Goal: Task Accomplishment & Management: Use online tool/utility

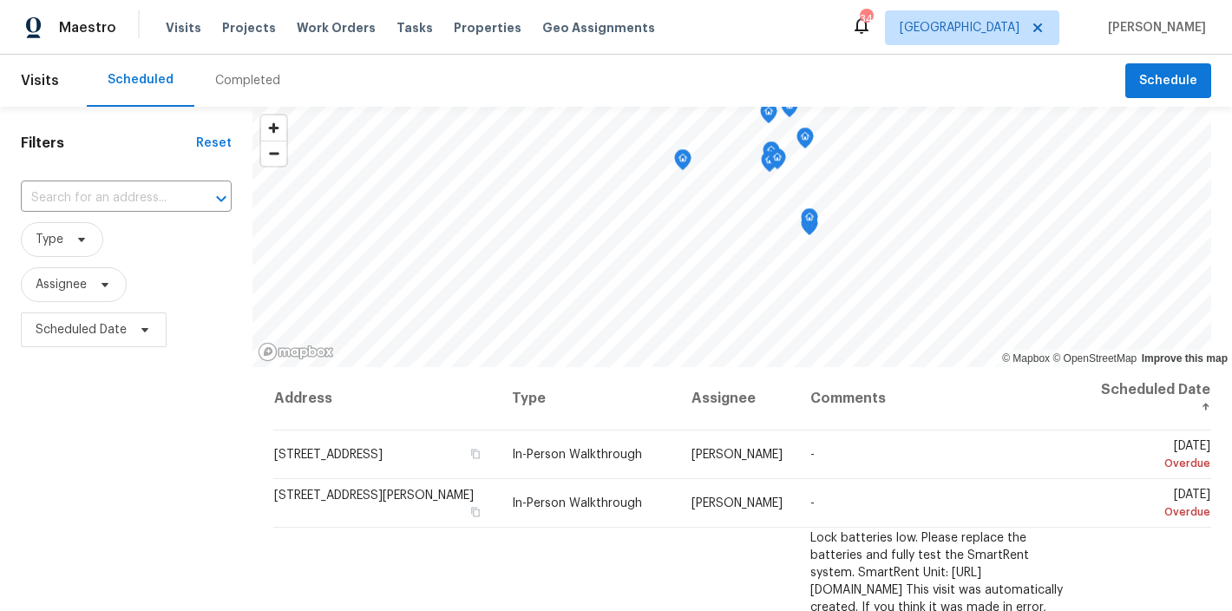
scroll to position [1340, 0]
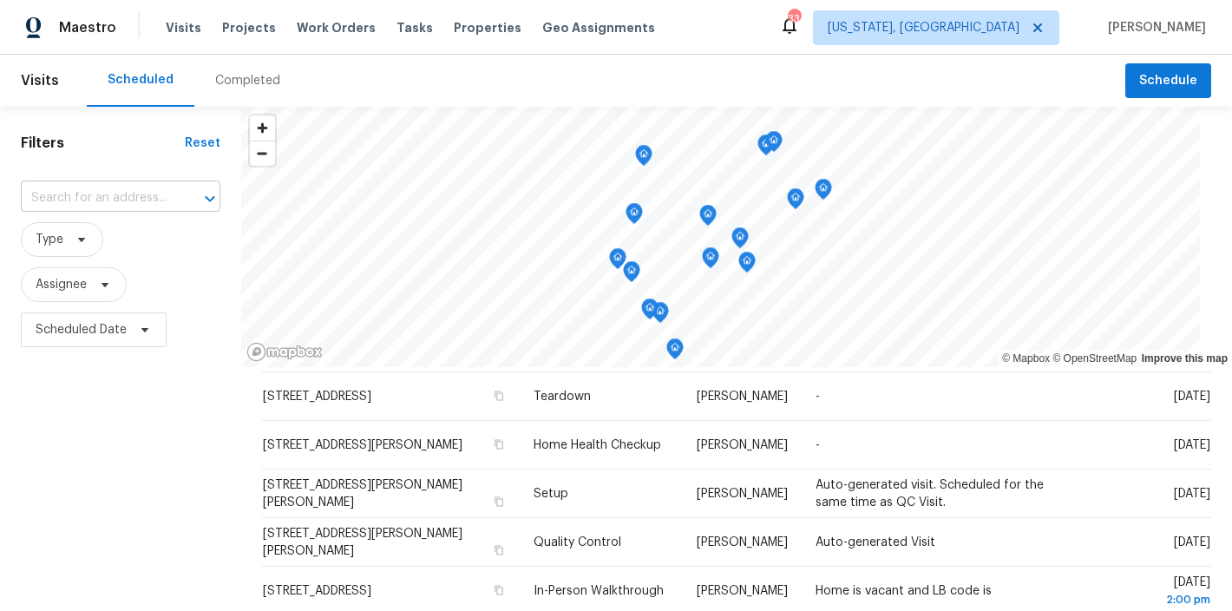
click at [122, 200] on input "text" at bounding box center [96, 198] width 151 height 27
type input "12227"
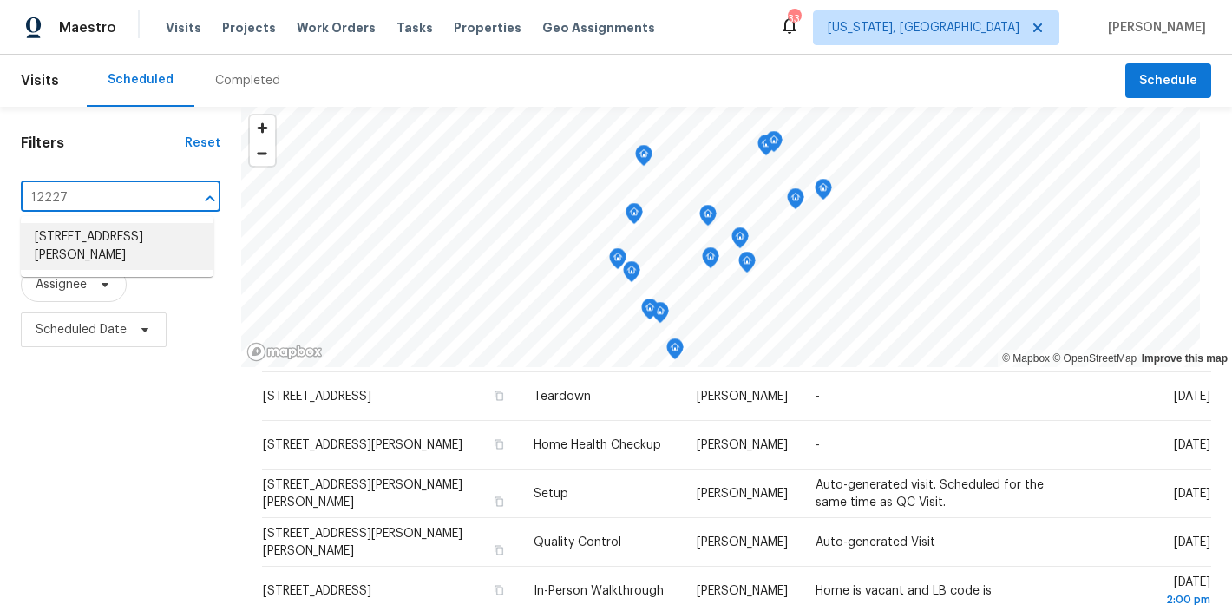
click at [75, 246] on li "12227 Ox Hill Rd, Fairfax, VA 22033" at bounding box center [117, 246] width 193 height 47
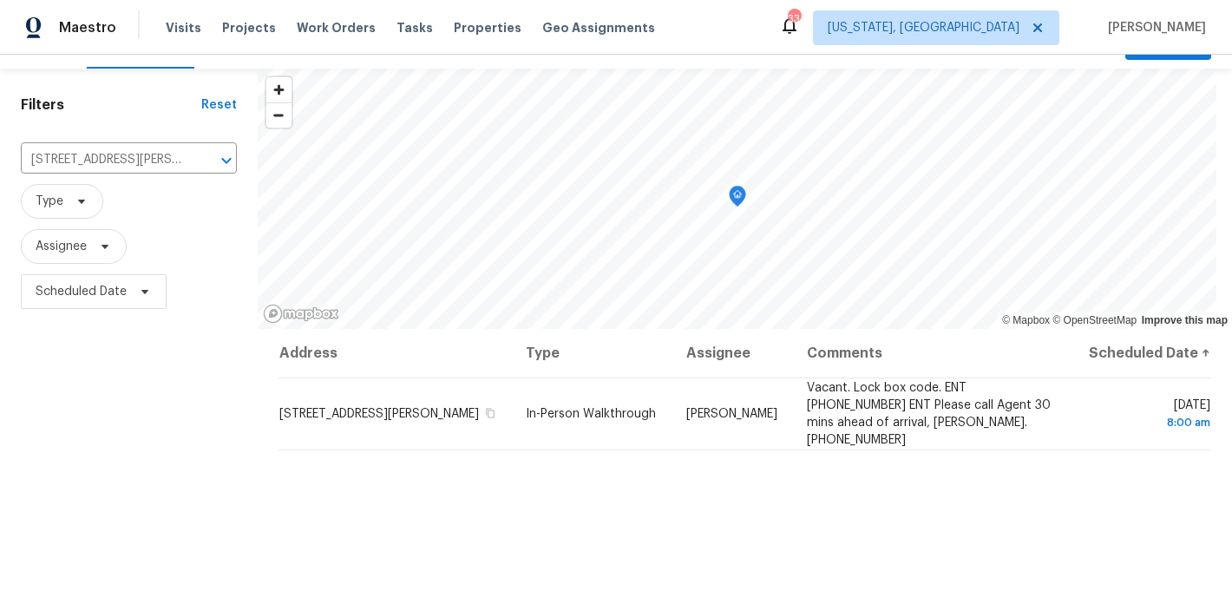
scroll to position [48, 0]
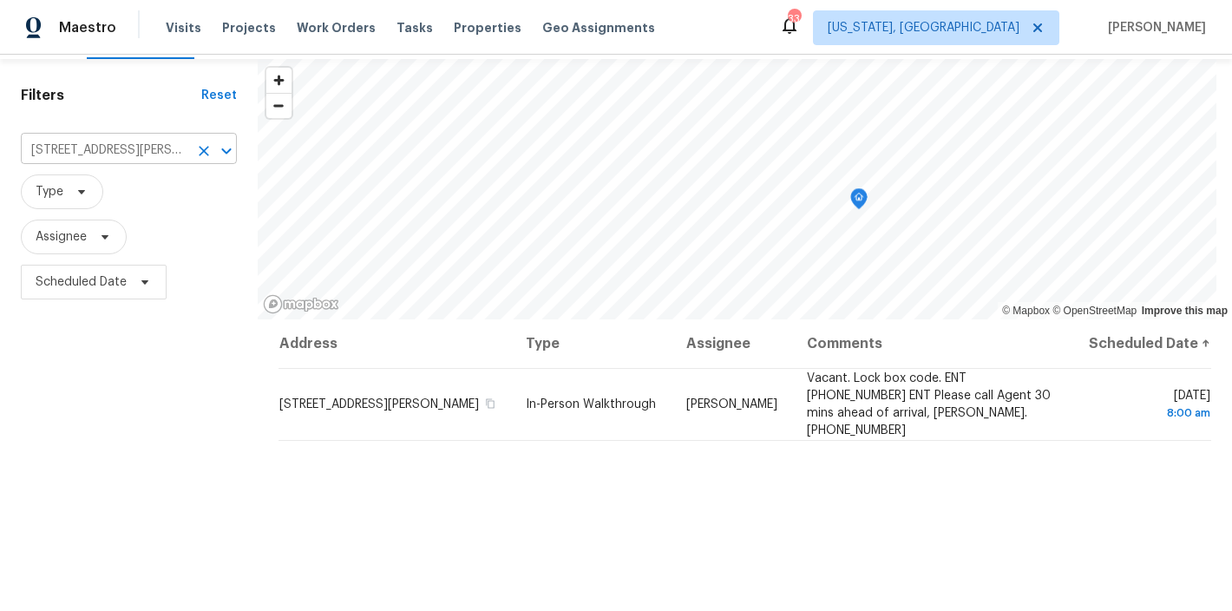
click at [200, 154] on icon "Clear" at bounding box center [203, 150] width 17 height 17
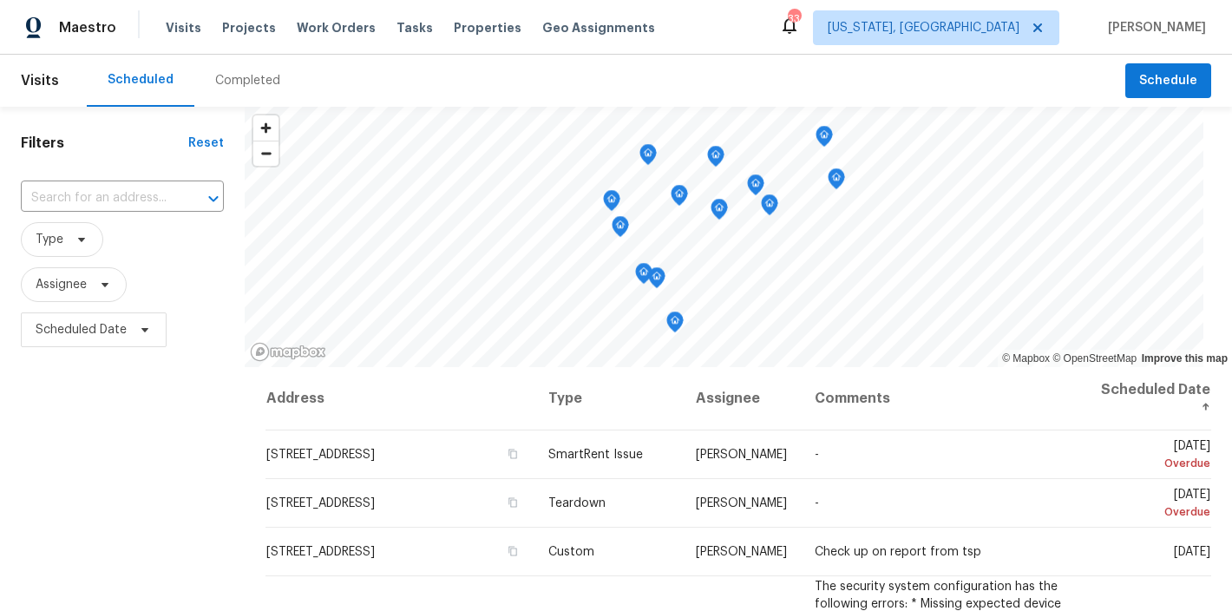
click at [129, 449] on div "Filters Reset ​ Type Assignee Scheduled Date" at bounding box center [122, 481] width 245 height 749
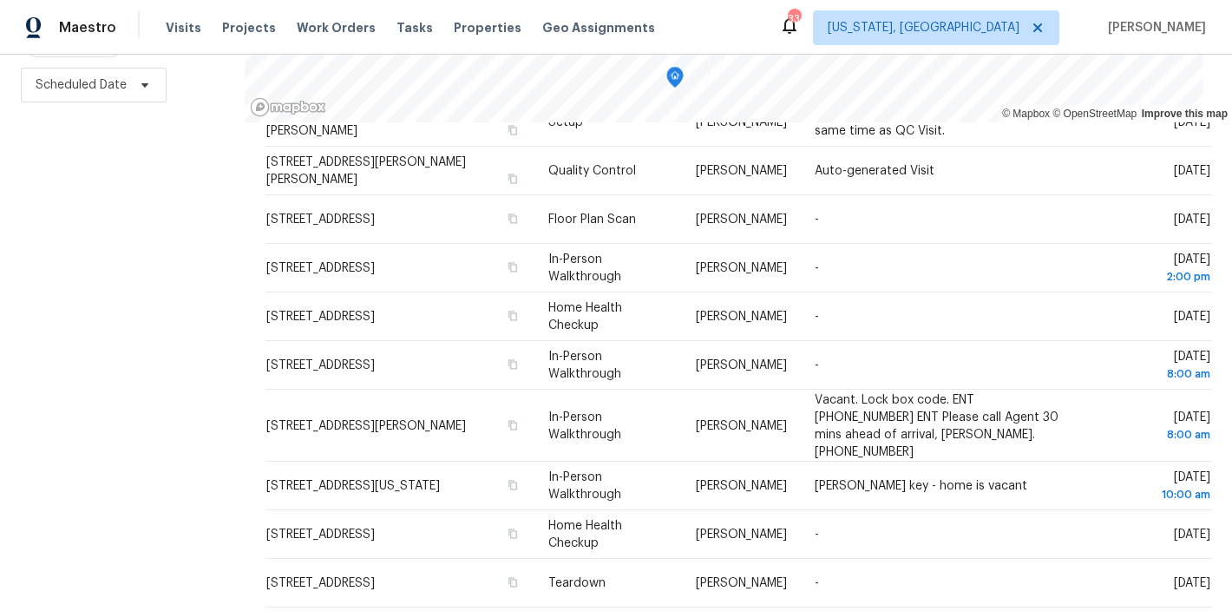
scroll to position [744, 0]
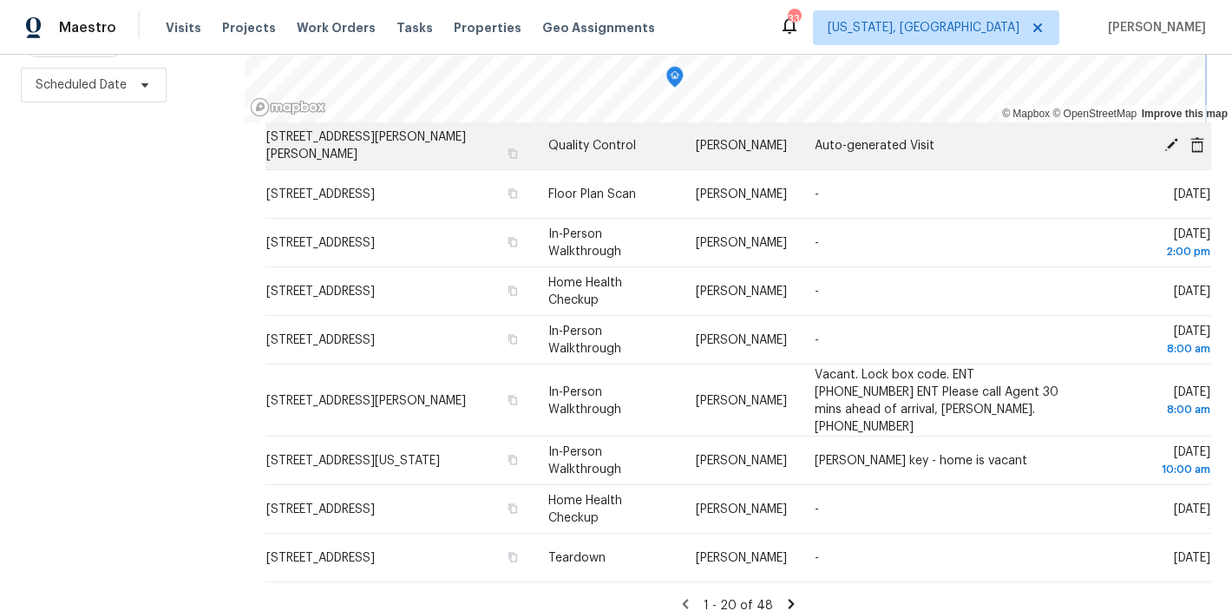
click at [835, 146] on div "© Mapbox © OpenStreetMap Improve this map Address Type Assignee Comments Schedu…" at bounding box center [738, 236] width 987 height 749
click at [797, 141] on div "© Mapbox © OpenStreetMap Improve this map Address Type Assignee Comments Schedu…" at bounding box center [738, 236] width 987 height 749
click at [822, 118] on div "© Mapbox © OpenStreetMap Improve this map Address Type Assignee Comments Schedu…" at bounding box center [738, 236] width 987 height 749
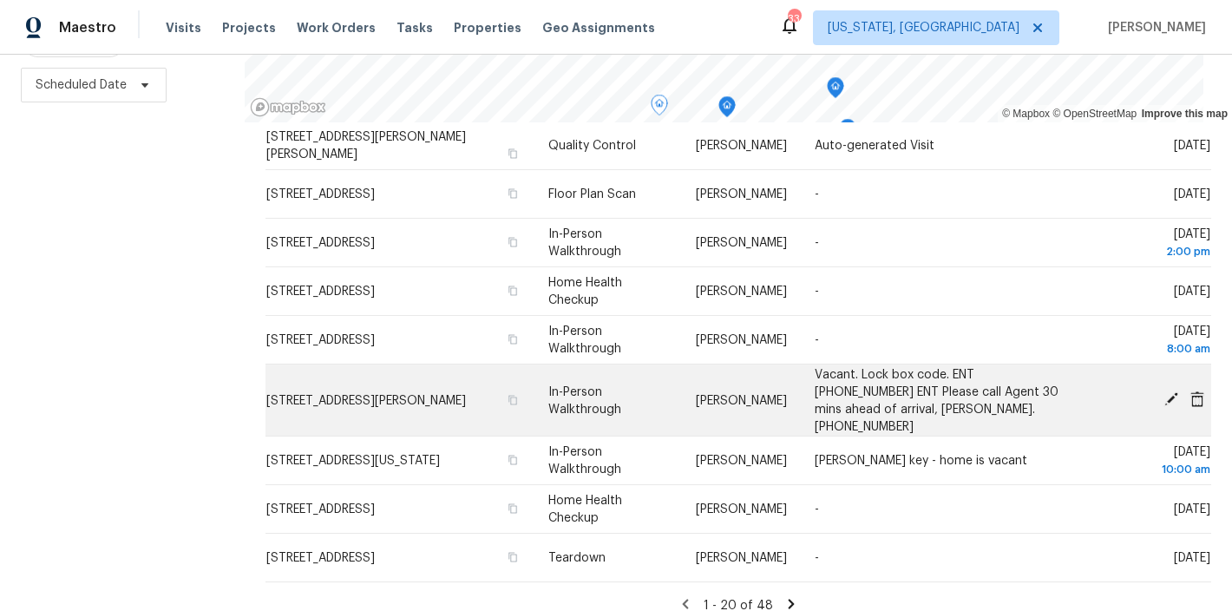
click at [1163, 391] on icon at bounding box center [1171, 399] width 16 height 16
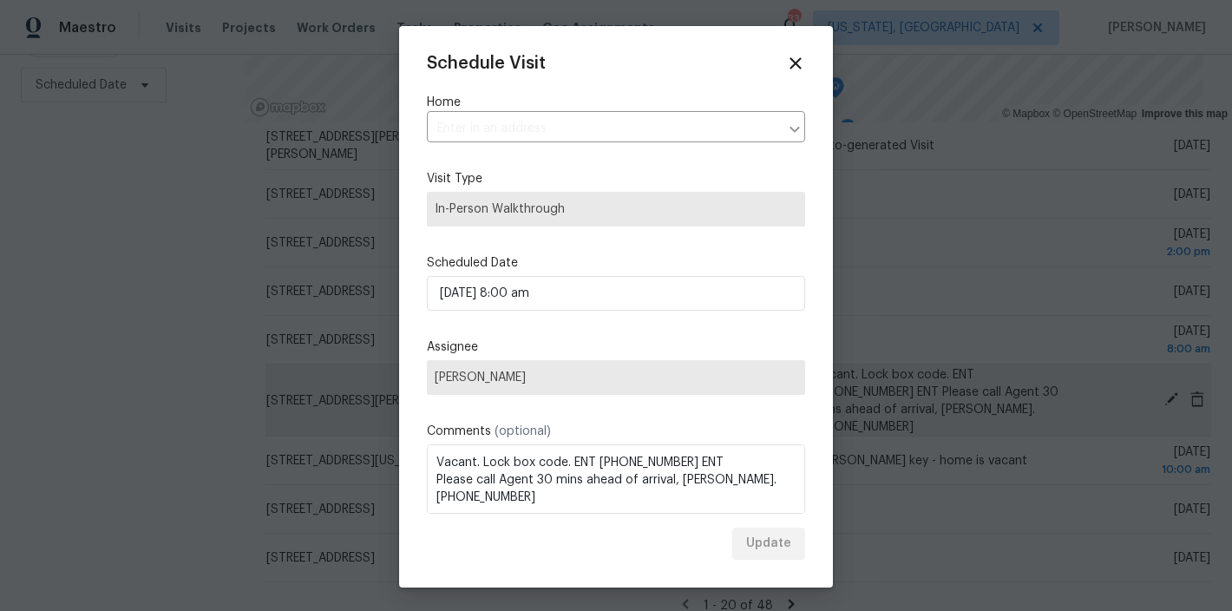
type input "12227 Ox Hill Rd, Fairfax, VA 22033"
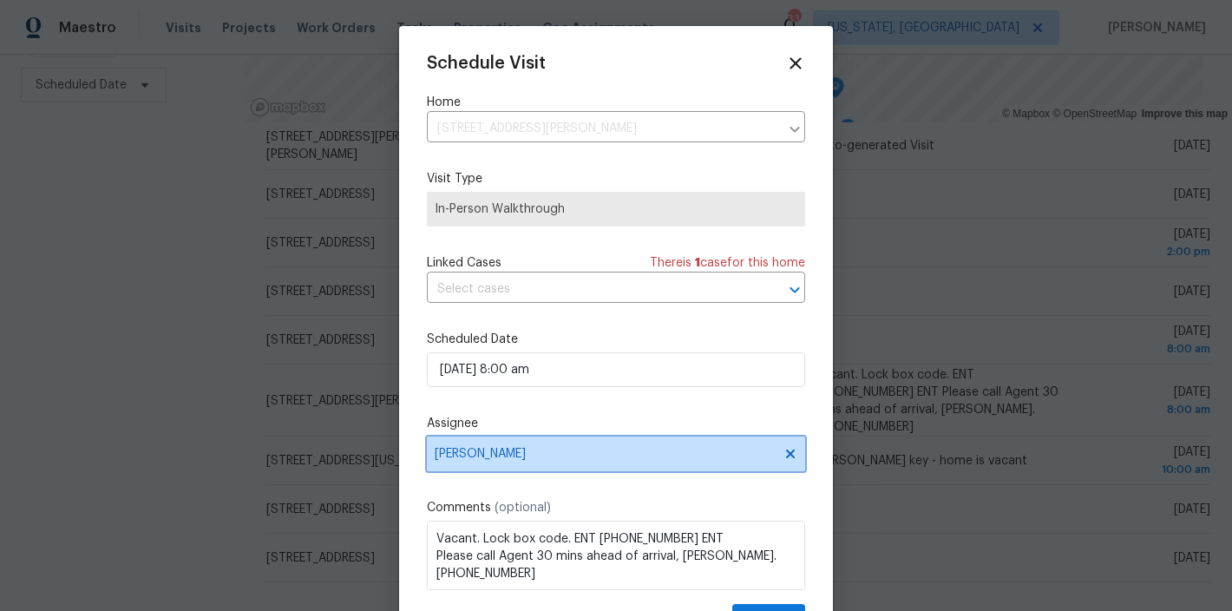
click at [519, 455] on span "Anthony Andreala" at bounding box center [605, 454] width 340 height 14
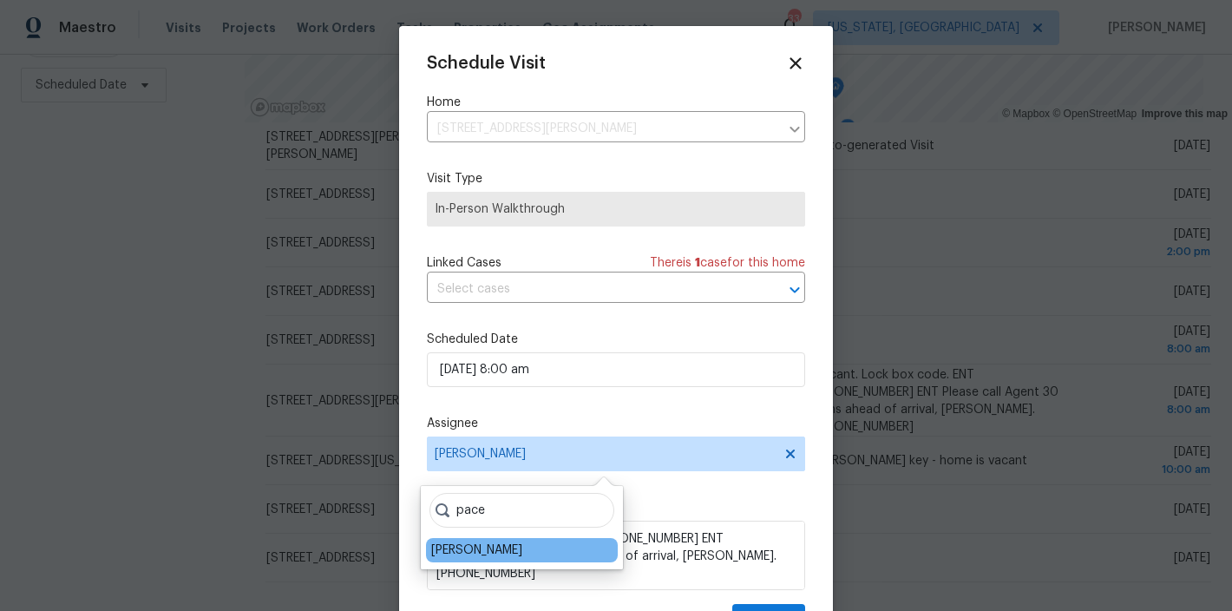
type input "pace"
click at [506, 544] on div "[PERSON_NAME]" at bounding box center [476, 549] width 91 height 17
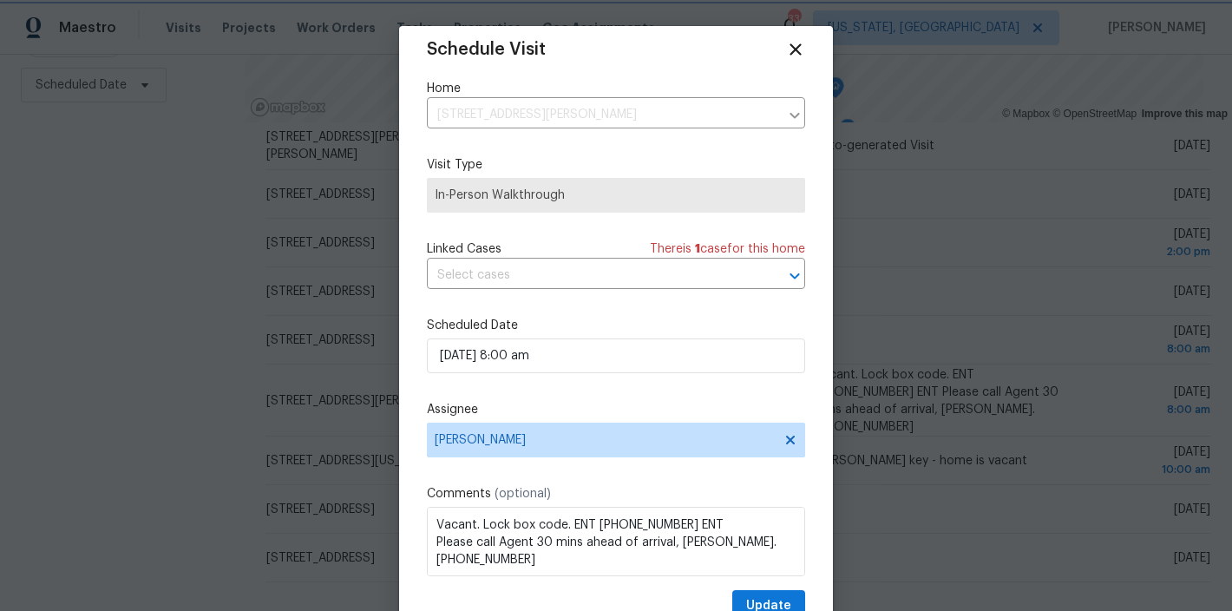
scroll to position [31, 0]
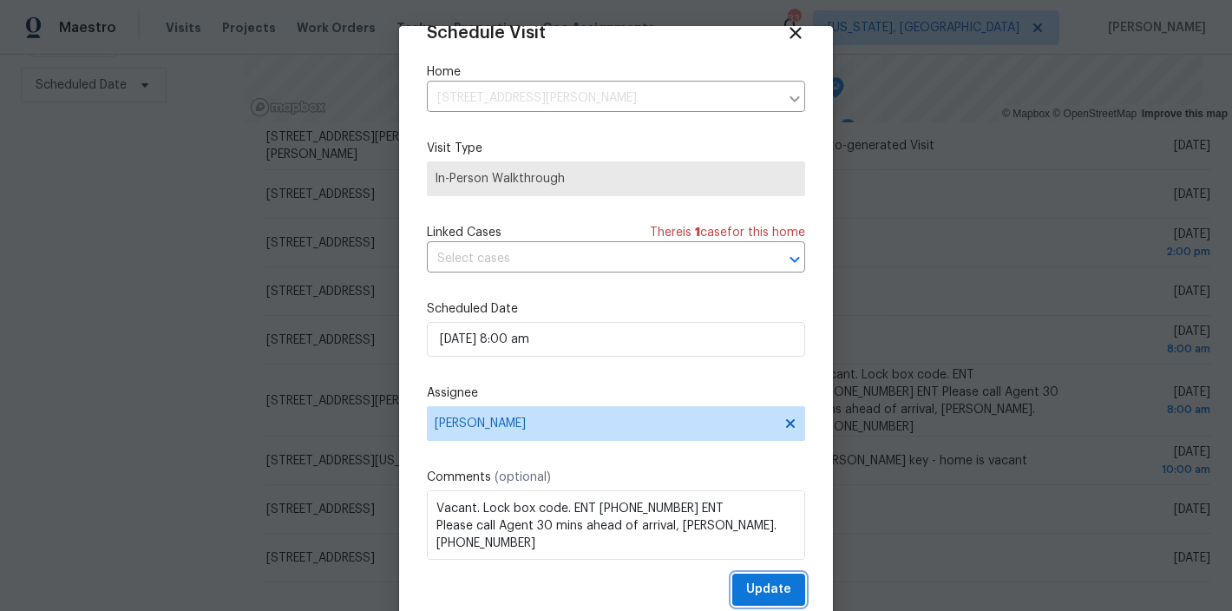
click at [762, 583] on span "Update" at bounding box center [768, 590] width 45 height 22
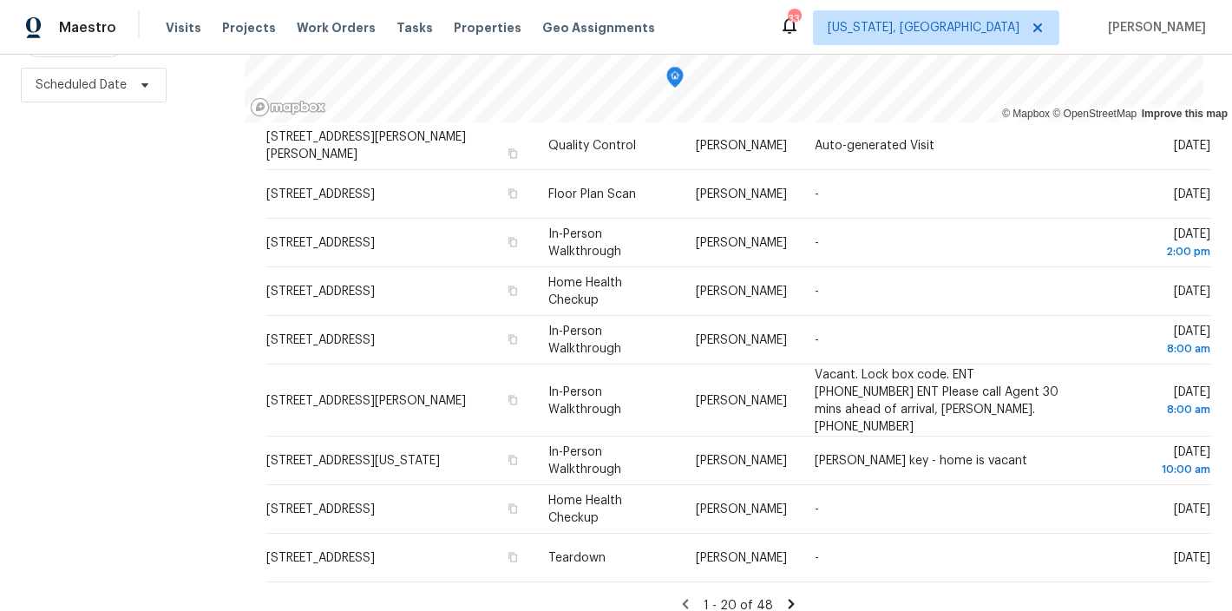
scroll to position [0, 0]
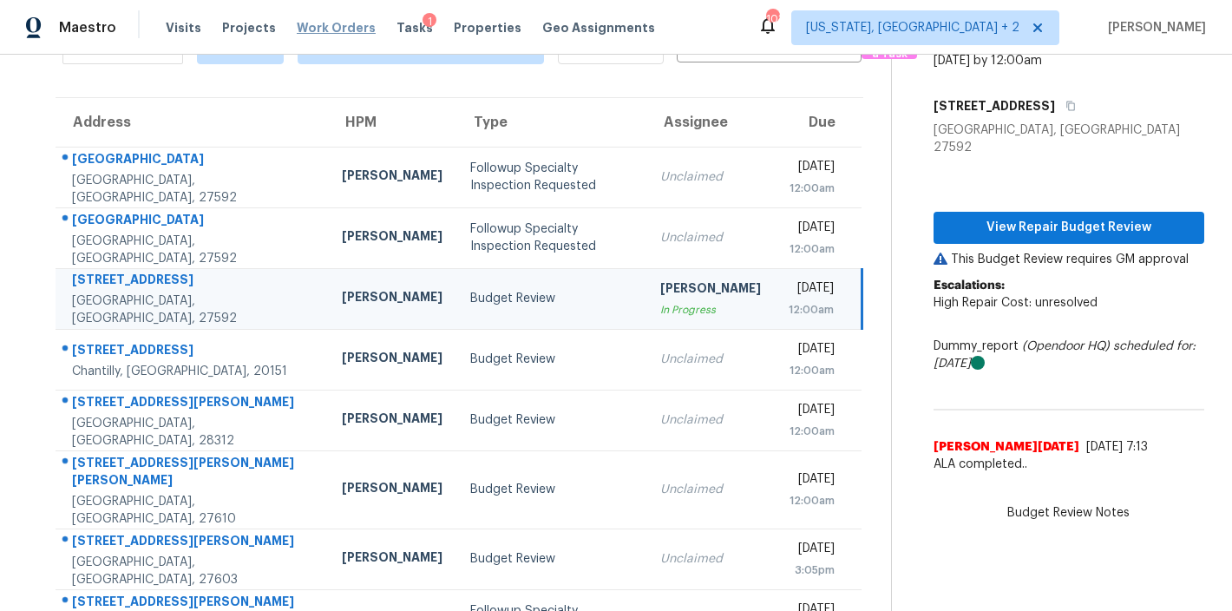
scroll to position [105, 0]
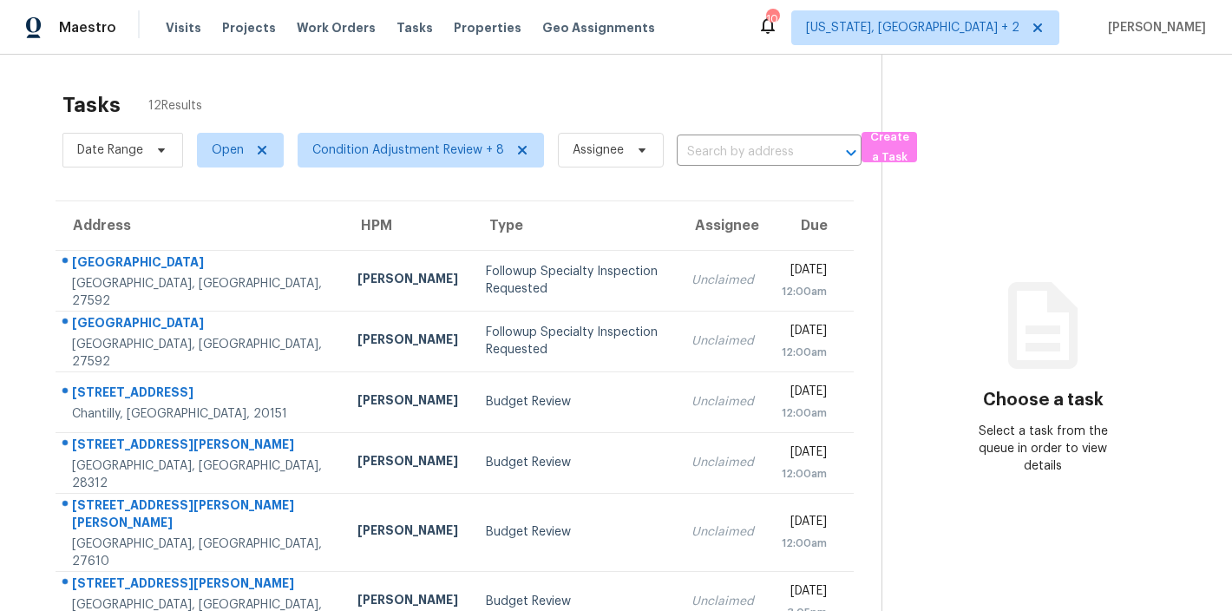
click at [586, 69] on div "Tasks 12 Results Date Range Open Condition Adjustment Review + 8 Assignee ​ Cre…" at bounding box center [616, 488] width 1232 height 867
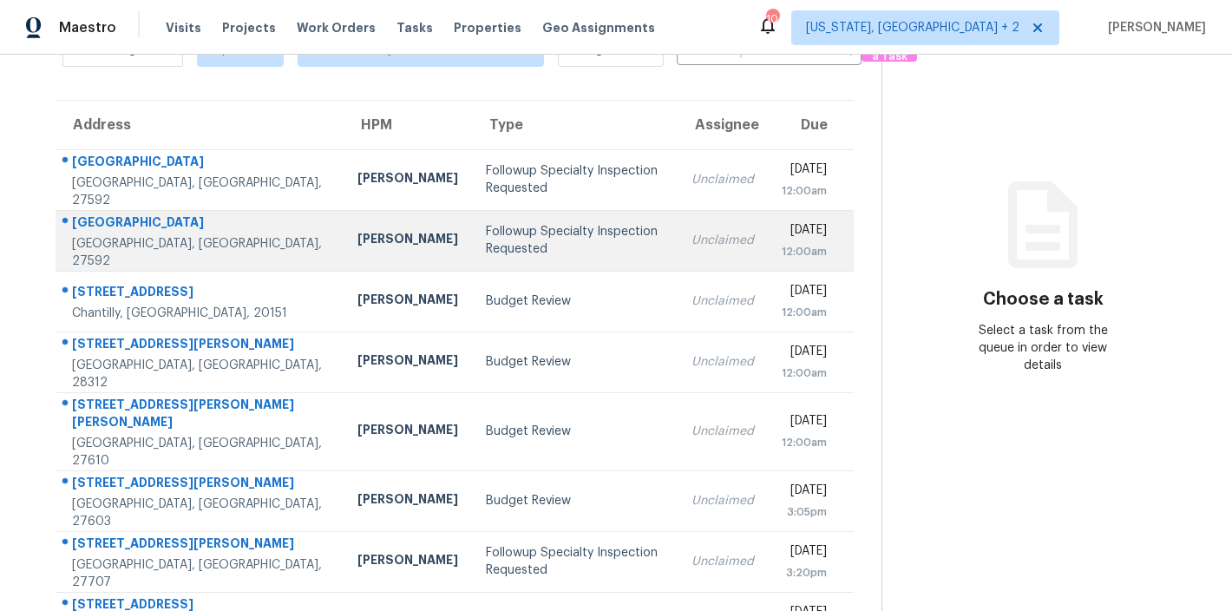
scroll to position [305, 0]
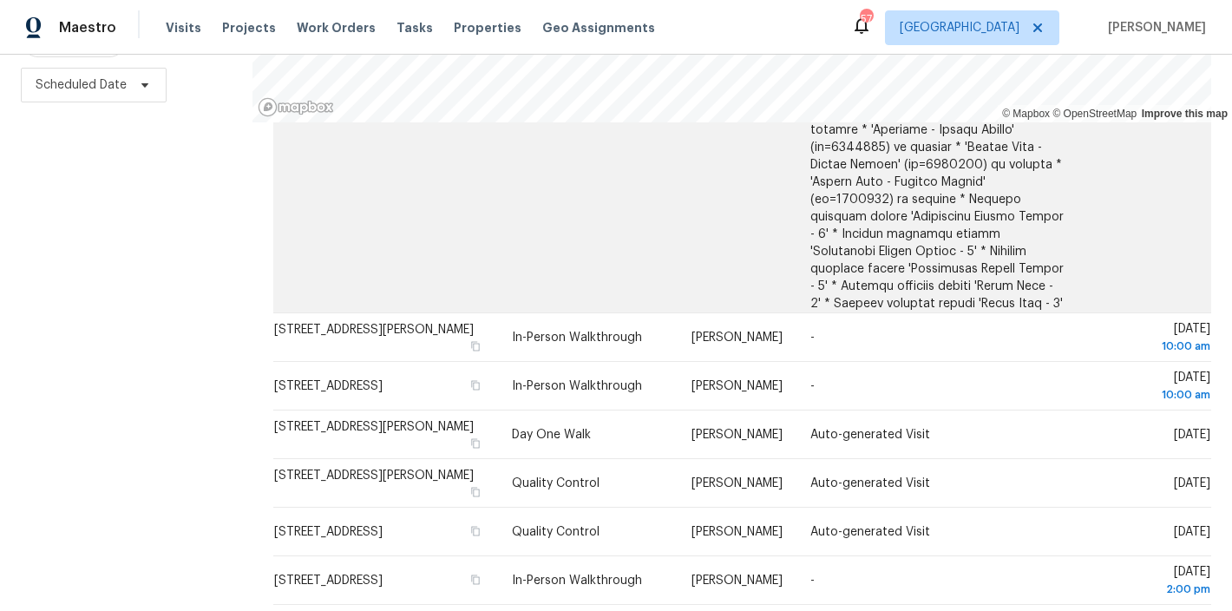
scroll to position [1687, 0]
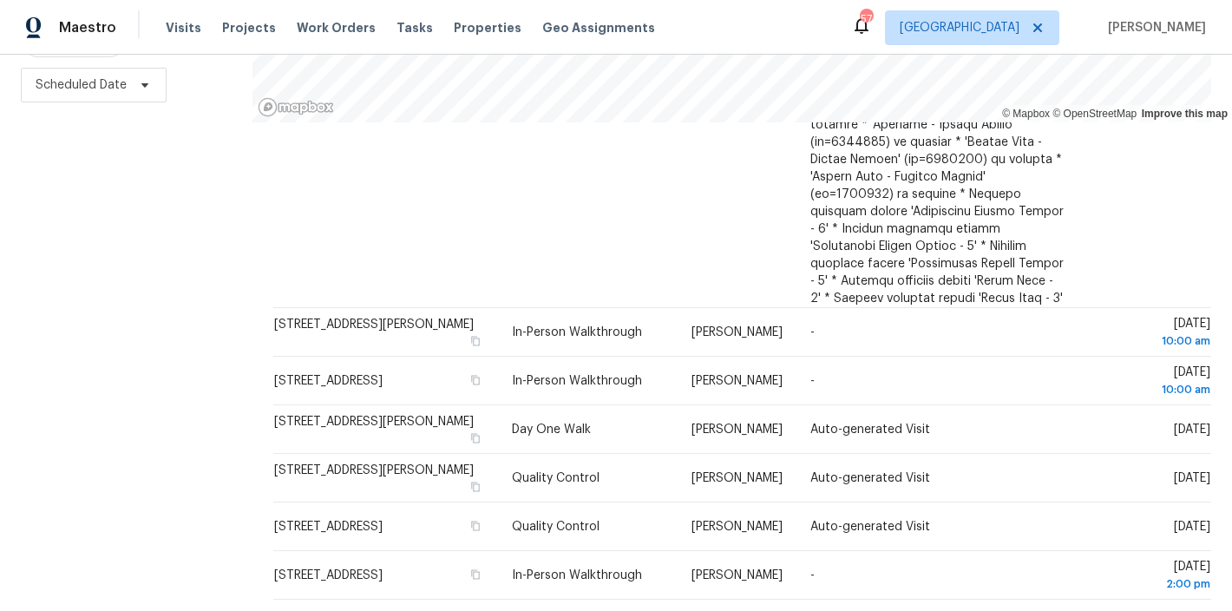
click at [795, 610] on icon at bounding box center [798, 621] width 6 height 10
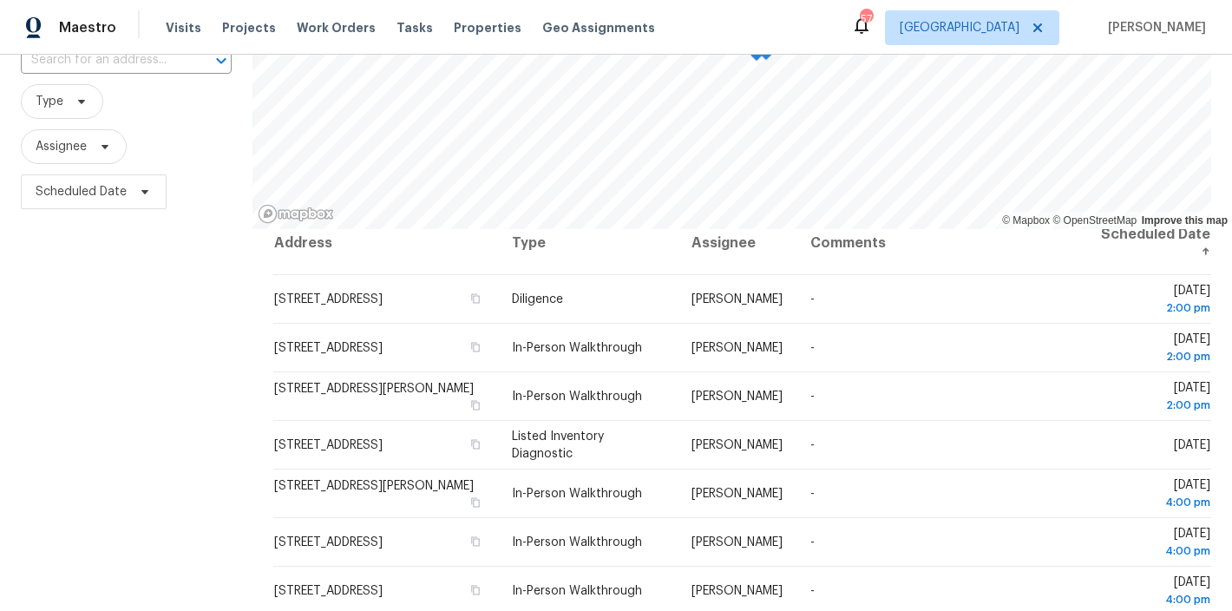
scroll to position [0, 0]
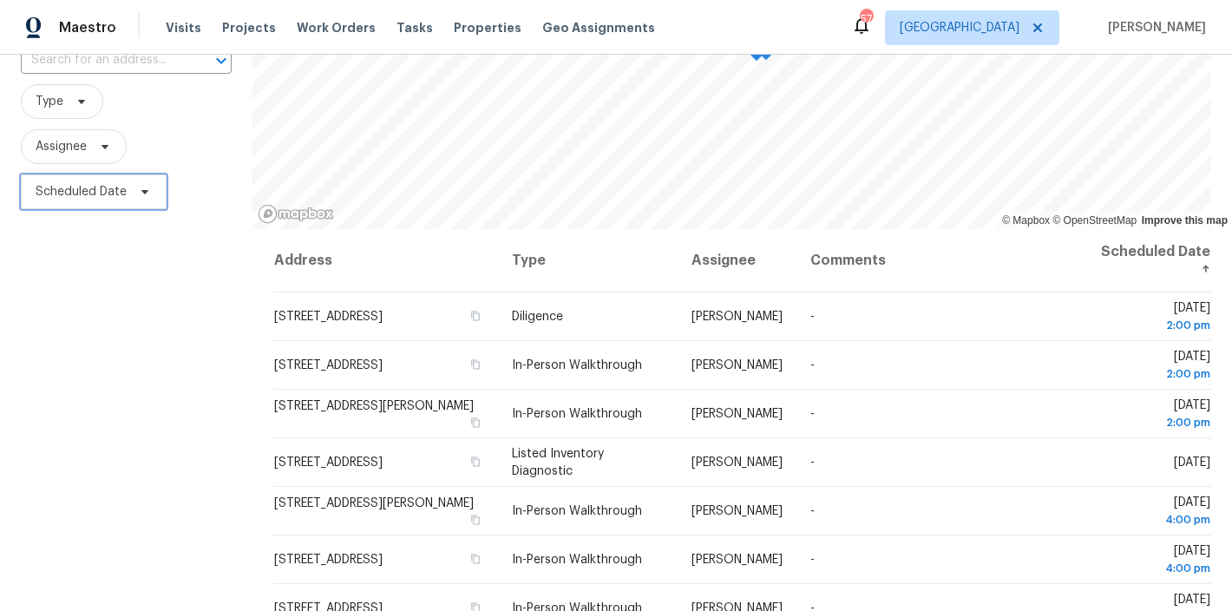
click at [72, 192] on span "Scheduled Date" at bounding box center [81, 191] width 91 height 17
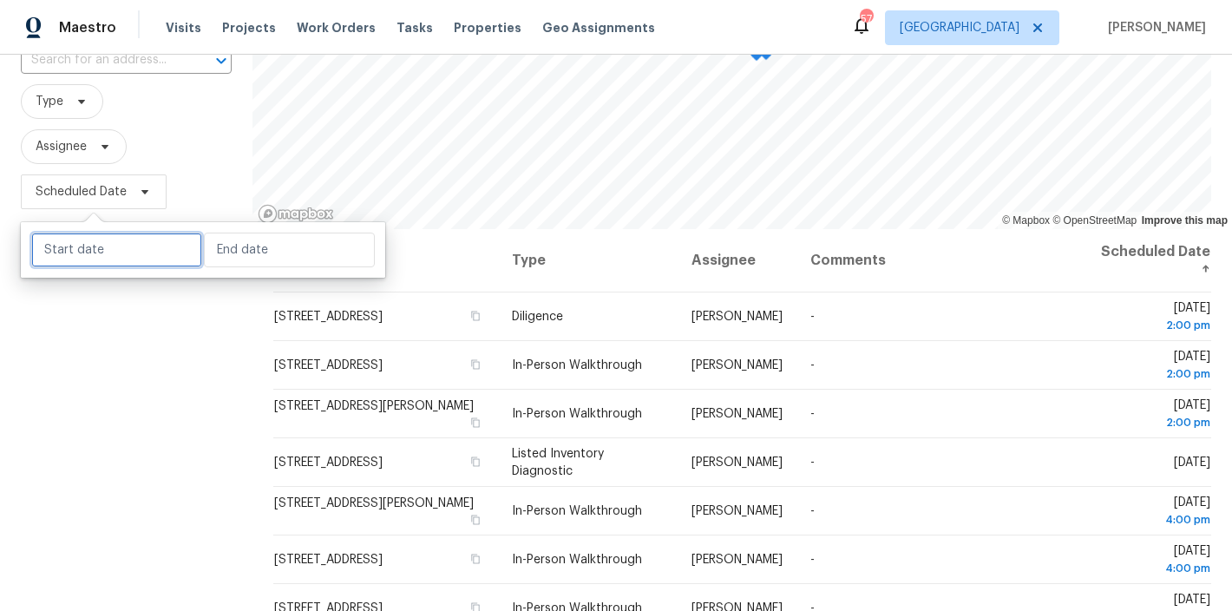
click at [76, 260] on input "text" at bounding box center [116, 250] width 171 height 35
select select "9"
select select "2025"
select select "10"
select select "2025"
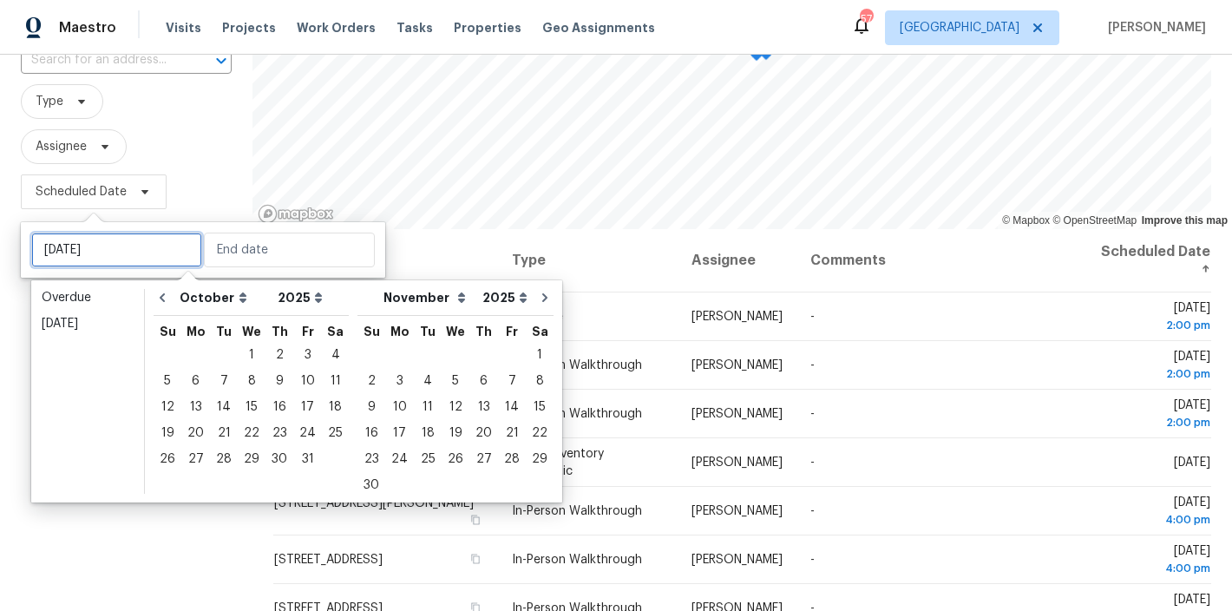
type input "Mon, Oct 27"
type input "Thu, Oct 16"
type input "Sun, Oct 26"
click at [152, 558] on div "Filters Reset ​ Type Assignee Scheduled Date" at bounding box center [126, 343] width 252 height 749
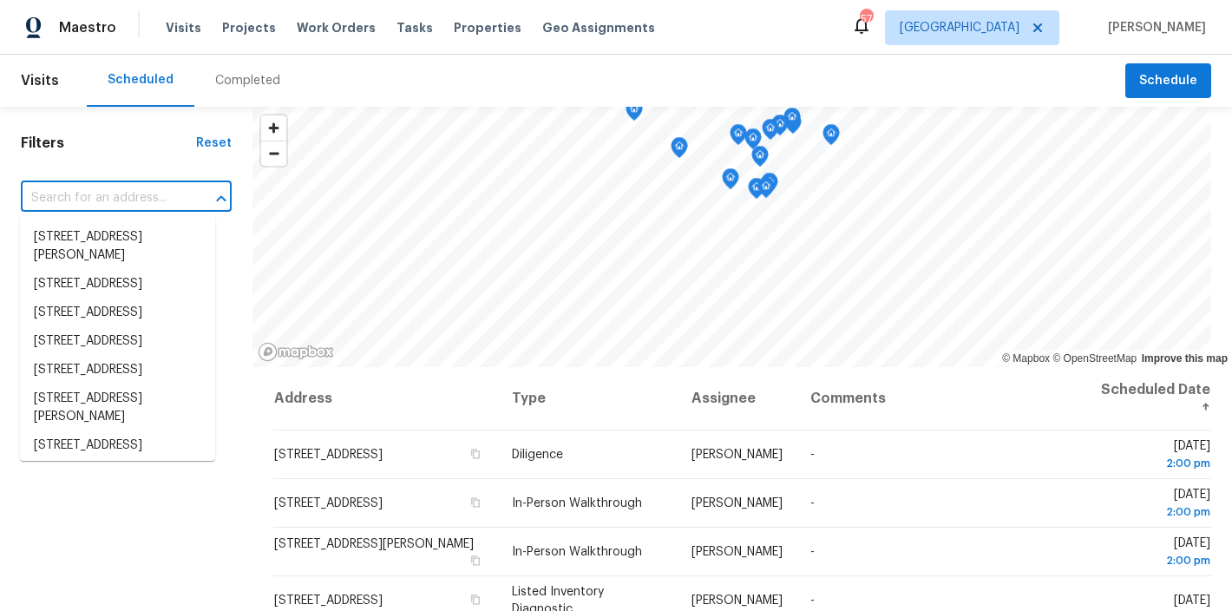
click at [115, 190] on input "text" at bounding box center [102, 198] width 162 height 27
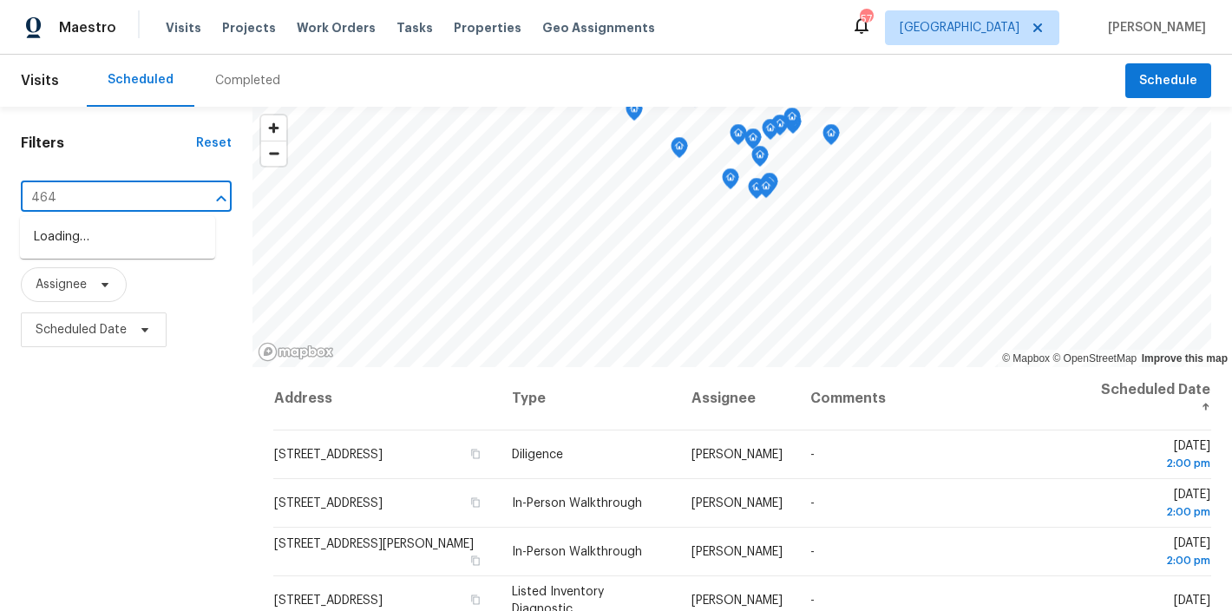
type input "4645"
click at [88, 252] on li "4645 Low Ground Ct, Garner, NC 27529" at bounding box center [117, 237] width 195 height 29
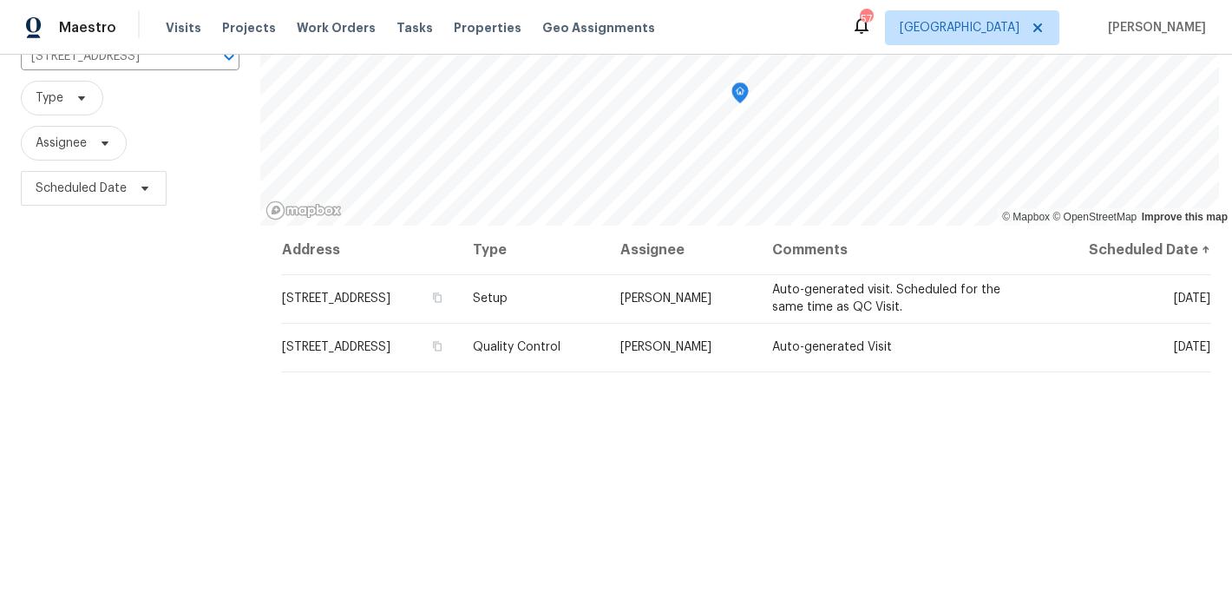
scroll to position [141, 0]
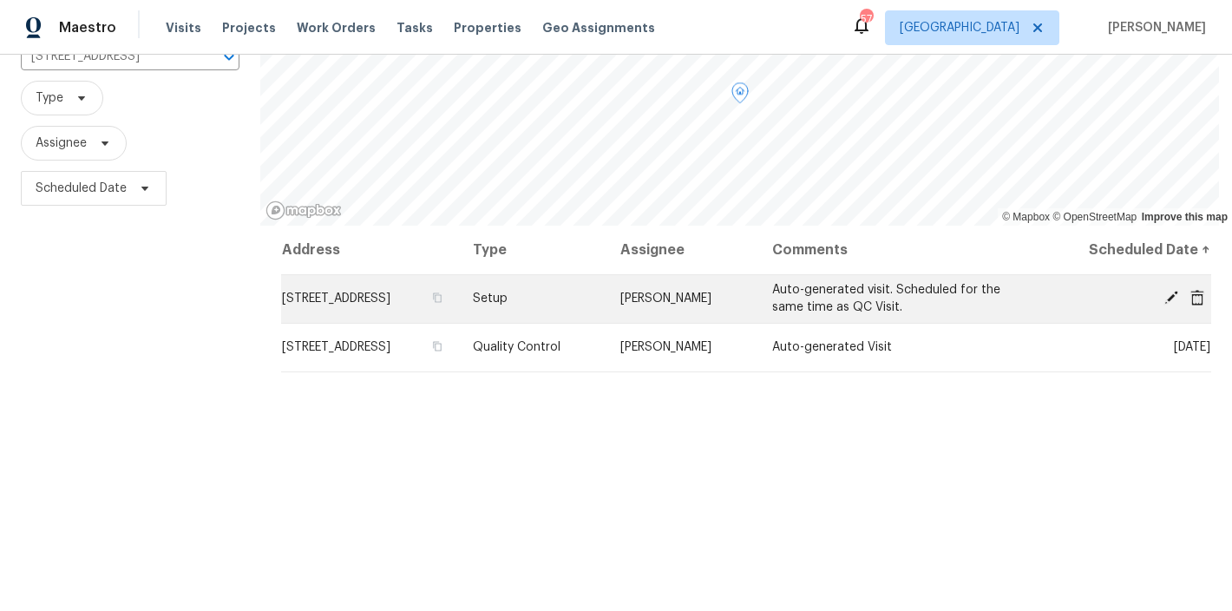
click at [1164, 296] on icon at bounding box center [1171, 298] width 14 height 14
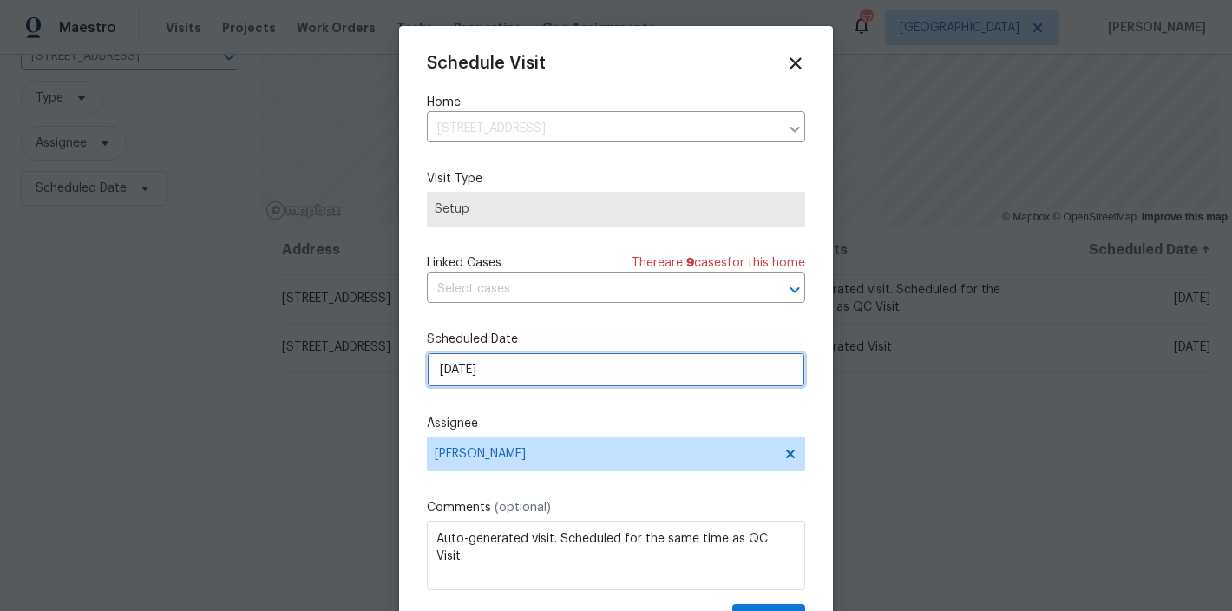
click at [479, 375] on input "10/6/2025" at bounding box center [616, 369] width 378 height 35
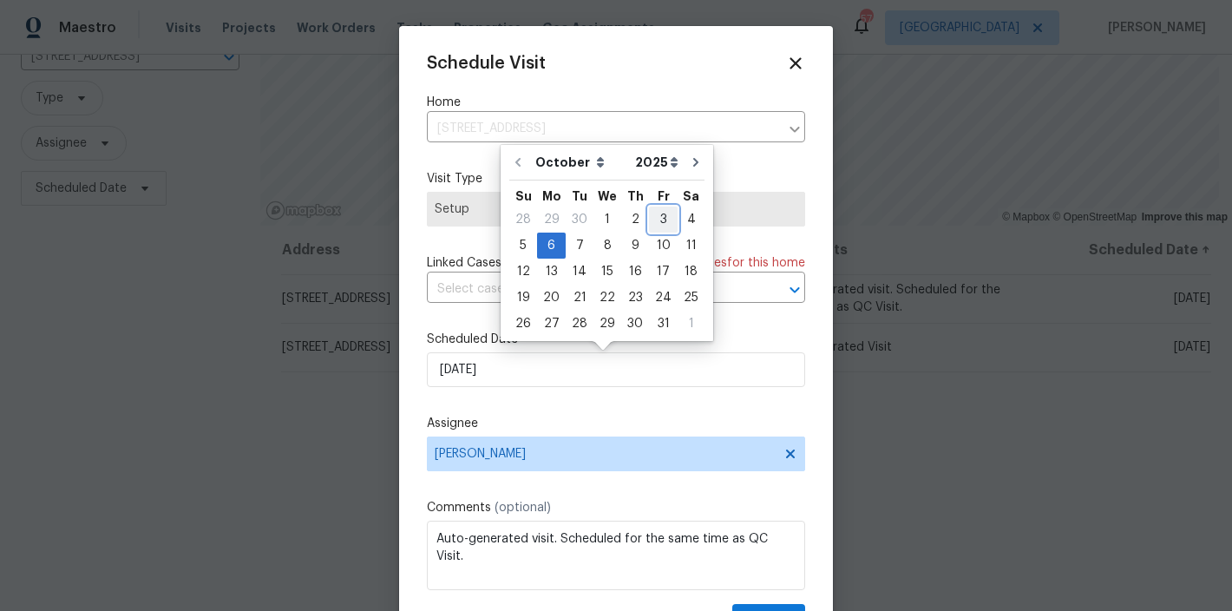
click at [659, 220] on div "3" at bounding box center [663, 219] width 29 height 24
type input "10/3/2025"
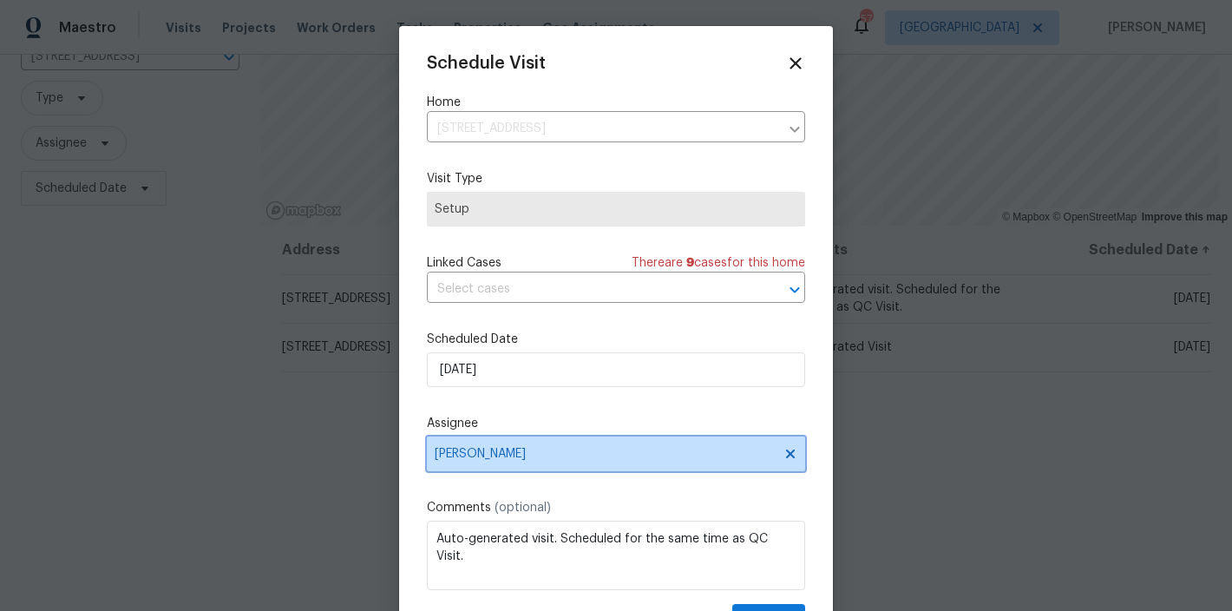
click at [502, 457] on span "[PERSON_NAME]" at bounding box center [605, 454] width 340 height 14
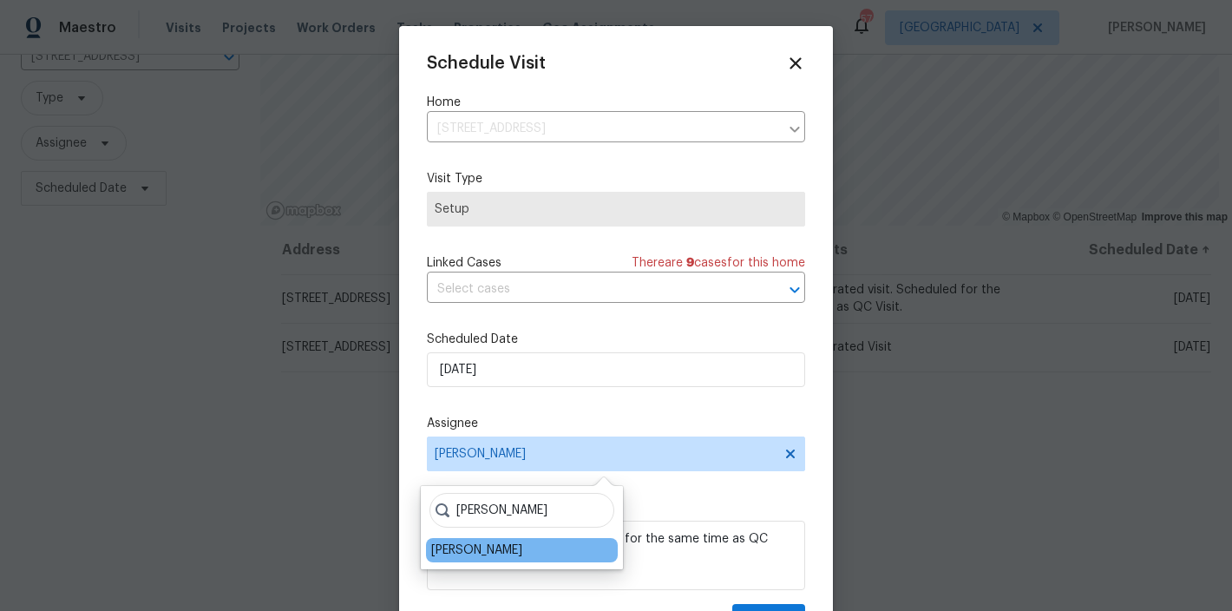
type input "shawn"
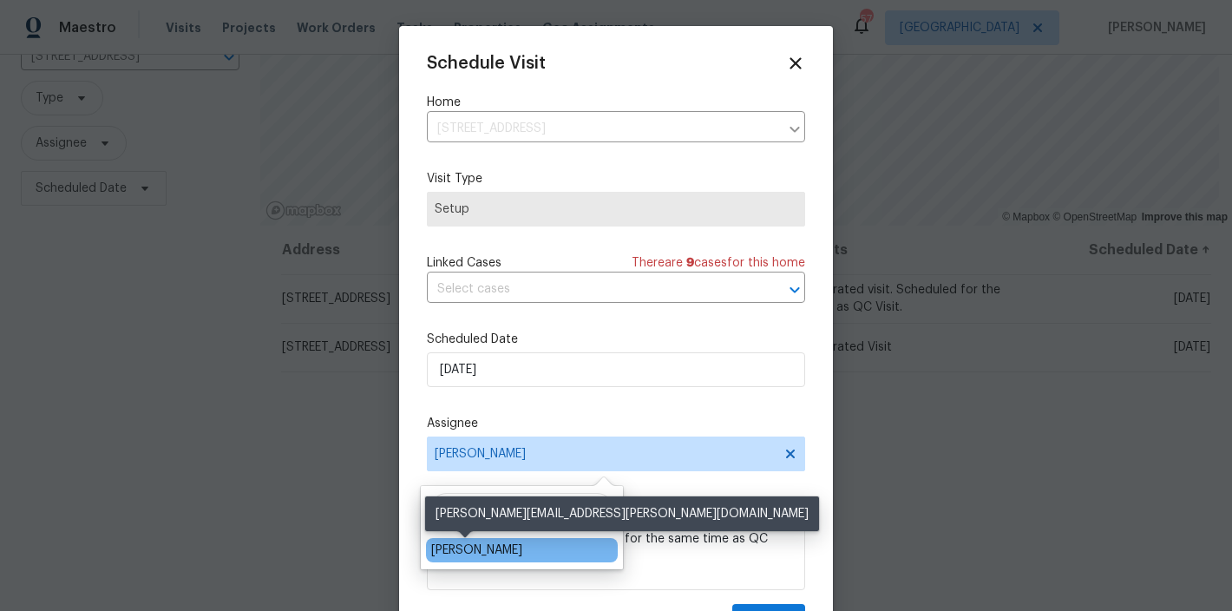
click at [484, 554] on div "Shawn Wise" at bounding box center [476, 549] width 91 height 17
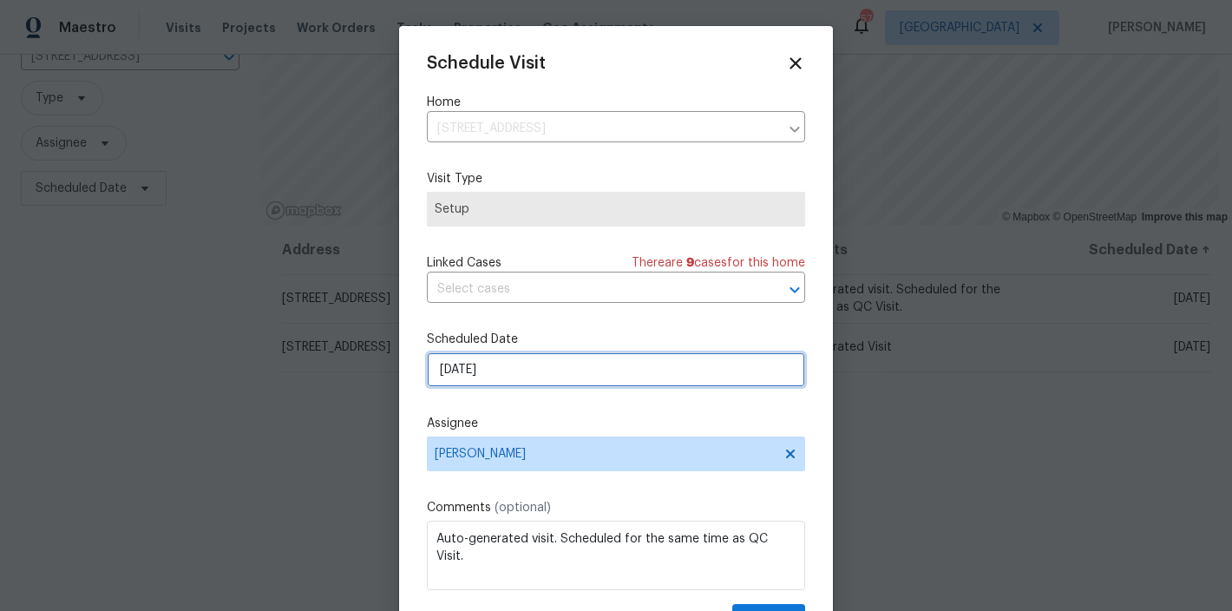
click at [492, 373] on input "10/3/2025" at bounding box center [616, 369] width 378 height 35
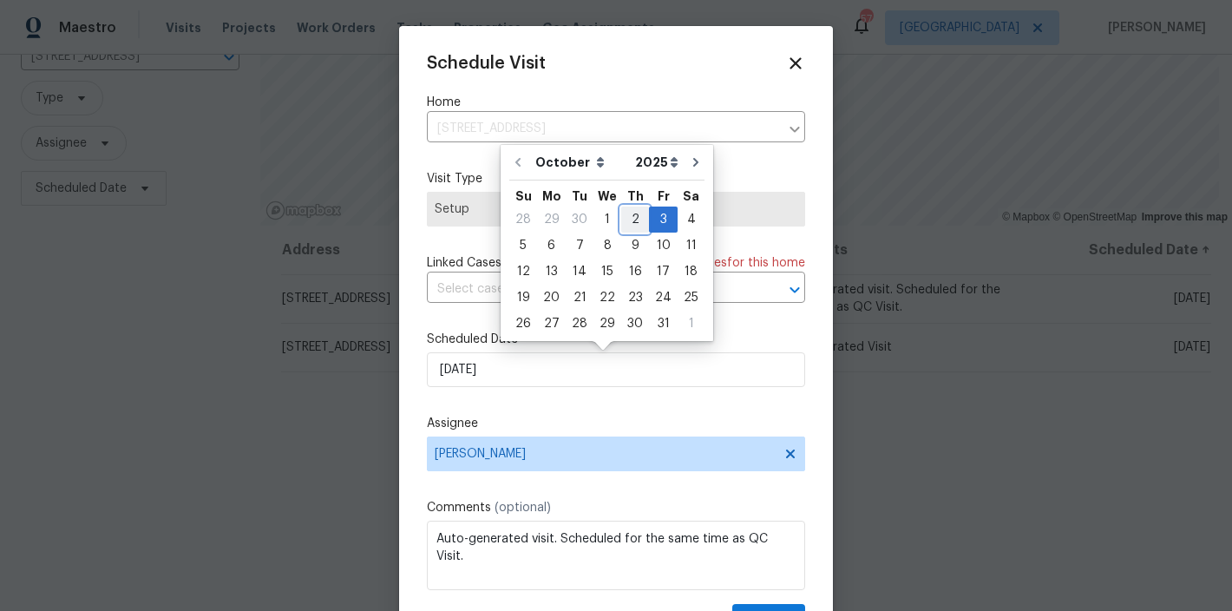
click at [636, 214] on div "2" at bounding box center [635, 219] width 28 height 24
type input "10/2/2025"
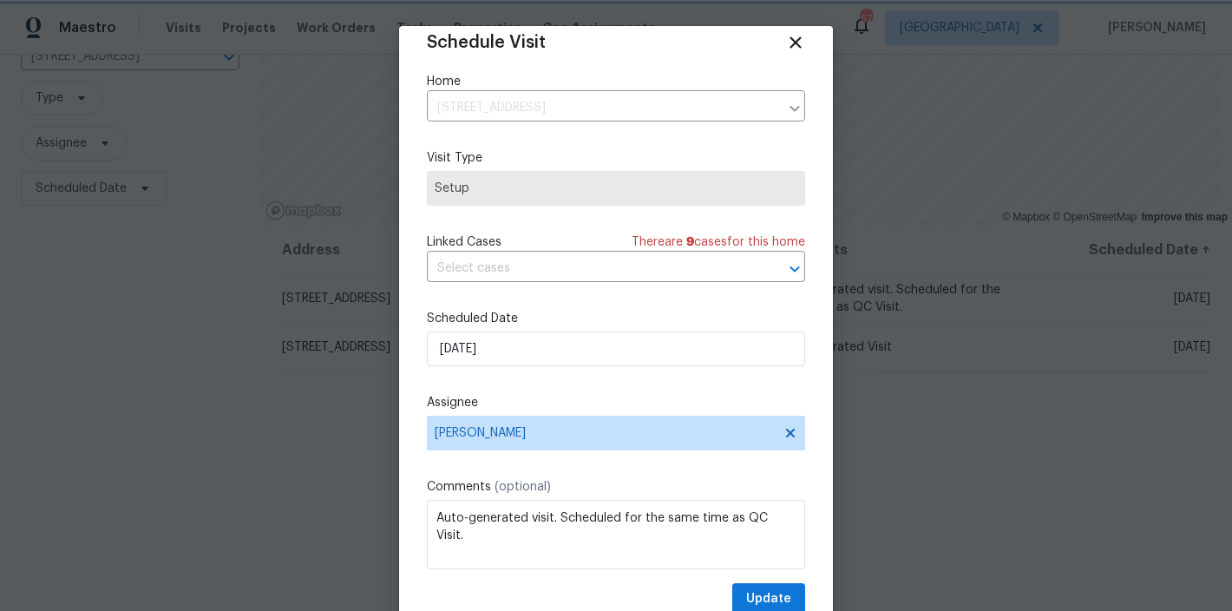
scroll to position [31, 0]
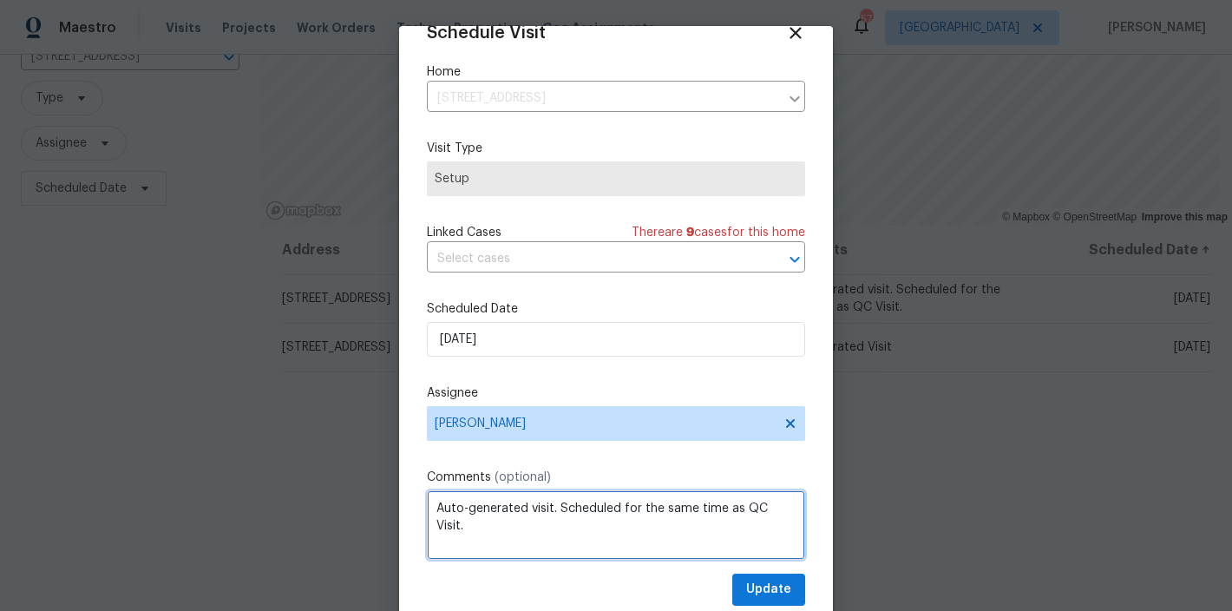
click at [491, 524] on textarea "Auto-generated visit. Scheduled for the same time as QC Visit." at bounding box center [616, 524] width 378 height 69
type textarea "Auto-generated visit. Scheduled for the same time as QC Visit. No system onsite"
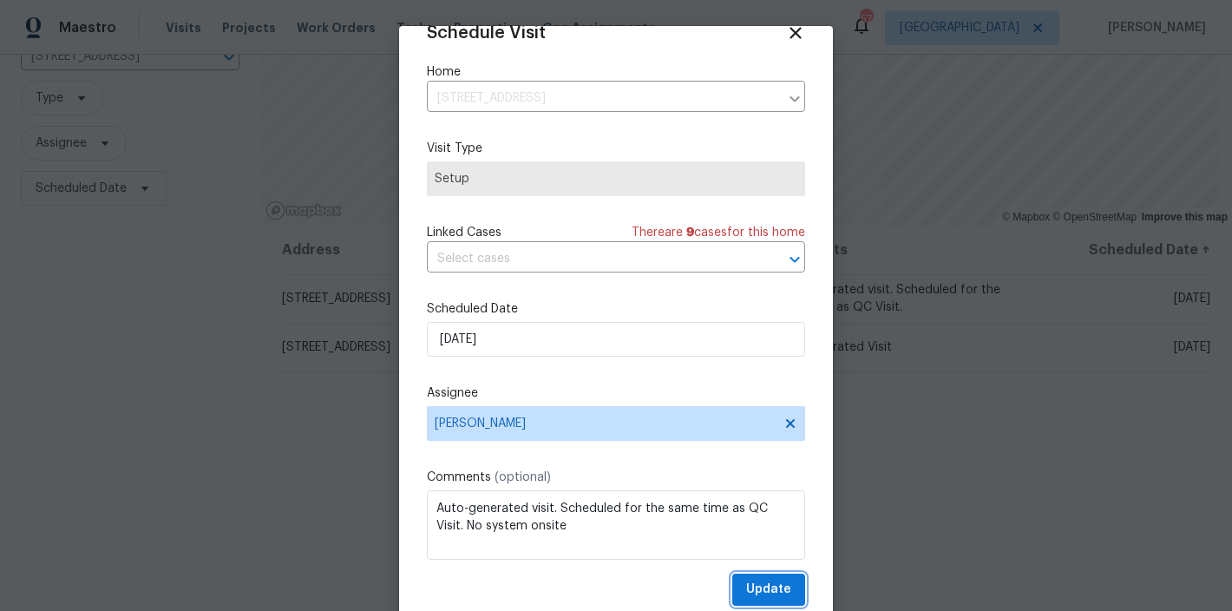
click at [761, 585] on span "Update" at bounding box center [768, 590] width 45 height 22
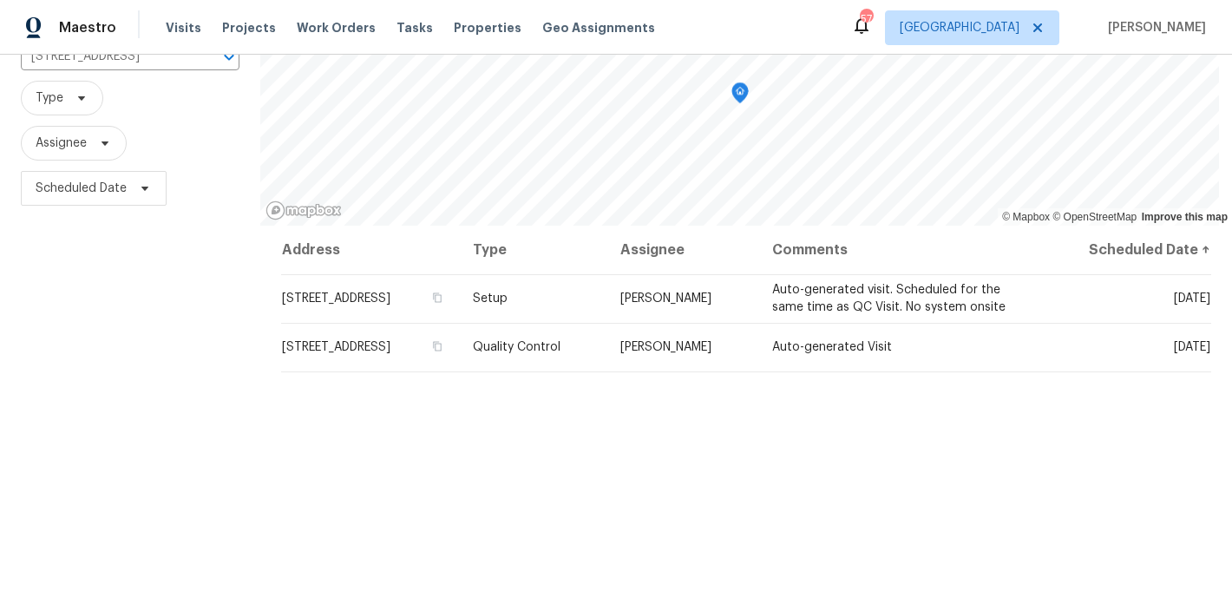
scroll to position [0, 0]
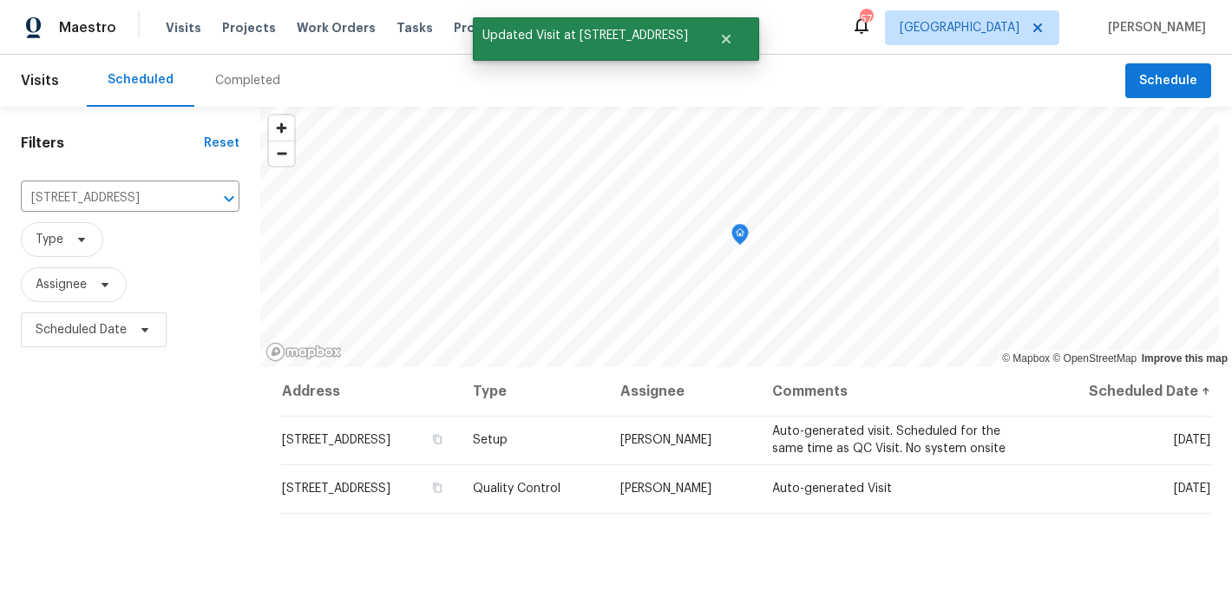
click at [193, 428] on div "Filters Reset 4645 Low Ground Ct, Garner, NC 27529 ​ Type Assignee Scheduled Da…" at bounding box center [130, 481] width 260 height 749
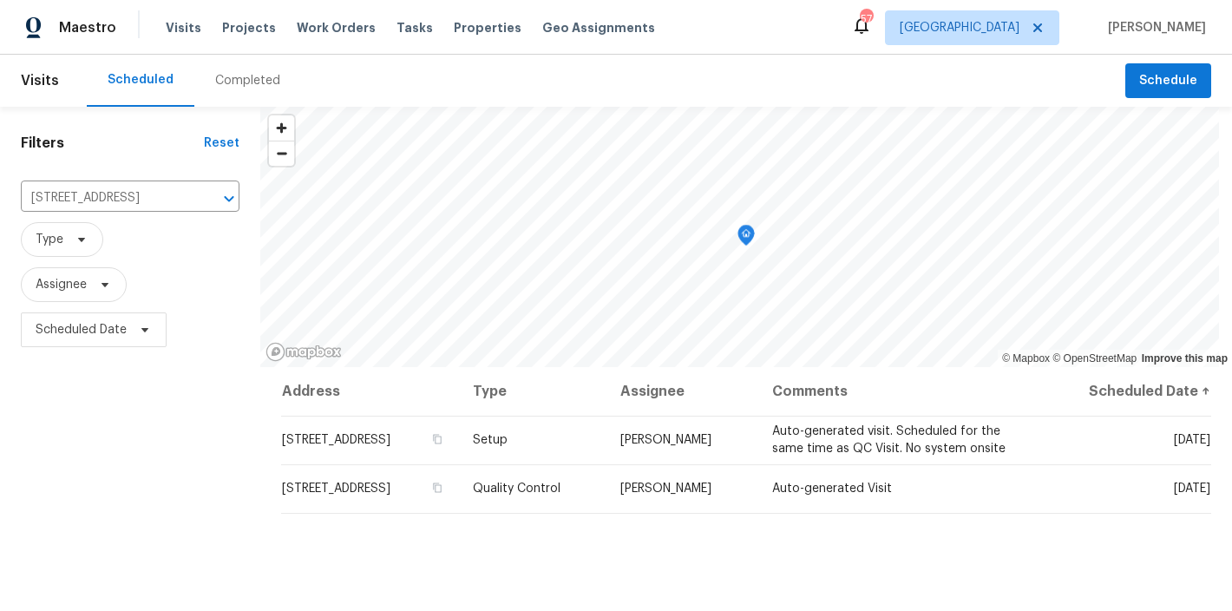
click at [747, 238] on icon "Map marker" at bounding box center [746, 236] width 16 height 20
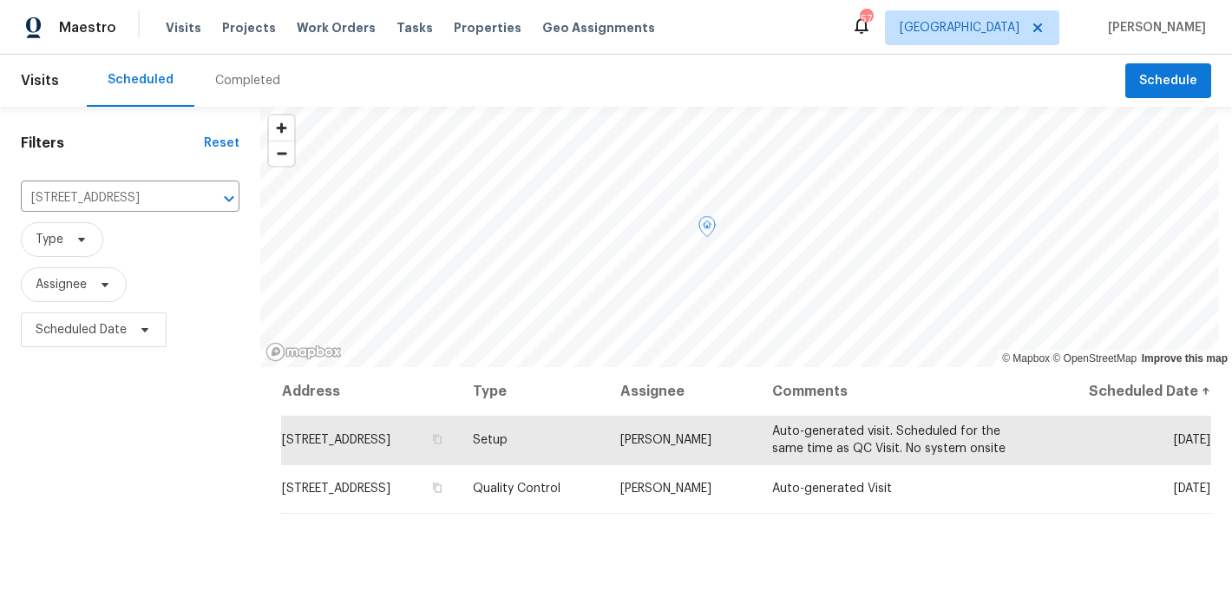
click at [212, 474] on div "Filters Reset 4645 Low Ground Ct, Garner, NC 27529 ​ Type Assignee Scheduled Da…" at bounding box center [130, 481] width 260 height 749
click at [205, 199] on icon "Clear" at bounding box center [206, 198] width 10 height 10
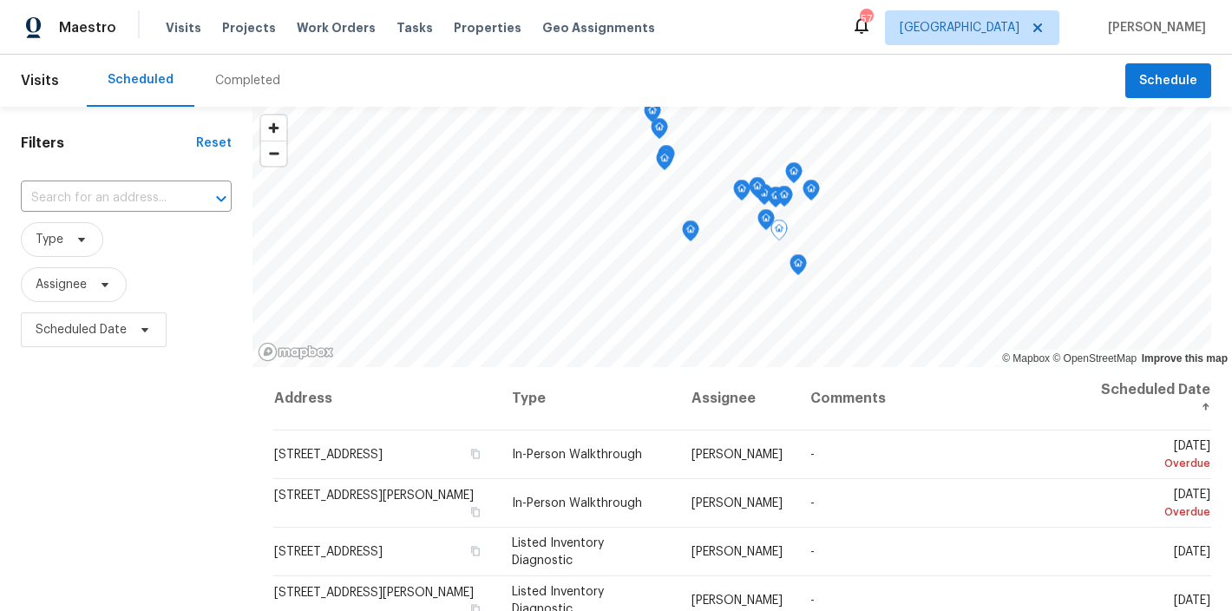
click at [728, 69] on div "Scheduled Completed" at bounding box center [606, 81] width 1039 height 52
click at [737, 32] on div "Maestro Visits Projects Work Orders Tasks Properties Geo Assignments 57 Raleigh…" at bounding box center [616, 27] width 1232 height 55
click at [145, 371] on div "Filters Reset ​ Type Assignee Scheduled Date" at bounding box center [126, 481] width 252 height 749
click at [149, 465] on div "Filters Reset ​ Type Assignee Scheduled Date" at bounding box center [126, 481] width 252 height 749
click at [78, 335] on span "Scheduled Date" at bounding box center [81, 329] width 91 height 17
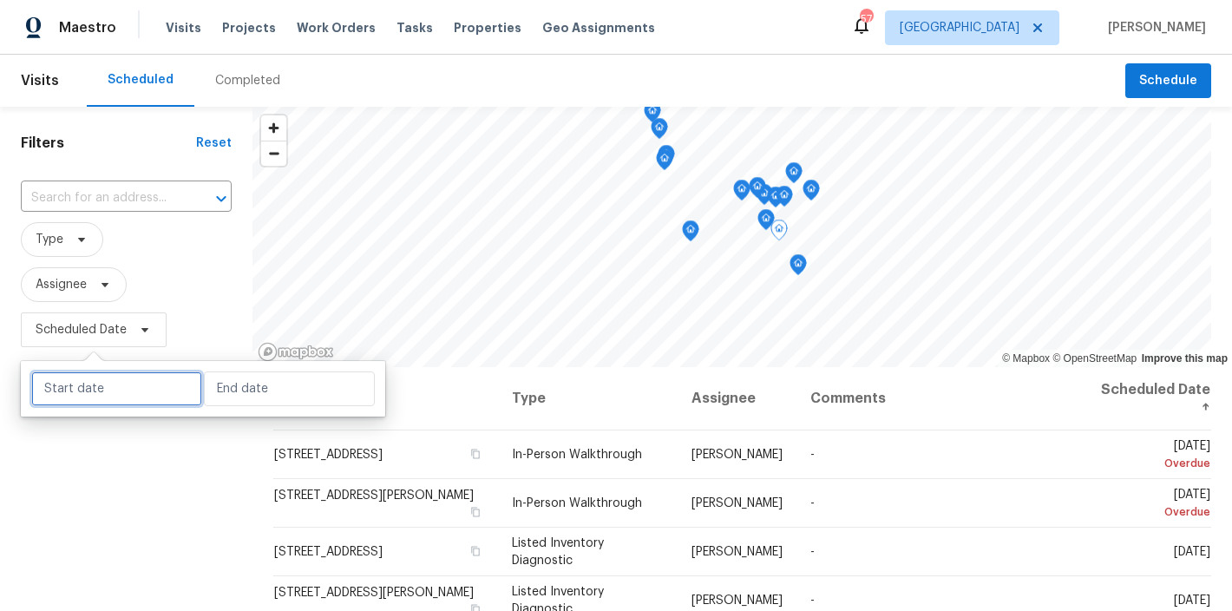
click at [97, 395] on input "text" at bounding box center [116, 388] width 171 height 35
select select "9"
select select "2025"
select select "10"
select select "2025"
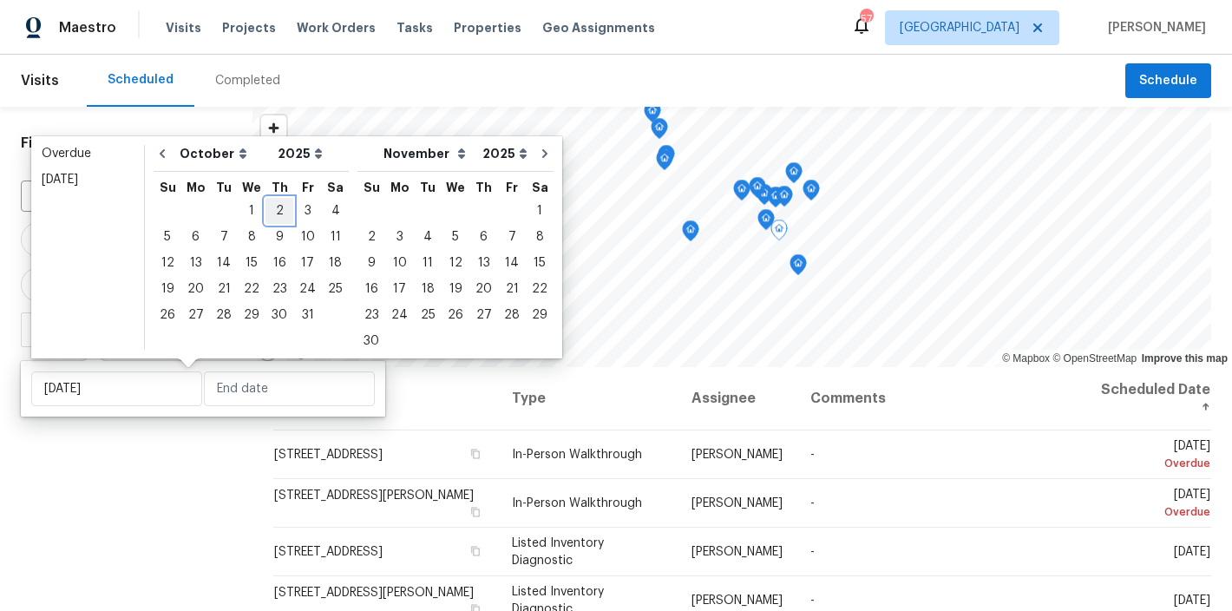
click at [276, 211] on div "2" at bounding box center [279, 211] width 28 height 24
type input "Thu, Oct 02"
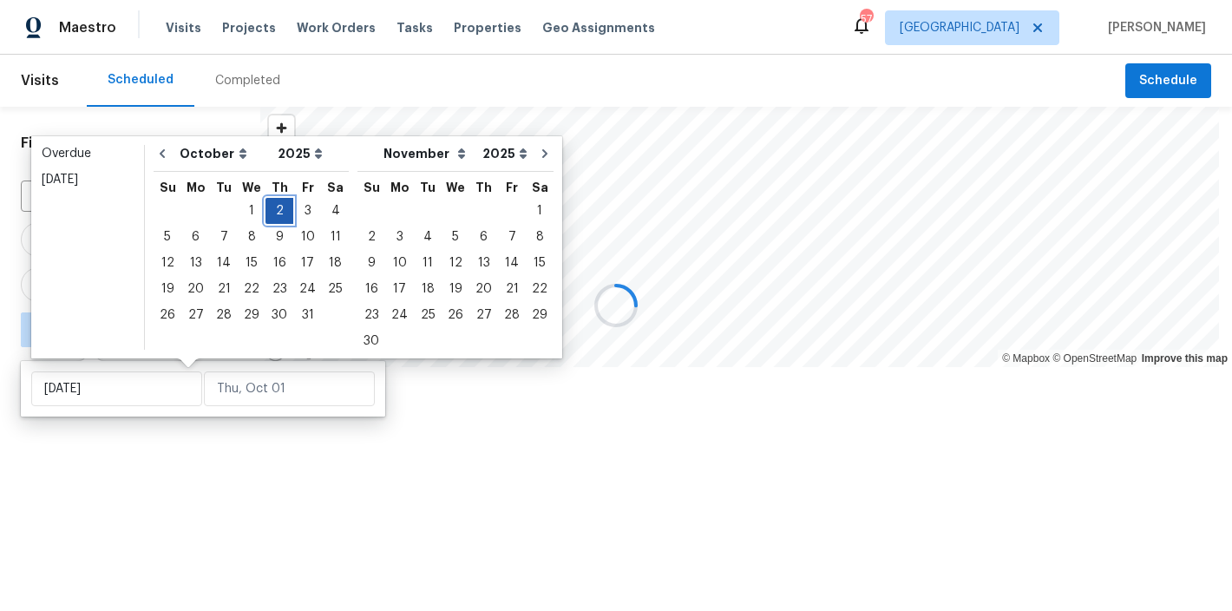
click at [276, 211] on div "2" at bounding box center [279, 211] width 28 height 24
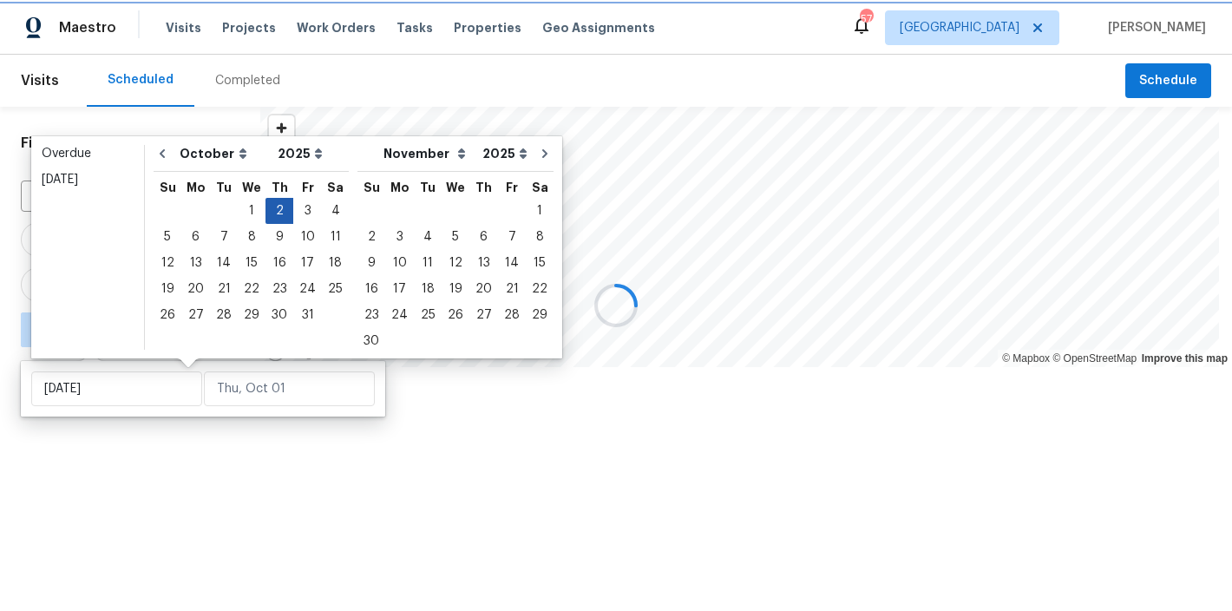
type input "Thu, Oct 02"
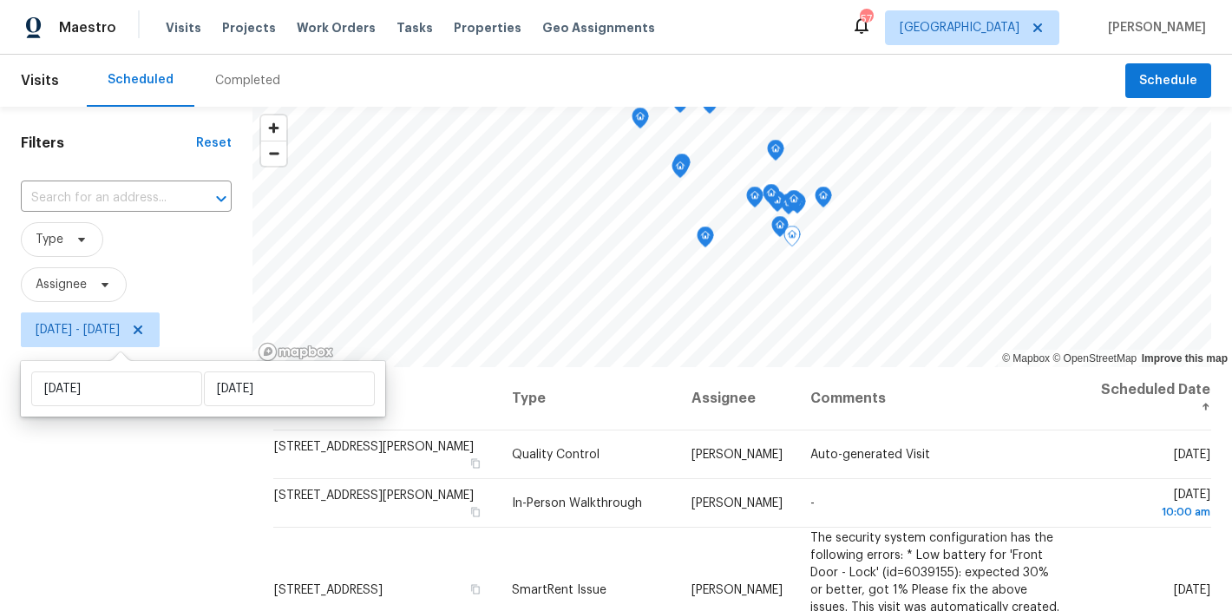
click at [99, 480] on div "Filters Reset ​ Type Assignee Thu, Oct 02 - Thu, Oct 02" at bounding box center [126, 481] width 252 height 749
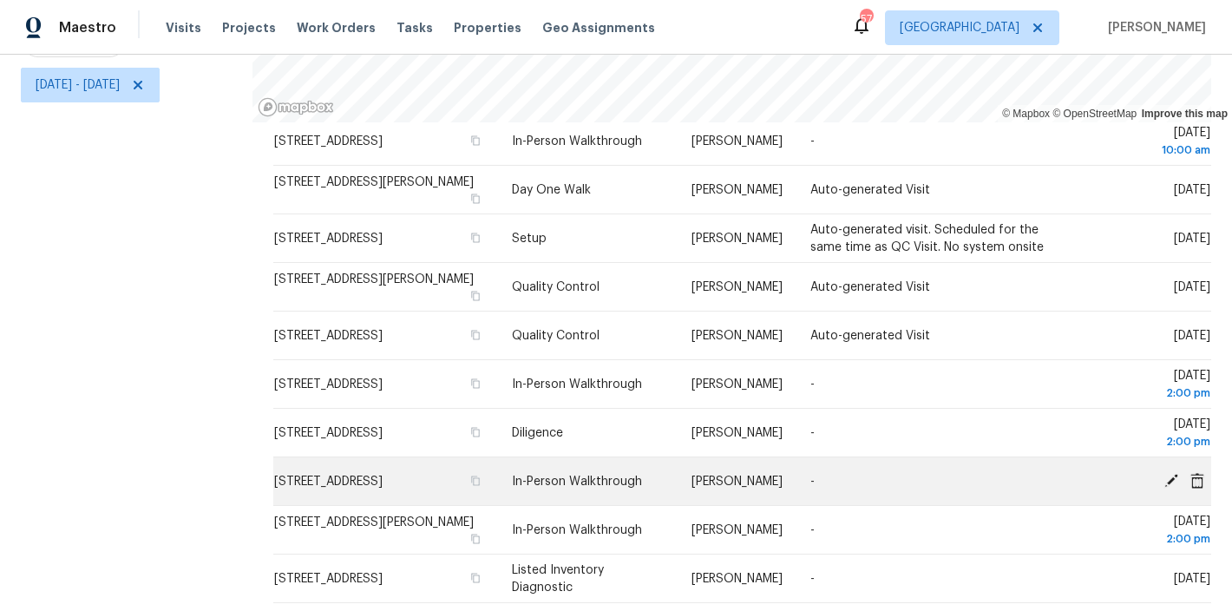
scroll to position [1685, 0]
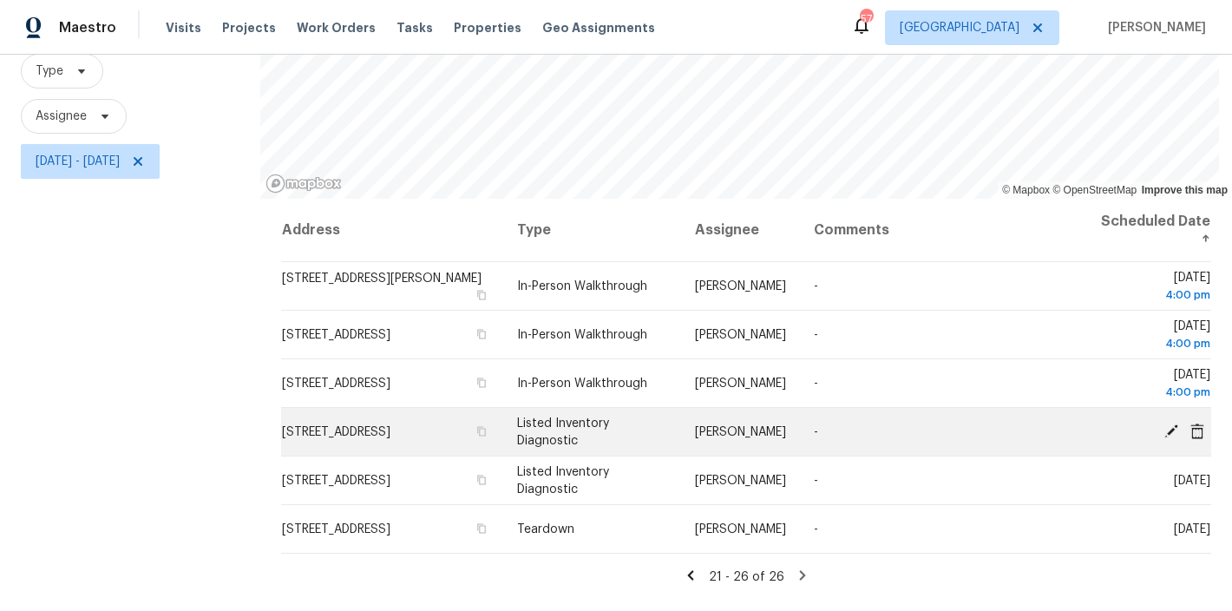
scroll to position [195, 0]
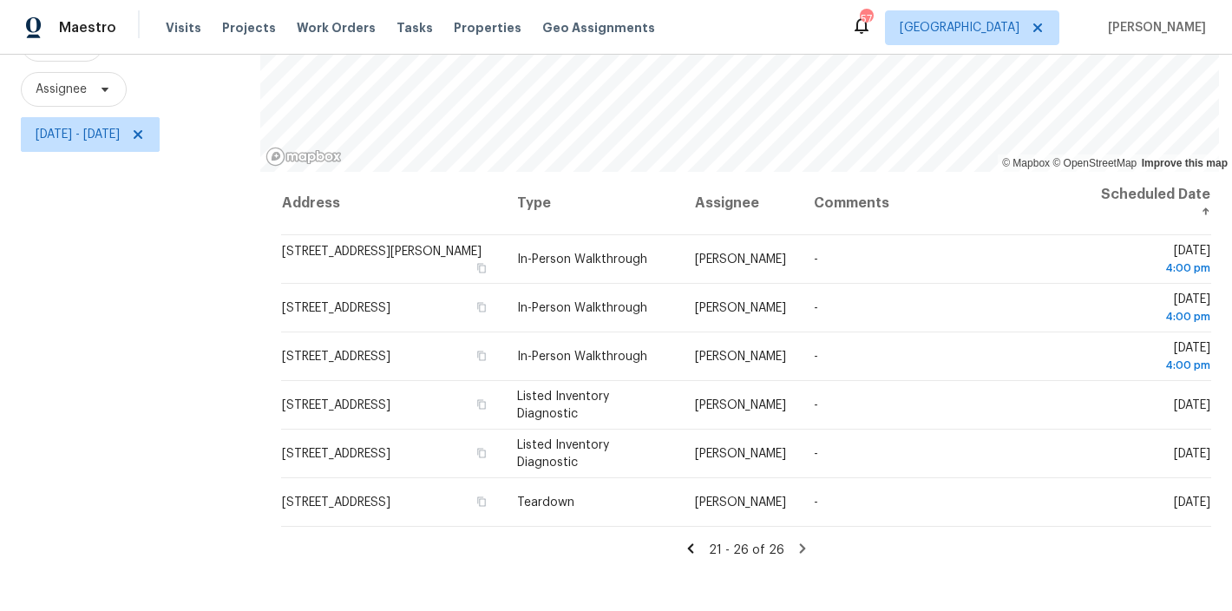
click at [769, 35] on div "Maestro Visits Projects Work Orders Tasks Properties Geo Assignments 57 Raleigh…" at bounding box center [616, 27] width 1232 height 55
click at [189, 408] on div "Filters Reset ​ Type Assignee Thu, Oct 02 - Thu, Oct 02" at bounding box center [130, 286] width 260 height 749
click at [687, 552] on icon at bounding box center [691, 549] width 16 height 16
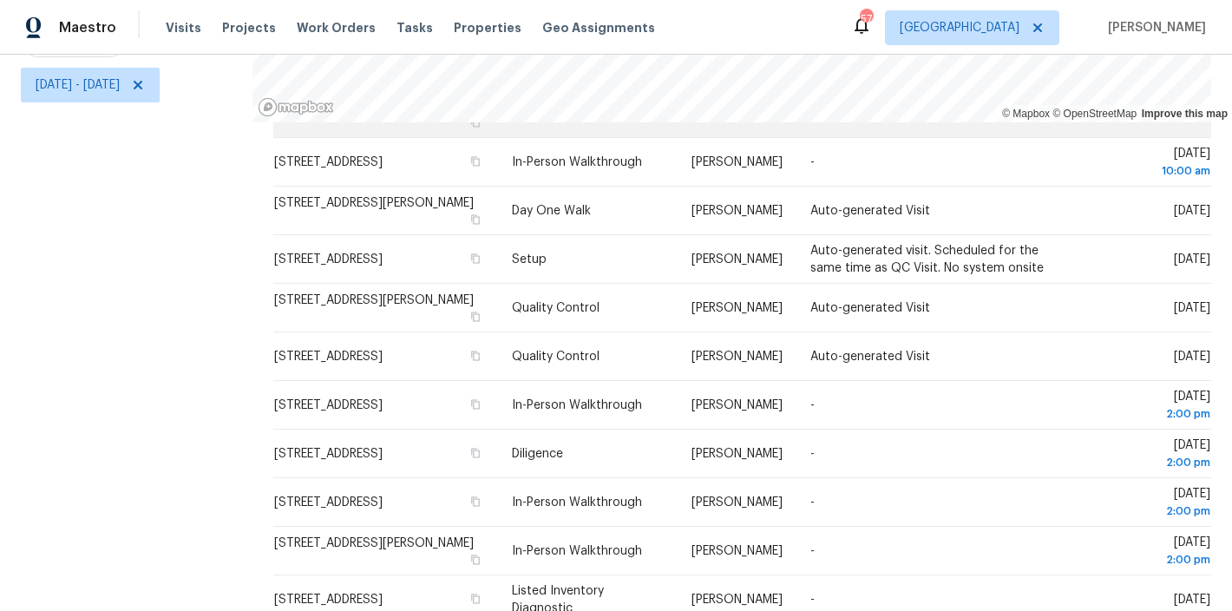
scroll to position [1687, 0]
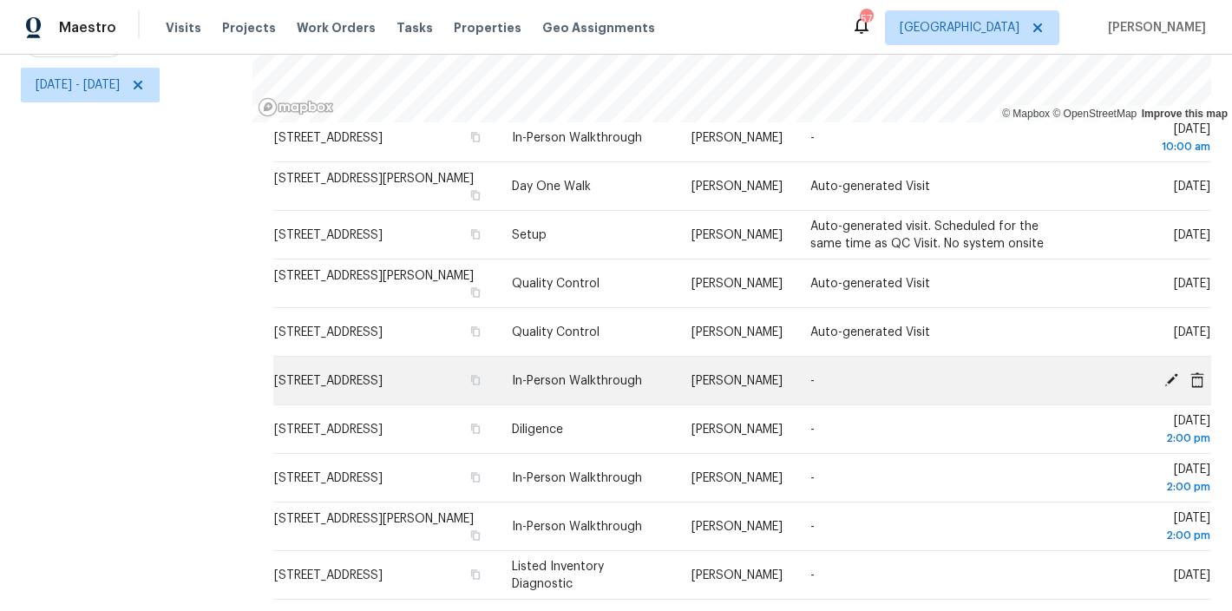
click at [1164, 372] on icon at bounding box center [1171, 379] width 14 height 14
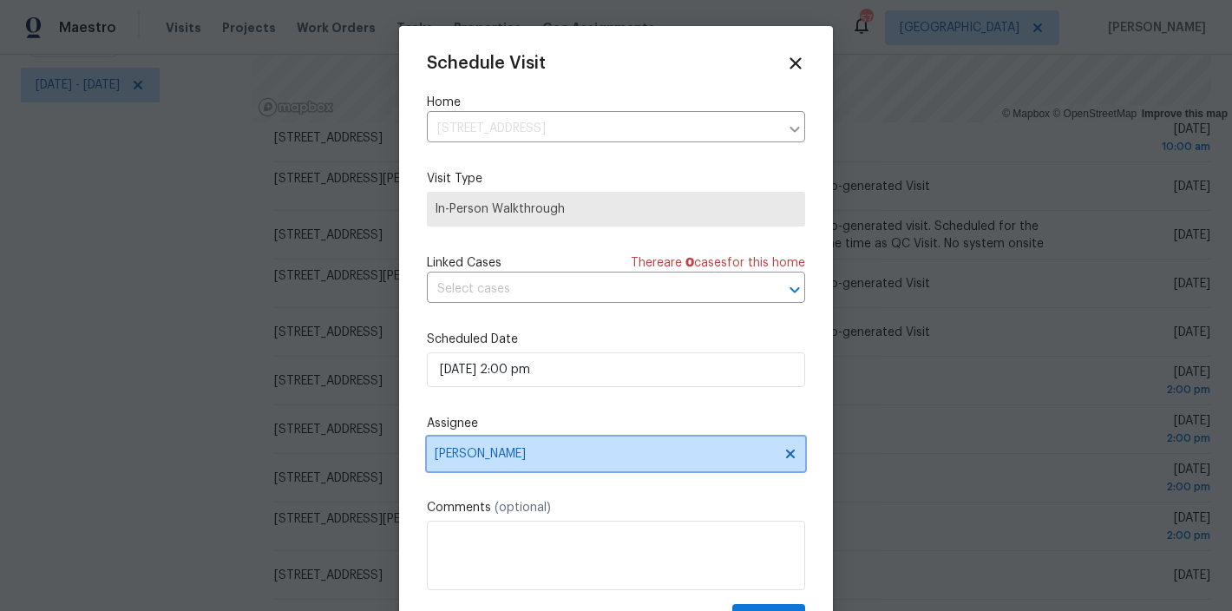
click at [504, 462] on span "[PERSON_NAME]" at bounding box center [616, 453] width 378 height 35
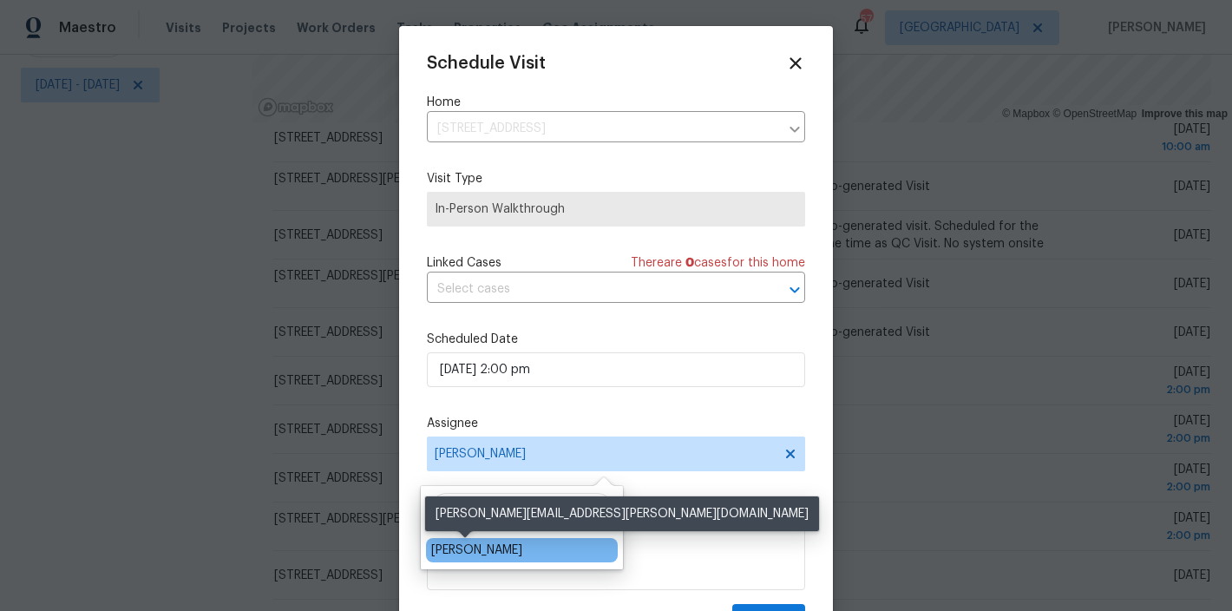
type input "shawn"
click at [459, 552] on div "Shawn Wise" at bounding box center [476, 549] width 91 height 17
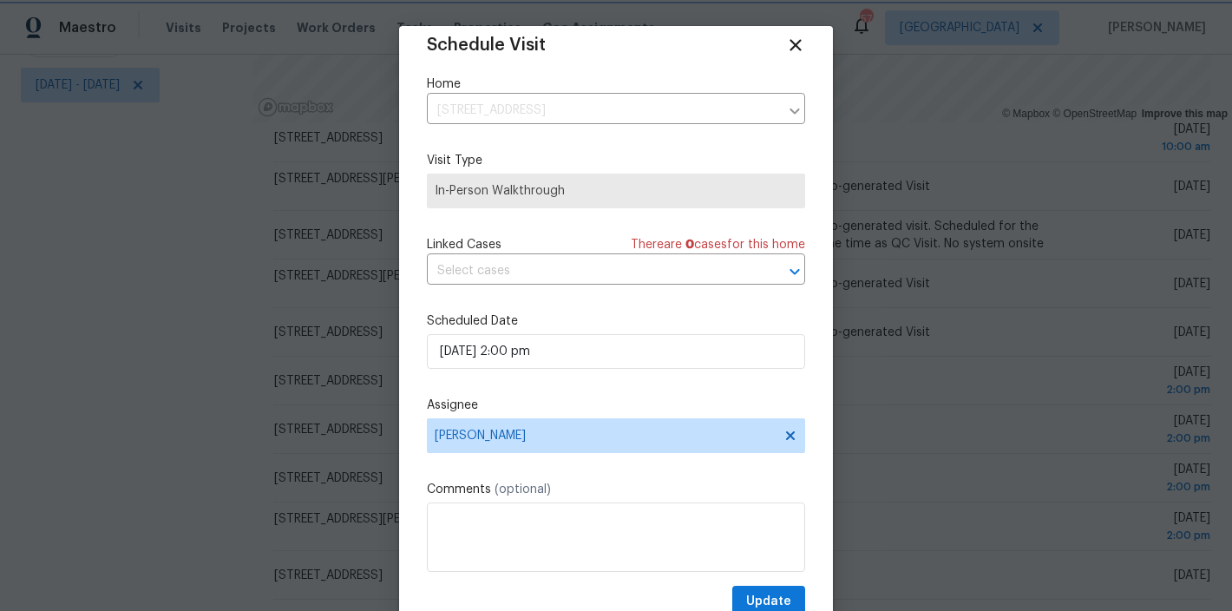
scroll to position [31, 0]
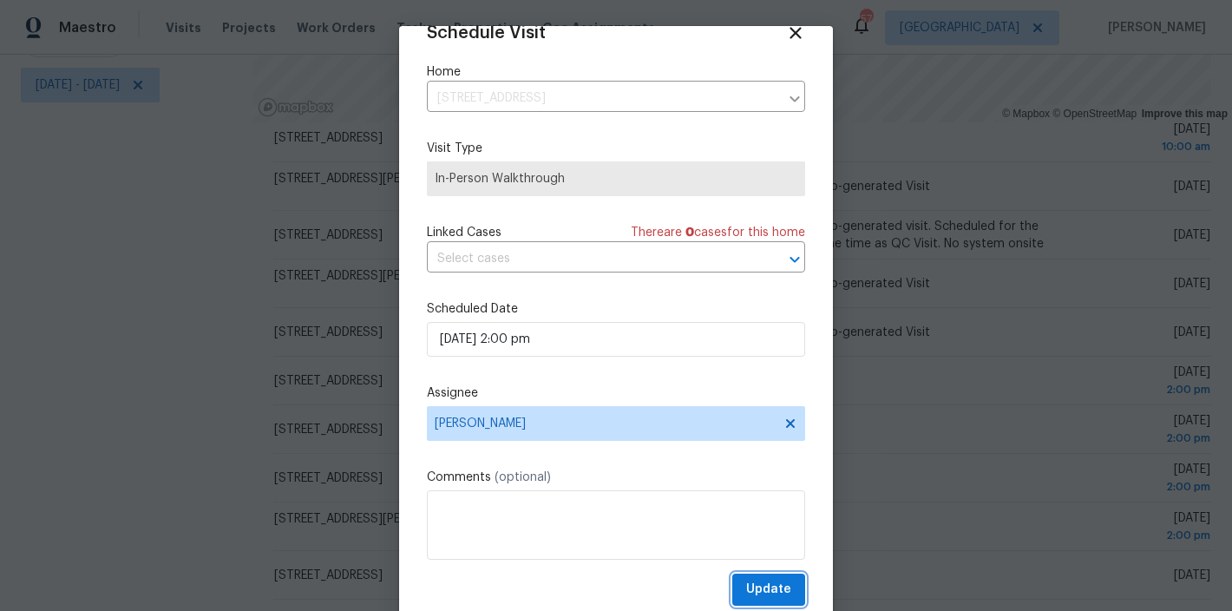
click at [765, 580] on span "Update" at bounding box center [768, 590] width 45 height 22
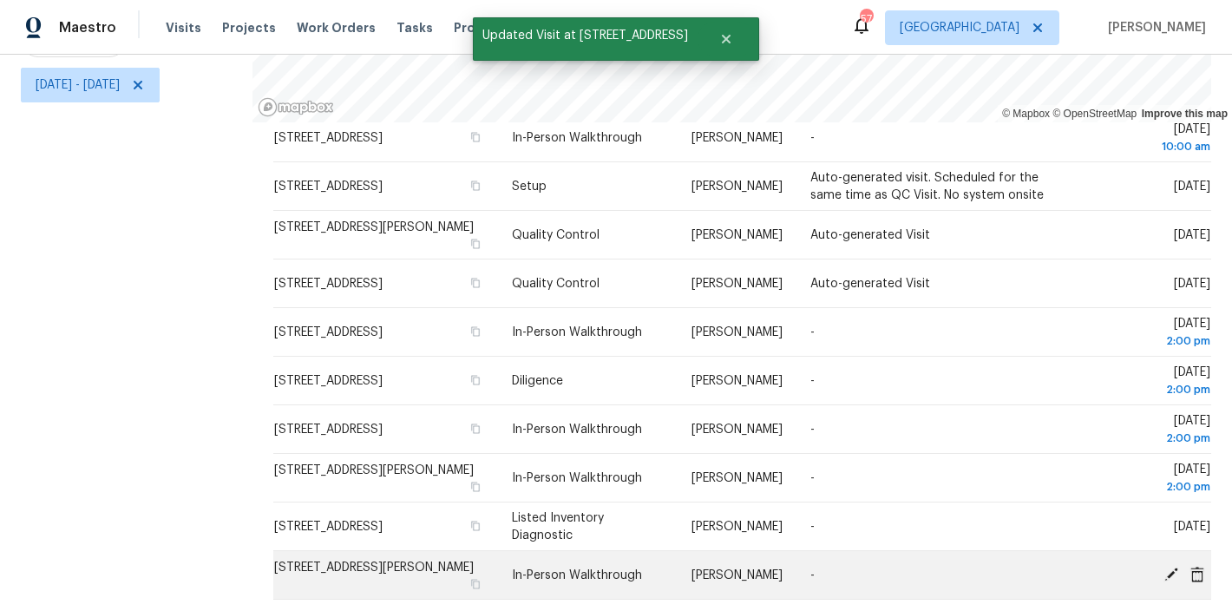
click at [1164, 567] on icon at bounding box center [1171, 574] width 14 height 14
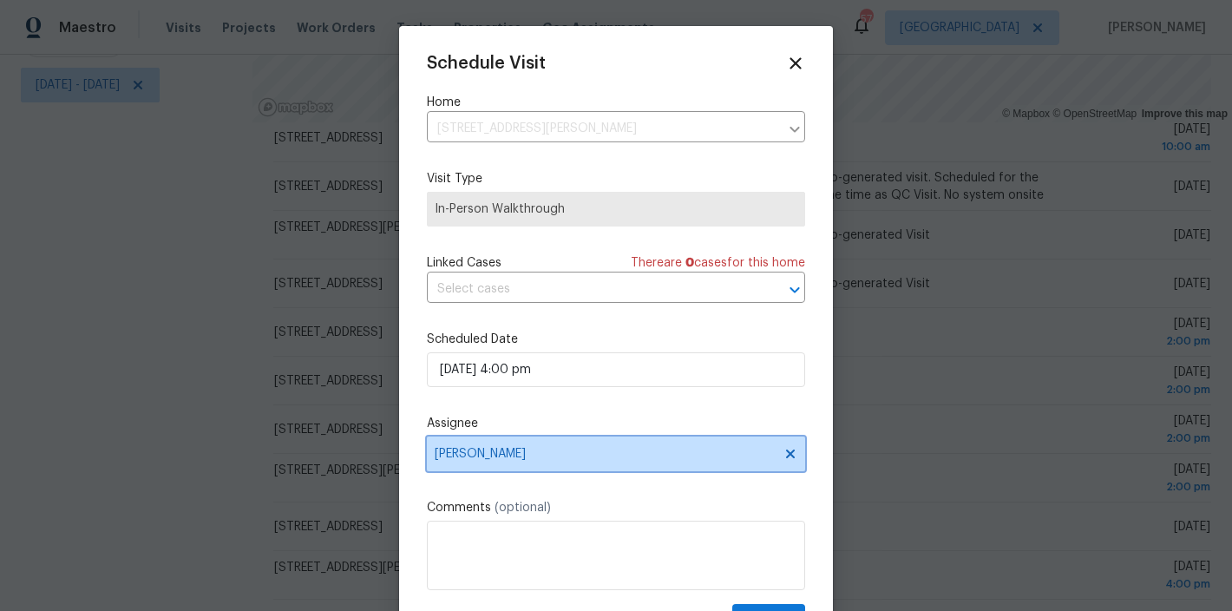
click at [504, 456] on span "[PERSON_NAME]" at bounding box center [605, 454] width 340 height 14
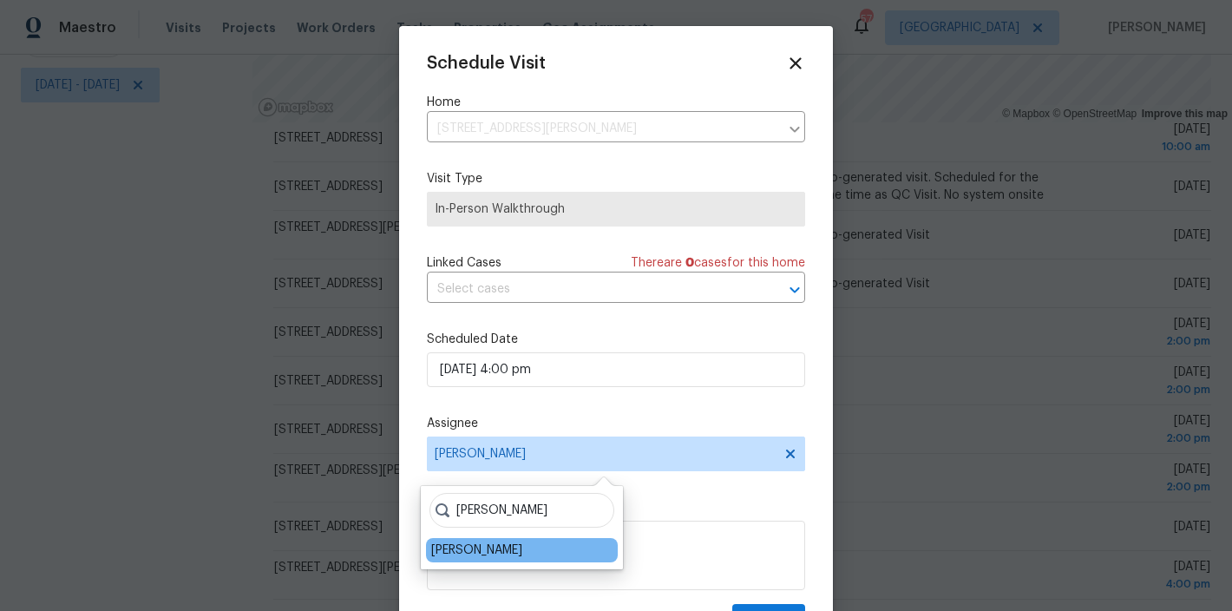
type input "shawn"
click at [460, 559] on div "Shawn Wise" at bounding box center [522, 550] width 192 height 24
click at [472, 547] on div "Shawn Wise" at bounding box center [476, 549] width 91 height 17
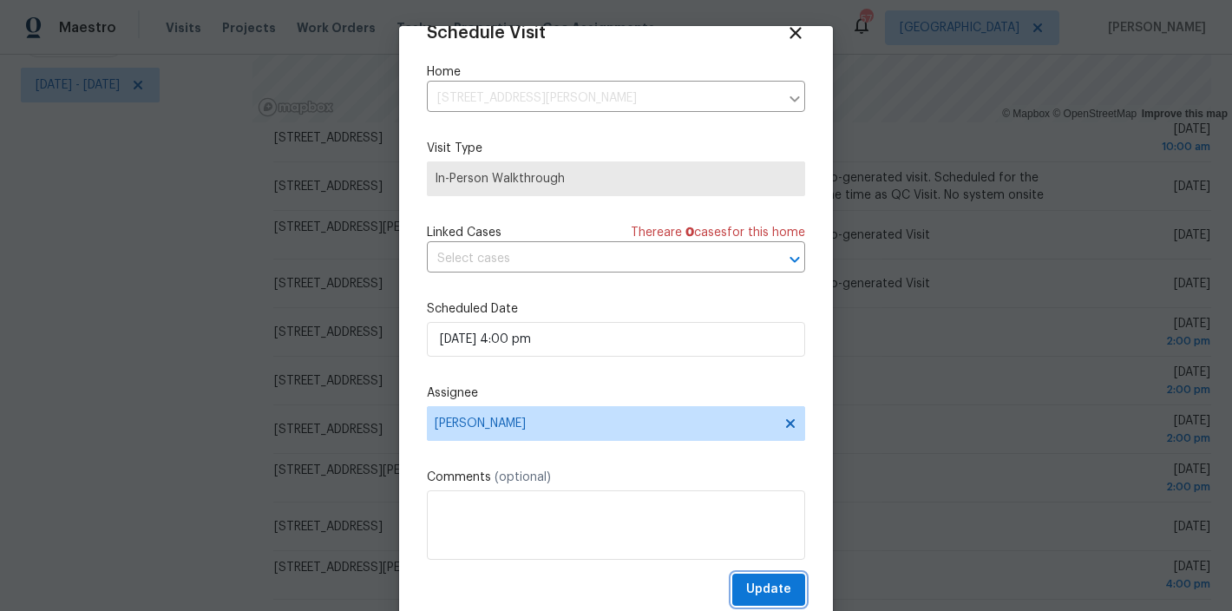
click at [756, 582] on span "Update" at bounding box center [768, 590] width 45 height 22
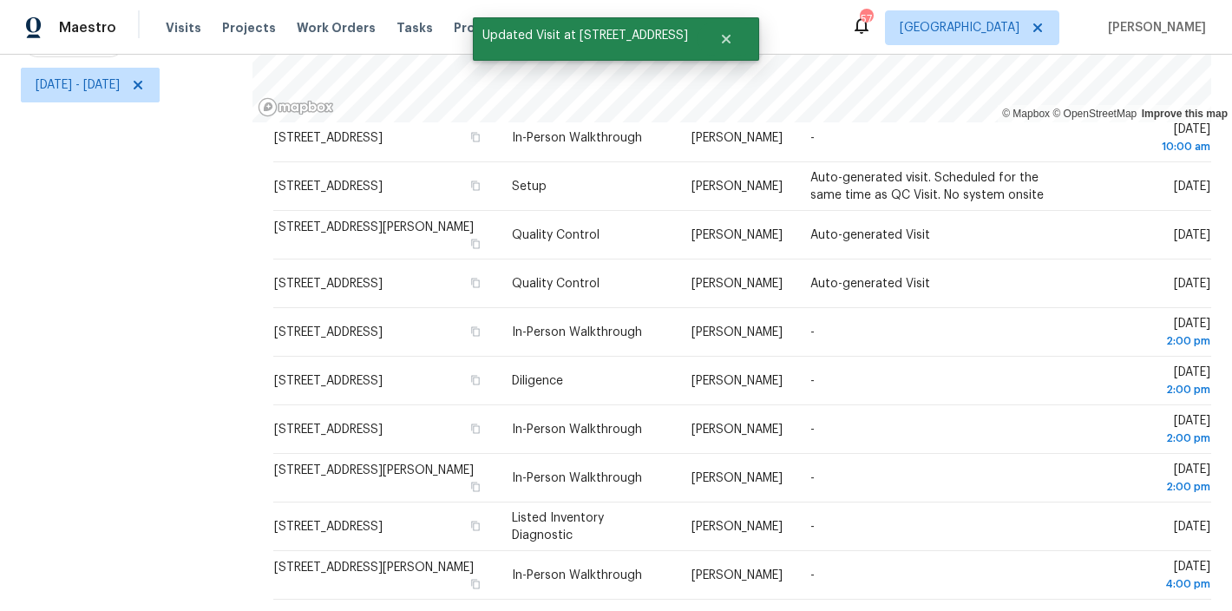
click at [787, 610] on icon at bounding box center [795, 621] width 16 height 16
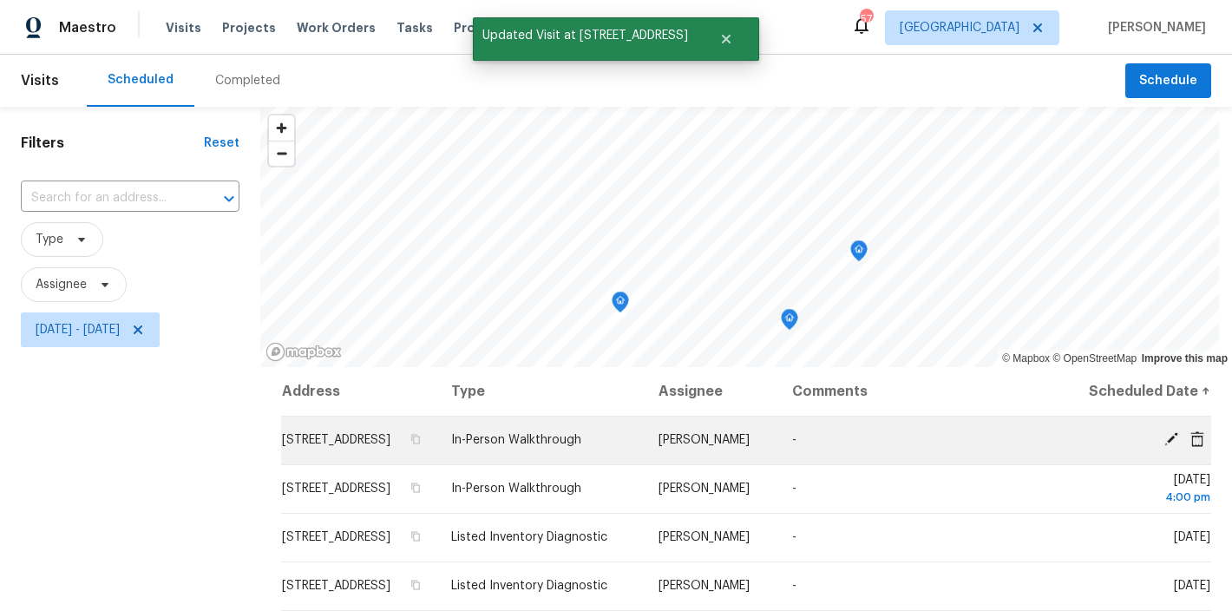
scroll to position [0, 0]
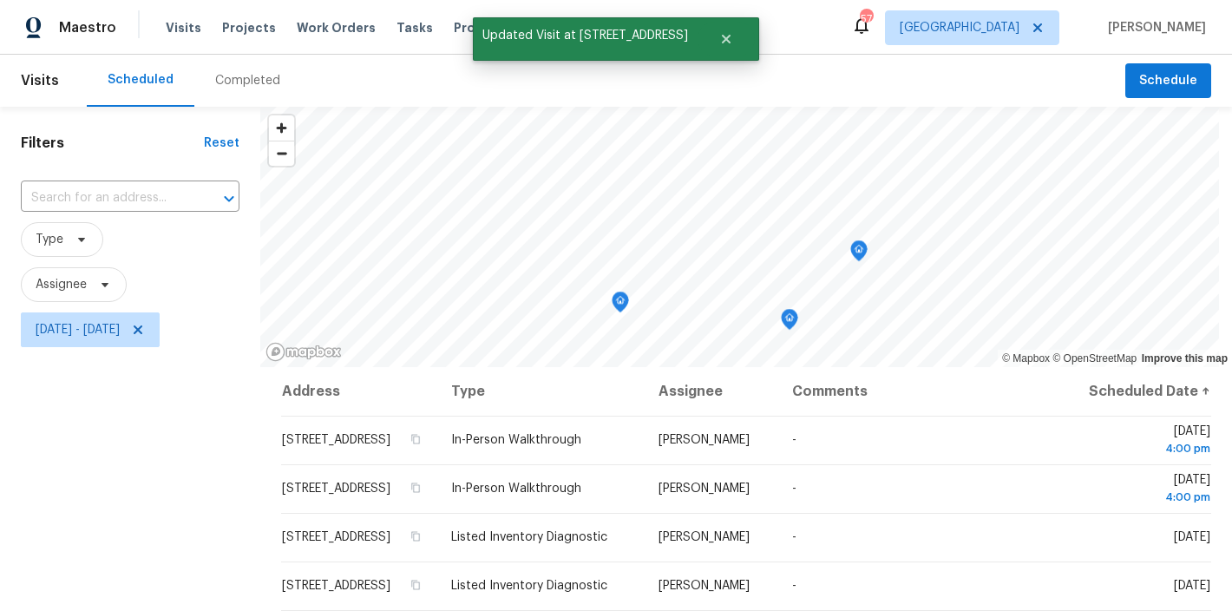
click at [61, 483] on div "Filters Reset ​ Type Assignee Thu, Oct 02 - Thu, Oct 02" at bounding box center [130, 481] width 260 height 749
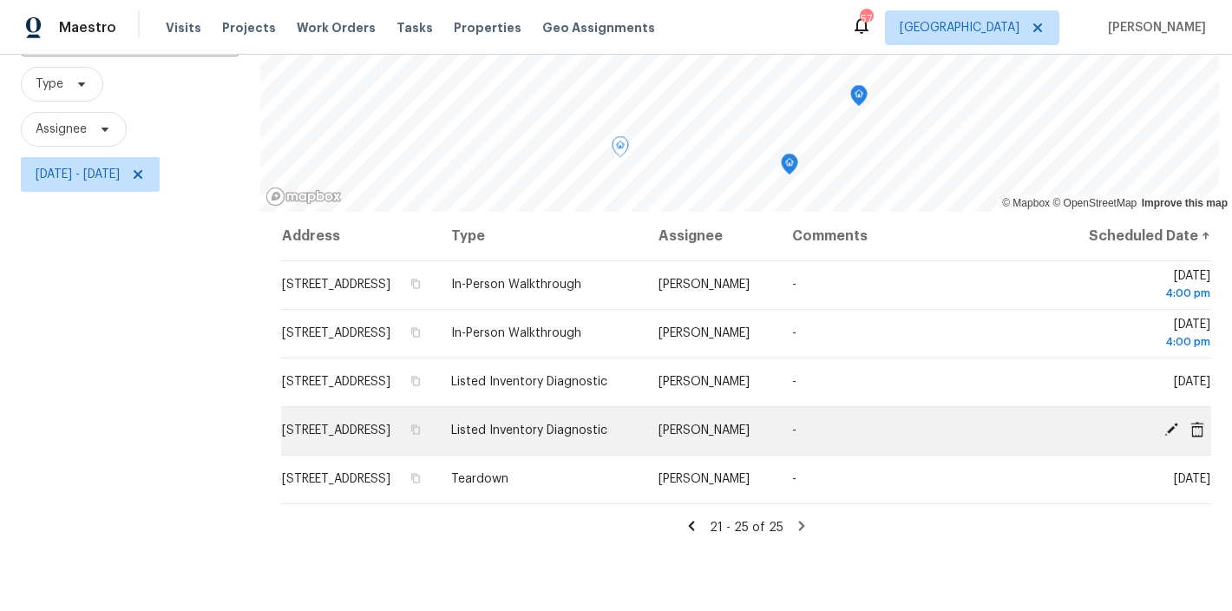
scroll to position [243, 0]
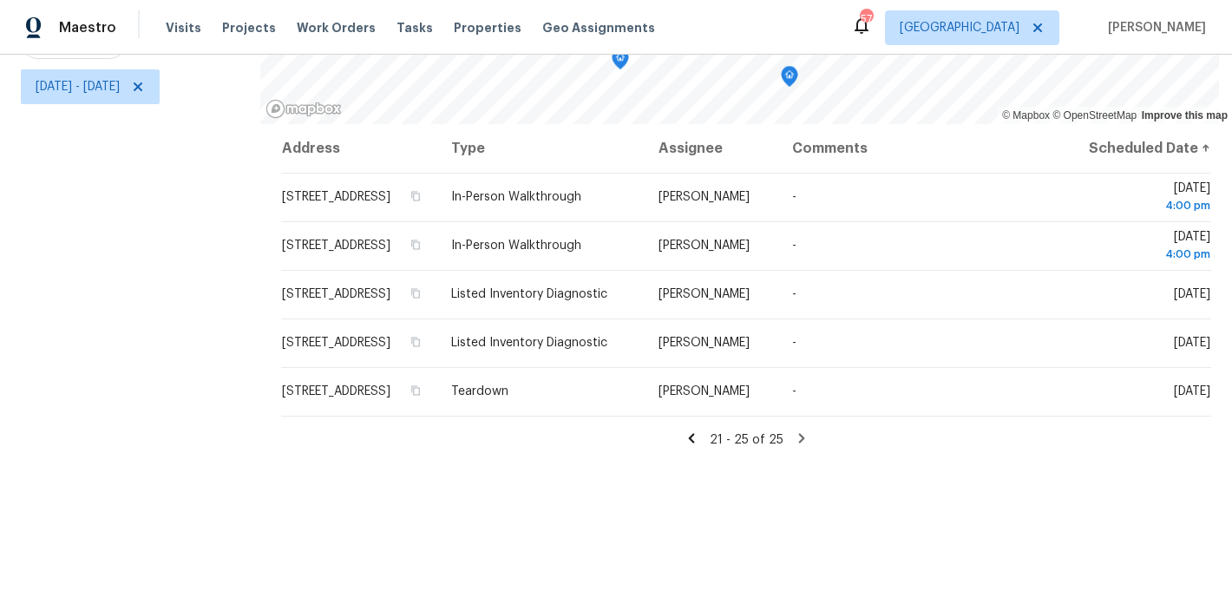
click at [684, 446] on icon at bounding box center [692, 438] width 16 height 16
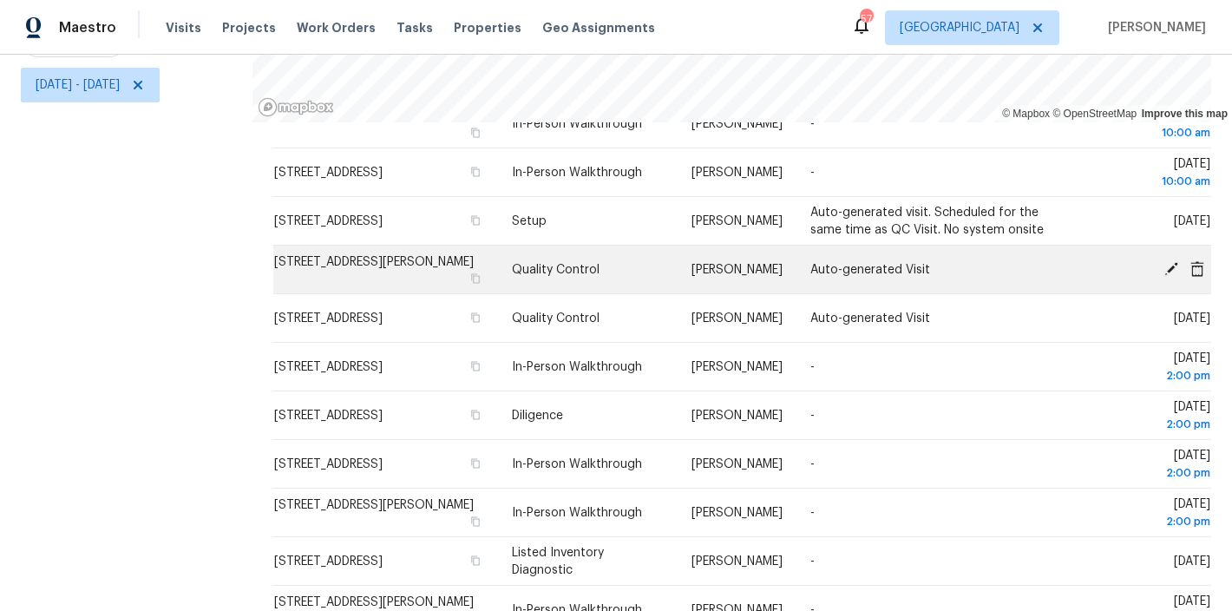
scroll to position [1687, 0]
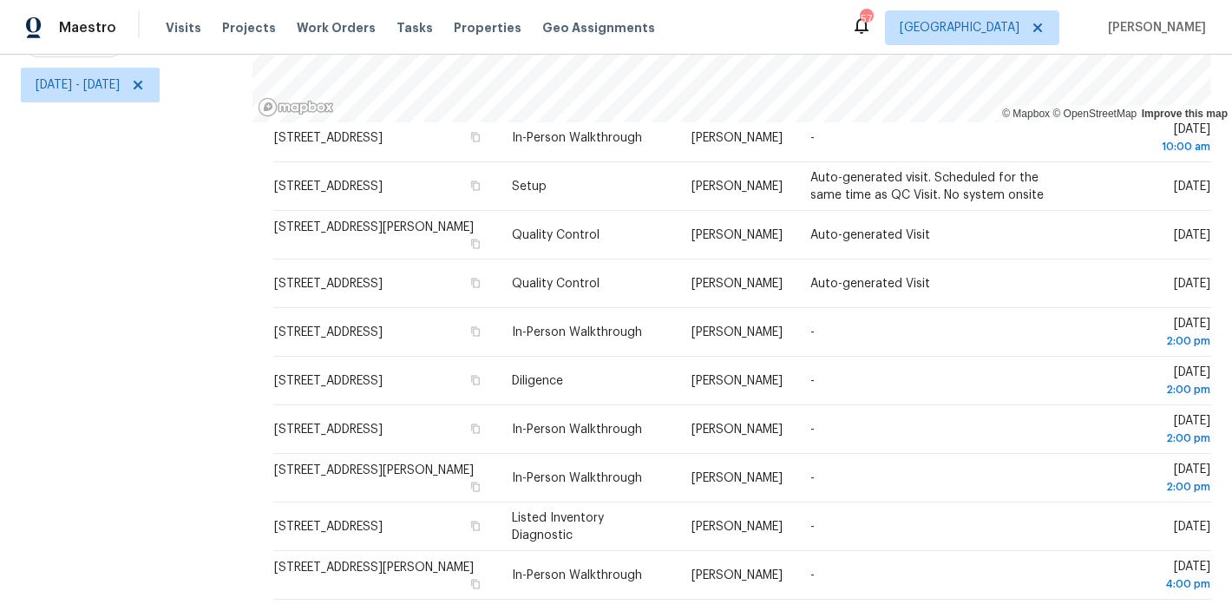
click at [56, 293] on div "Filters Reset ​ Type Assignee Thu, Oct 02 - Thu, Oct 02" at bounding box center [126, 236] width 252 height 749
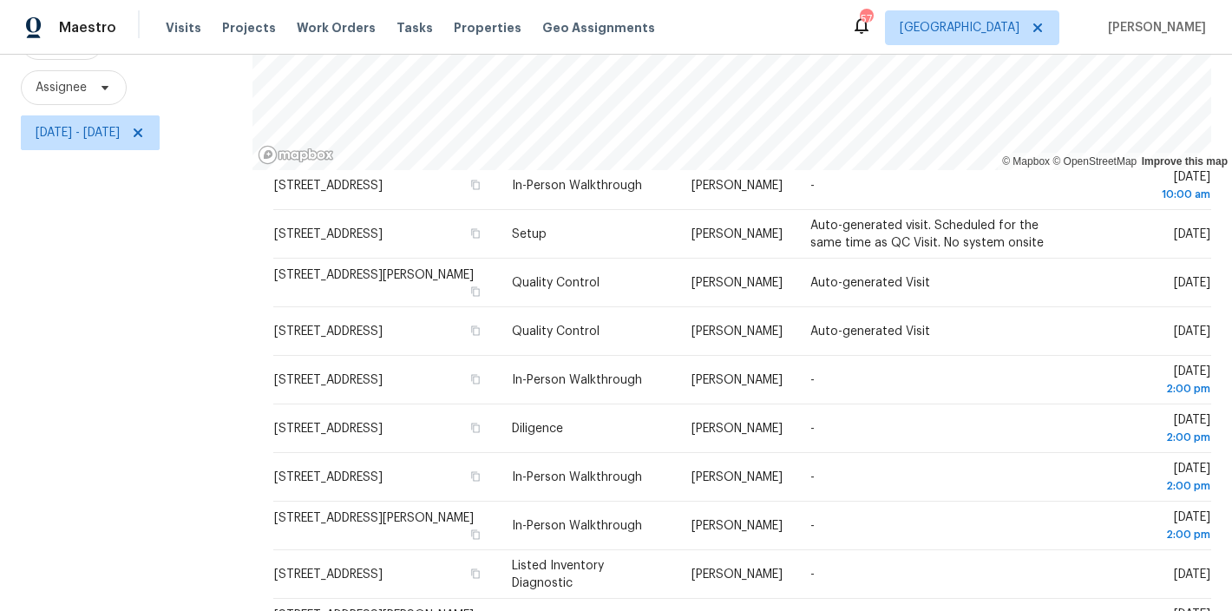
scroll to position [102, 0]
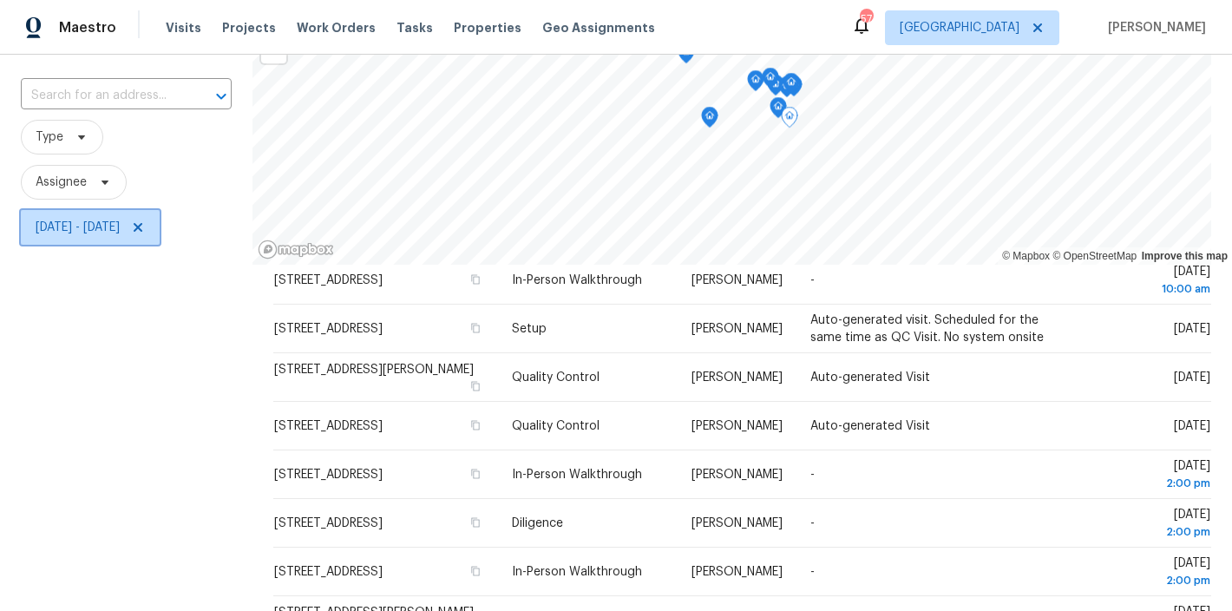
click at [142, 226] on icon at bounding box center [138, 227] width 9 height 9
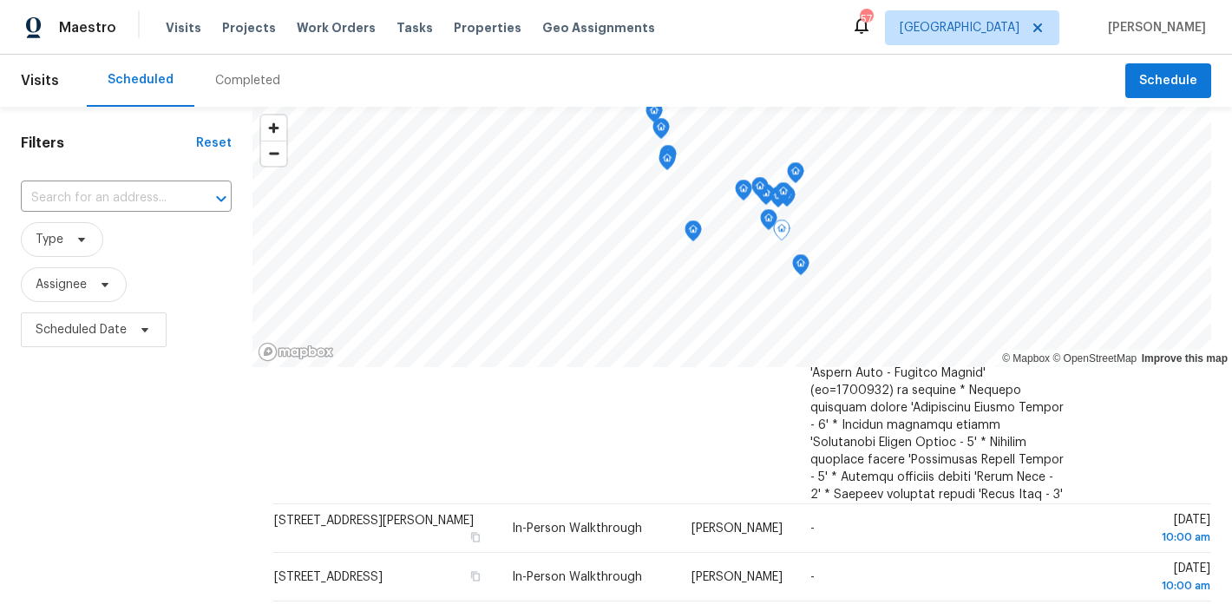
click at [170, 455] on div "Filters Reset ​ Type Assignee Scheduled Date" at bounding box center [126, 481] width 252 height 749
click at [792, 33] on div "Maestro Visits Projects Work Orders Tasks Properties Geo Assignments 57 Raleigh…" at bounding box center [616, 27] width 1232 height 55
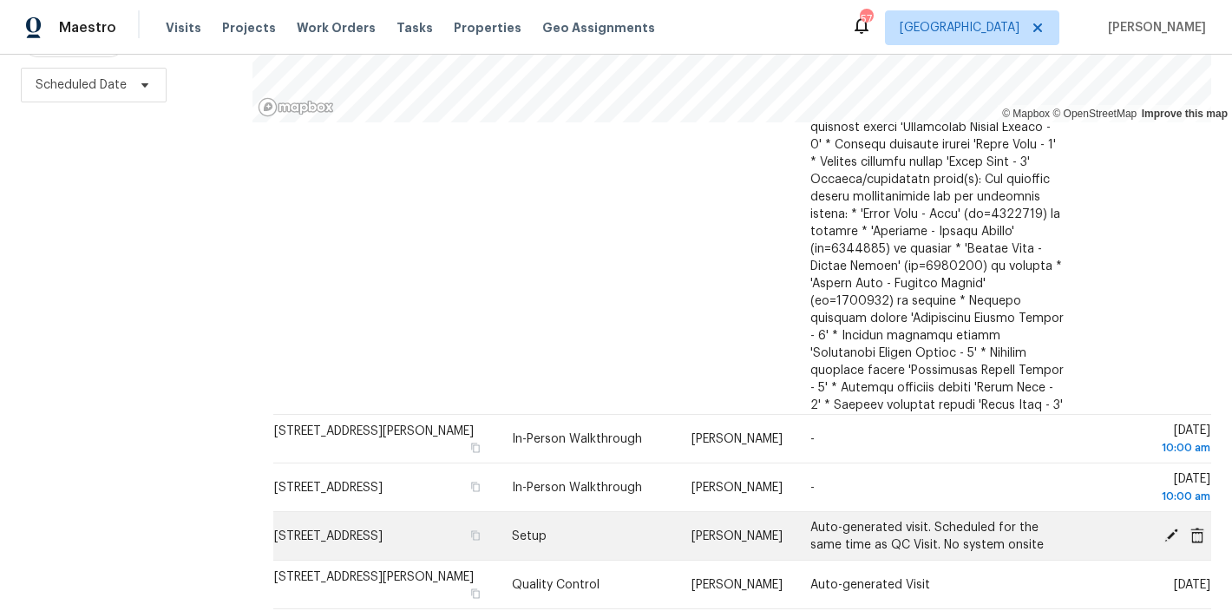
scroll to position [1687, 0]
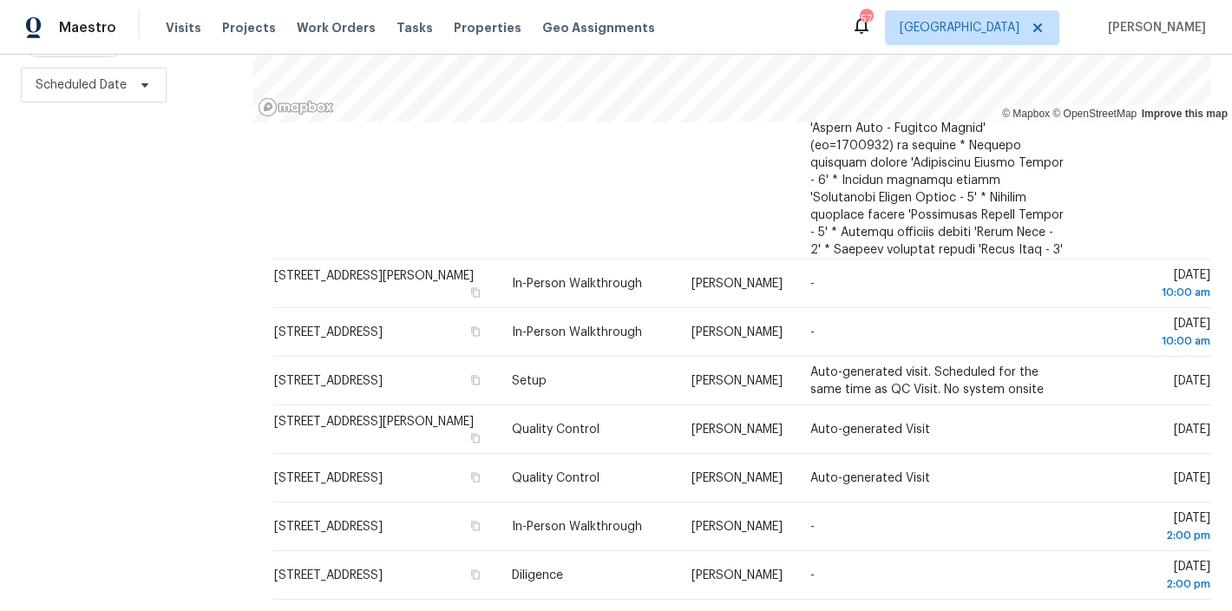
click at [795, 610] on icon at bounding box center [798, 621] width 6 height 10
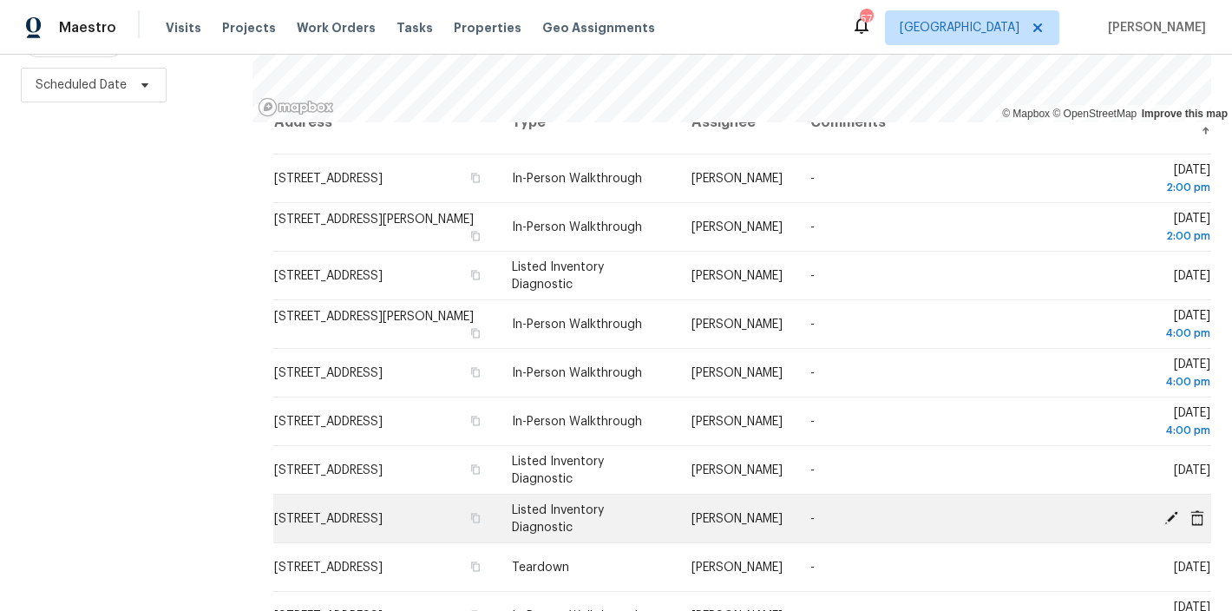
scroll to position [4, 0]
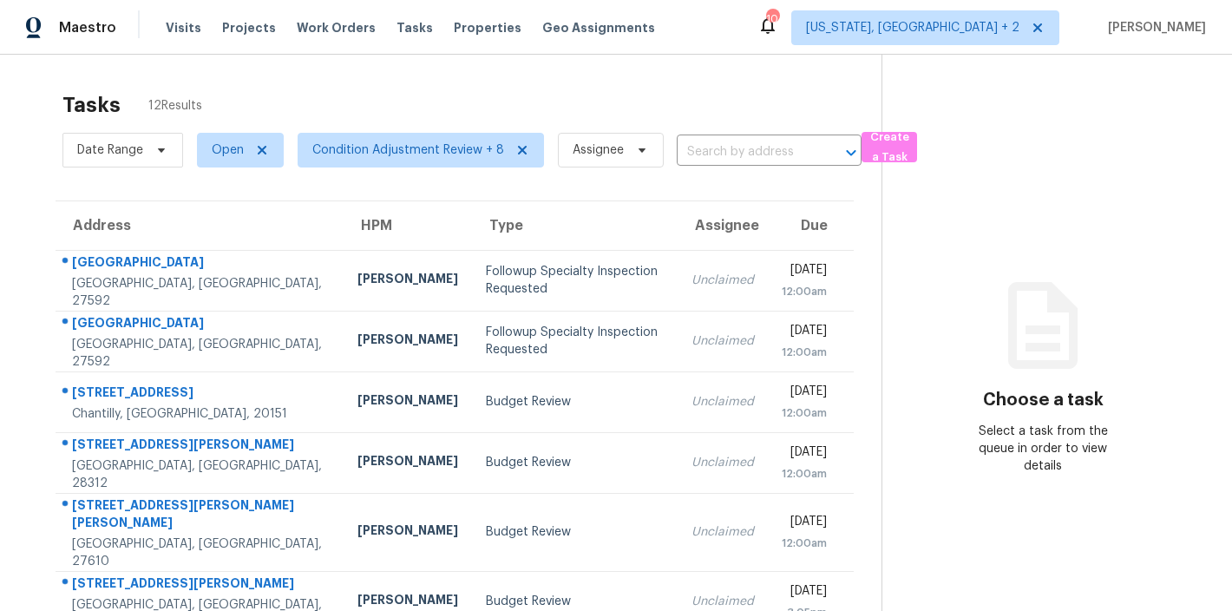
click at [713, 77] on div "Tasks 12 Results Date Range Open Condition Adjustment Review + 8 Assignee ​ Cre…" at bounding box center [616, 488] width 1232 height 867
click at [19, 324] on div "Tasks 12 Results Date Range Open Condition Adjustment Review + 8 Assignee ​ Cre…" at bounding box center [616, 488] width 1232 height 867
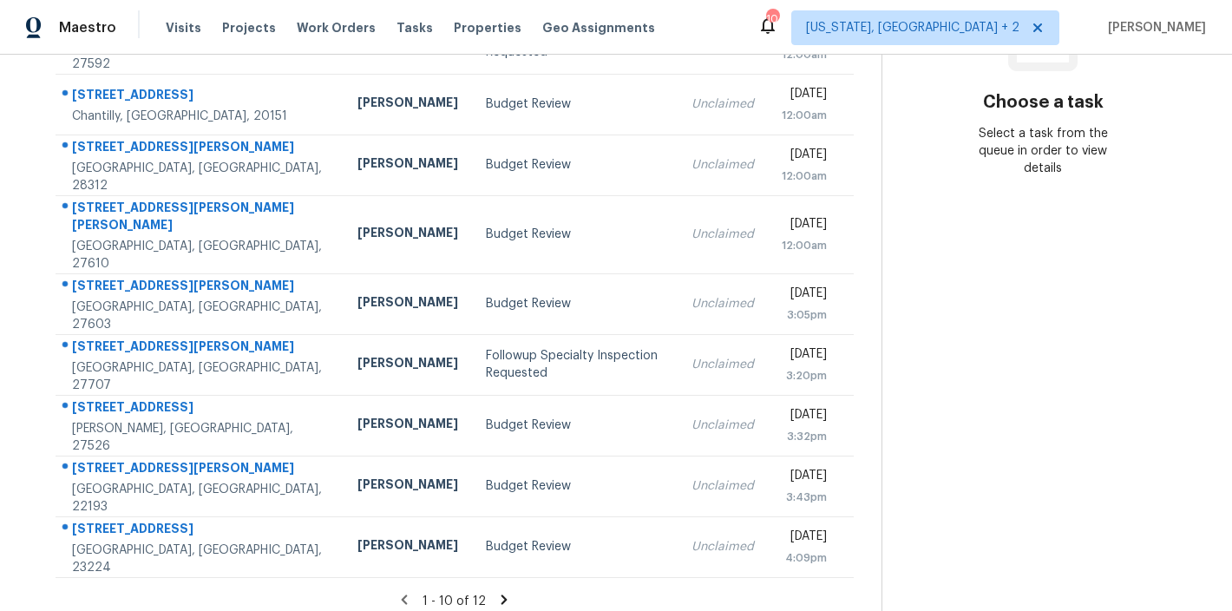
click at [768, 25] on div "Maestro Visits Projects Work Orders Tasks Properties Geo Assignments 104 Washin…" at bounding box center [616, 27] width 1232 height 55
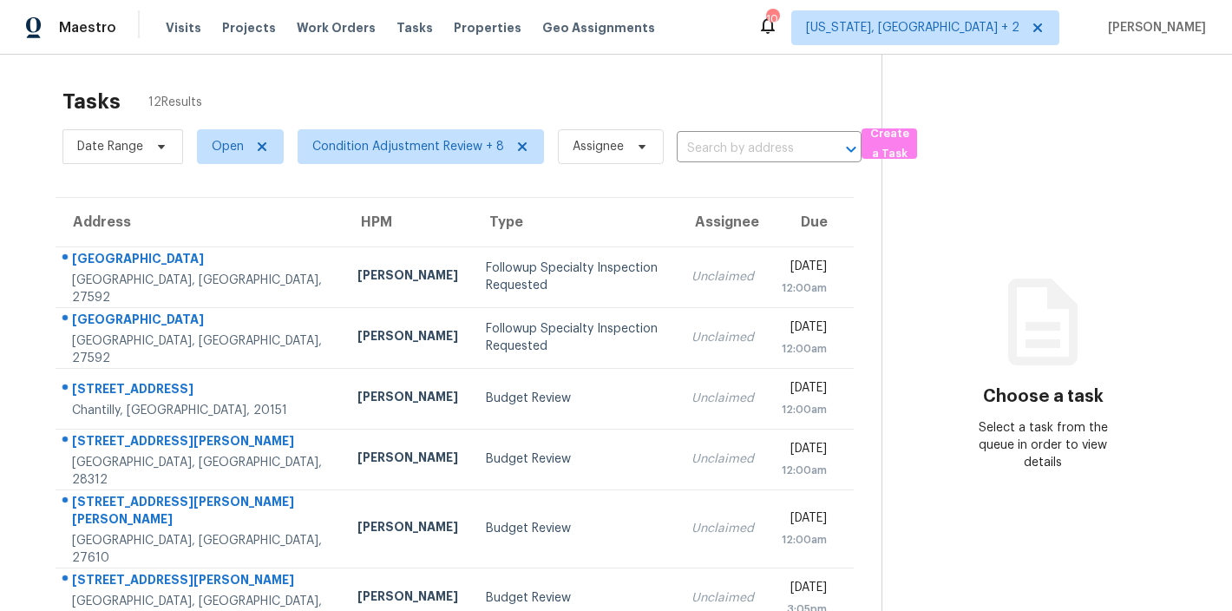
scroll to position [0, 0]
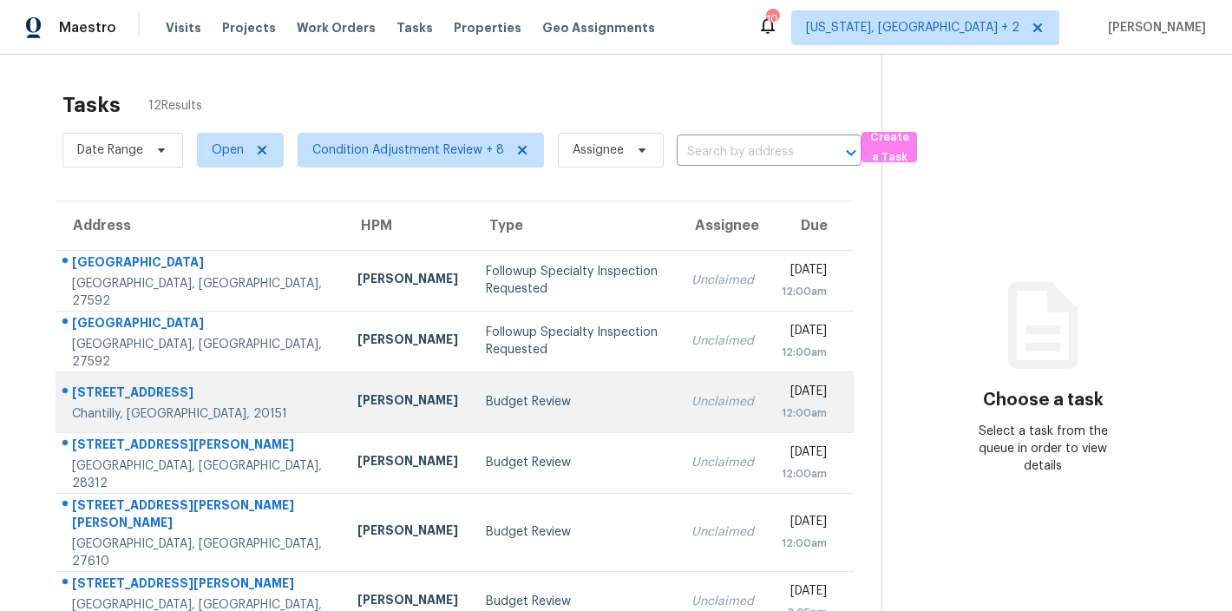
click at [351, 390] on td "[PERSON_NAME]" at bounding box center [408, 401] width 128 height 61
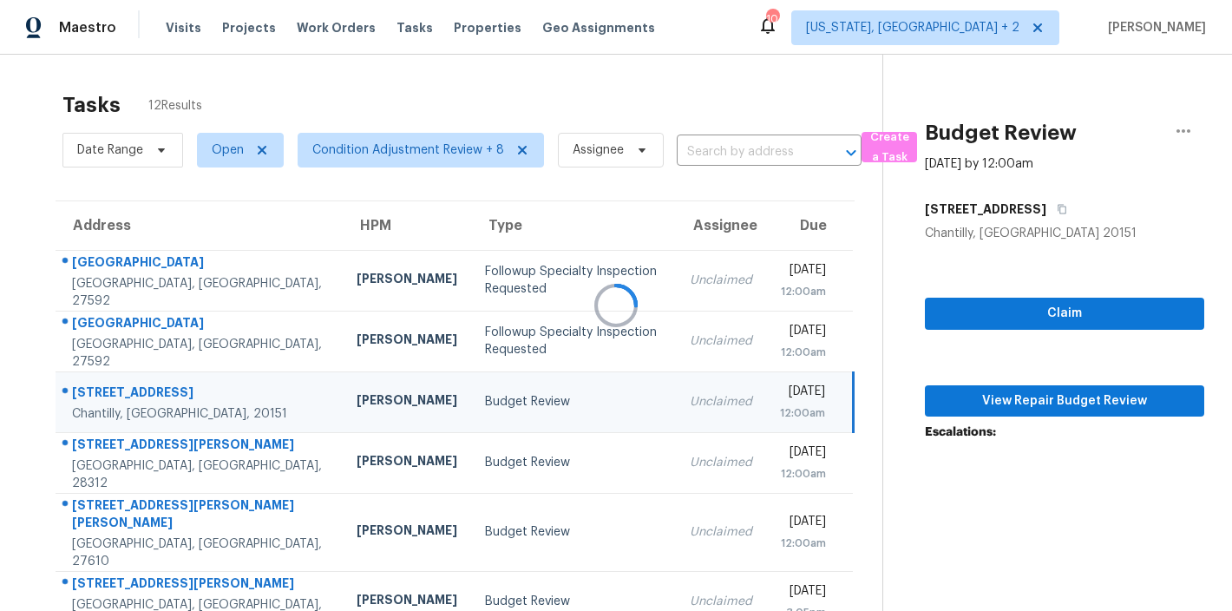
click at [1065, 404] on div at bounding box center [616, 305] width 1232 height 611
click at [1046, 396] on span "View Repair Budget Review" at bounding box center [1065, 401] width 252 height 22
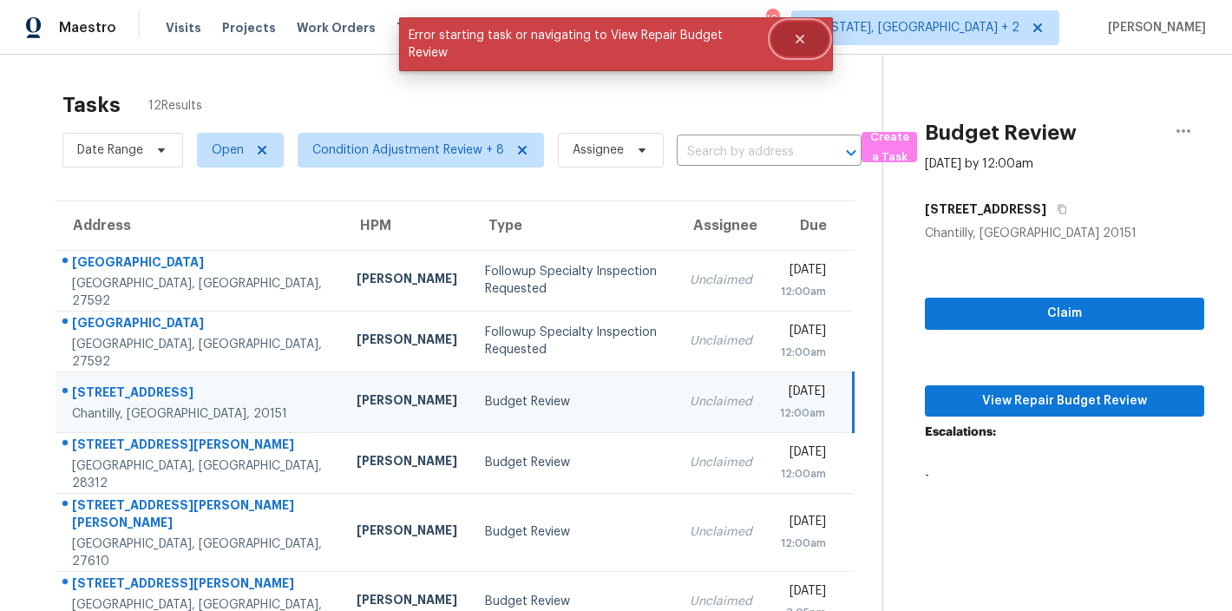
click at [796, 36] on icon "Close" at bounding box center [800, 39] width 9 height 9
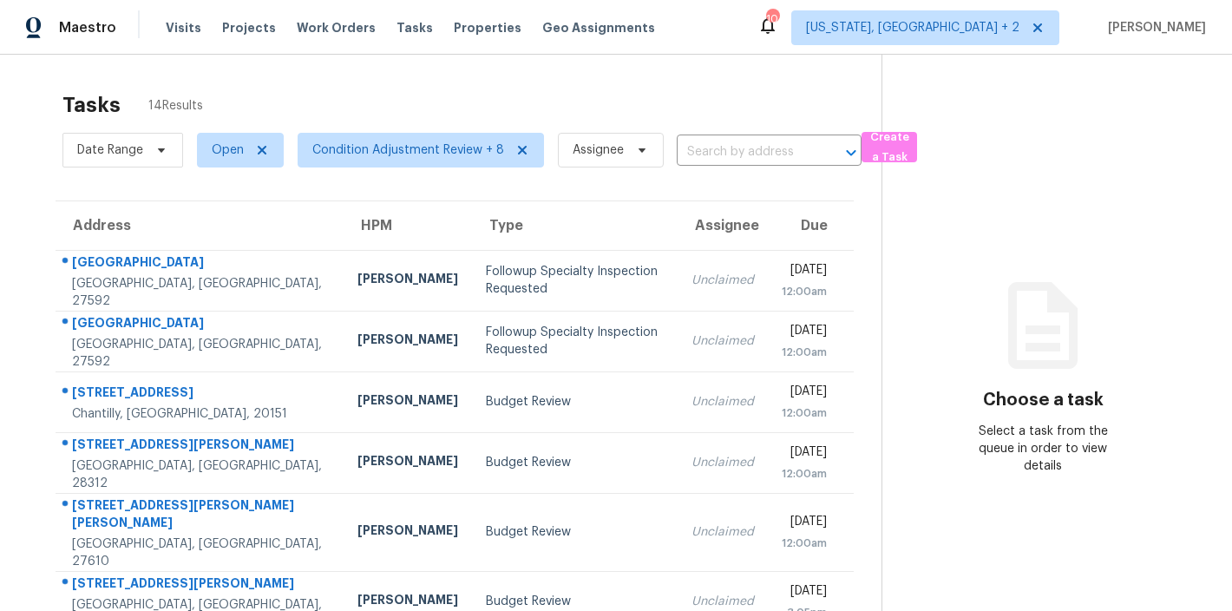
click at [606, 94] on div "Tasks 14 Results" at bounding box center [471, 104] width 819 height 45
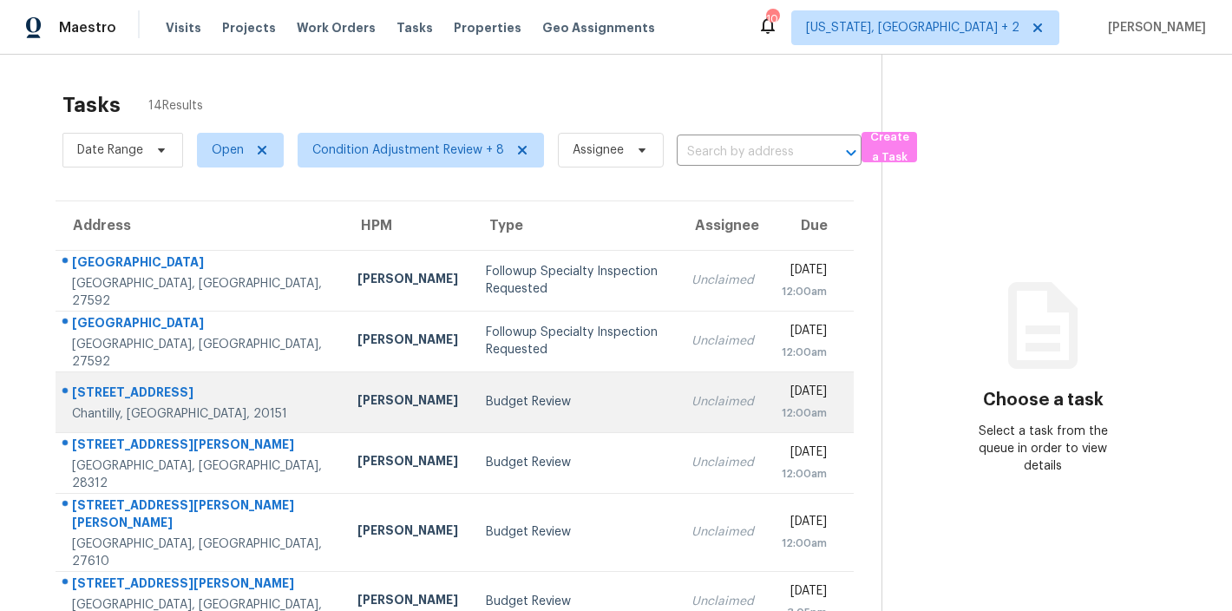
click at [486, 410] on div "Budget Review" at bounding box center [575, 401] width 178 height 17
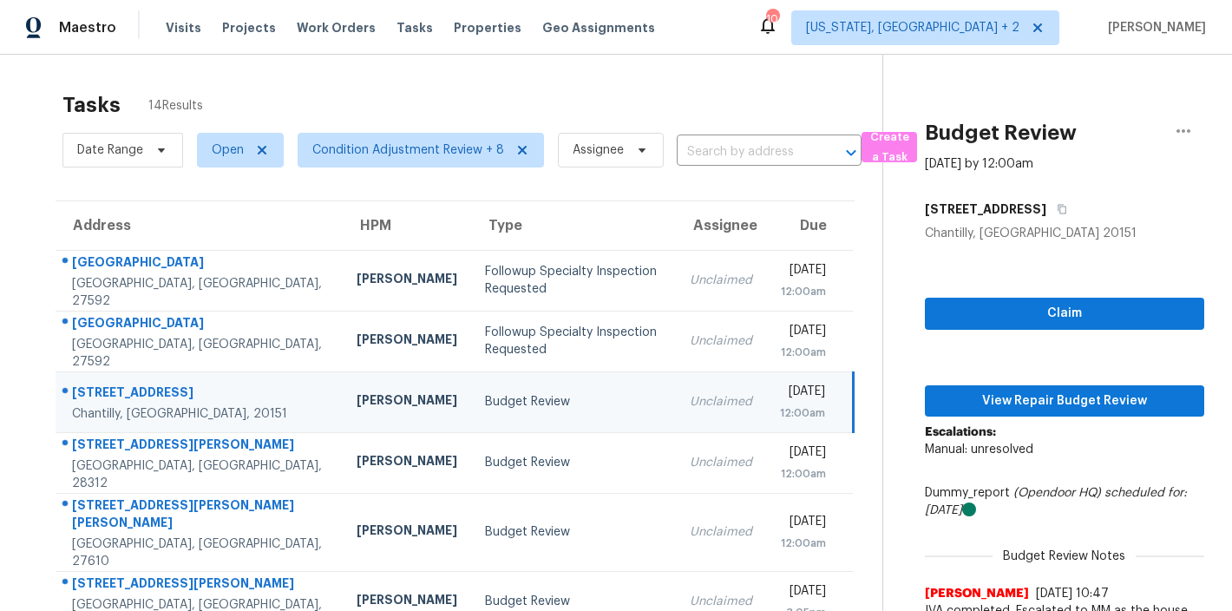
scroll to position [138, 0]
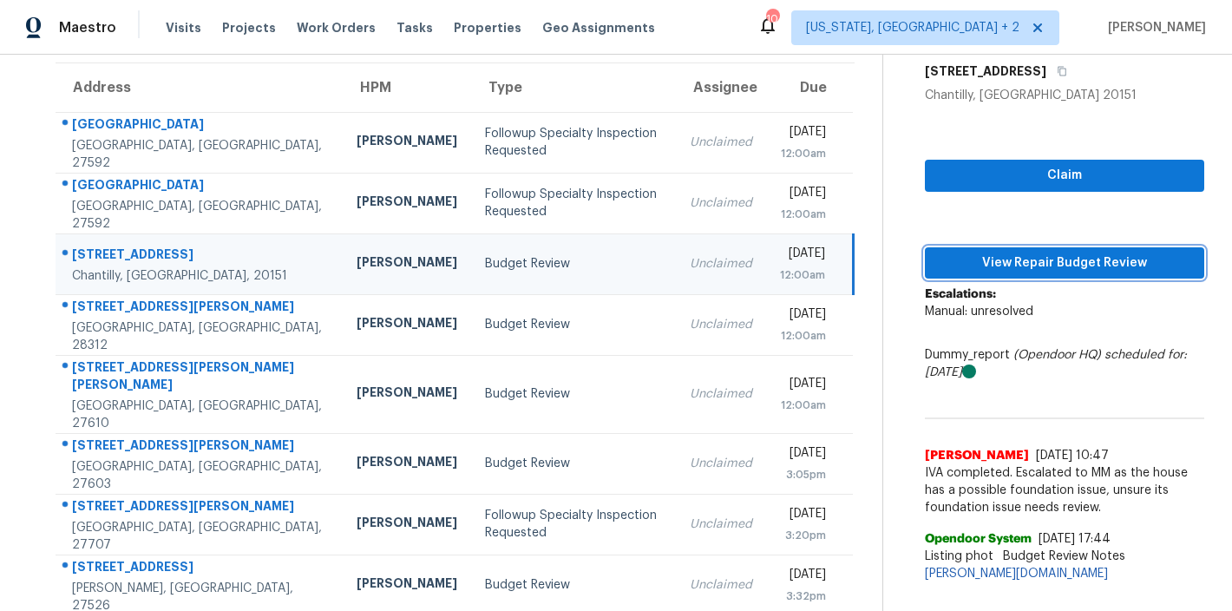
click at [1045, 264] on span "View Repair Budget Review" at bounding box center [1065, 263] width 252 height 22
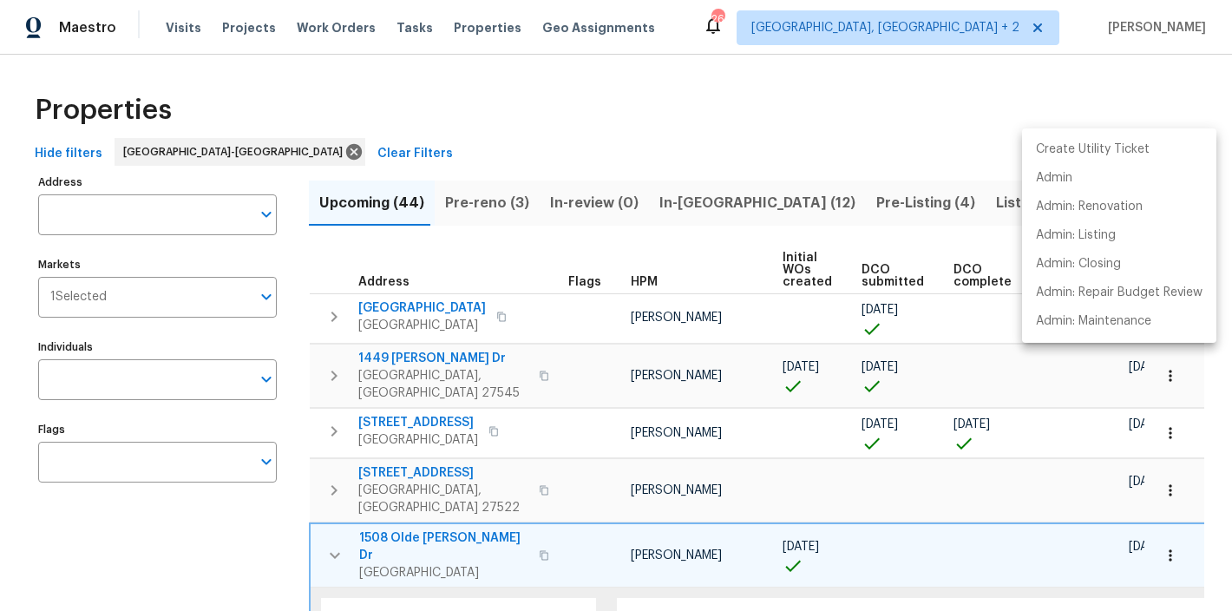
scroll to position [0, 241]
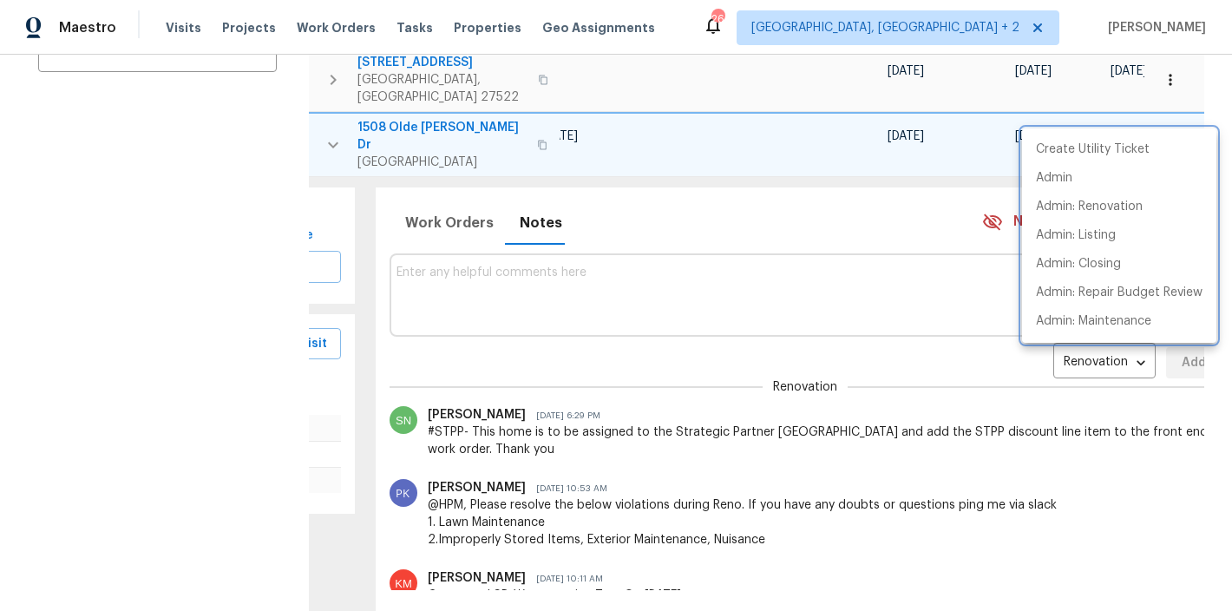
click at [252, 315] on div at bounding box center [616, 305] width 1232 height 611
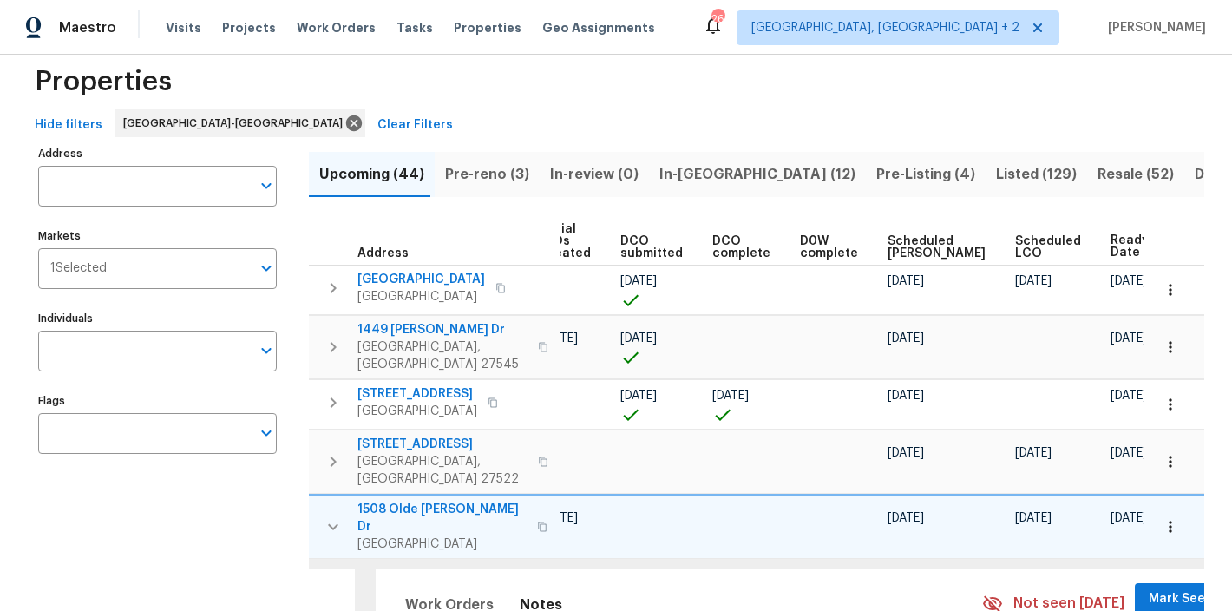
scroll to position [0, 0]
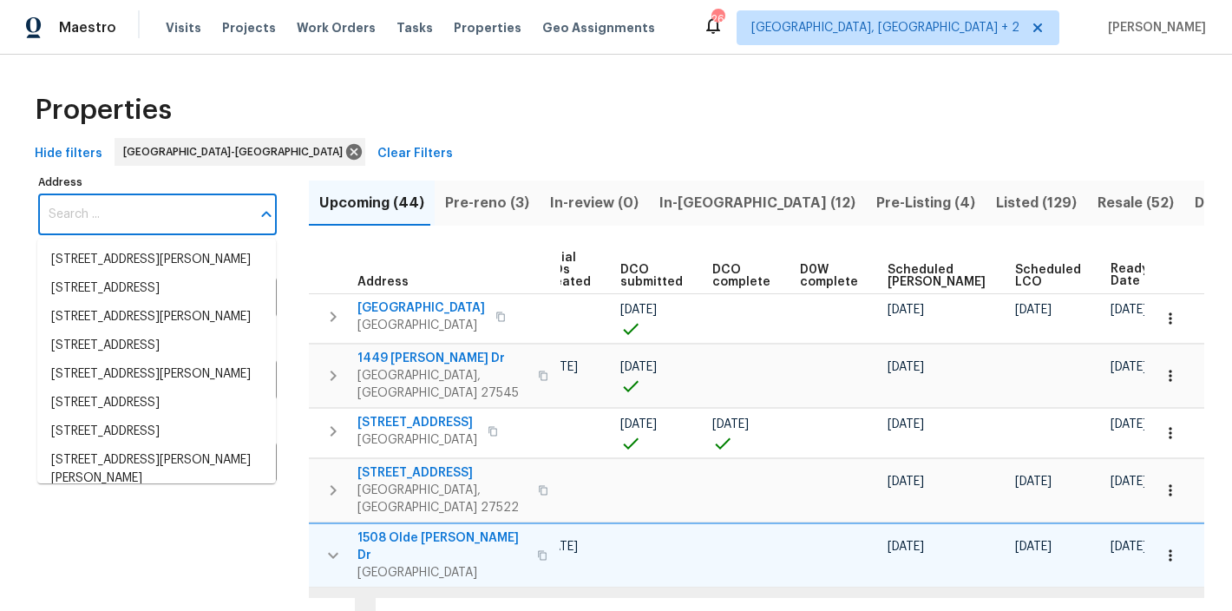
click at [160, 207] on input "Address" at bounding box center [144, 214] width 213 height 41
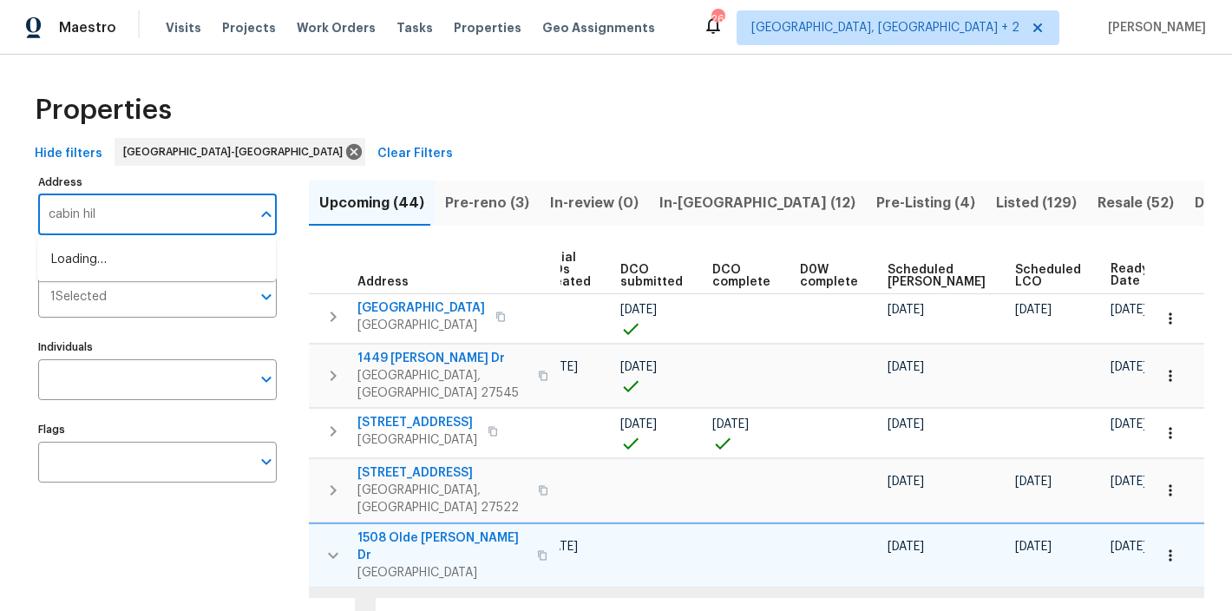
type input "cabin hill"
click at [177, 270] on li "1004 Cabin Hill Way Garner NC 27529" at bounding box center [156, 260] width 239 height 29
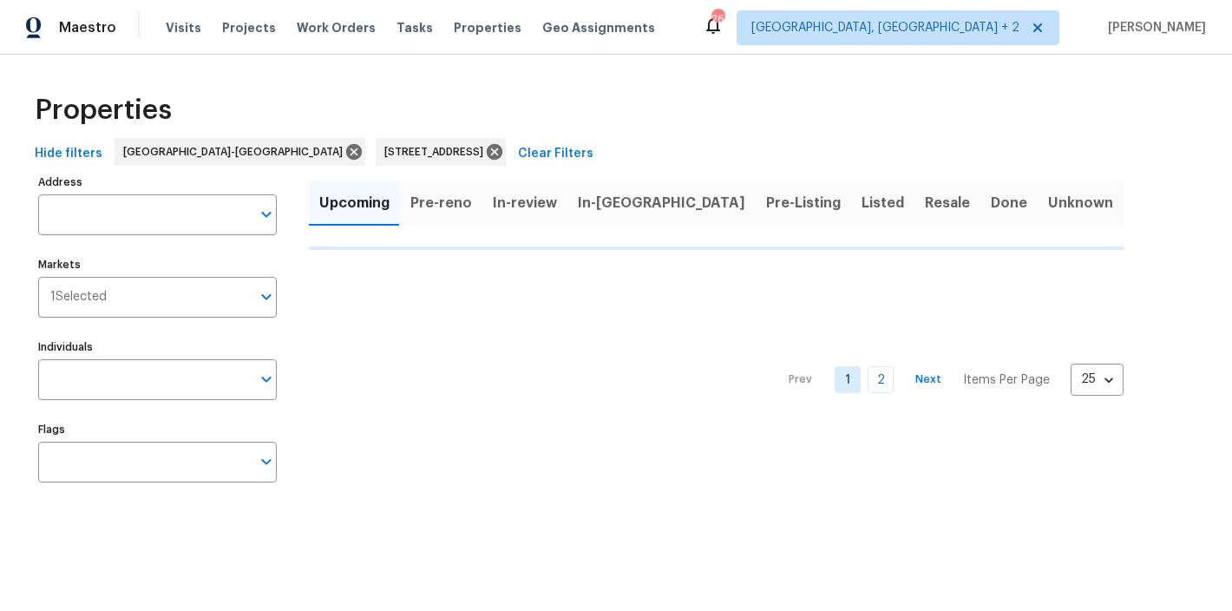
type input "1004 Cabin Hill Way Garner NC 27529"
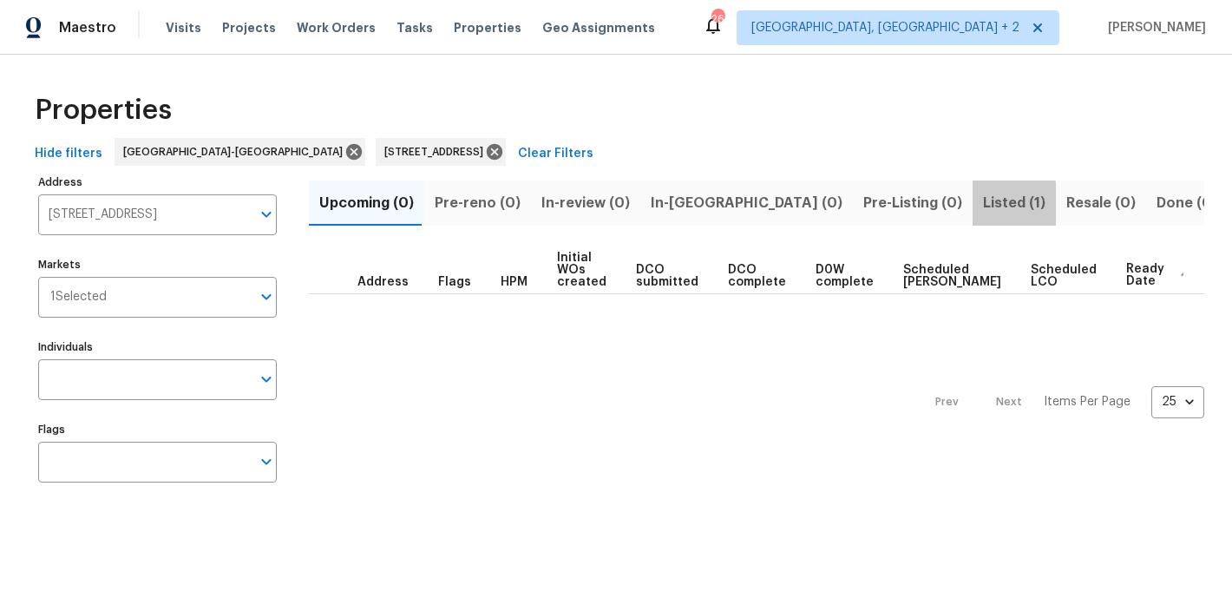
click at [983, 206] on span "Listed (1)" at bounding box center [1014, 203] width 62 height 24
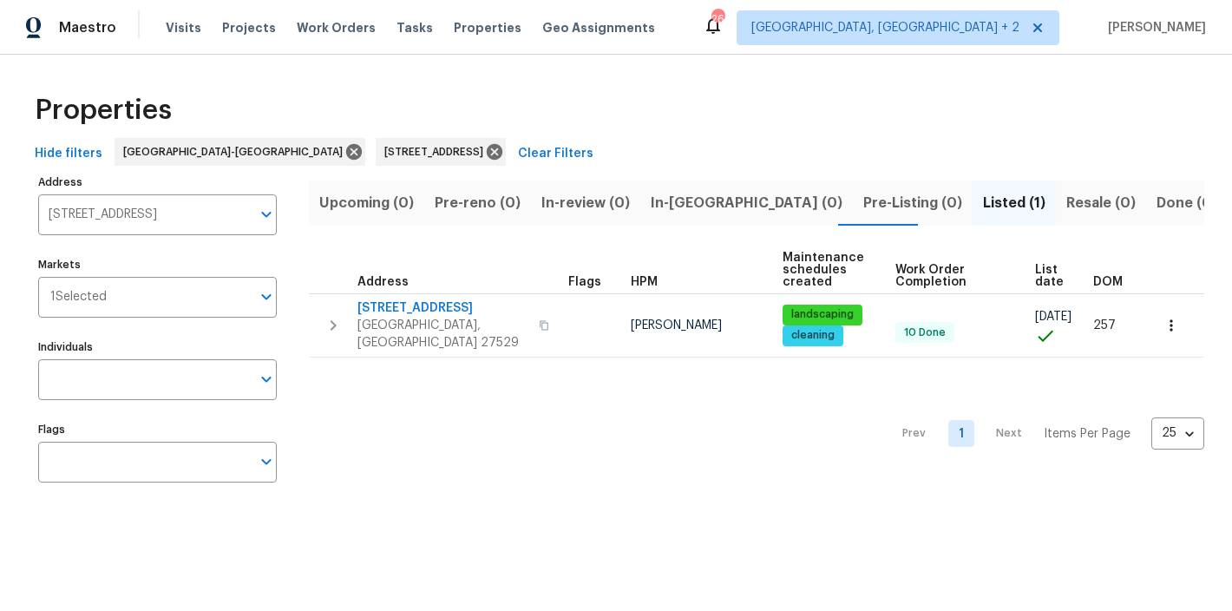
scroll to position [0, 2]
click at [725, 88] on div "Properties" at bounding box center [616, 110] width 1176 height 56
click at [485, 152] on icon at bounding box center [494, 151] width 19 height 19
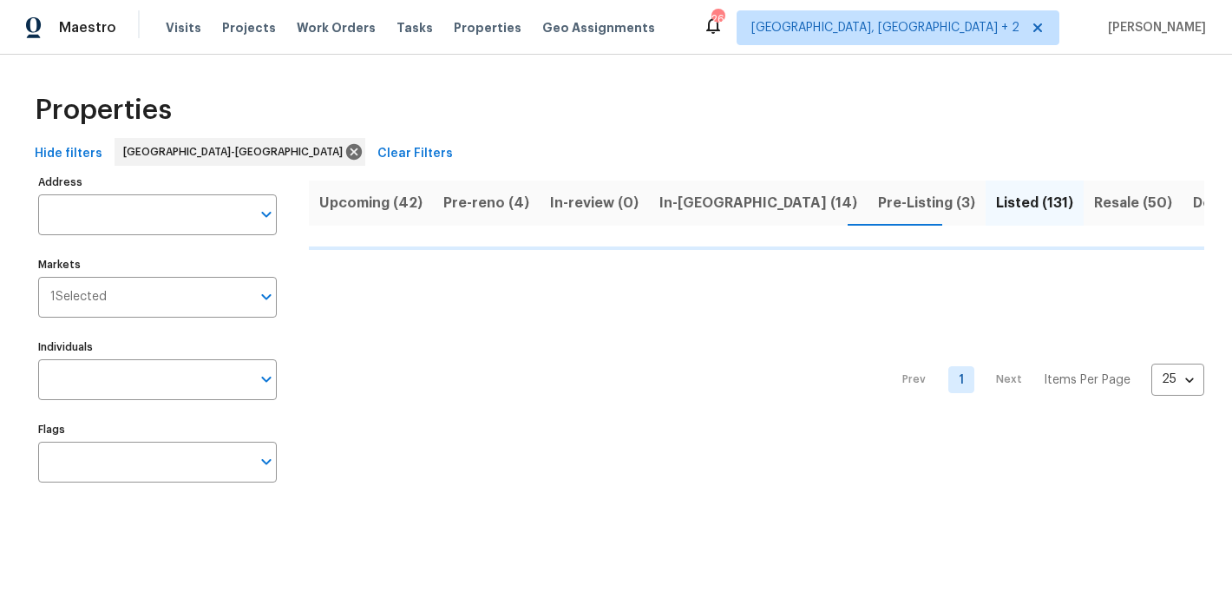
click at [678, 20] on div "Maestro Visits Projects Work Orders Tasks Properties Geo Assignments 26 Charles…" at bounding box center [616, 27] width 1232 height 55
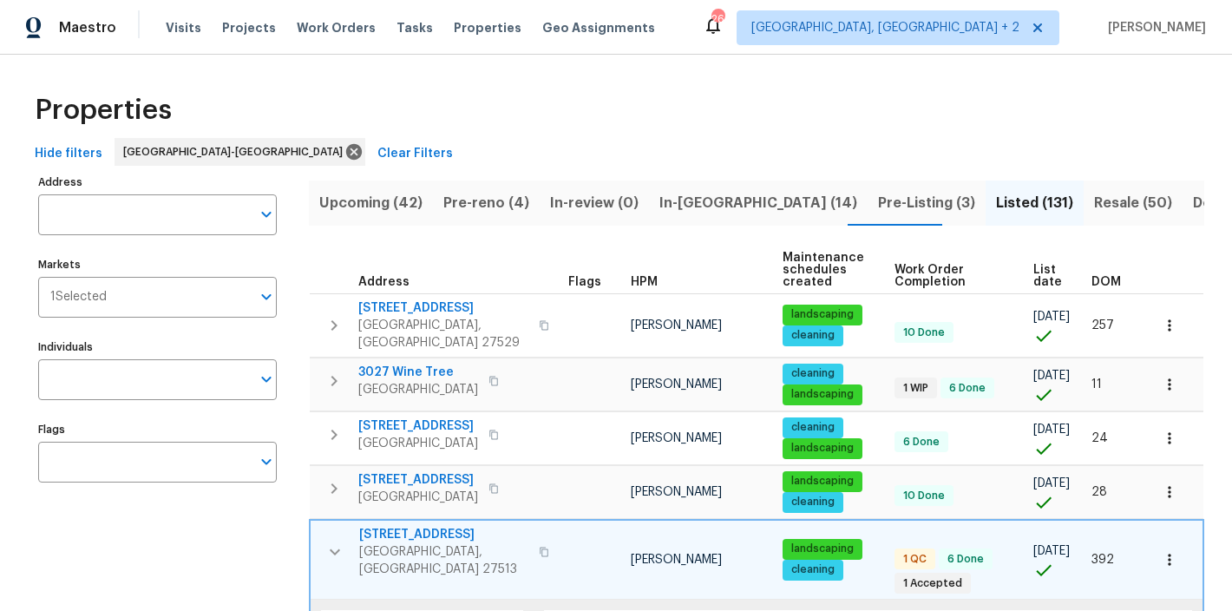
click at [389, 139] on div "Hide filters Raleigh-Durham Clear Filters" at bounding box center [616, 154] width 1176 height 32
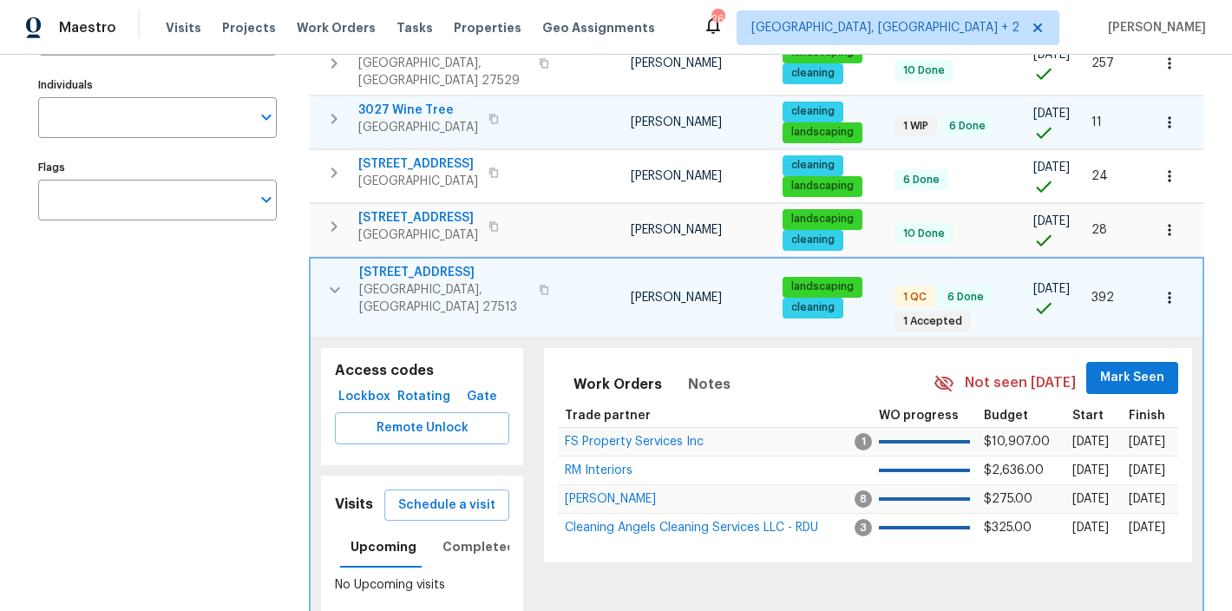
scroll to position [308, 0]
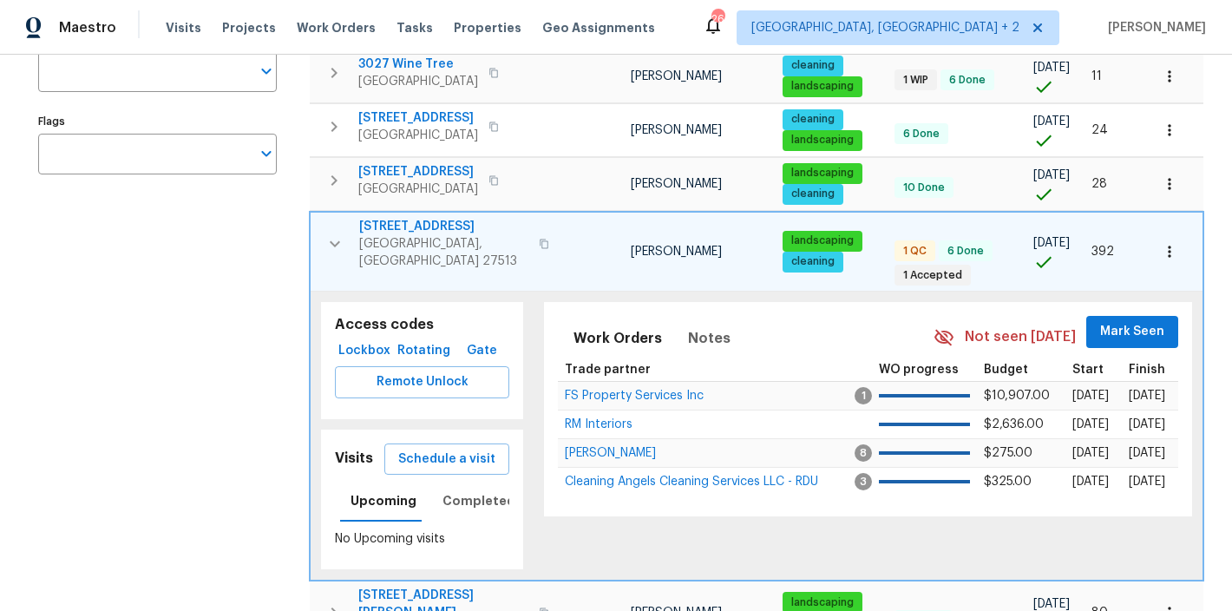
click at [1161, 243] on icon "button" at bounding box center [1169, 251] width 17 height 17
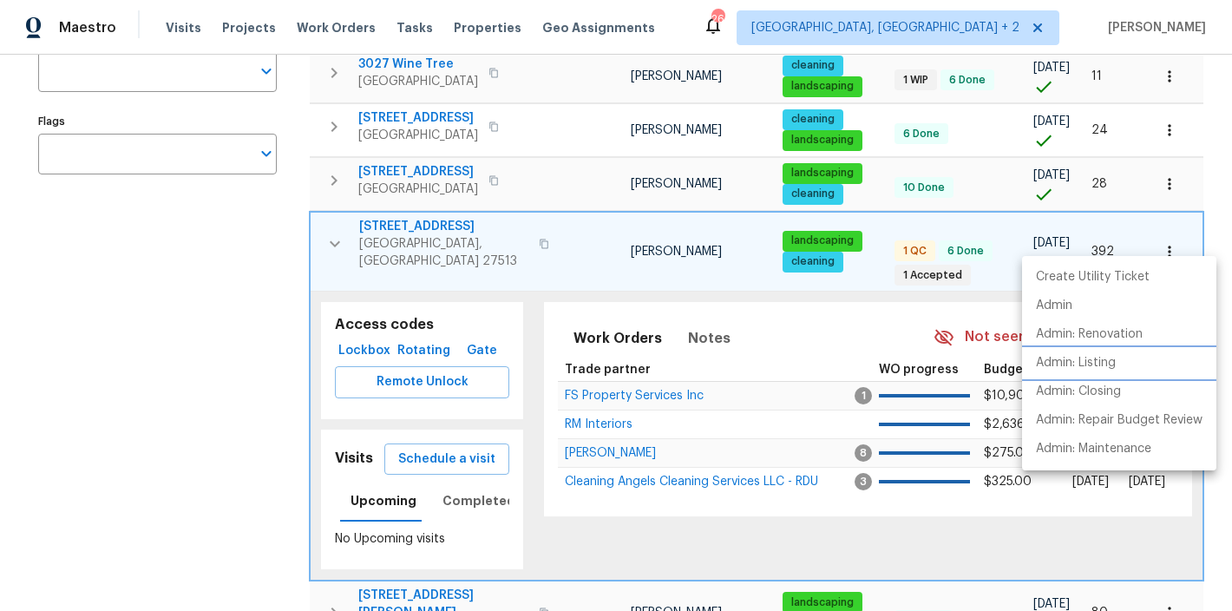
click at [1101, 361] on p "Admin: Listing" at bounding box center [1076, 363] width 80 height 18
click at [331, 220] on div at bounding box center [616, 305] width 1232 height 611
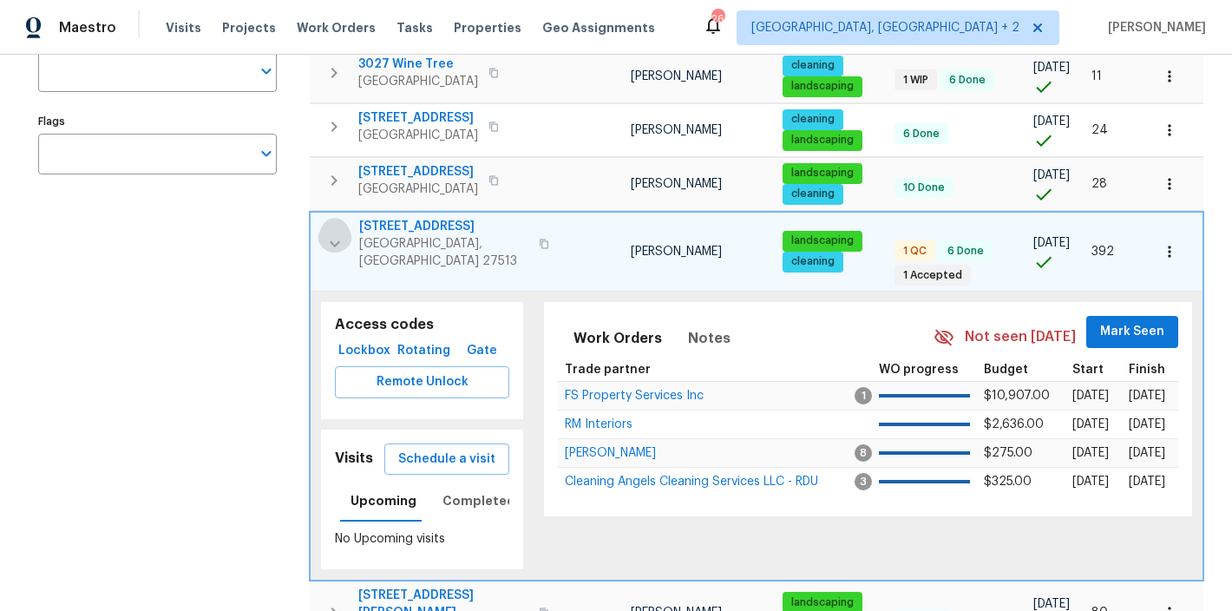
click at [332, 233] on icon "button" at bounding box center [334, 243] width 21 height 21
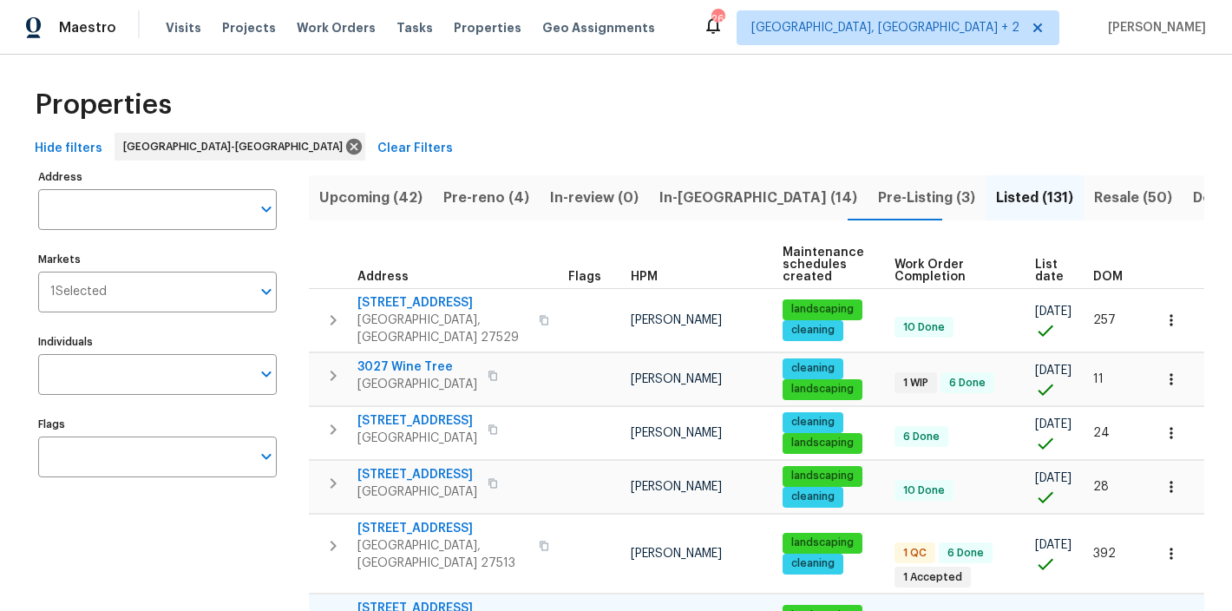
scroll to position [0, 0]
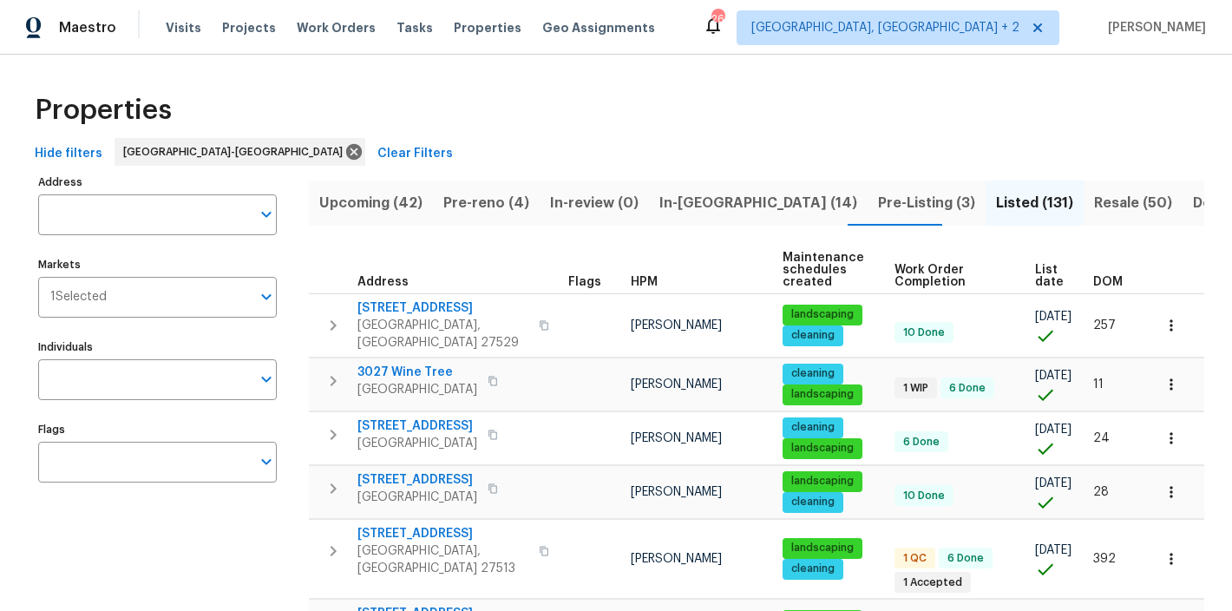
click at [155, 187] on div "Address Address" at bounding box center [157, 202] width 239 height 65
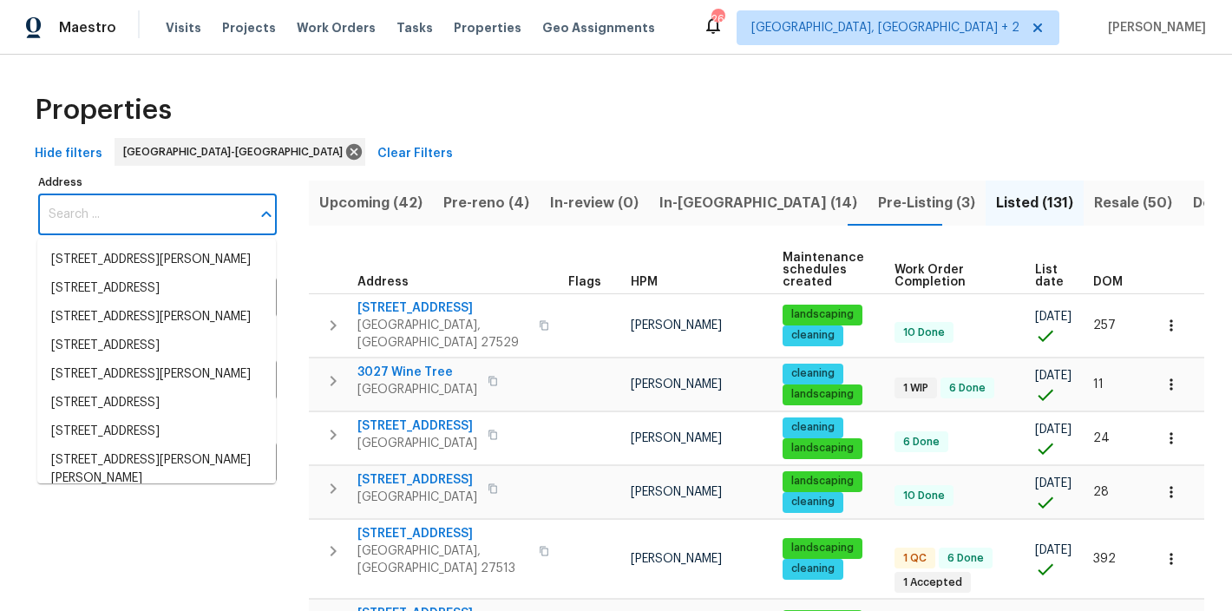
click at [149, 207] on input "Address" at bounding box center [144, 214] width 213 height 41
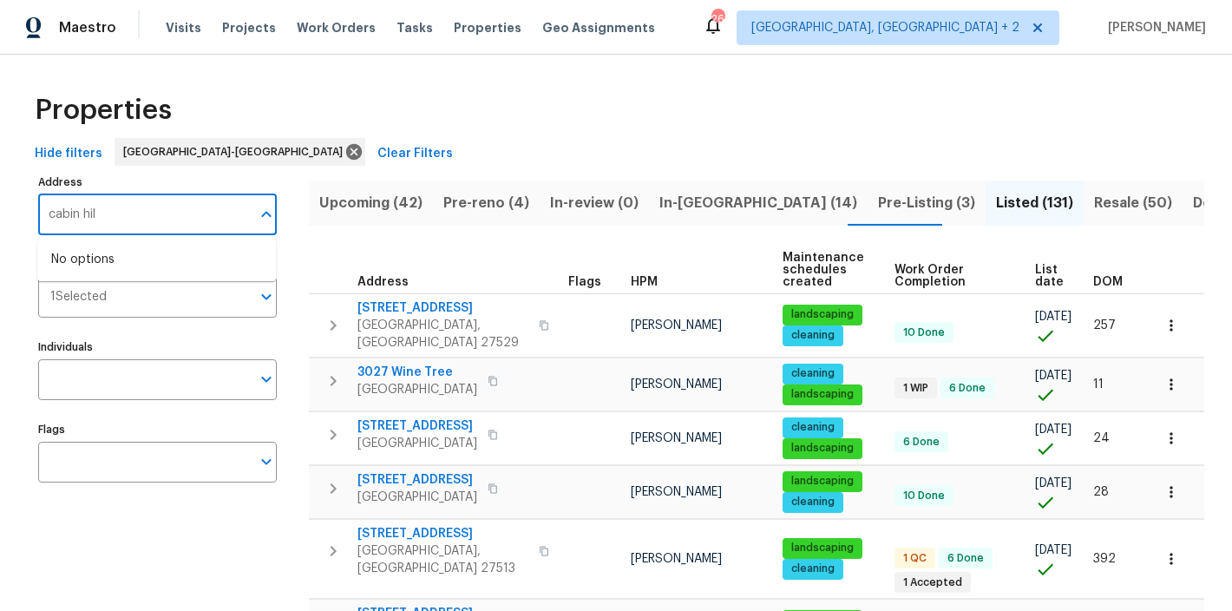
click at [161, 219] on input "cabin hil" at bounding box center [144, 214] width 213 height 41
click at [49, 216] on input "cabin hil" at bounding box center [144, 214] width 213 height 41
click at [149, 221] on input "cabin hil" at bounding box center [144, 214] width 213 height 41
type input "cabin hill"
click at [182, 267] on li "1004 Cabin Hill Way Garner NC 27529" at bounding box center [156, 260] width 239 height 29
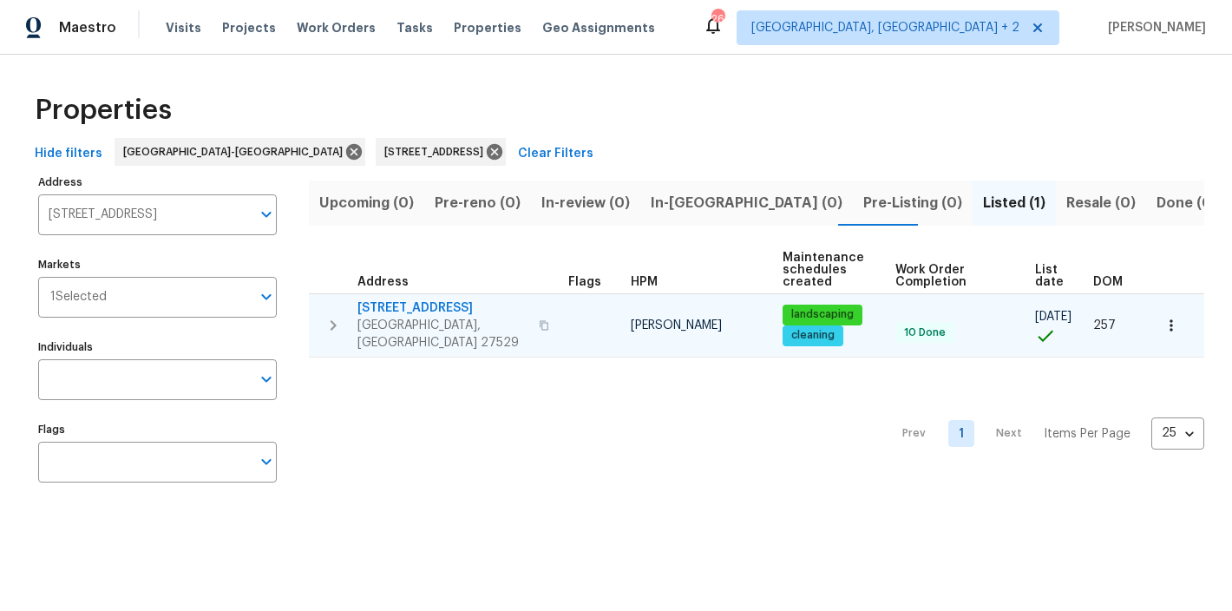
click at [1163, 323] on icon "button" at bounding box center [1171, 325] width 17 height 17
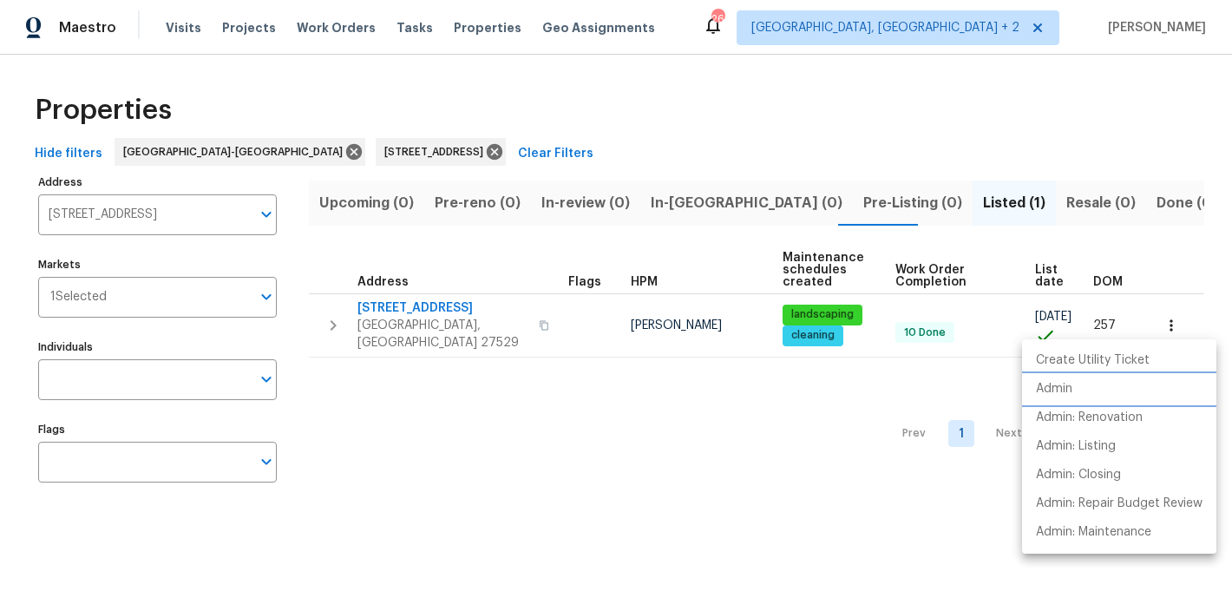
click at [1078, 391] on li "Admin" at bounding box center [1119, 389] width 194 height 29
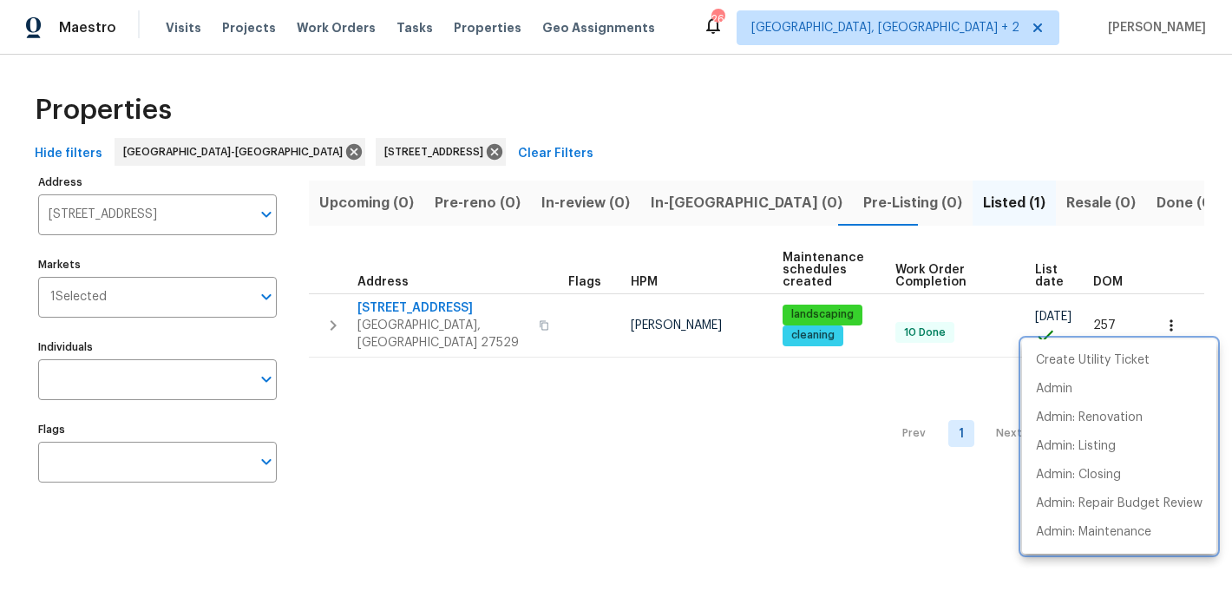
click at [776, 39] on div at bounding box center [616, 305] width 1232 height 611
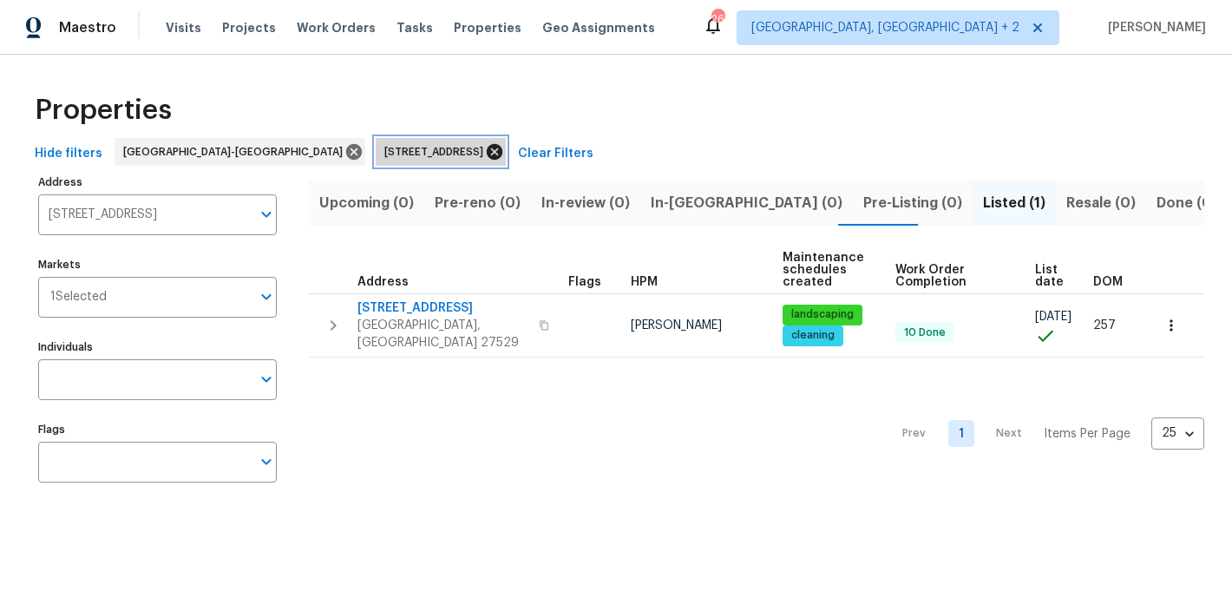
click at [485, 149] on icon at bounding box center [494, 151] width 19 height 19
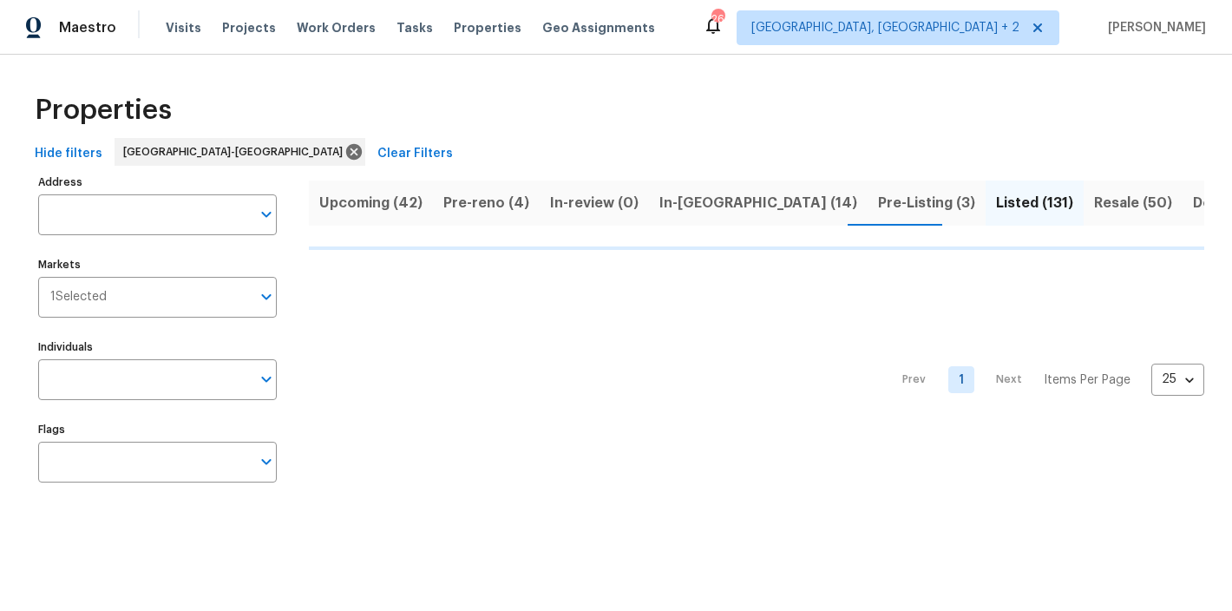
click at [721, 10] on div "Maestro Visits Projects Work Orders Tasks Properties Geo Assignments 26 Charles…" at bounding box center [616, 27] width 1232 height 55
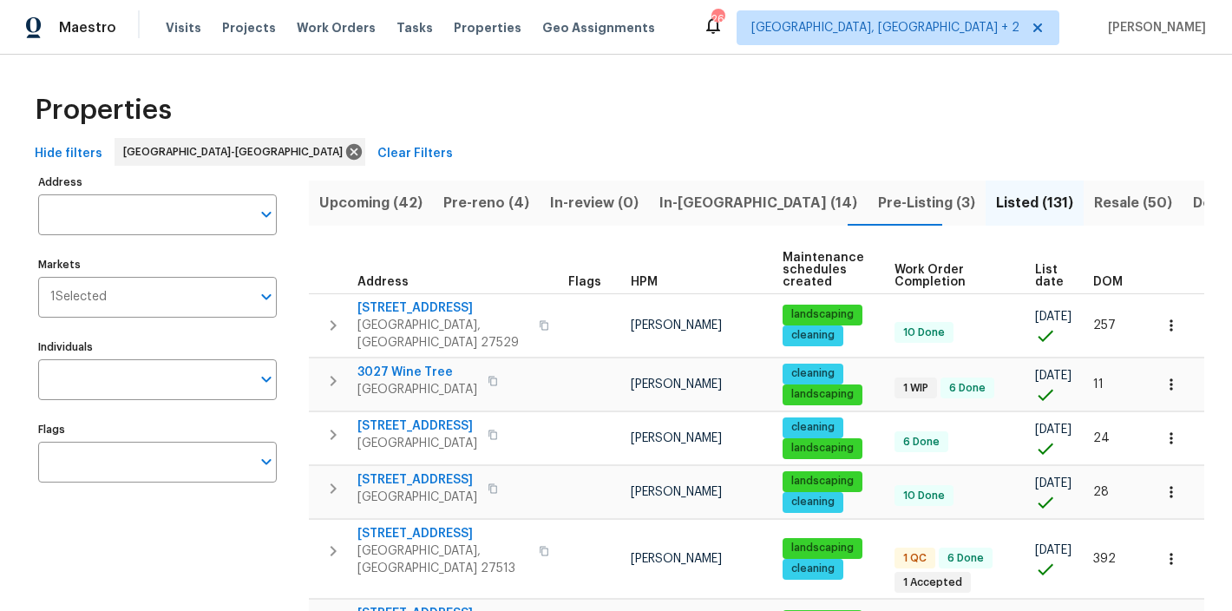
click at [479, 212] on span "Pre-reno (4)" at bounding box center [486, 203] width 86 height 24
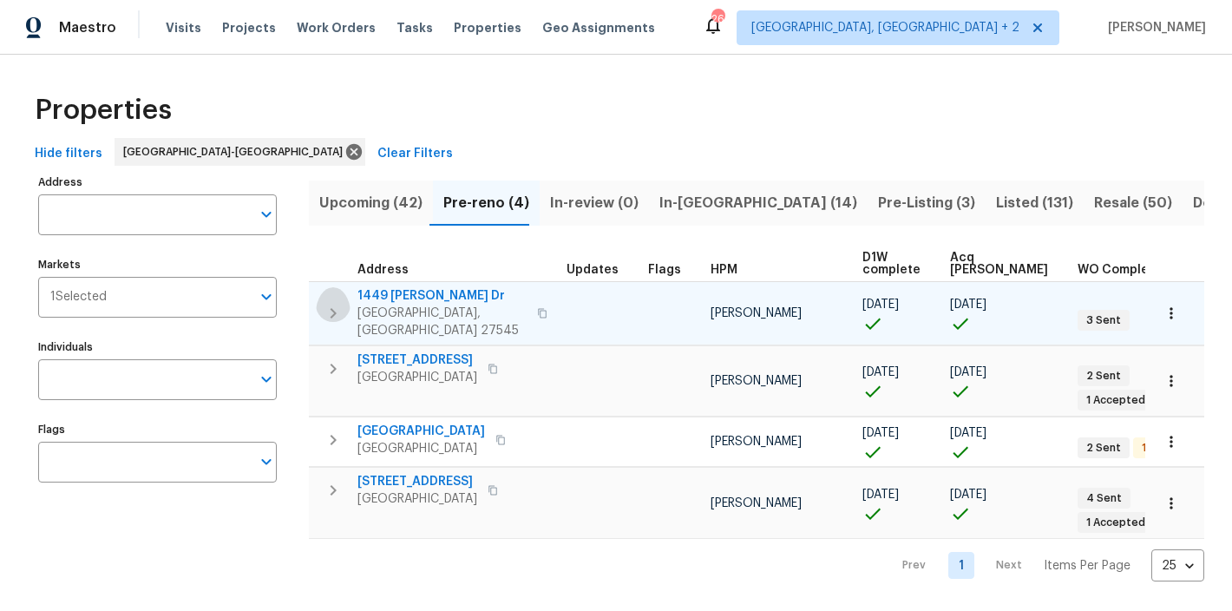
click at [327, 303] on icon "button" at bounding box center [333, 313] width 21 height 21
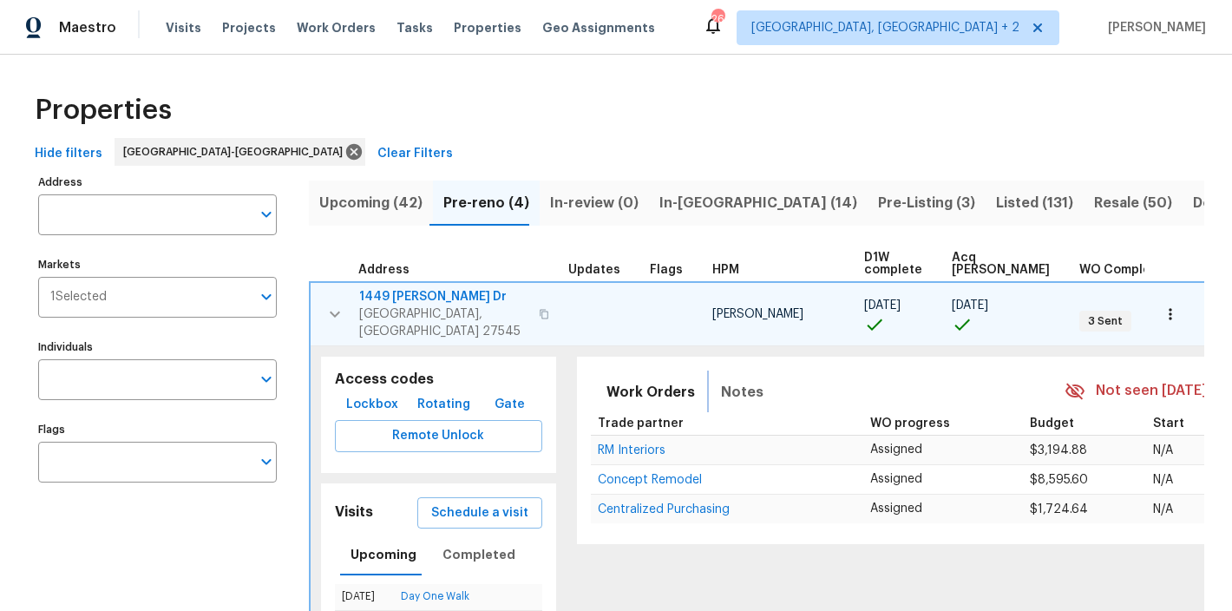
click at [725, 381] on span "Notes" at bounding box center [742, 392] width 43 height 24
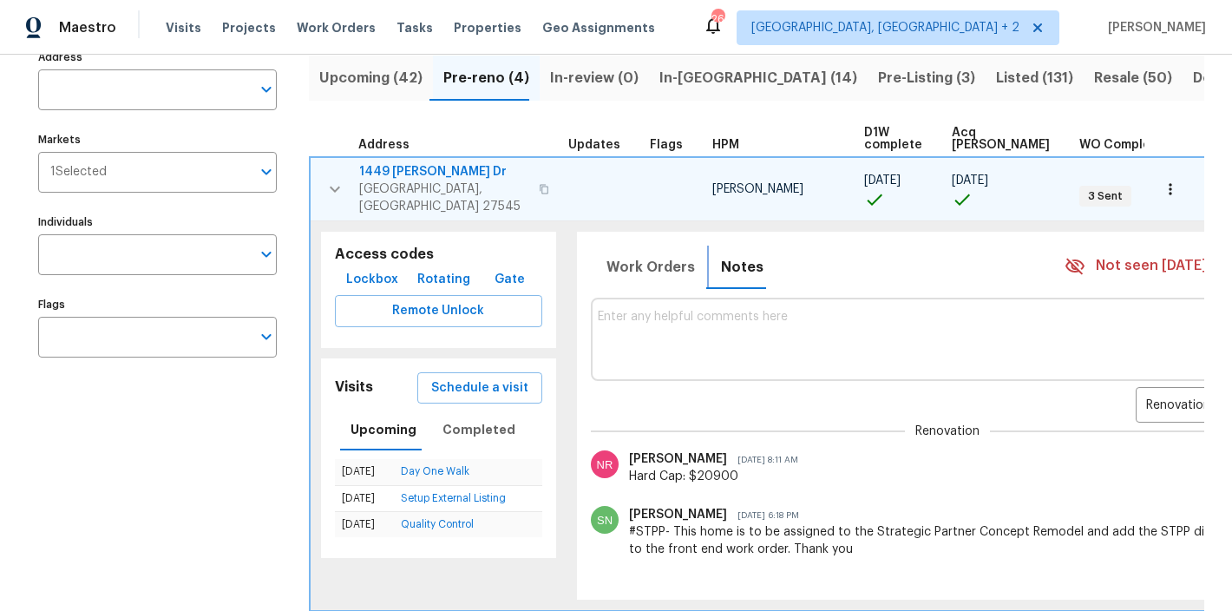
scroll to position [0, 73]
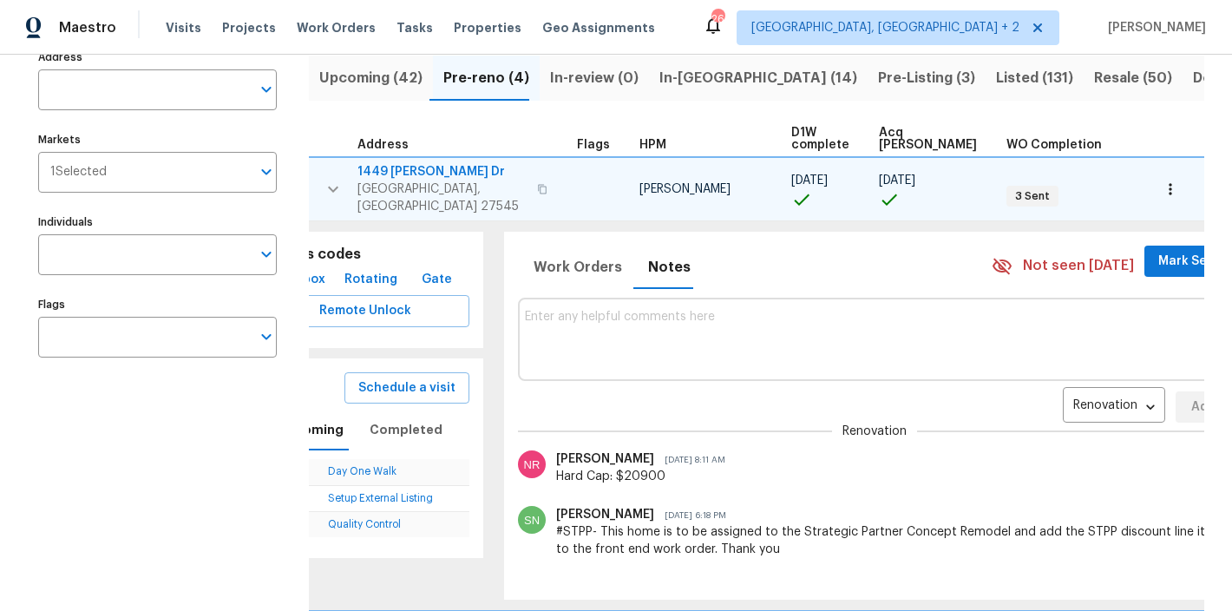
click at [1162, 180] on icon "button" at bounding box center [1170, 188] width 17 height 17
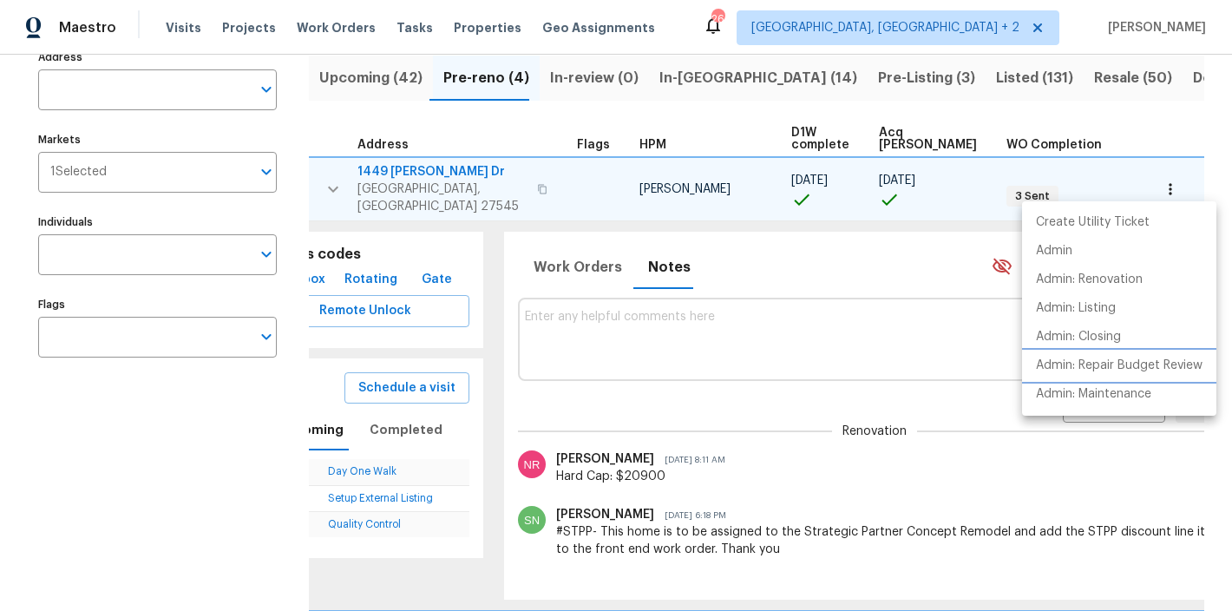
click at [1112, 370] on p "Admin: Repair Budget Review" at bounding box center [1119, 366] width 167 height 18
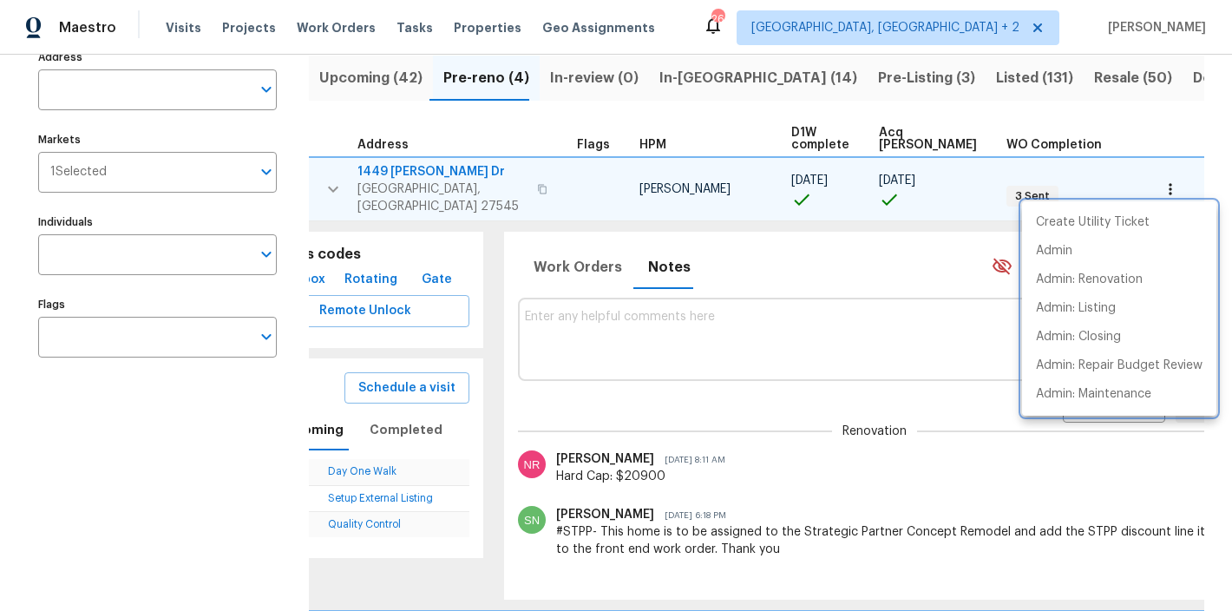
click at [336, 180] on div at bounding box center [616, 305] width 1232 height 611
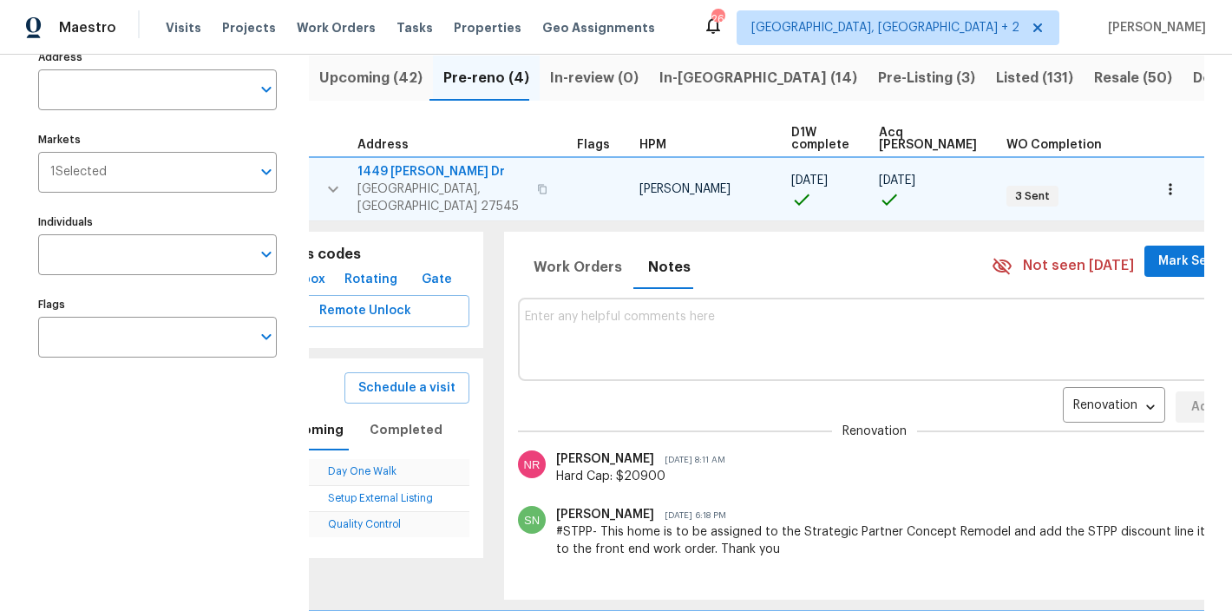
click at [331, 179] on icon "button" at bounding box center [333, 189] width 21 height 21
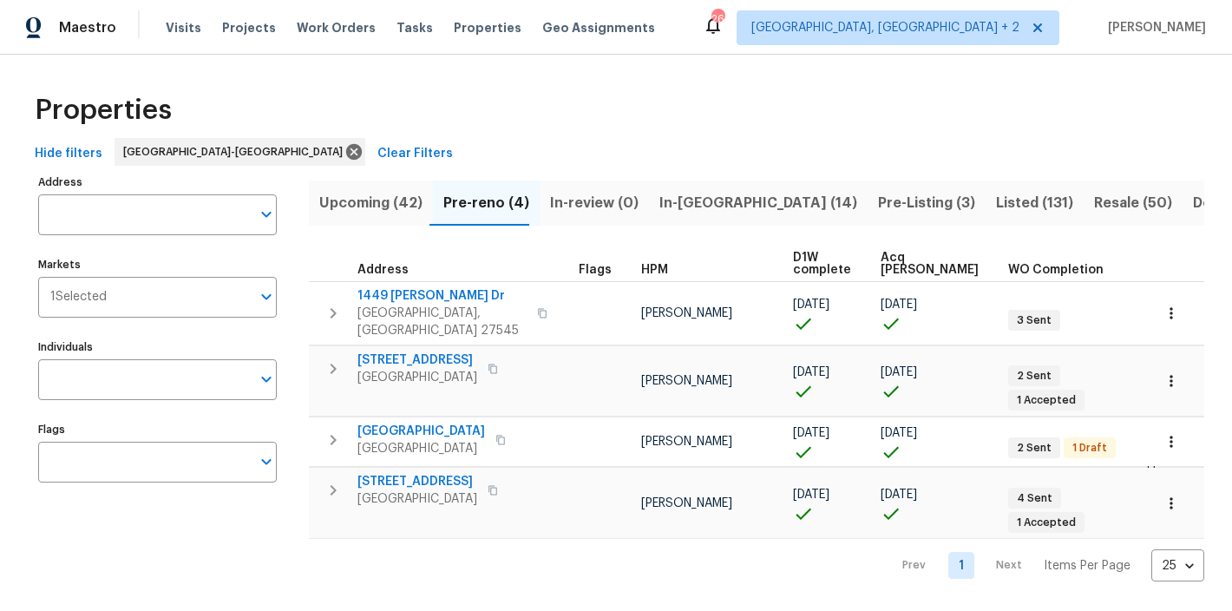
scroll to position [0, 0]
click at [335, 303] on icon "button" at bounding box center [333, 313] width 21 height 21
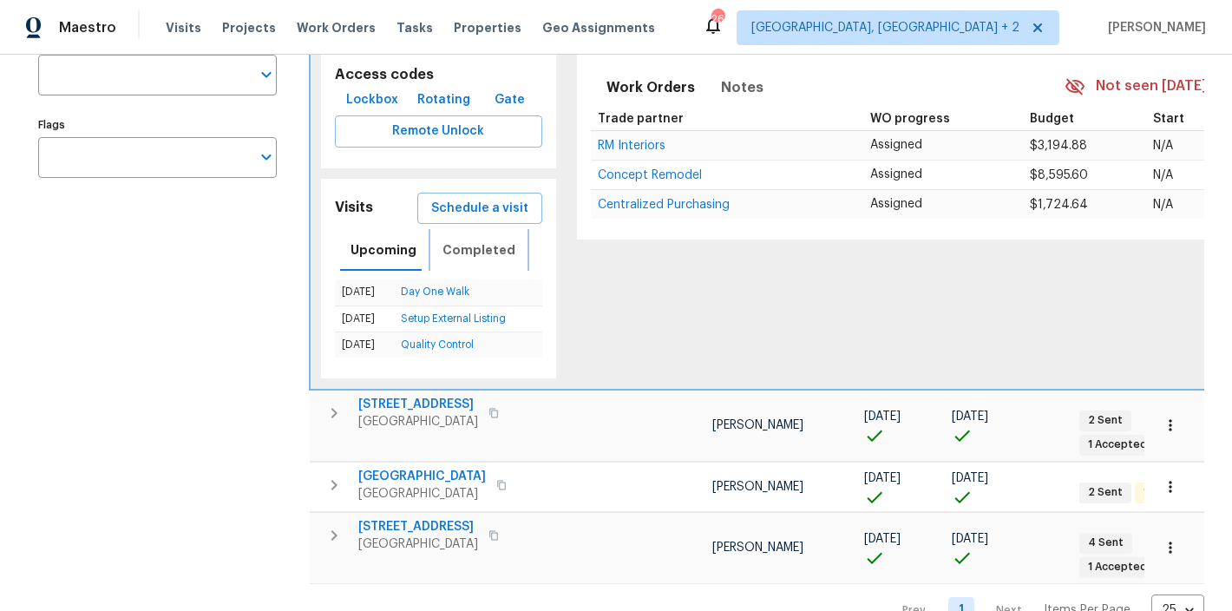
click at [469, 239] on span "Completed" at bounding box center [478, 250] width 73 height 22
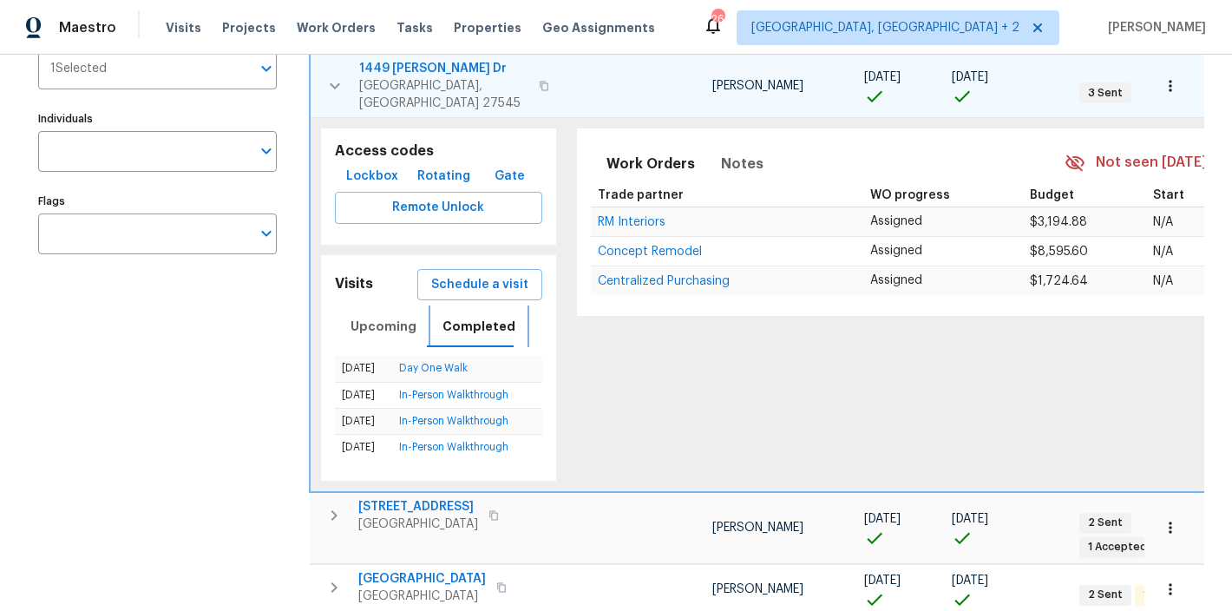
scroll to position [226, 0]
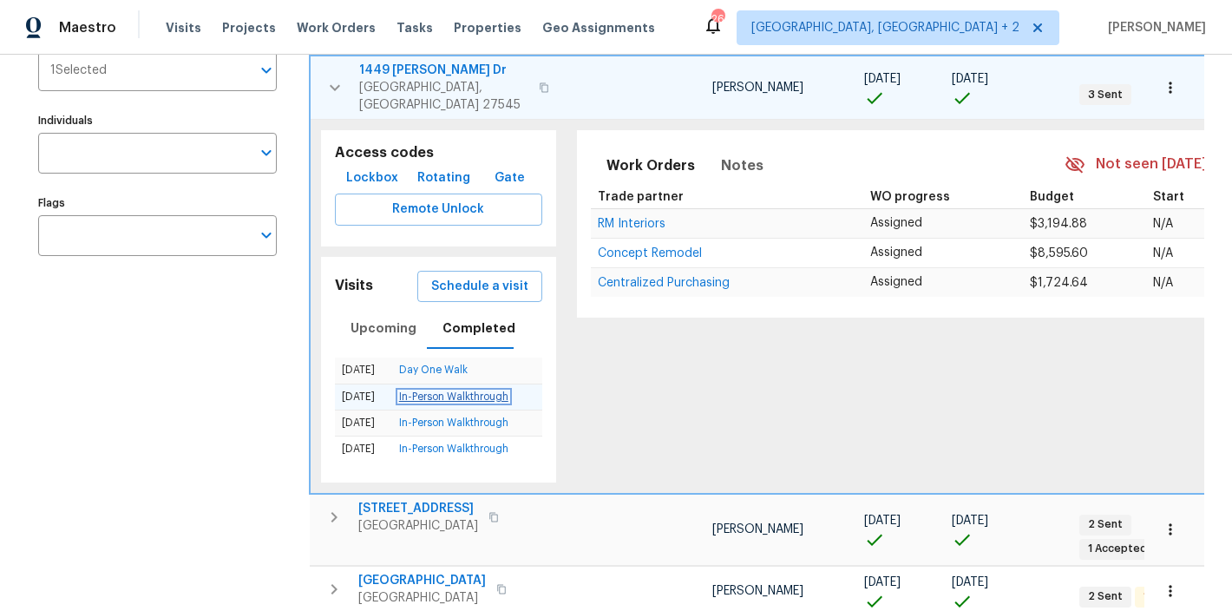
click at [466, 391] on link "In-Person Walkthrough" at bounding box center [453, 396] width 109 height 10
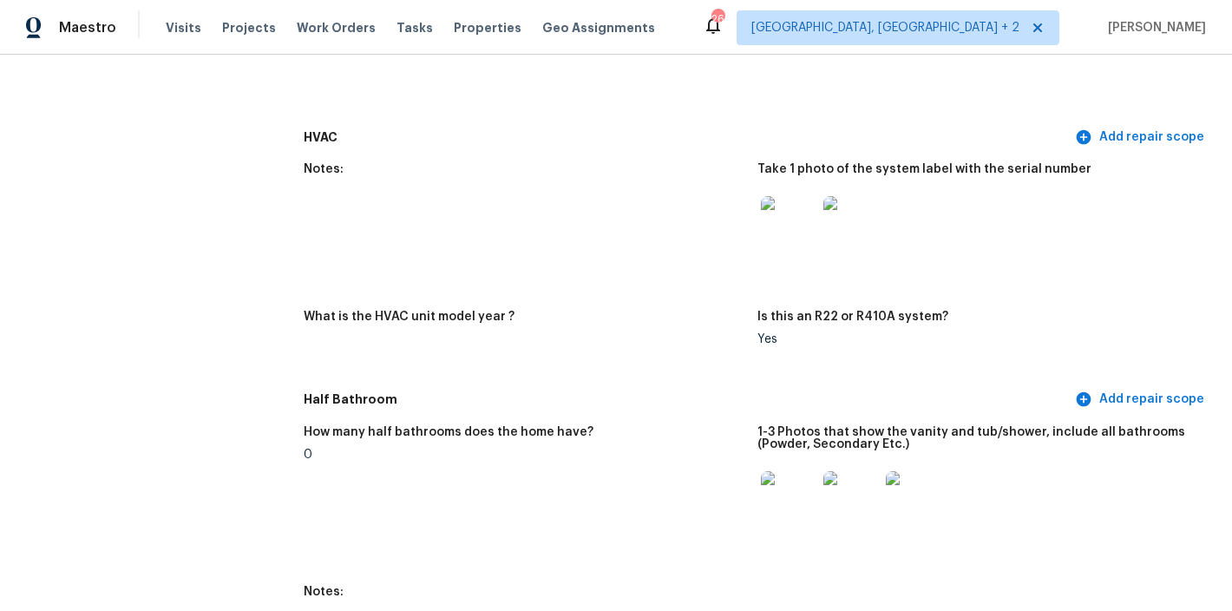
scroll to position [1910, 0]
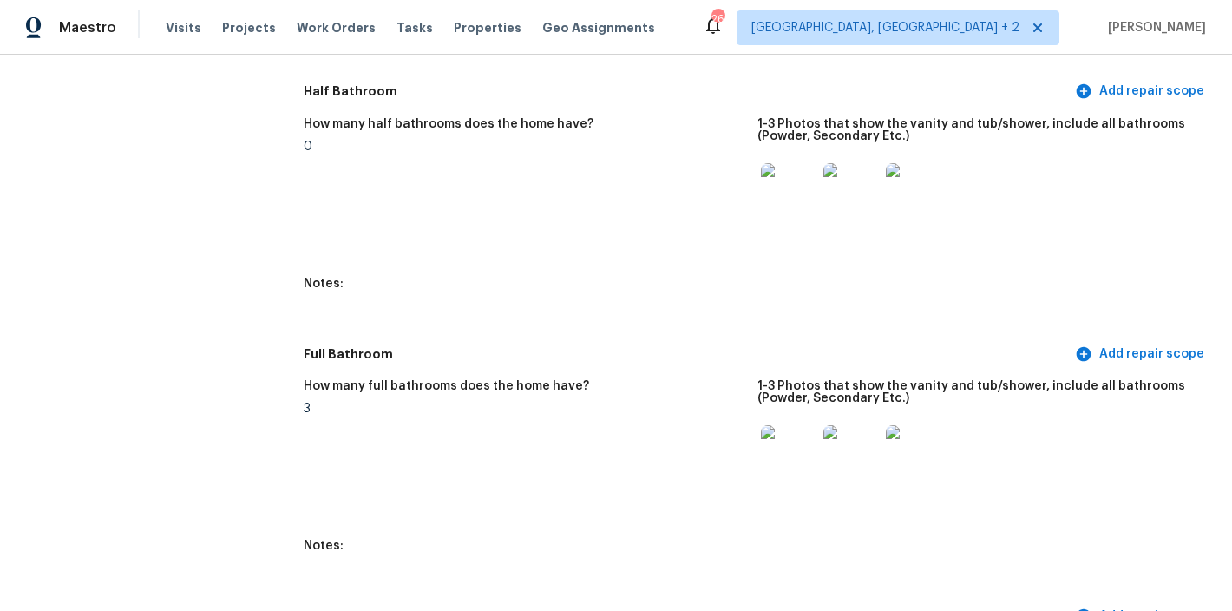
click at [787, 163] on img at bounding box center [789, 191] width 56 height 56
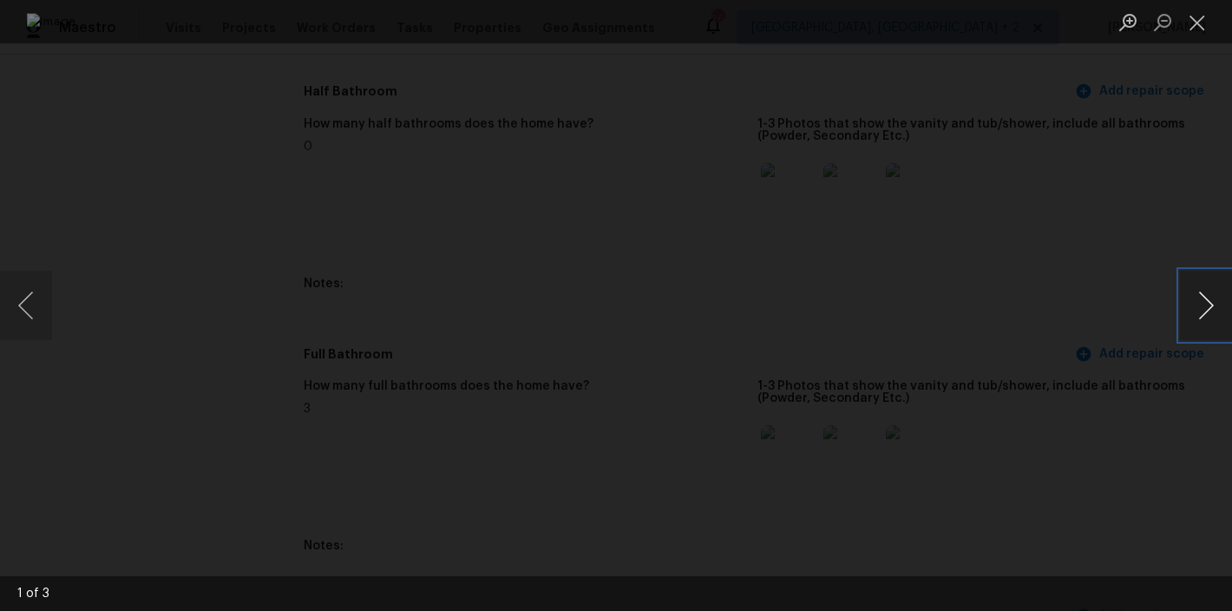
click at [1204, 325] on button "Next image" at bounding box center [1206, 305] width 52 height 69
click at [1203, 303] on button "Next image" at bounding box center [1206, 305] width 52 height 69
click at [1197, 22] on button "Close lightbox" at bounding box center [1197, 22] width 35 height 30
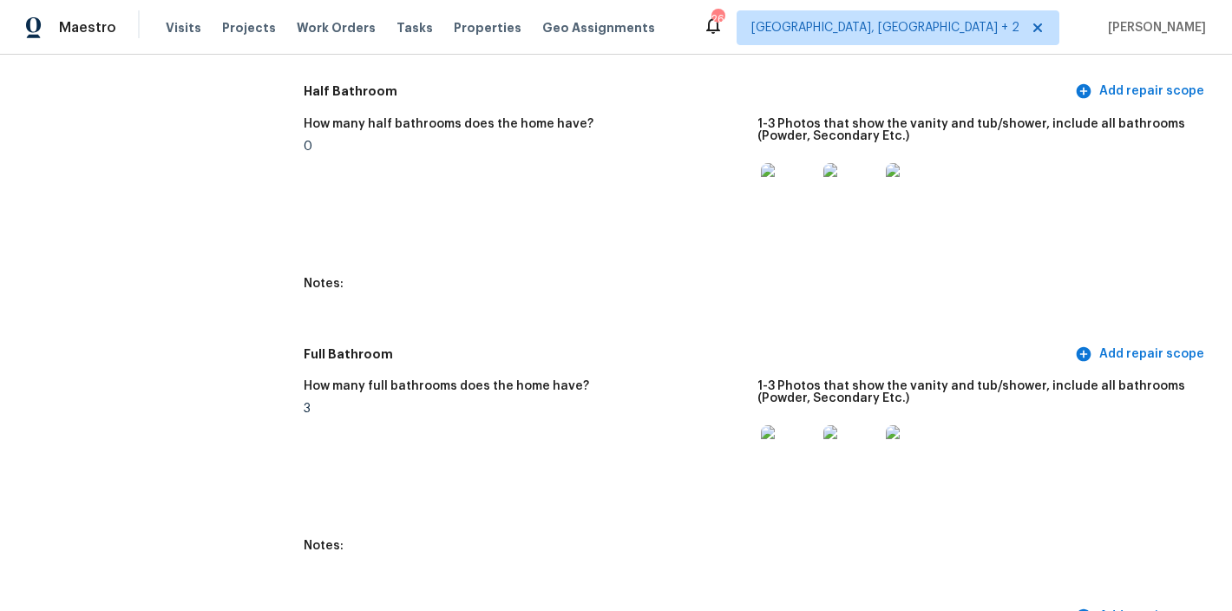
click at [779, 425] on img at bounding box center [789, 453] width 56 height 56
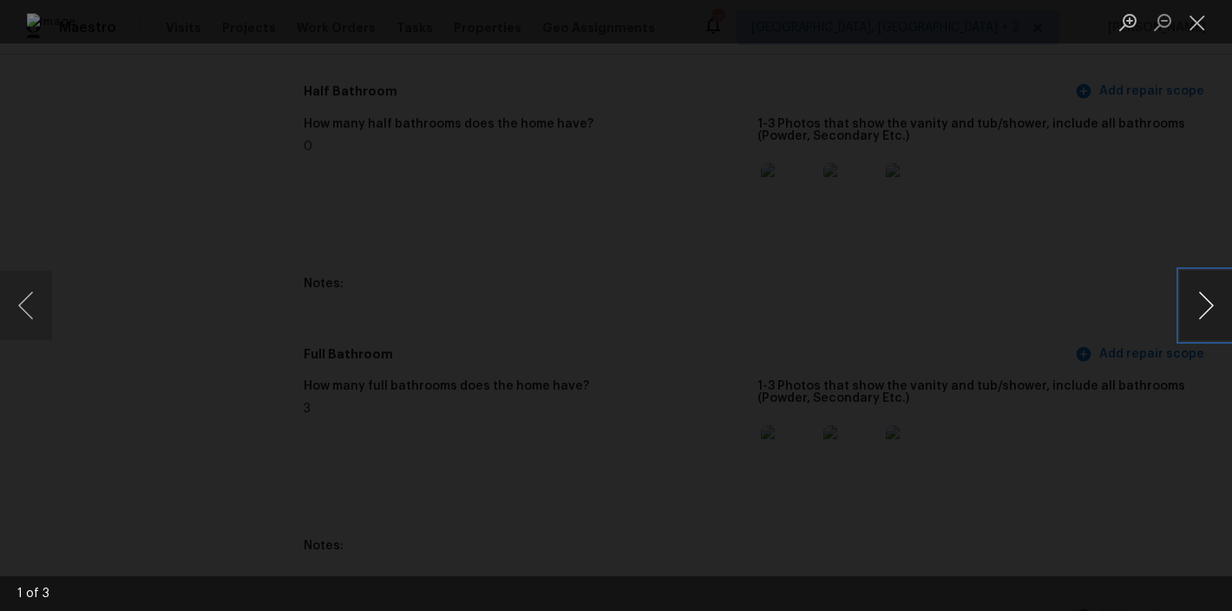
click at [1195, 297] on button "Next image" at bounding box center [1206, 305] width 52 height 69
click at [1202, 23] on button "Close lightbox" at bounding box center [1197, 22] width 35 height 30
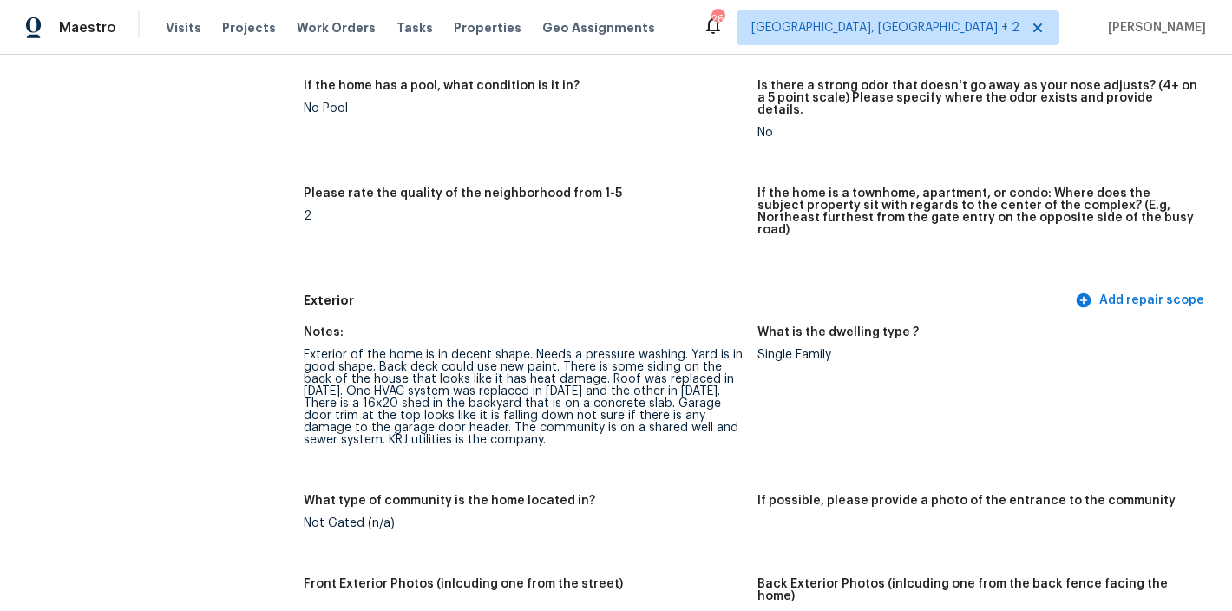
scroll to position [0, 0]
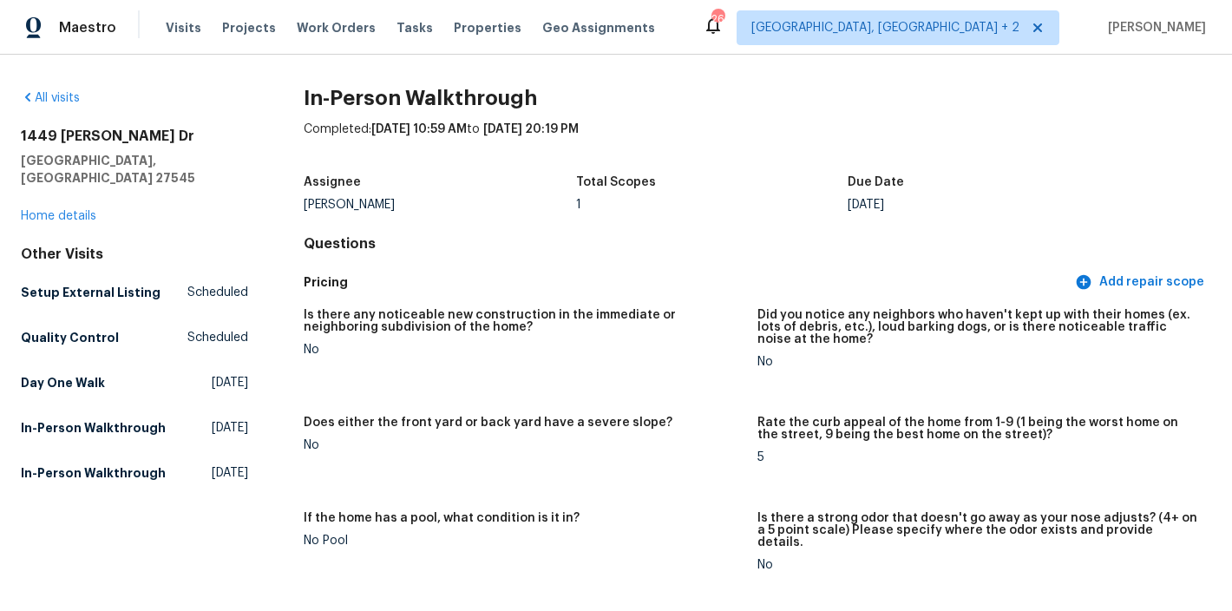
click at [660, 24] on div "Maestro Visits Projects Work Orders Tasks Properties Geo Assignments 26 Charles…" at bounding box center [616, 27] width 1232 height 55
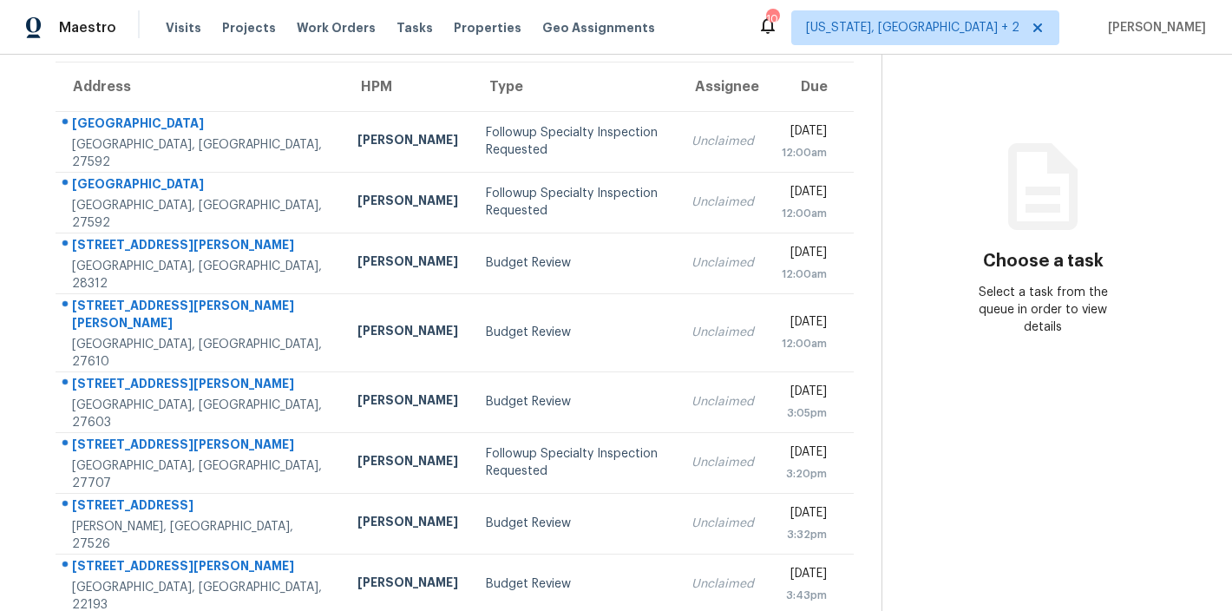
scroll to position [305, 0]
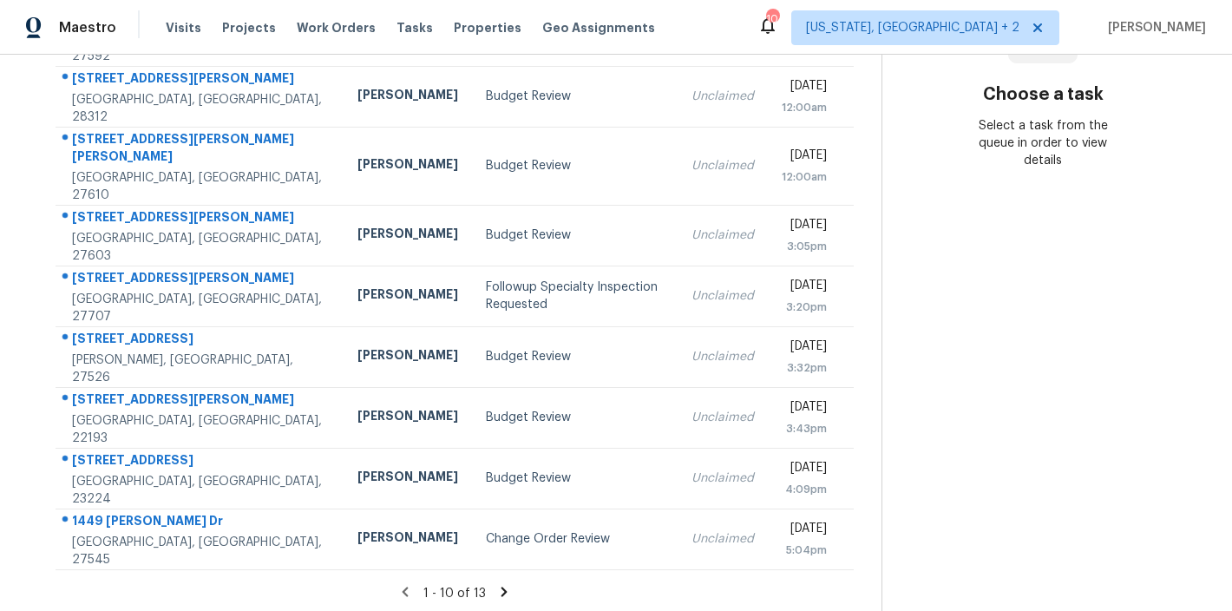
click at [496, 584] on icon at bounding box center [504, 592] width 16 height 16
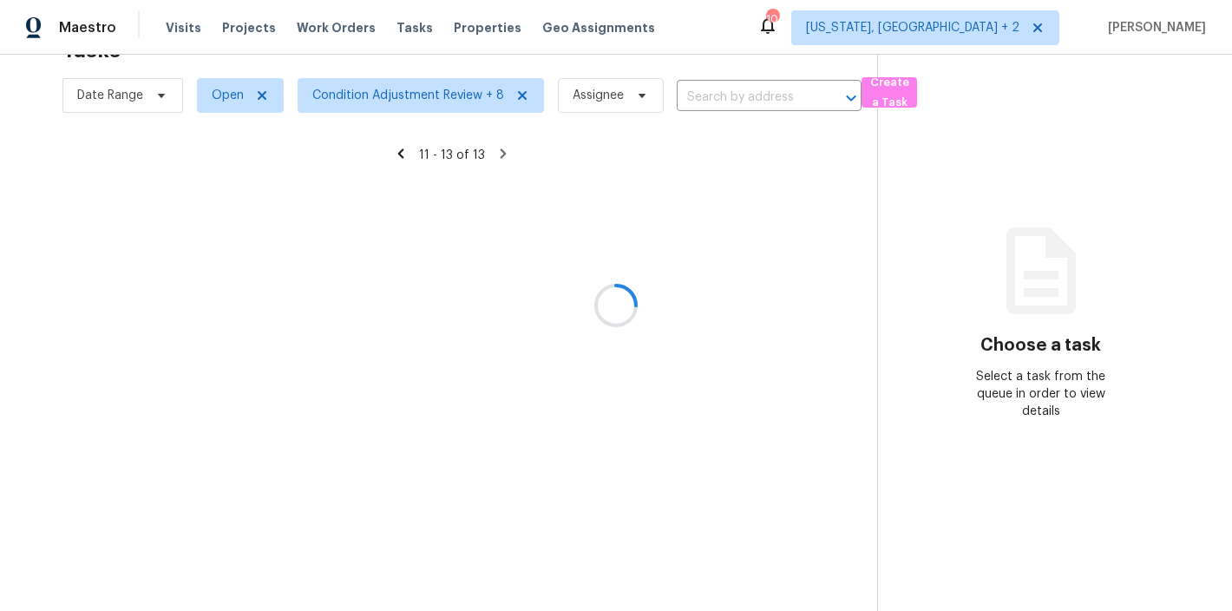
scroll to position [68, 0]
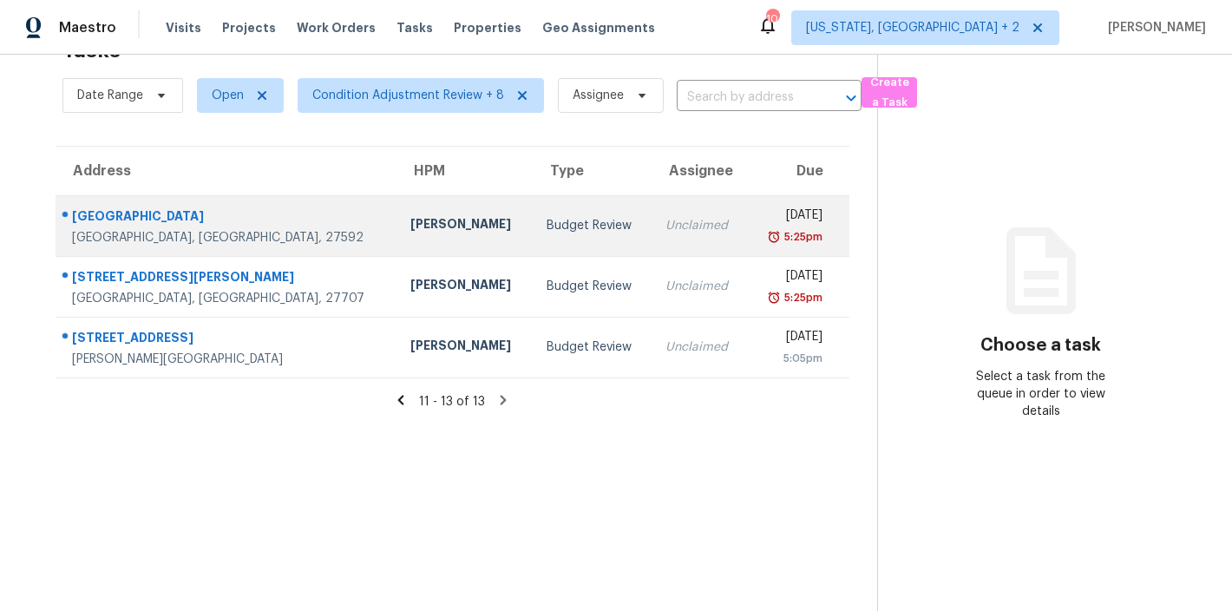
click at [410, 215] on div "[PERSON_NAME]" at bounding box center [464, 226] width 108 height 22
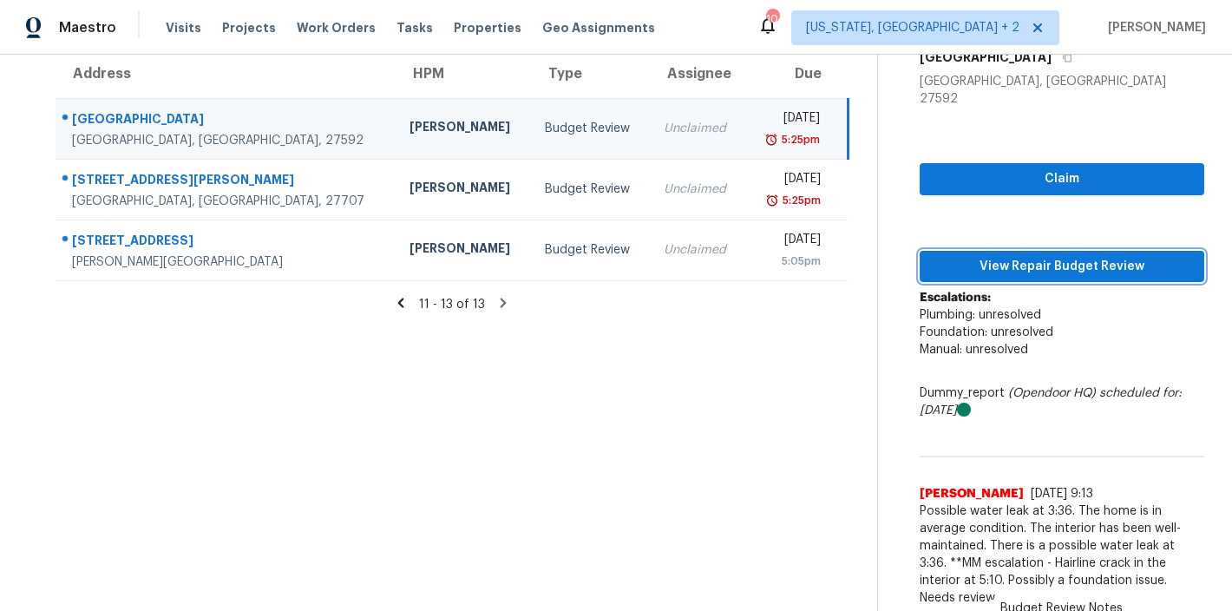
click at [1078, 256] on span "View Repair Budget Review" at bounding box center [1062, 267] width 257 height 22
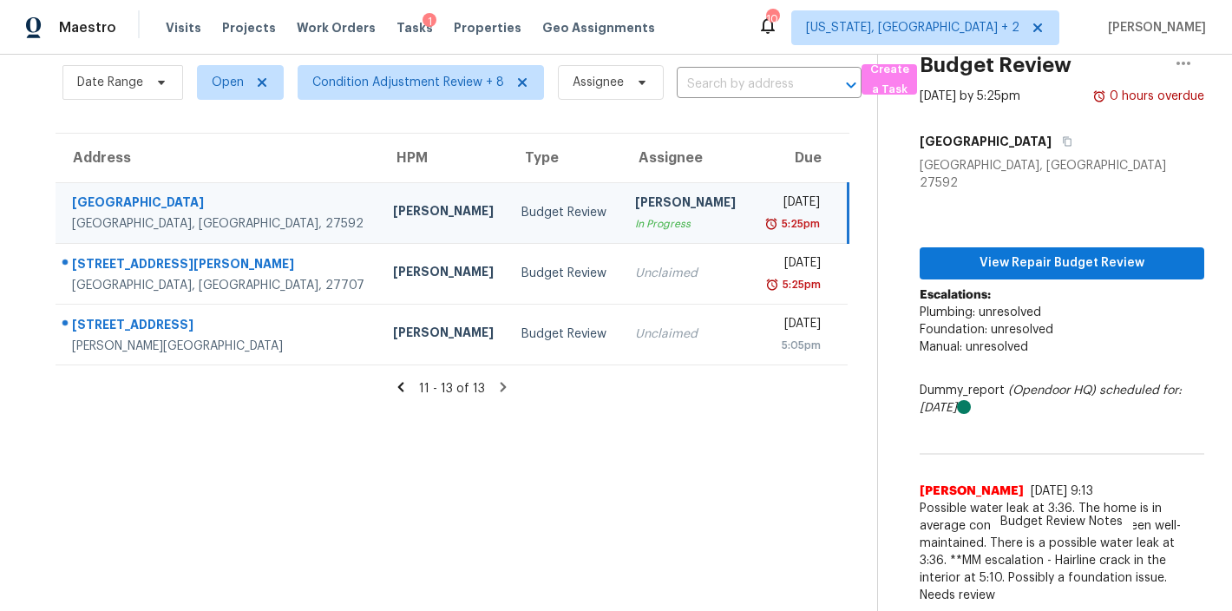
click at [732, 32] on div "Maestro Visits Projects Work Orders Tasks 1 Properties Geo Assignments 104 [US_…" at bounding box center [616, 27] width 1232 height 55
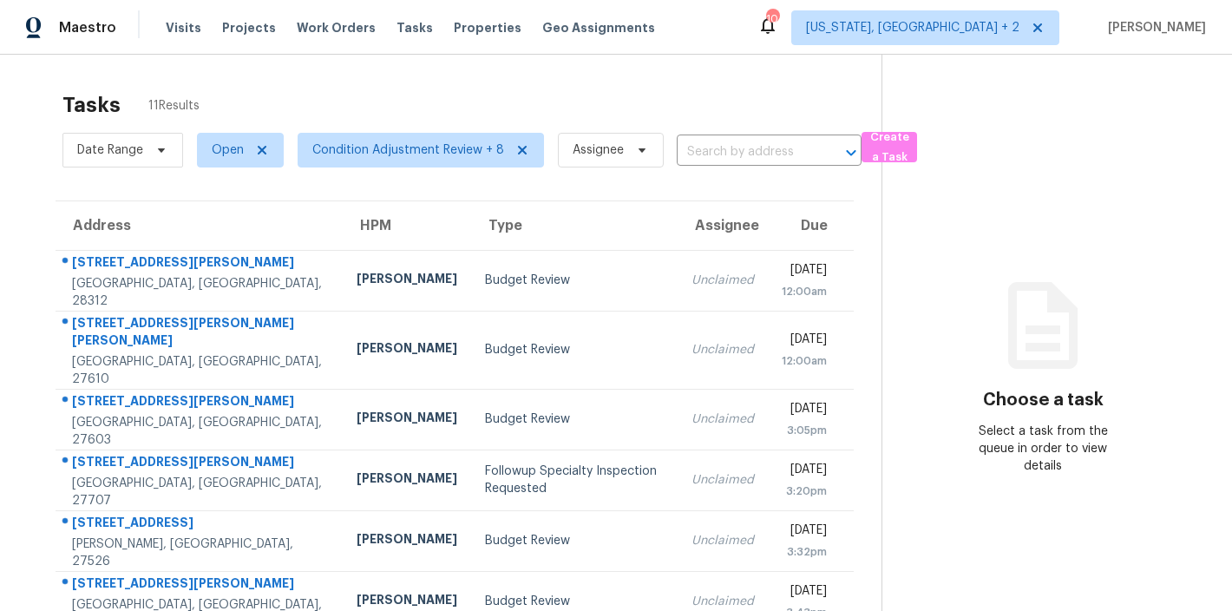
click at [649, 106] on div "Tasks 11 Results" at bounding box center [471, 104] width 819 height 45
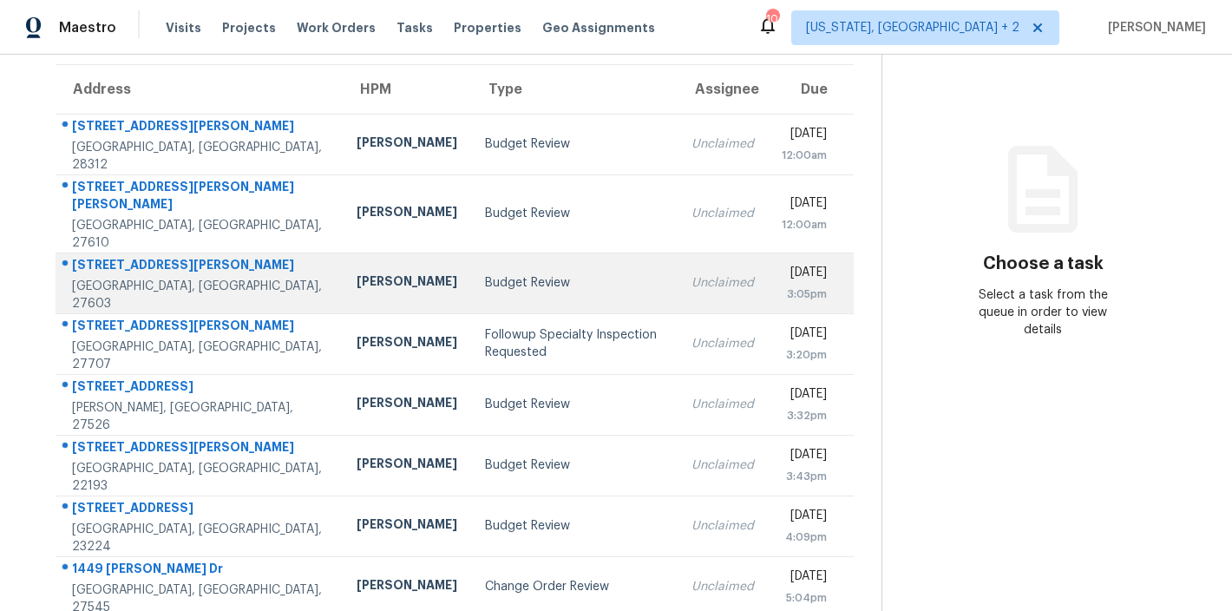
scroll to position [305, 0]
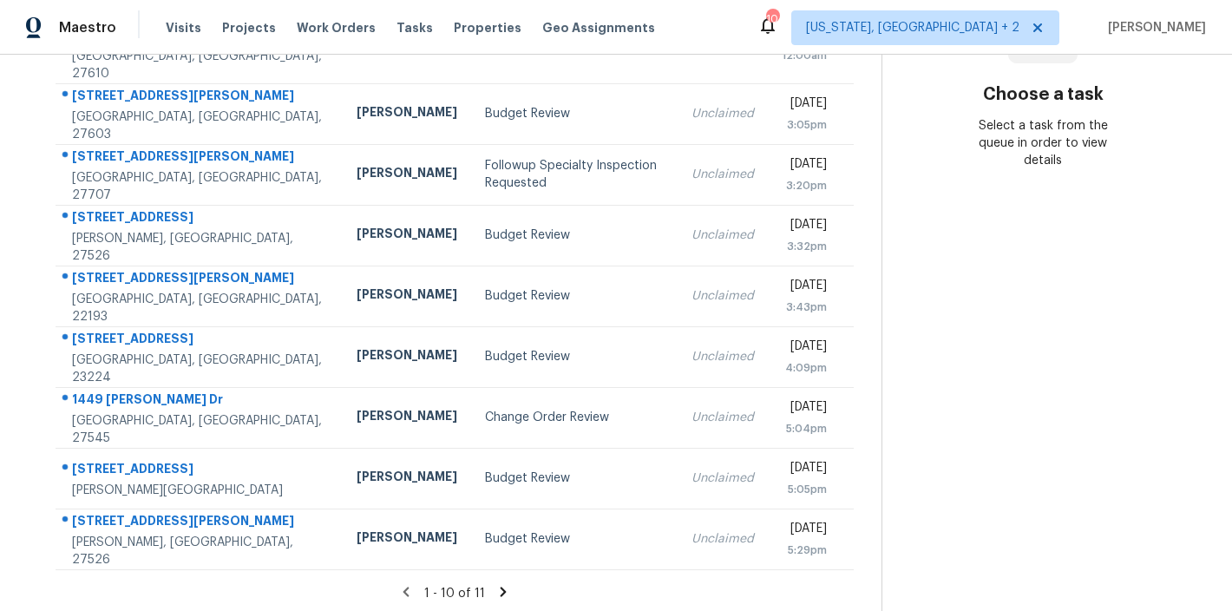
click at [501, 586] on icon at bounding box center [504, 591] width 6 height 10
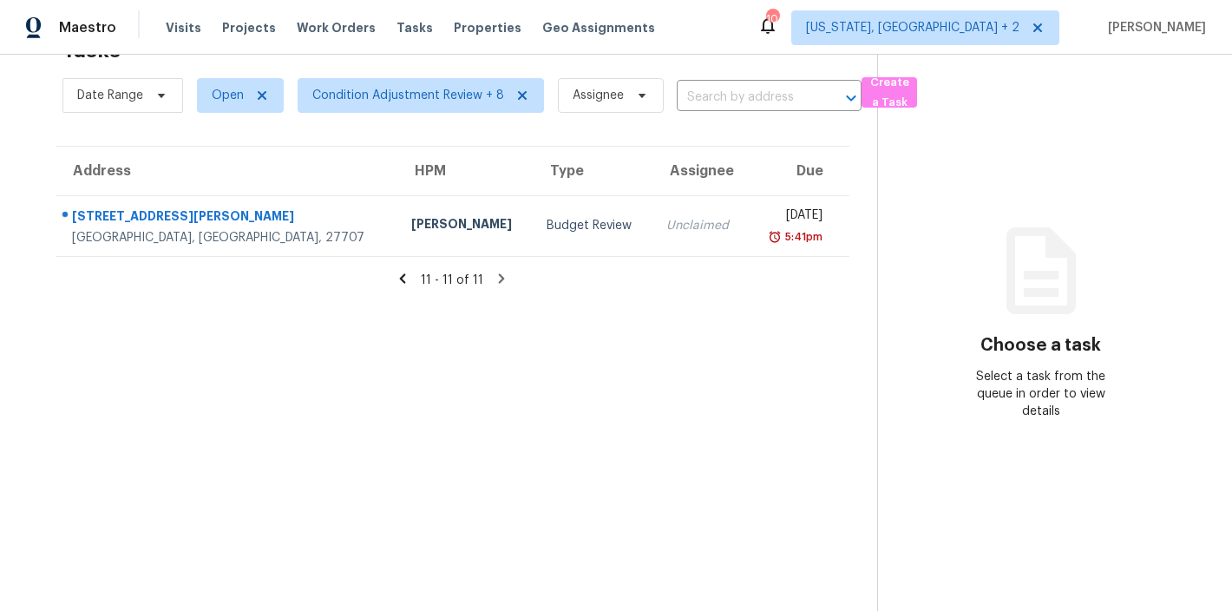
click at [400, 273] on icon at bounding box center [403, 278] width 6 height 10
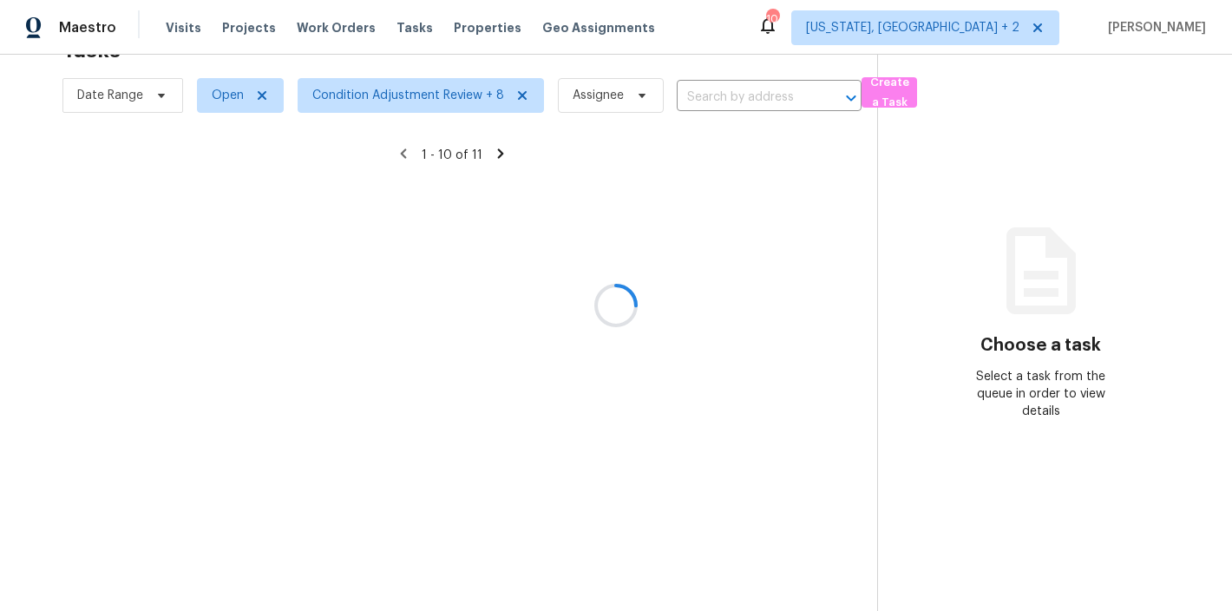
scroll to position [305, 0]
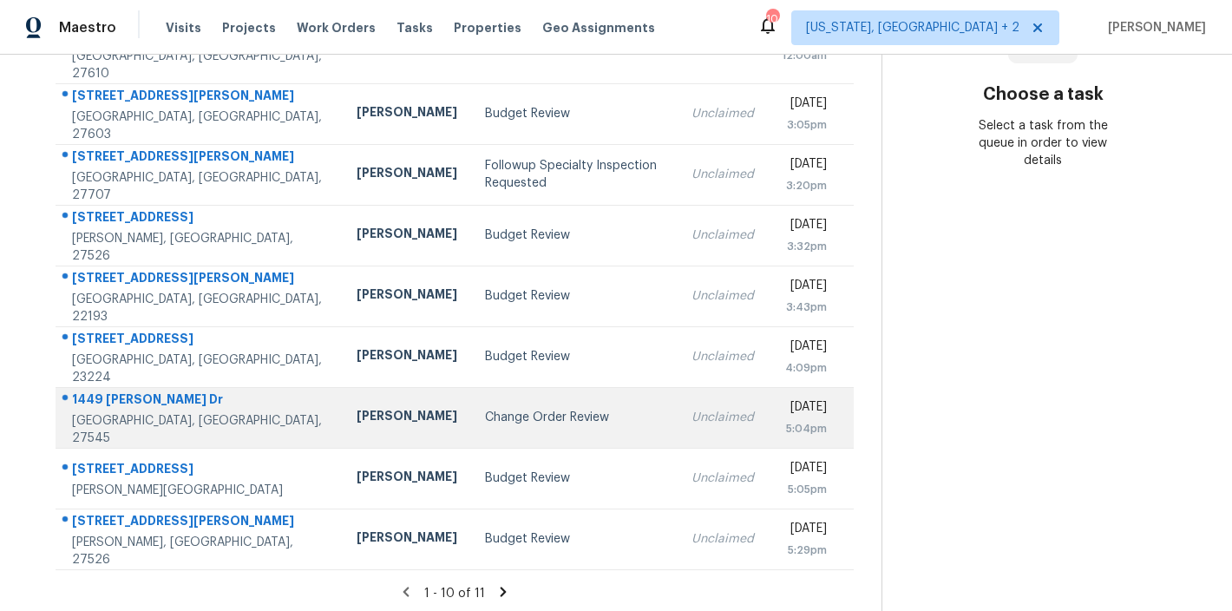
click at [485, 409] on div "Change Order Review" at bounding box center [574, 417] width 179 height 17
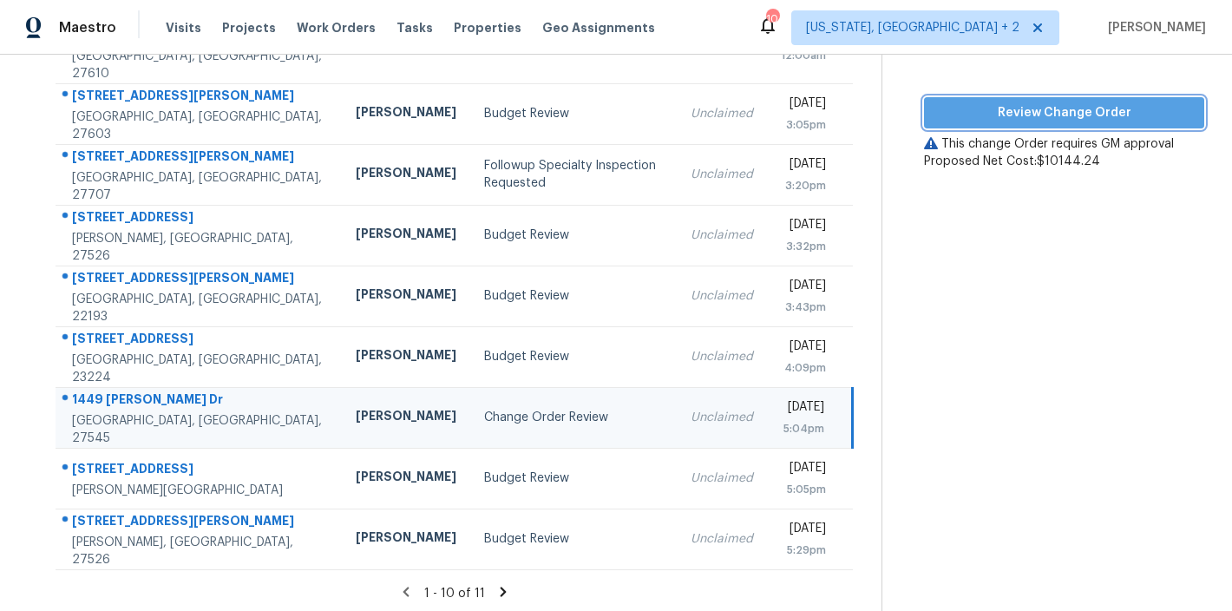
click at [1081, 102] on span "Review Change Order" at bounding box center [1064, 113] width 252 height 22
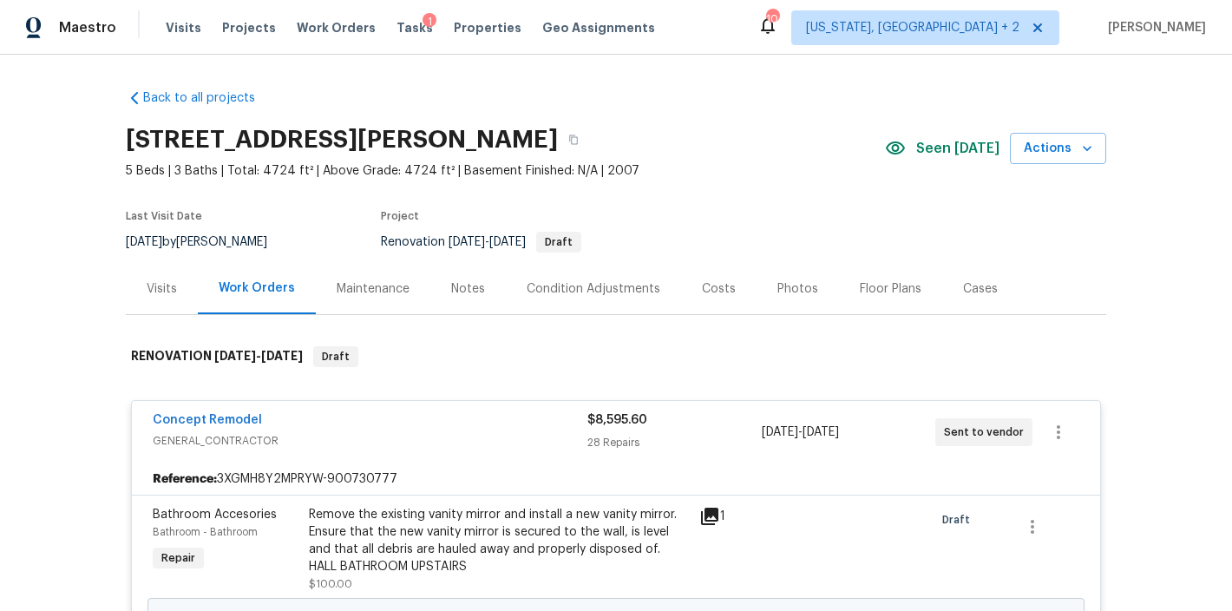
click at [69, 426] on div "Back to all projects [STREET_ADDRESS][PERSON_NAME] 5 Beds | 3 Baths | Total: 47…" at bounding box center [616, 333] width 1232 height 556
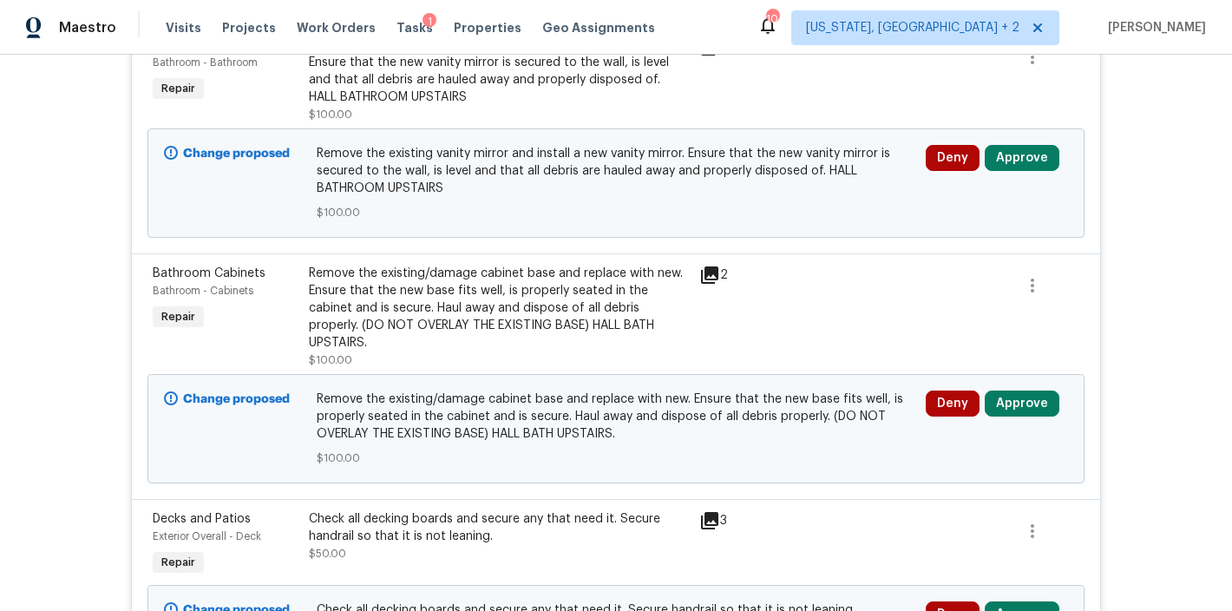
scroll to position [167, 0]
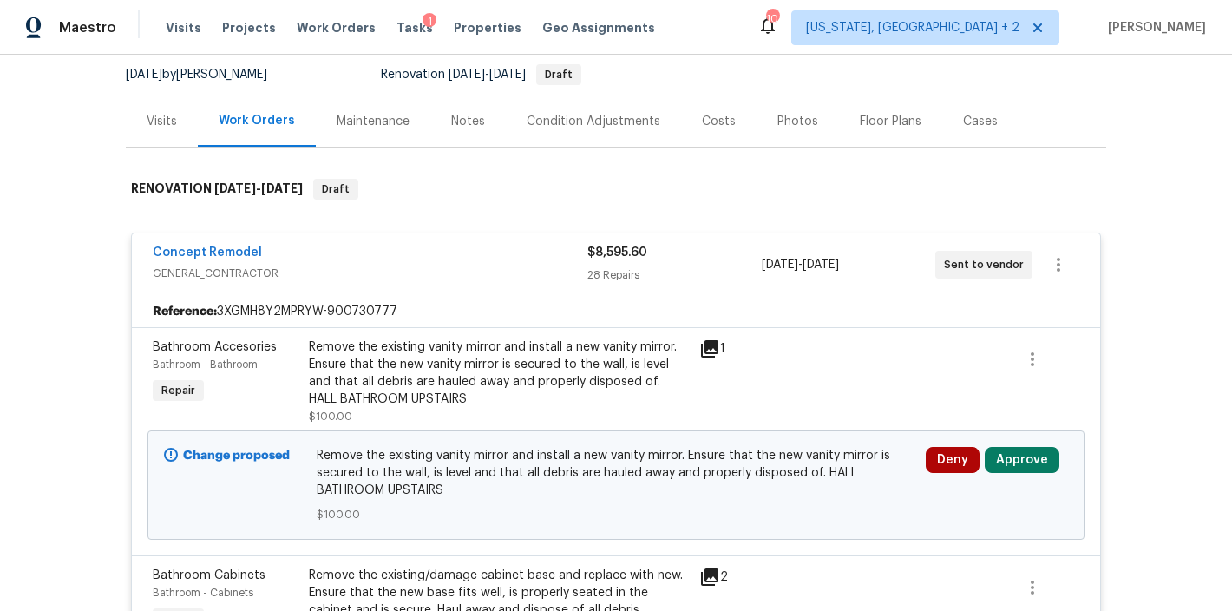
click at [710, 123] on div "Costs" at bounding box center [719, 121] width 34 height 17
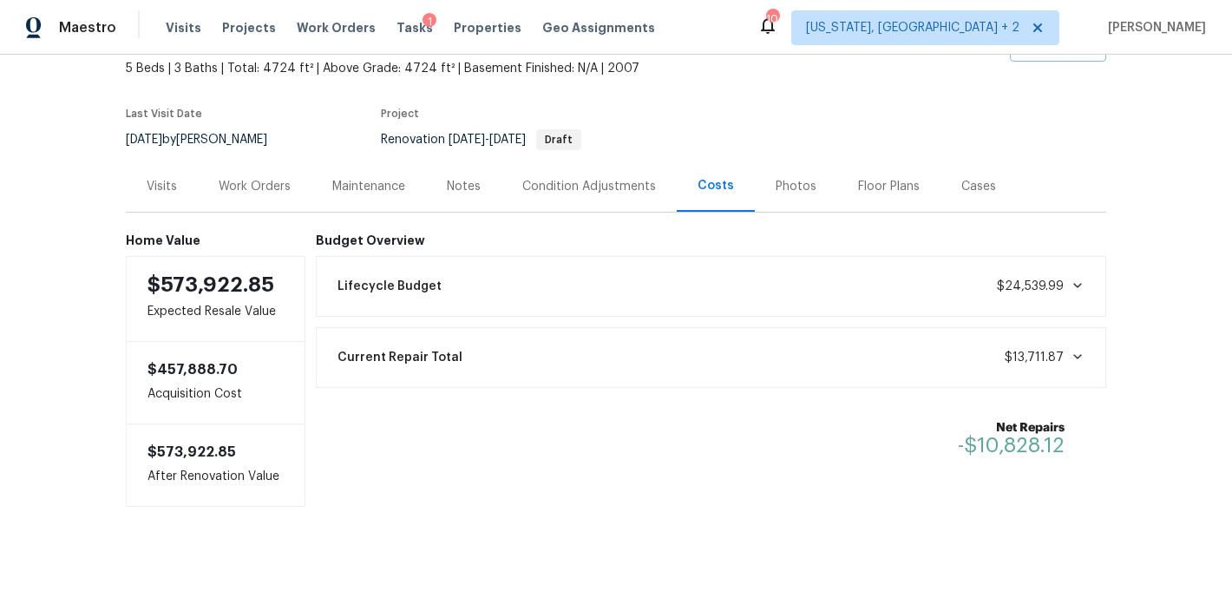
scroll to position [116, 0]
click at [270, 178] on div "Work Orders" at bounding box center [255, 186] width 72 height 17
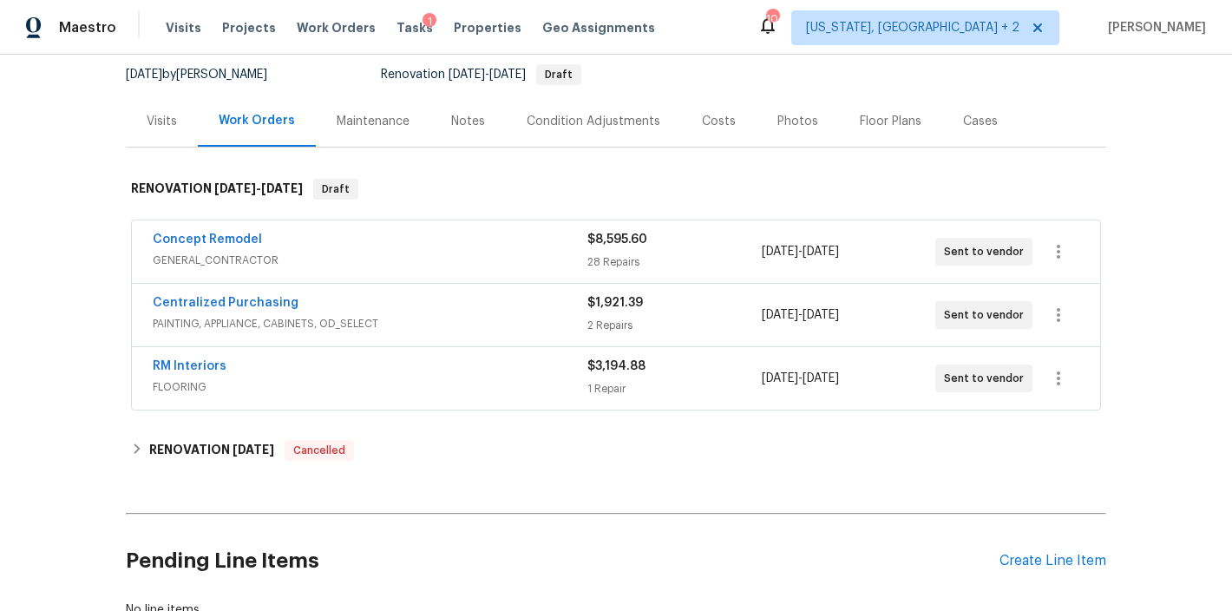
click at [299, 377] on div "RM Interiors" at bounding box center [370, 367] width 435 height 21
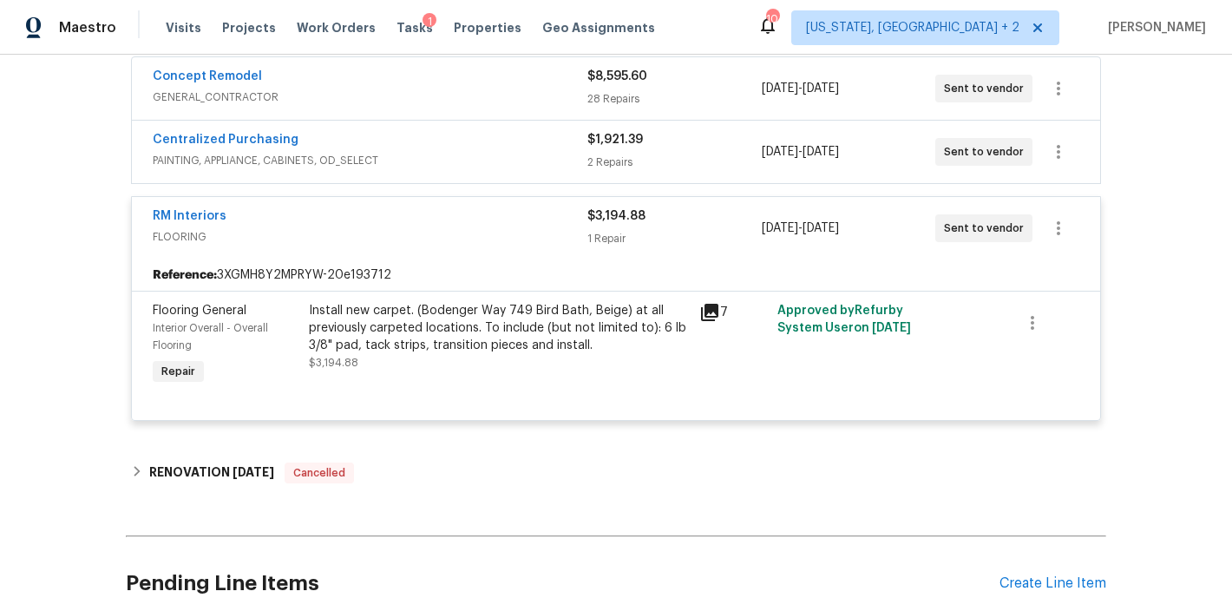
click at [280, 228] on span "FLOORING" at bounding box center [370, 236] width 435 height 17
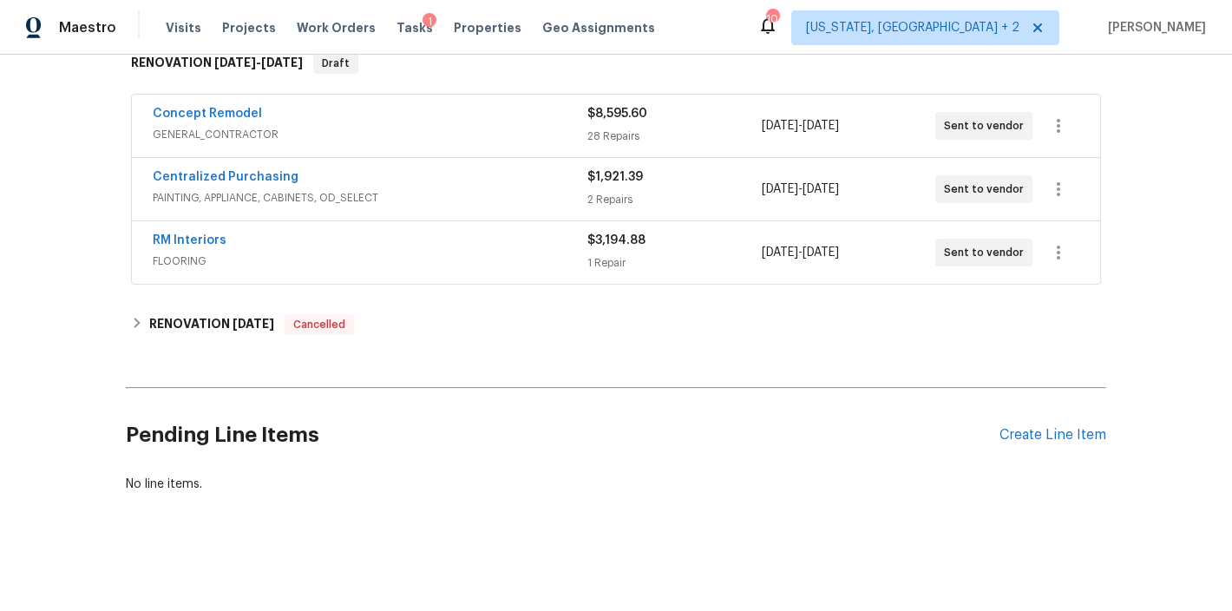
click at [326, 168] on div "Centralized Purchasing" at bounding box center [370, 178] width 435 height 21
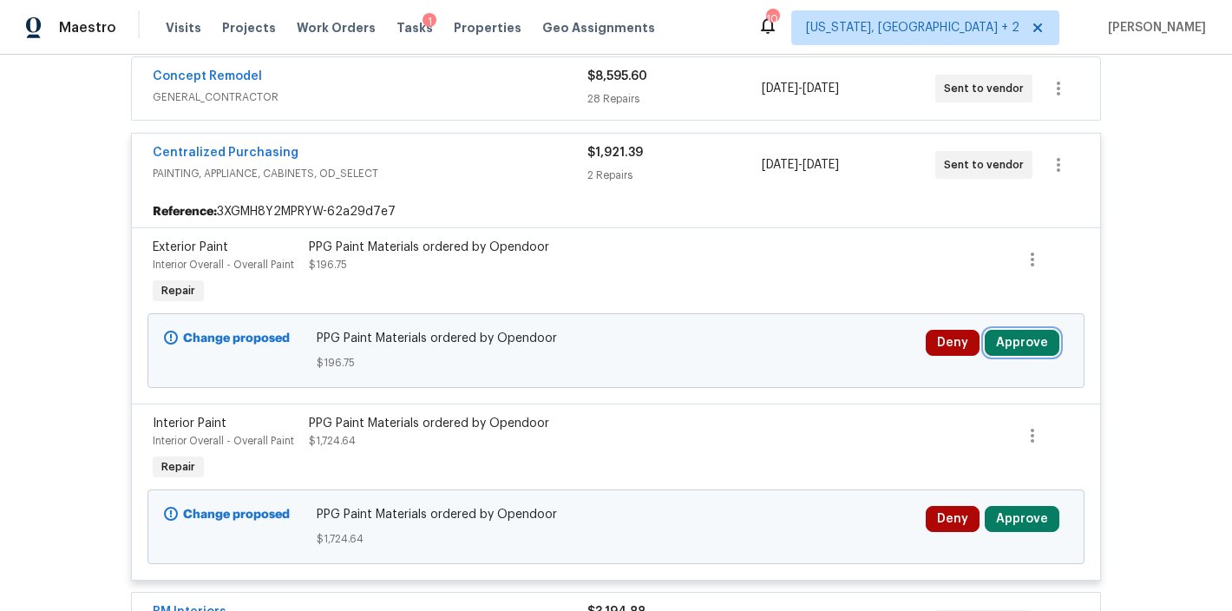
click at [994, 344] on button "Approve" at bounding box center [1022, 343] width 75 height 26
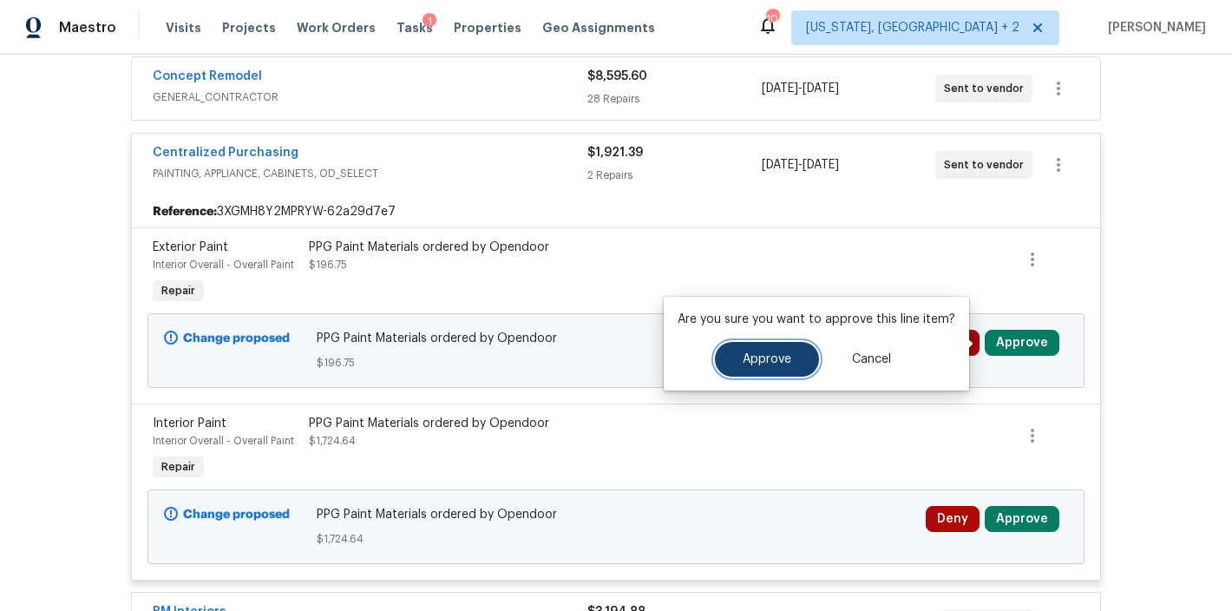
click at [770, 361] on span "Approve" at bounding box center [767, 359] width 49 height 13
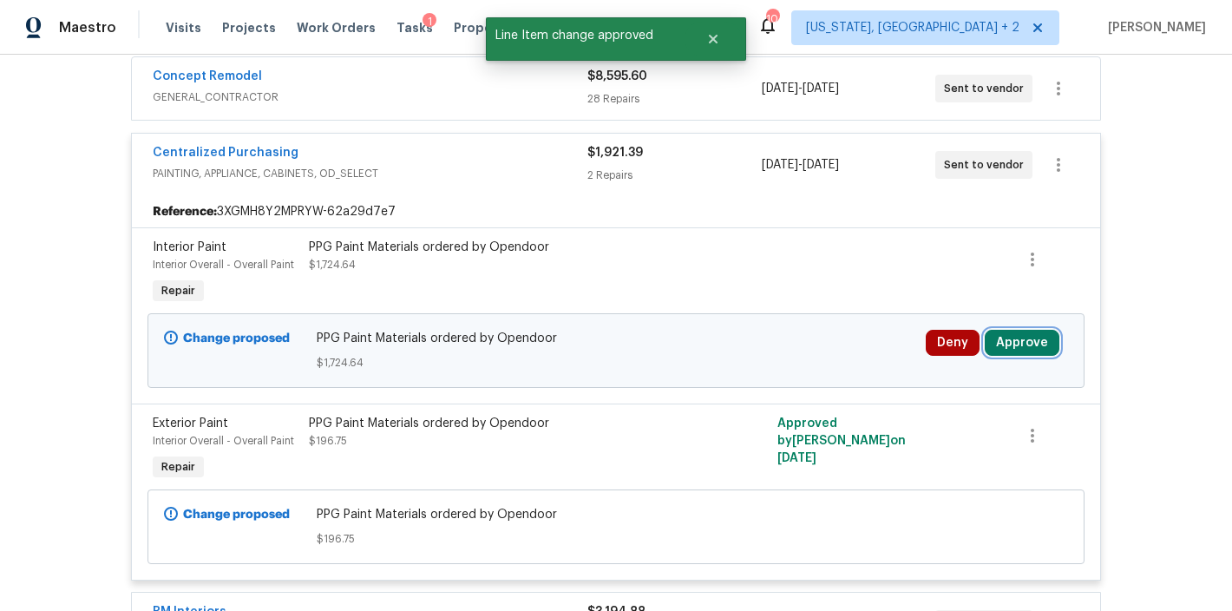
click at [1018, 346] on button "Approve" at bounding box center [1022, 343] width 75 height 26
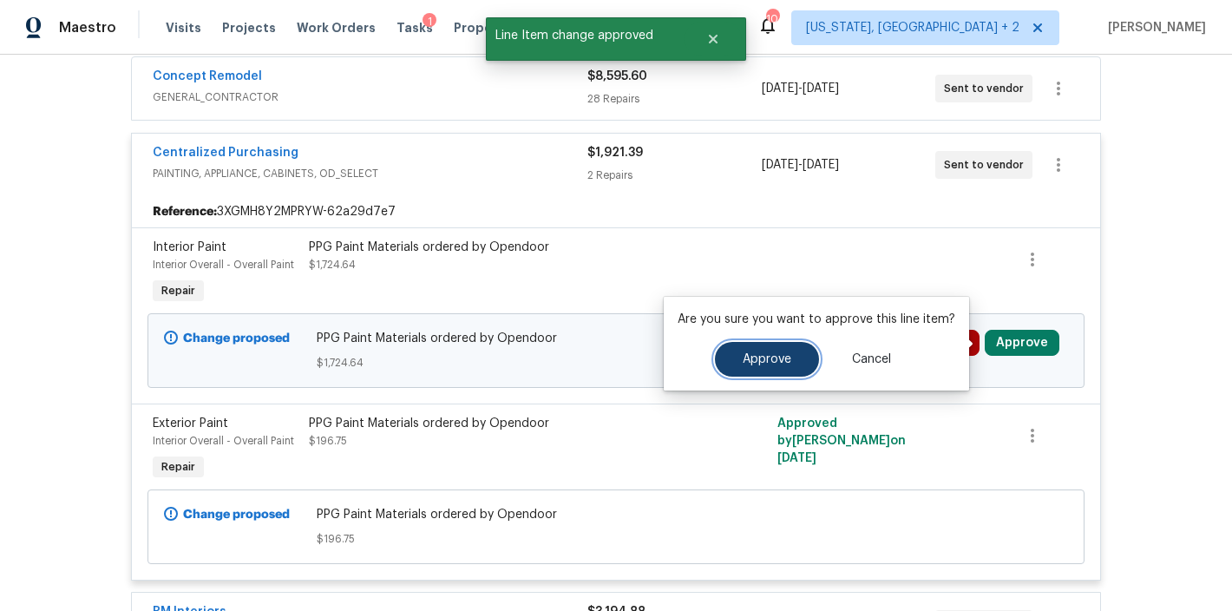
click at [746, 348] on button "Approve" at bounding box center [767, 359] width 104 height 35
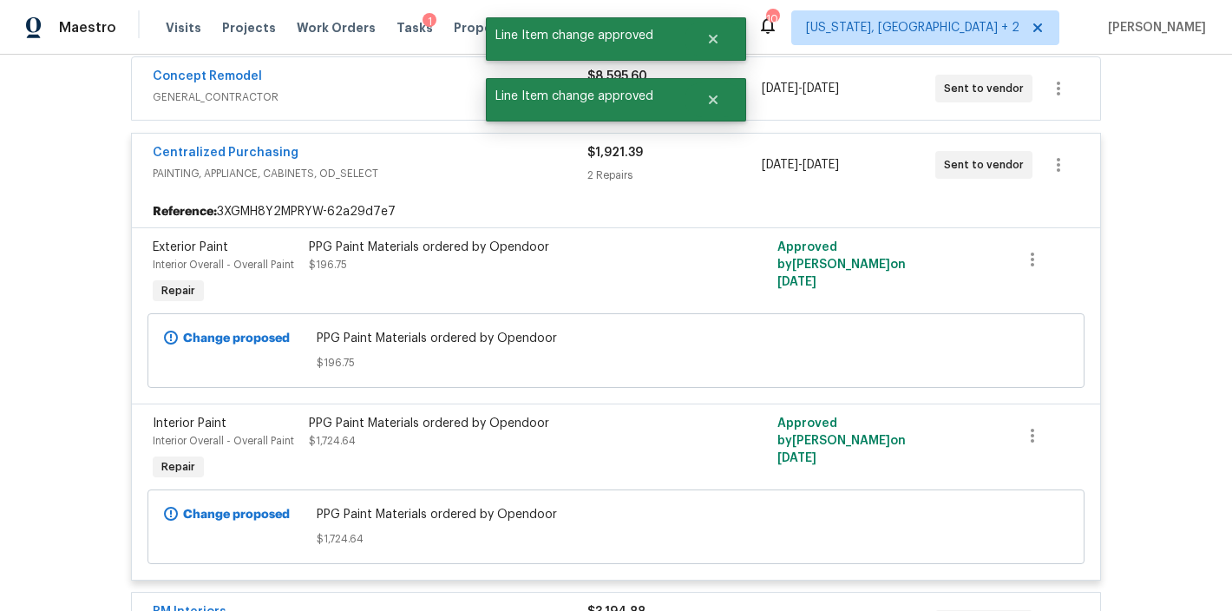
click at [368, 158] on div "Centralized Purchasing" at bounding box center [370, 154] width 435 height 21
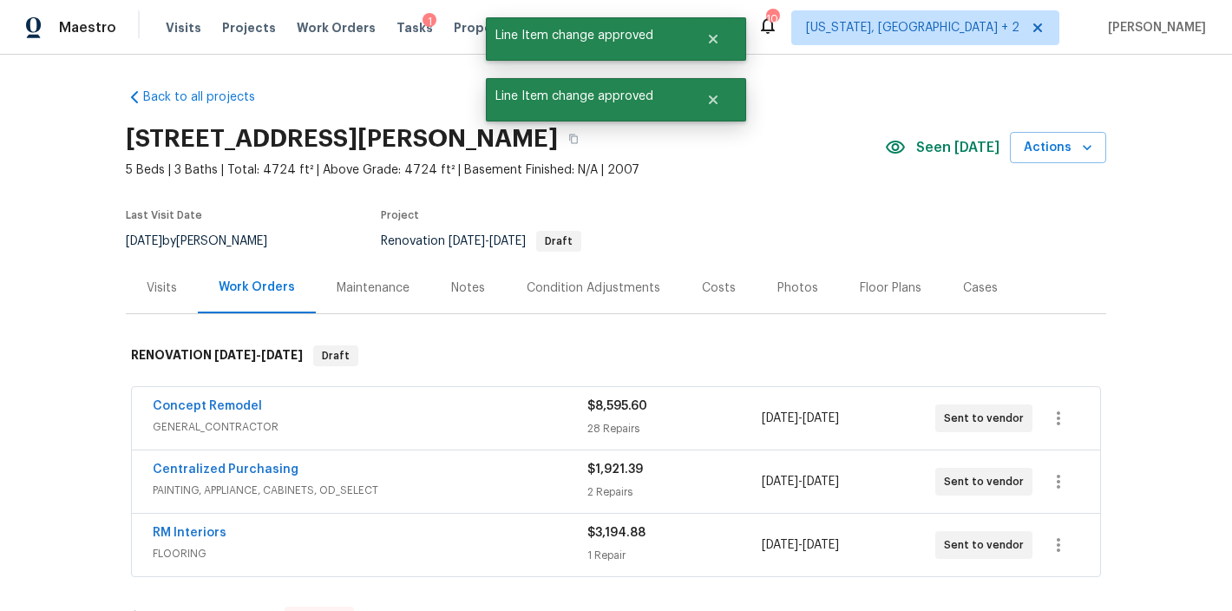
scroll to position [0, 0]
click at [328, 408] on div "Concept Remodel" at bounding box center [370, 408] width 435 height 21
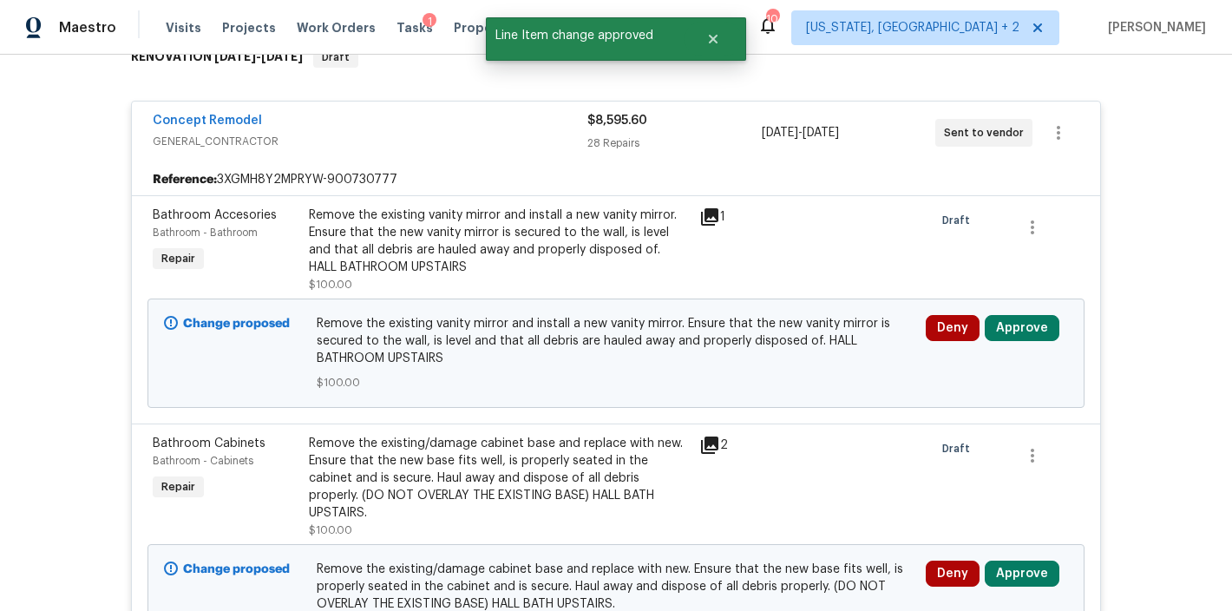
scroll to position [308, 0]
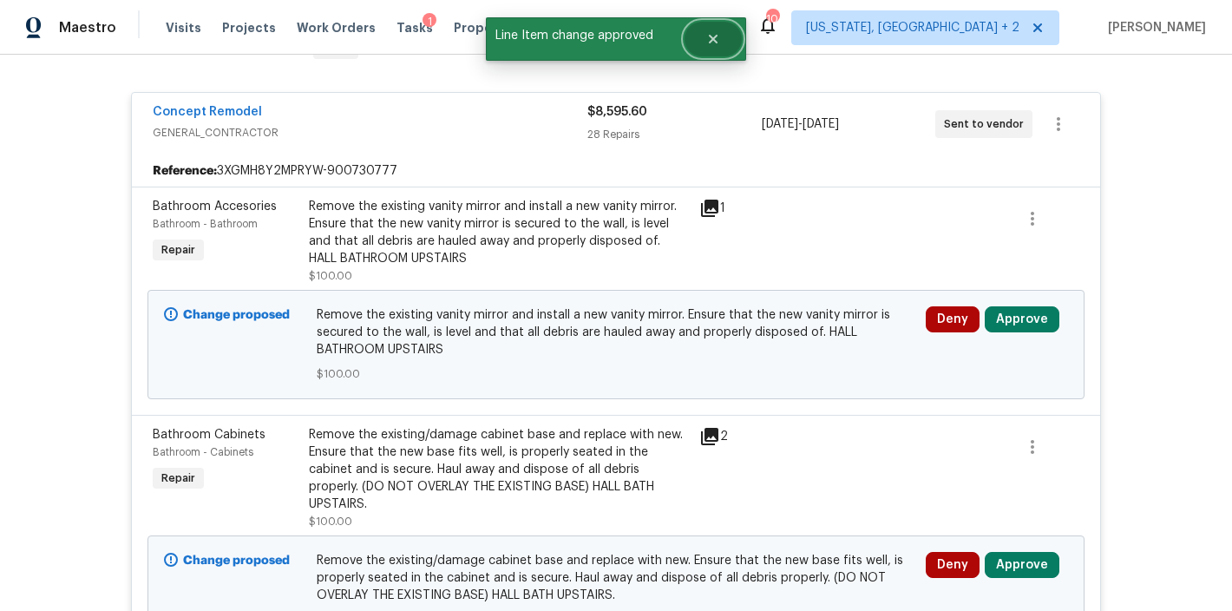
click at [703, 41] on button "Close" at bounding box center [713, 39] width 57 height 35
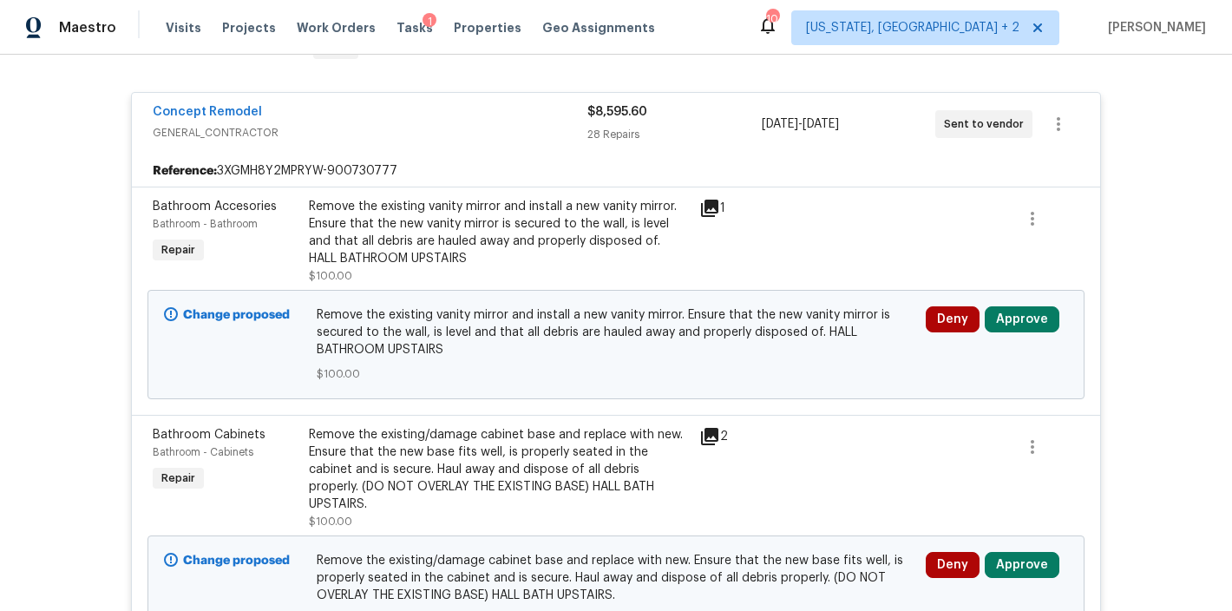
scroll to position [423, 0]
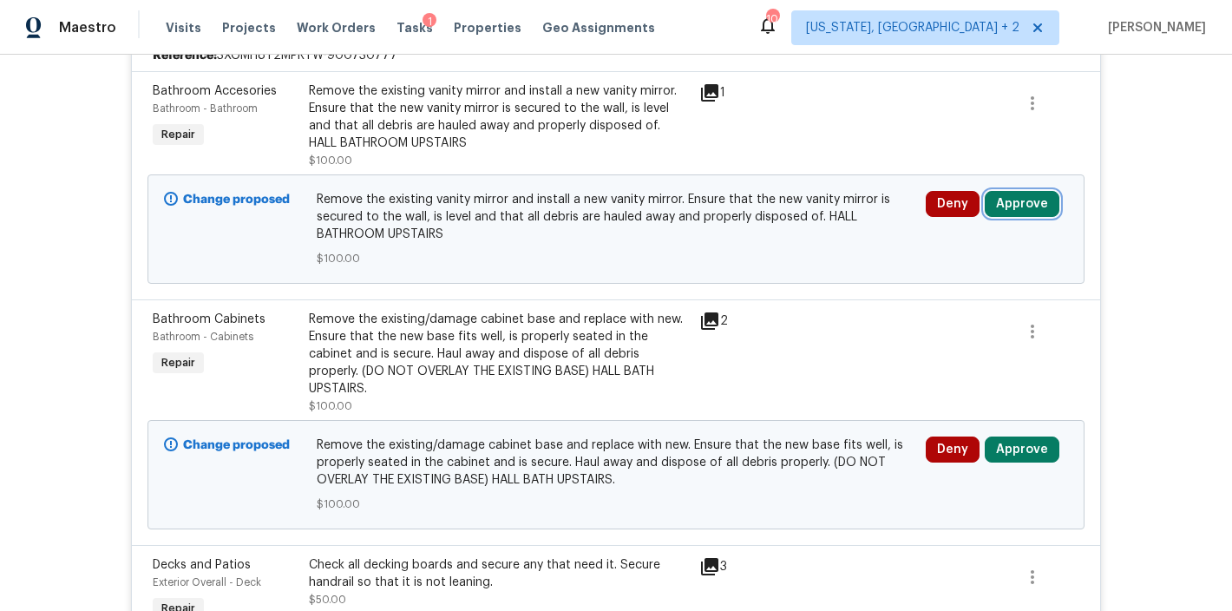
click at [1014, 201] on button "Approve" at bounding box center [1022, 204] width 75 height 26
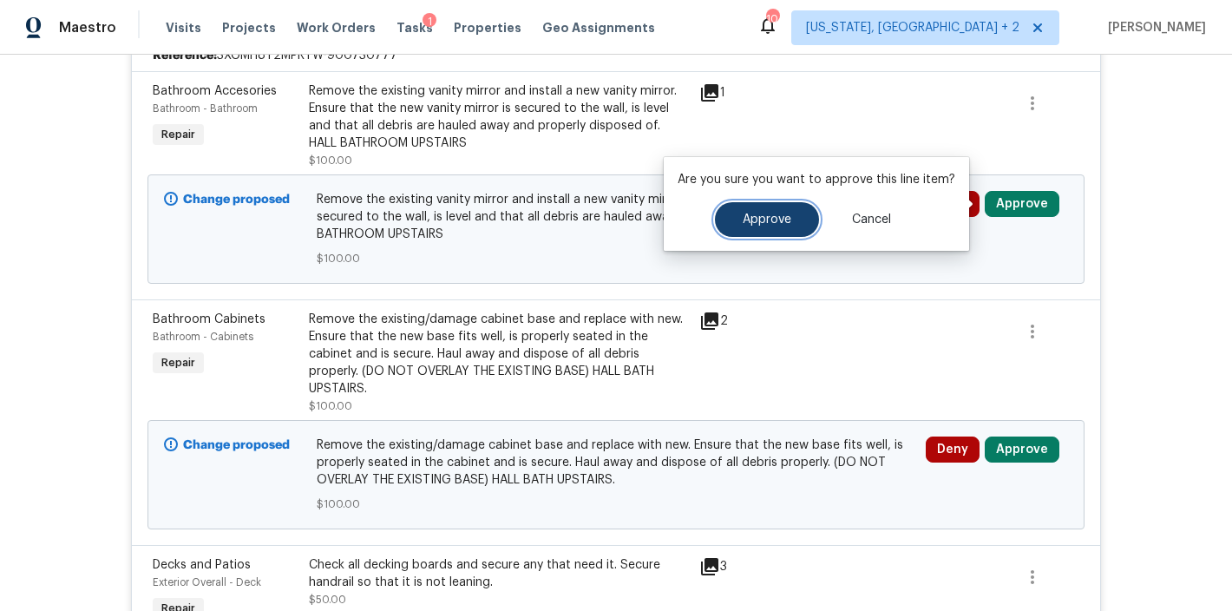
click at [765, 222] on span "Approve" at bounding box center [767, 219] width 49 height 13
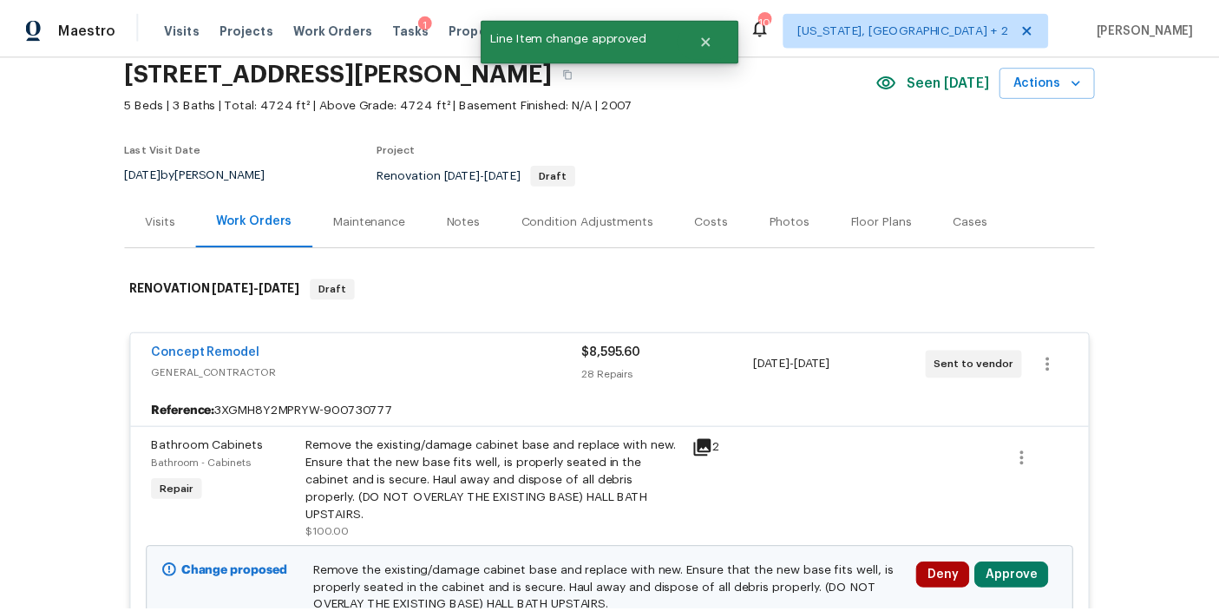
scroll to position [0, 0]
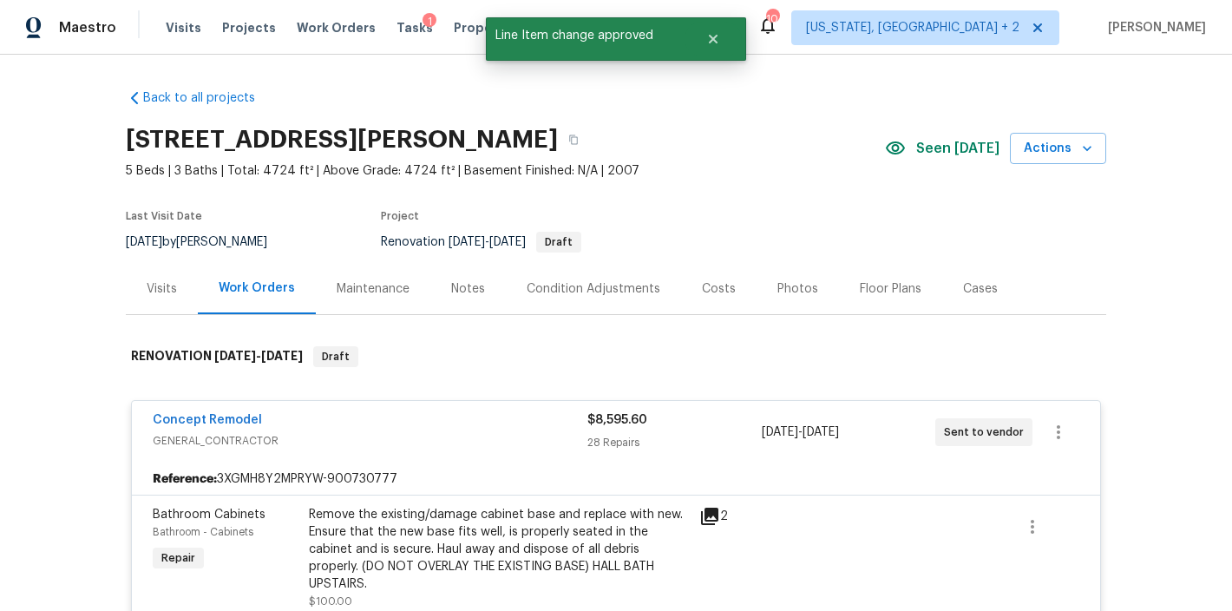
click at [469, 289] on div "Notes" at bounding box center [468, 288] width 34 height 17
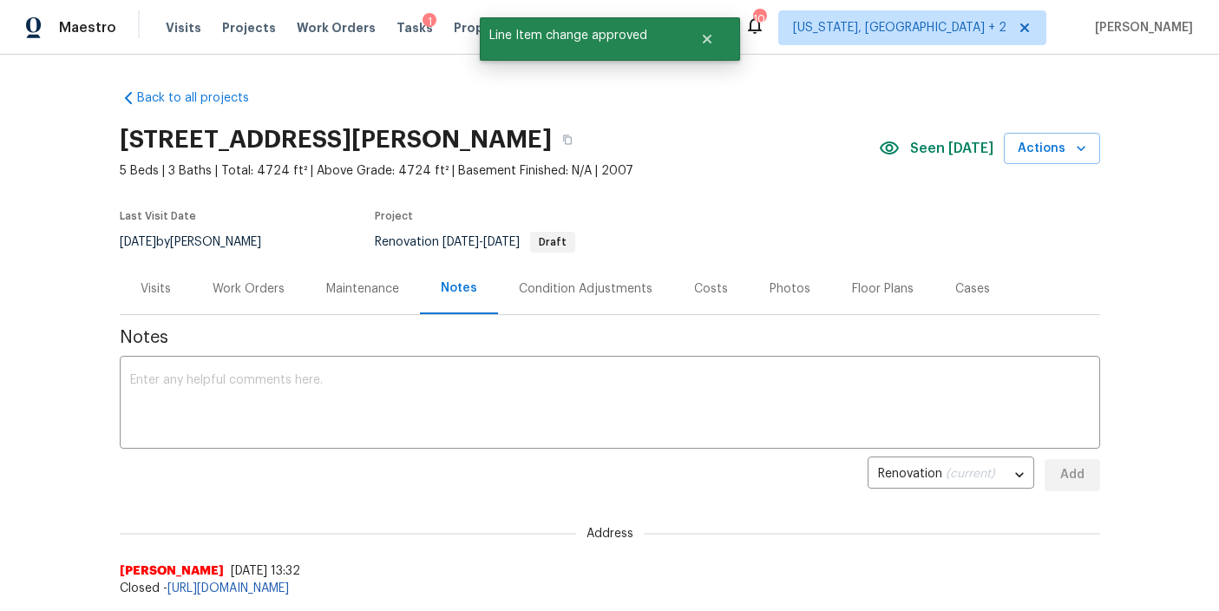
click at [252, 292] on div "Work Orders" at bounding box center [249, 288] width 72 height 17
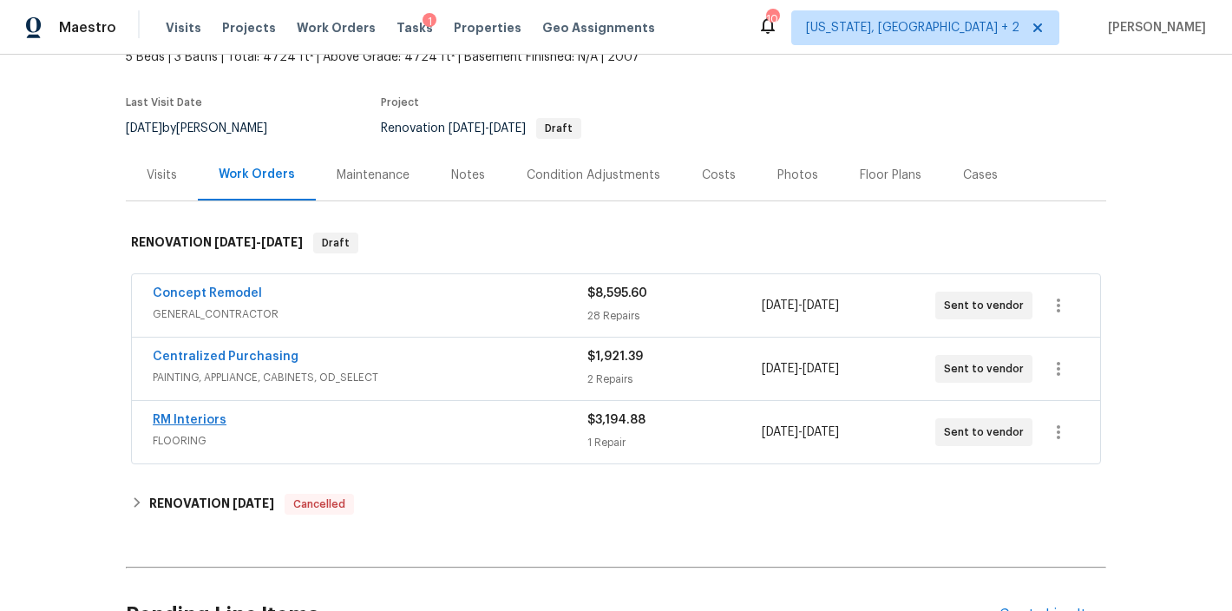
scroll to position [170, 0]
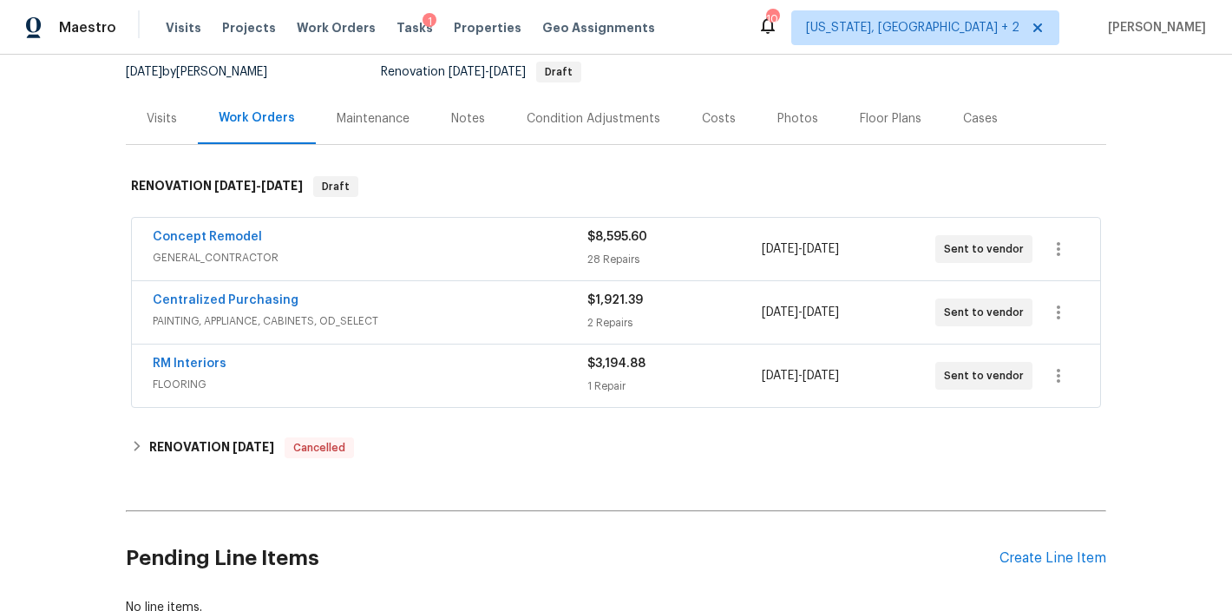
click at [323, 245] on div "Concept Remodel" at bounding box center [370, 238] width 435 height 21
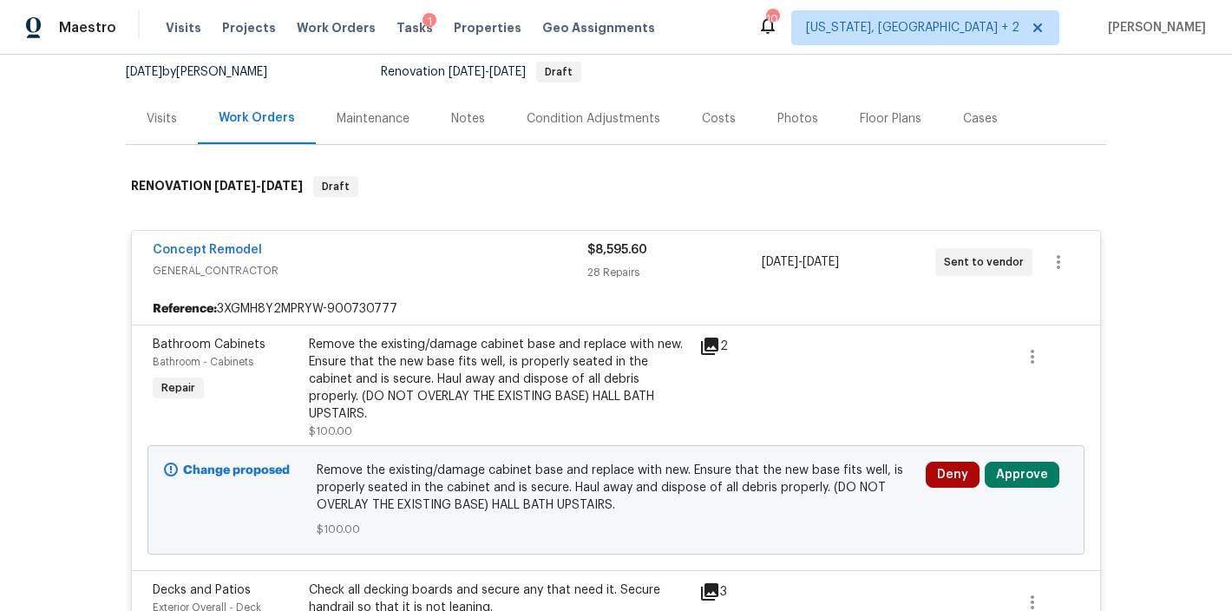
scroll to position [474, 0]
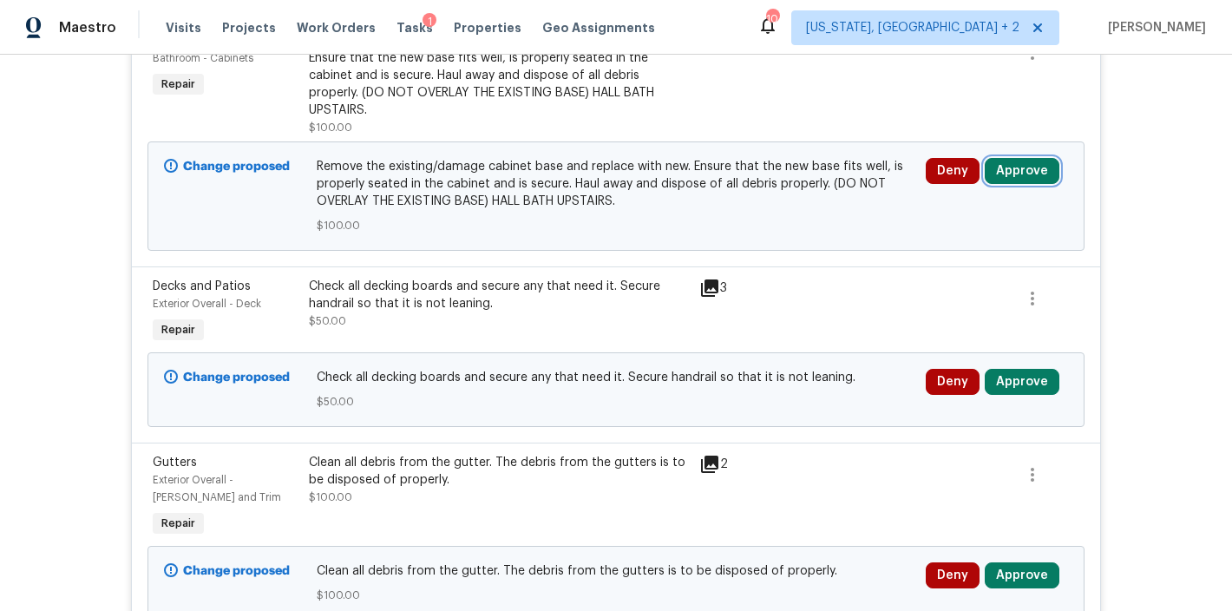
click at [1039, 158] on button "Approve" at bounding box center [1022, 171] width 75 height 26
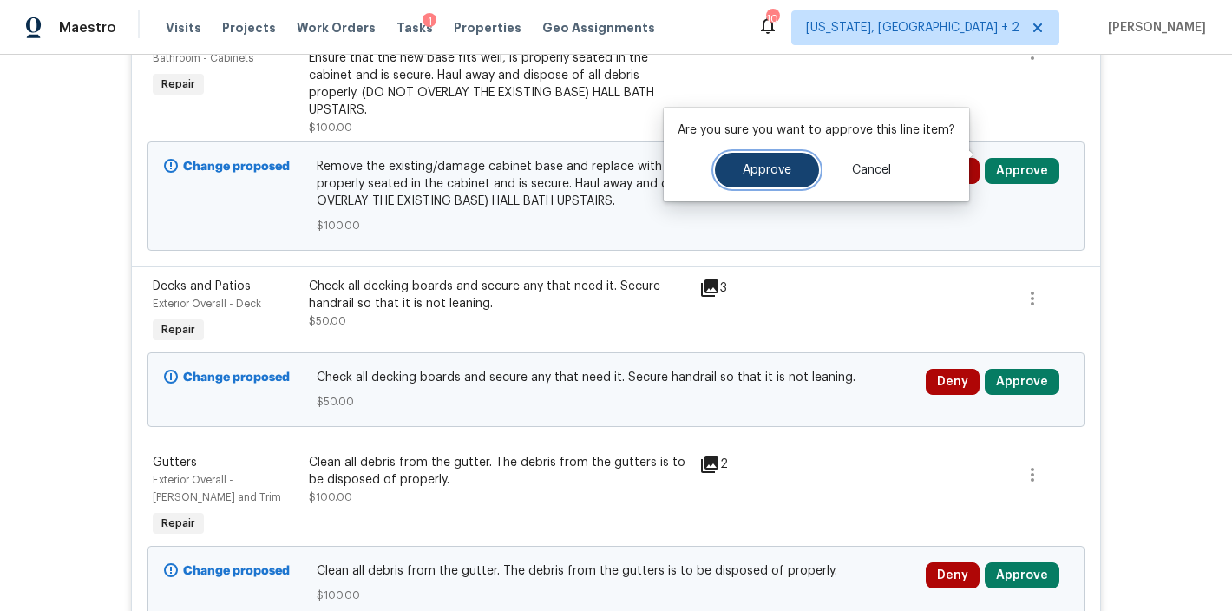
click at [770, 185] on button "Approve" at bounding box center [767, 170] width 104 height 35
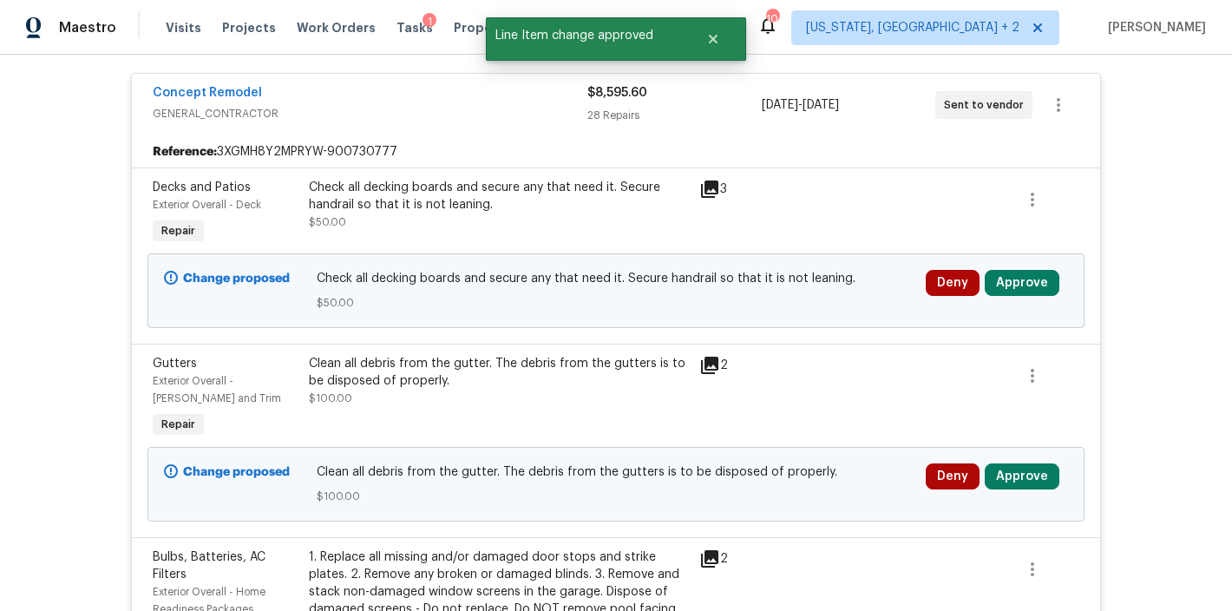
scroll to position [314, 0]
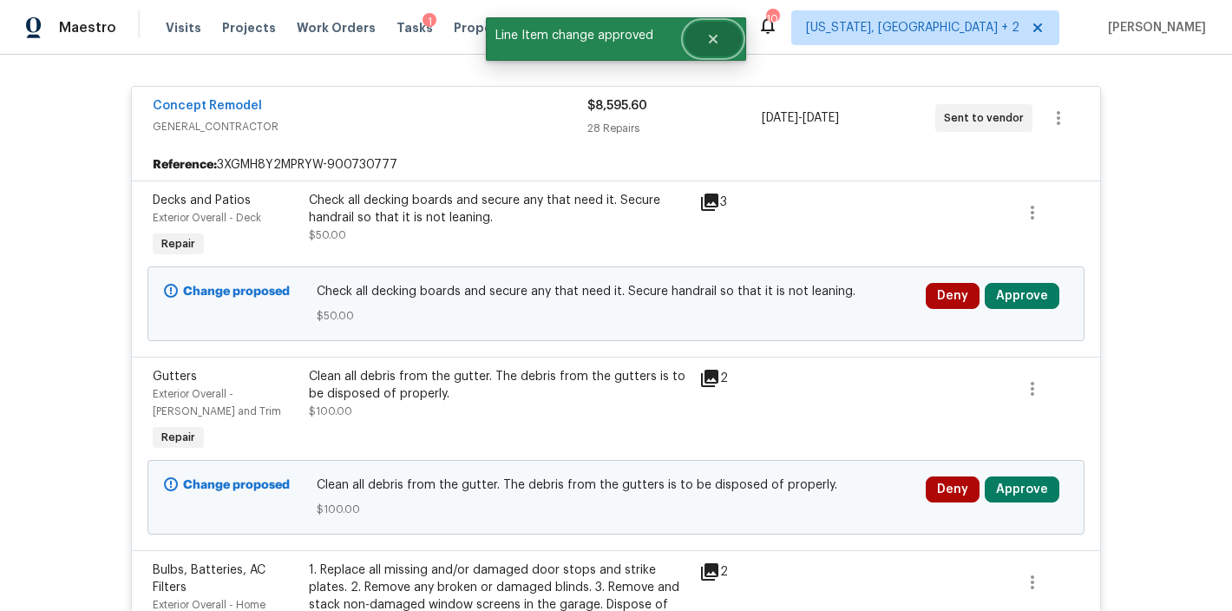
click at [718, 36] on icon "Close" at bounding box center [713, 39] width 14 height 14
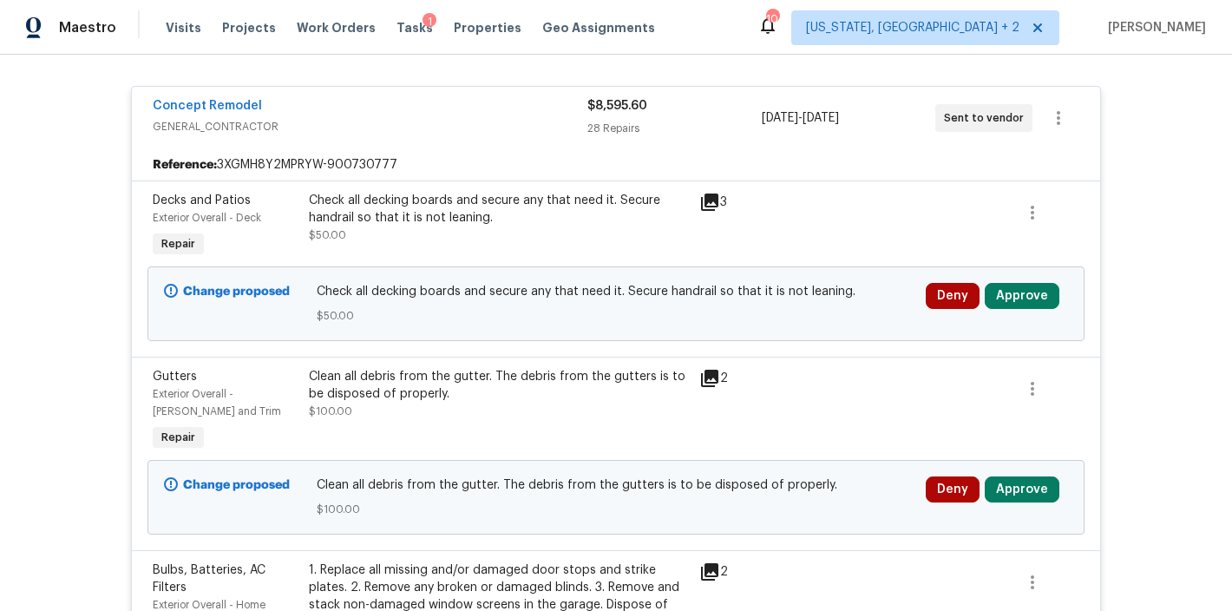
click at [827, 30] on div "Maestro Visits Projects Work Orders Tasks 1 Properties Geo Assignments 104 [US_…" at bounding box center [616, 27] width 1232 height 55
click at [801, 23] on div "Maestro Visits Projects Work Orders Tasks 1 Properties Geo Assignments 104 [US_…" at bounding box center [616, 27] width 1232 height 55
click at [691, 27] on div "Maestro Visits Projects Work Orders Tasks 1 Properties Geo Assignments 104 [US_…" at bounding box center [616, 27] width 1232 height 55
click at [1021, 299] on button "Approve" at bounding box center [1022, 296] width 75 height 26
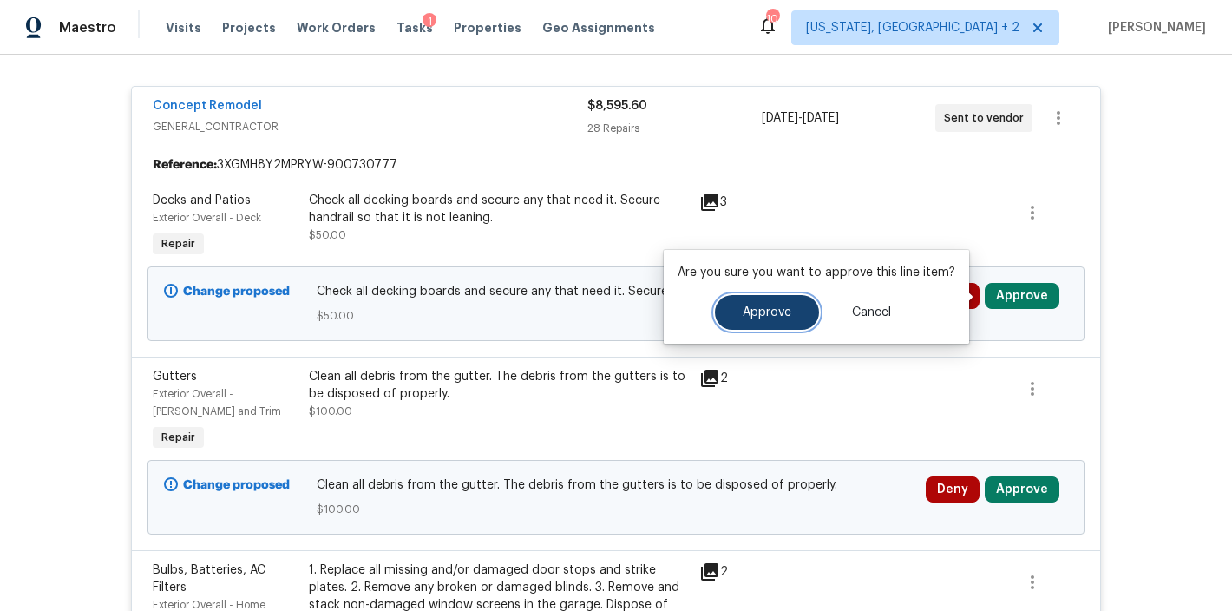
click at [773, 307] on span "Approve" at bounding box center [767, 312] width 49 height 13
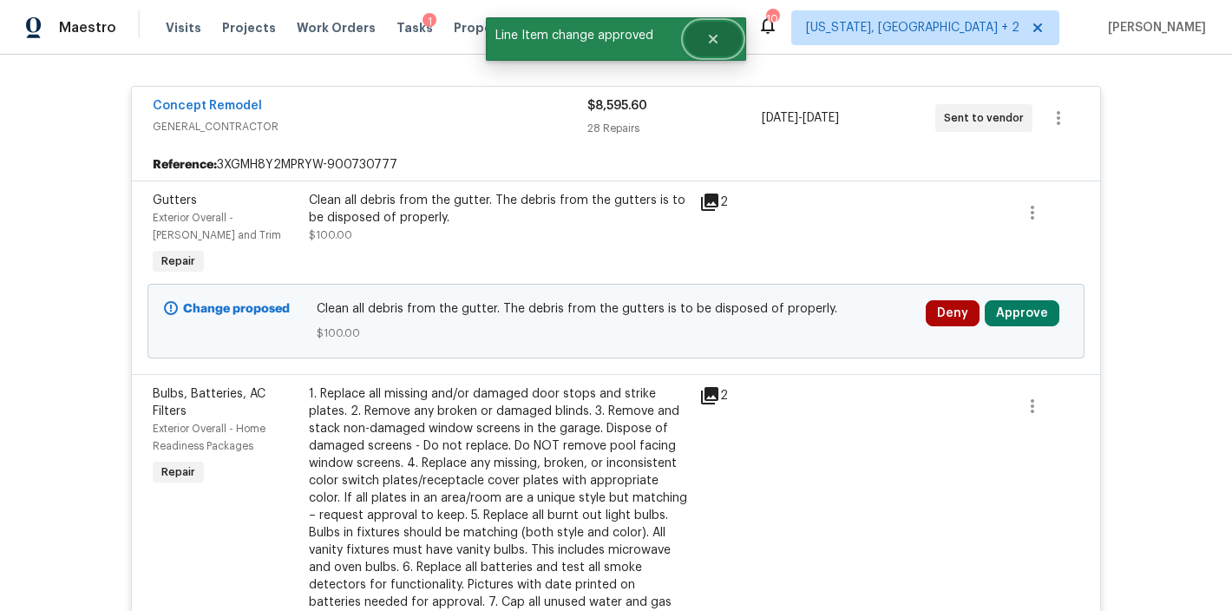
click at [707, 37] on icon "Close" at bounding box center [713, 39] width 14 height 14
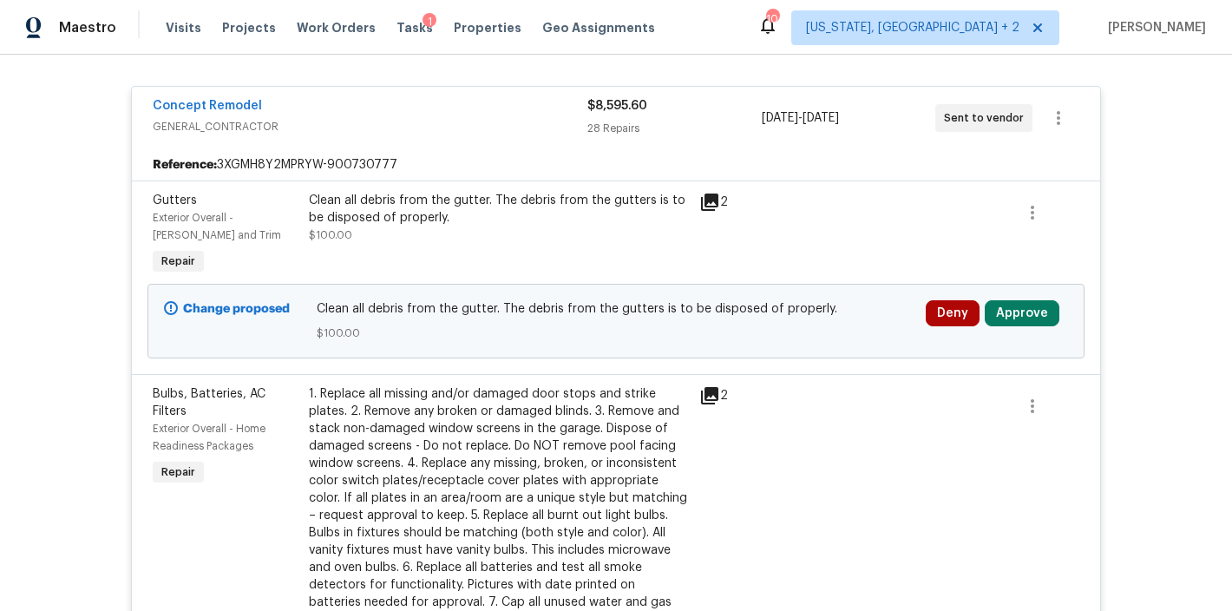
click at [715, 44] on div "Maestro Visits Projects Work Orders Tasks 1 Properties Geo Assignments 104 [US_…" at bounding box center [616, 27] width 1232 height 55
click at [999, 321] on button "Approve" at bounding box center [1022, 313] width 75 height 26
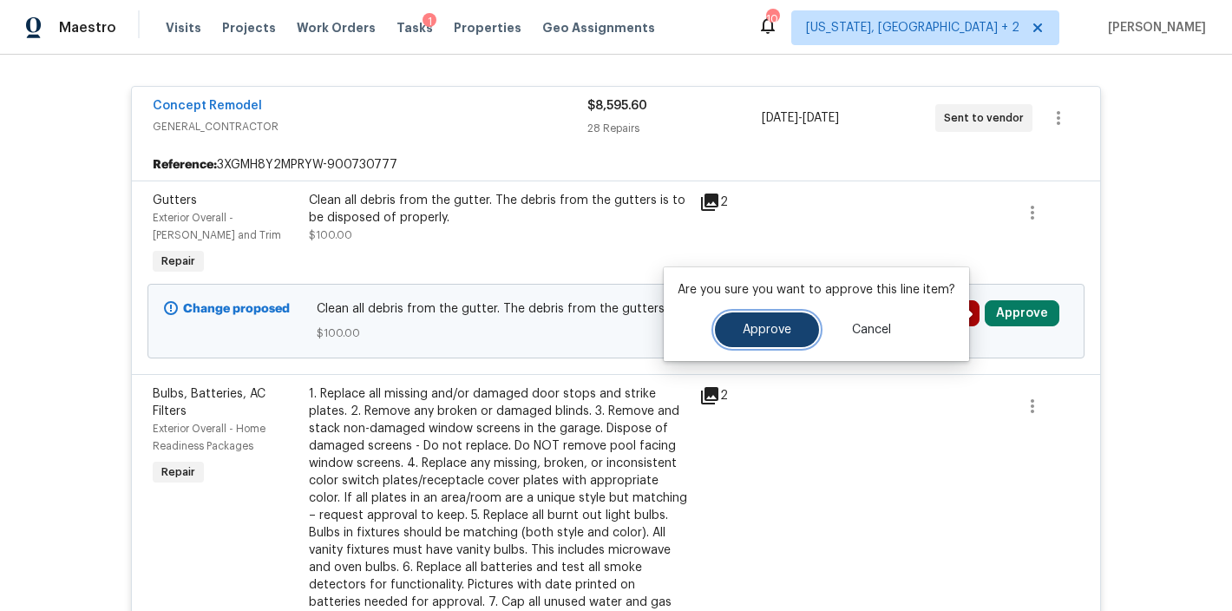
click at [763, 326] on span "Approve" at bounding box center [767, 330] width 49 height 13
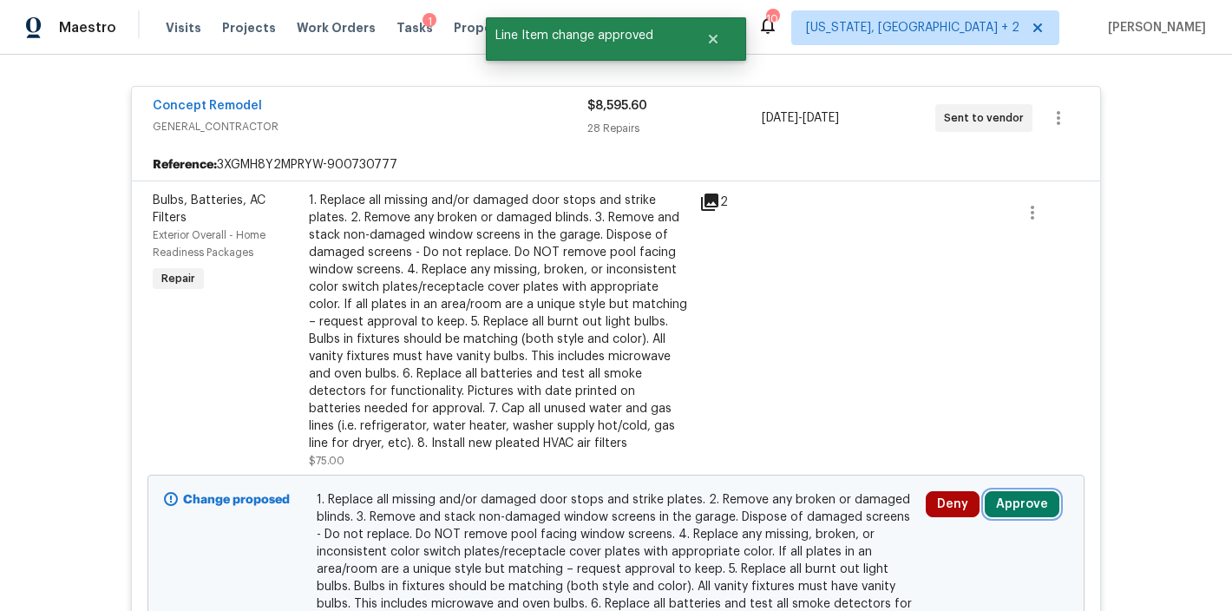
click at [1018, 513] on button "Approve" at bounding box center [1022, 504] width 75 height 26
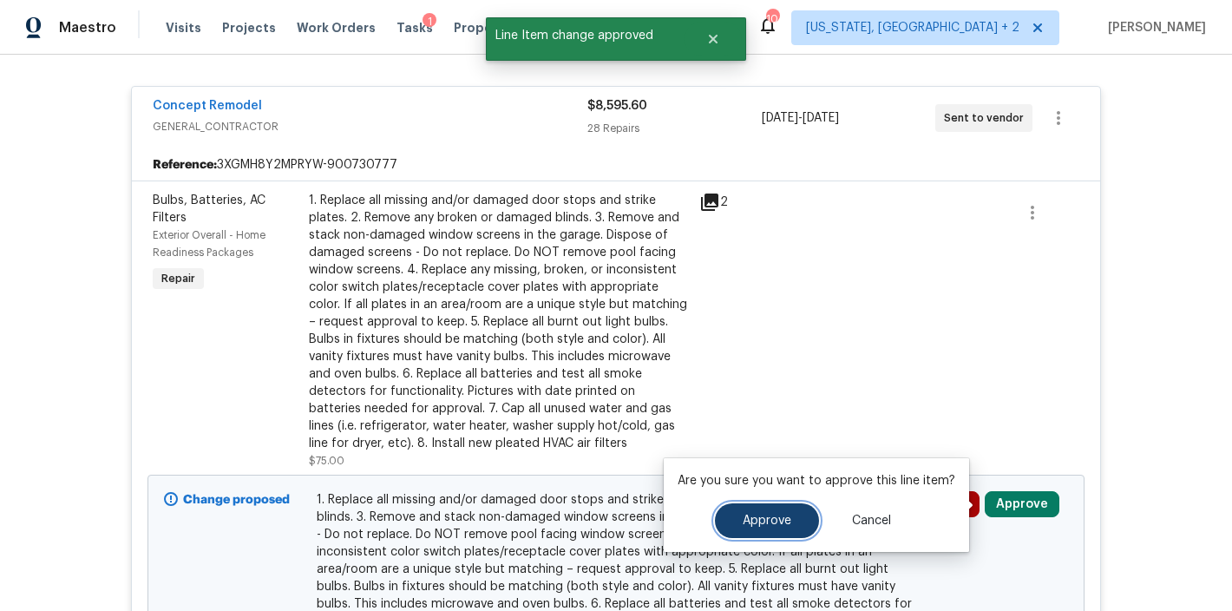
click at [743, 525] on span "Approve" at bounding box center [767, 520] width 49 height 13
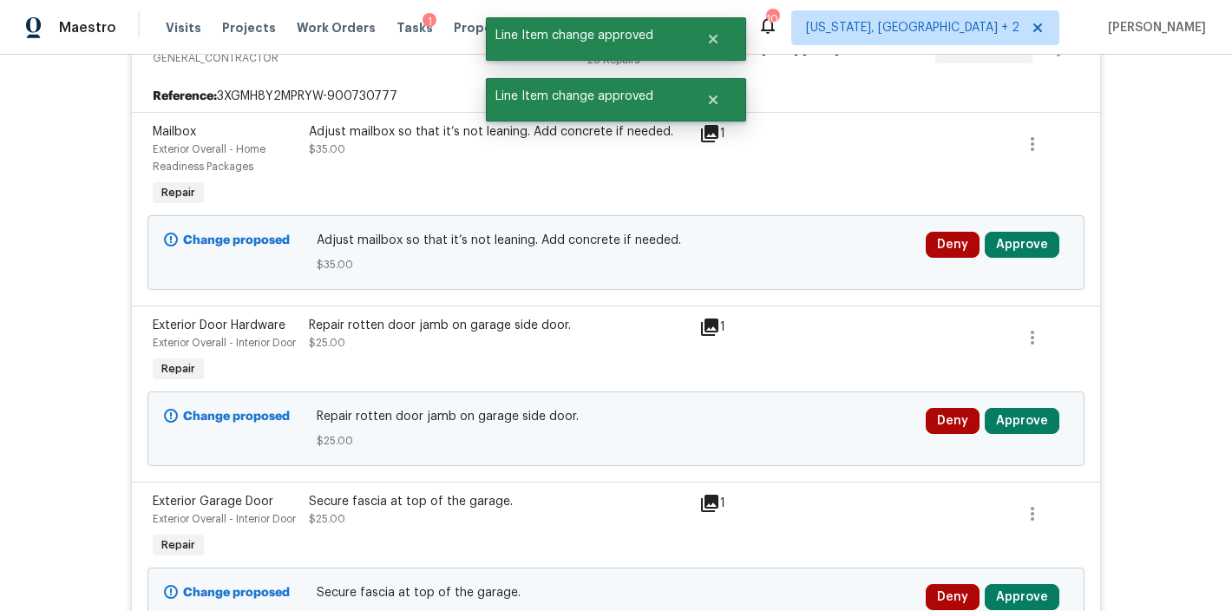
scroll to position [442, 0]
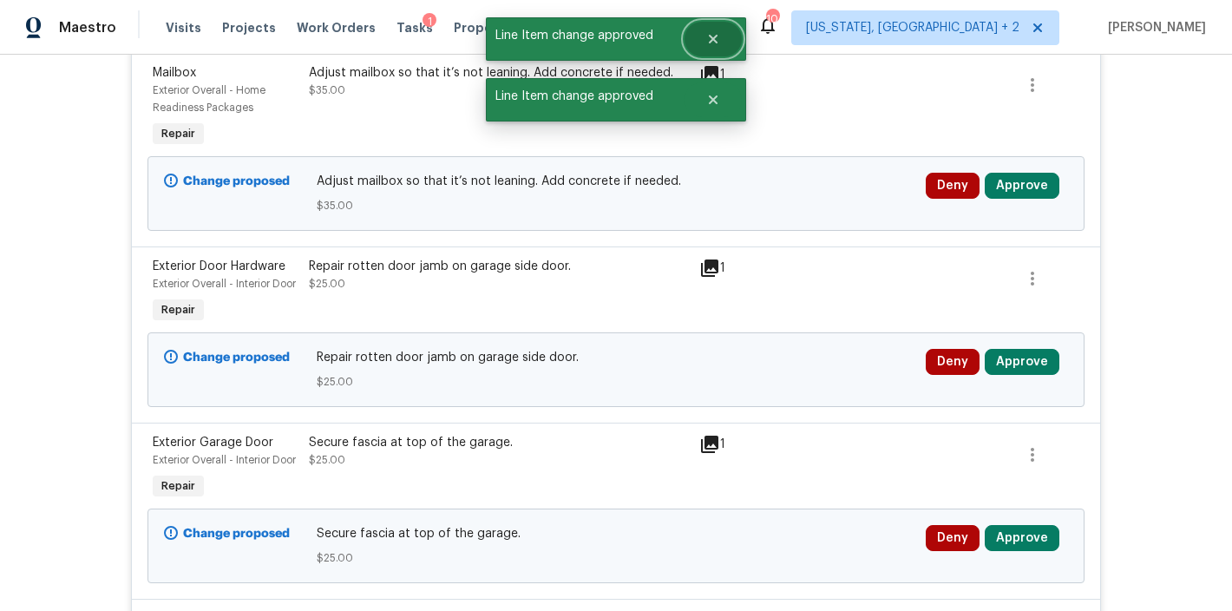
click at [717, 43] on icon "Close" at bounding box center [713, 39] width 9 height 9
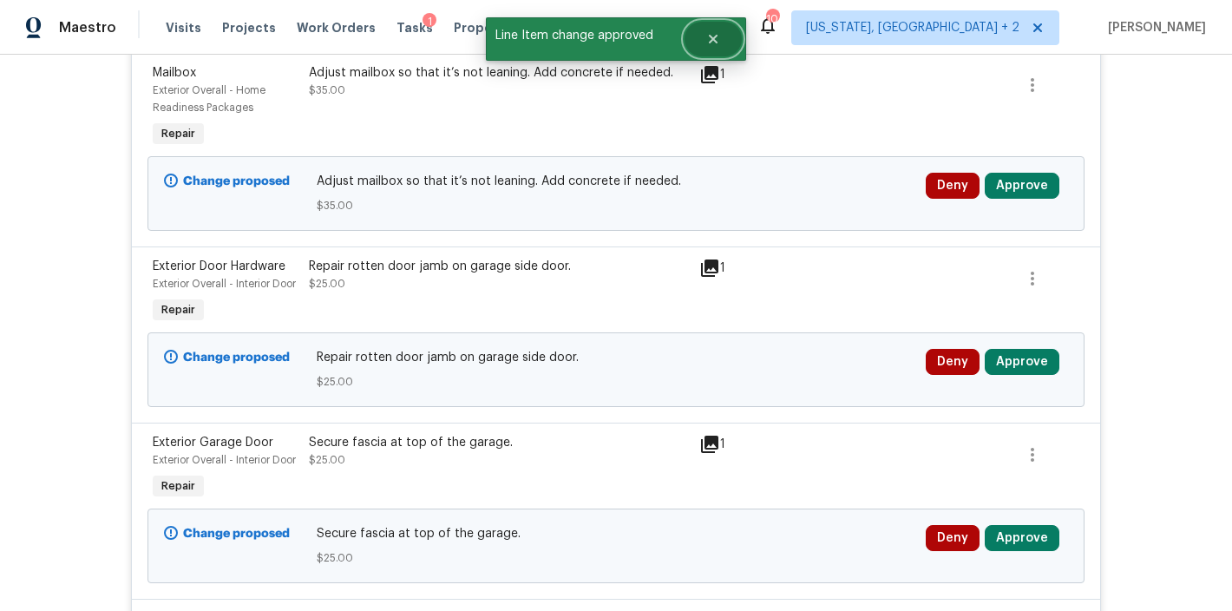
click at [714, 35] on icon "Close" at bounding box center [713, 39] width 14 height 14
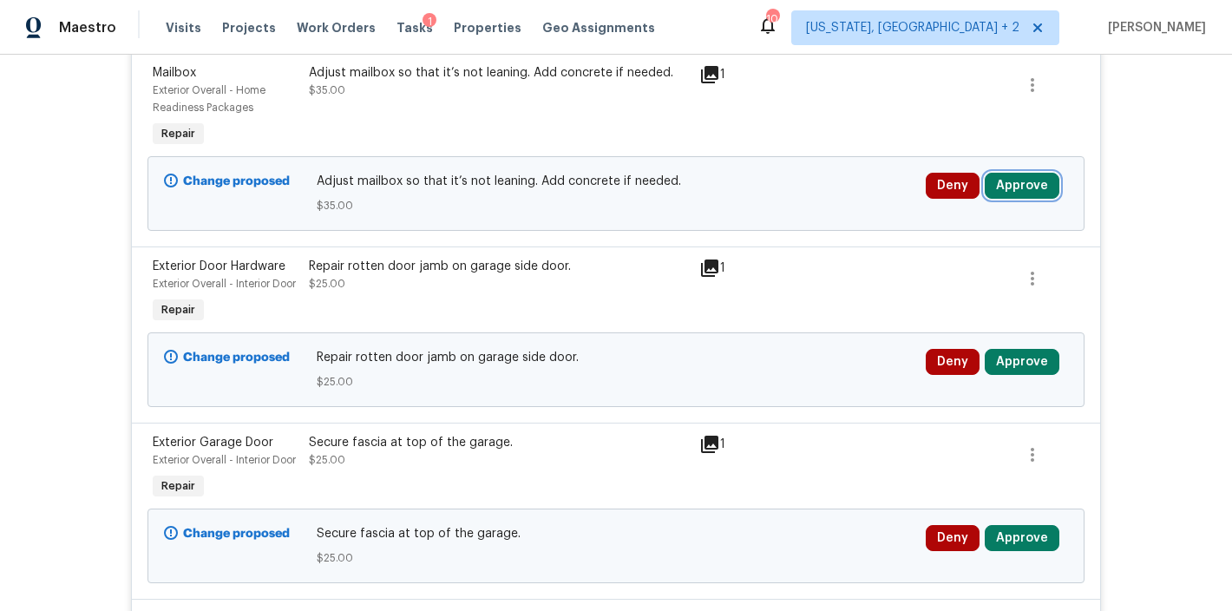
click at [1028, 184] on button "Approve" at bounding box center [1022, 186] width 75 height 26
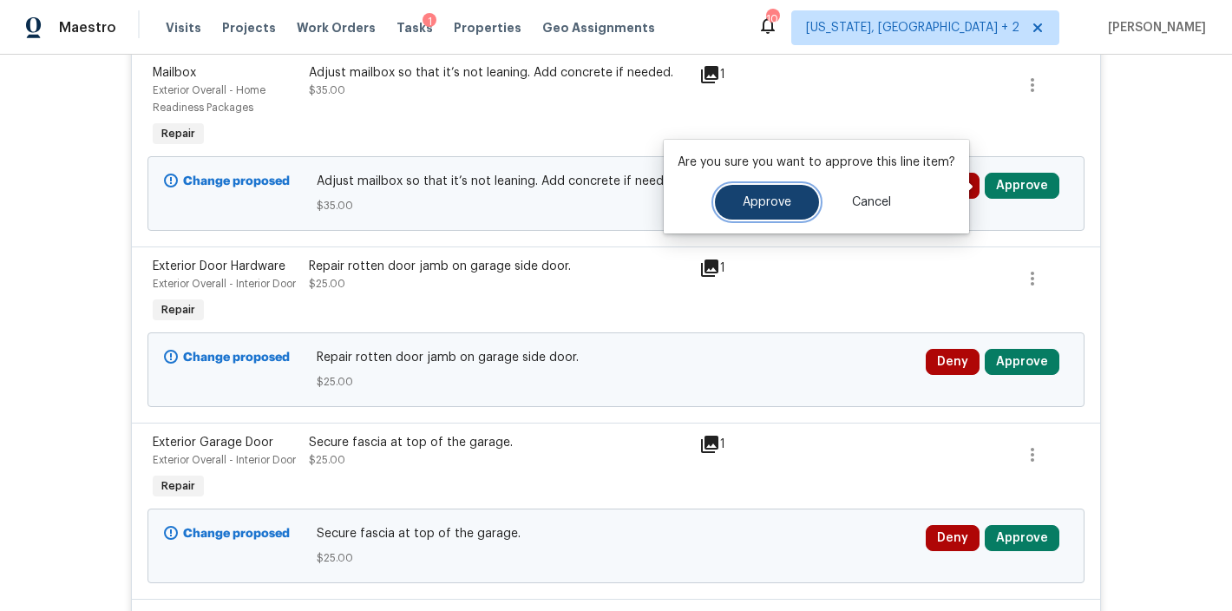
click at [775, 207] on span "Approve" at bounding box center [767, 202] width 49 height 13
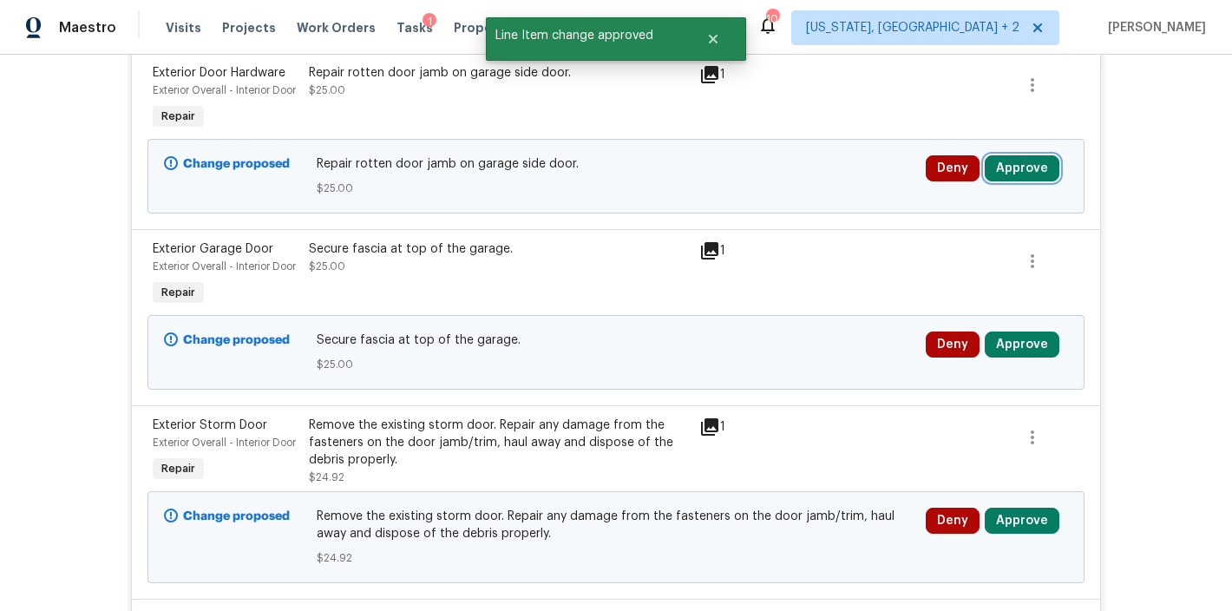
click at [1017, 181] on button "Approve" at bounding box center [1022, 168] width 75 height 26
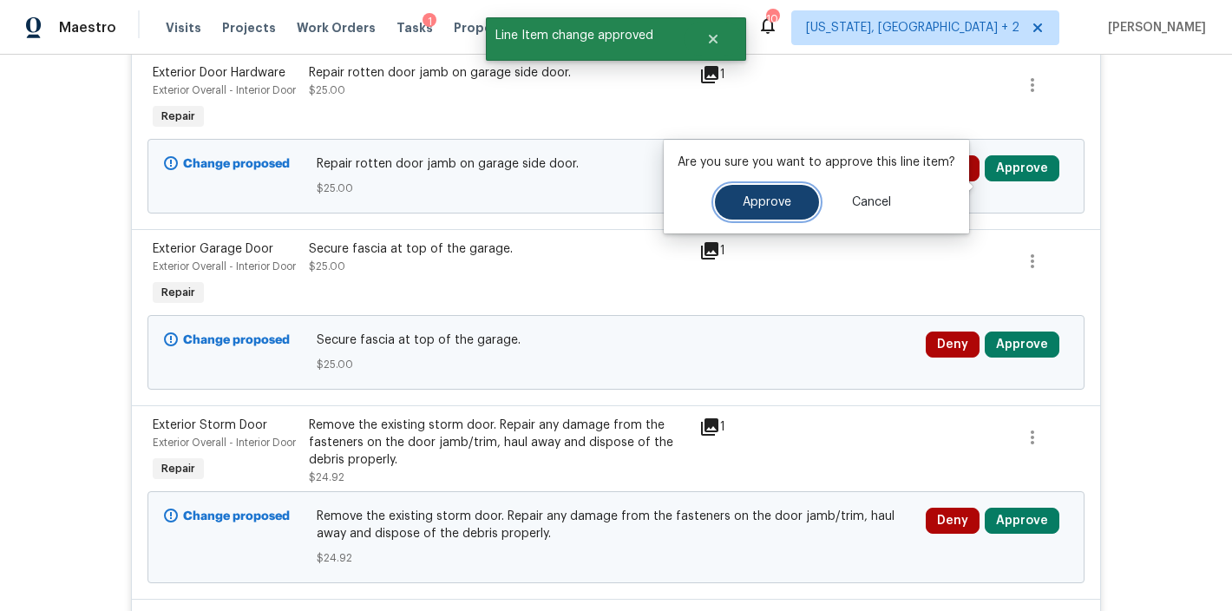
click at [747, 211] on button "Approve" at bounding box center [767, 202] width 104 height 35
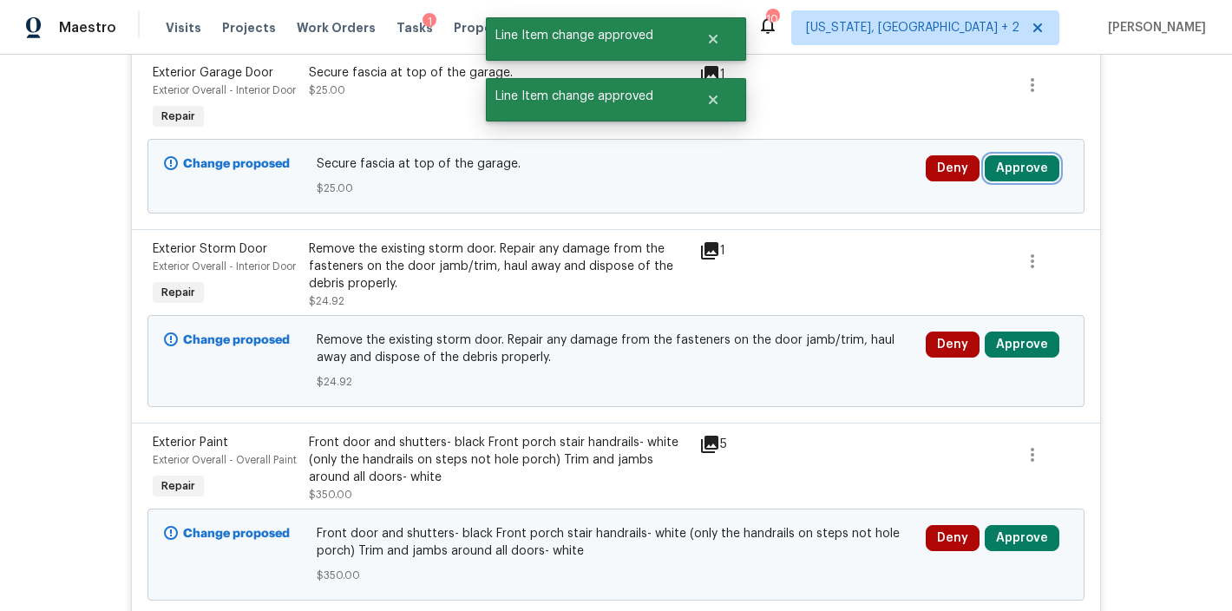
click at [1019, 181] on button "Approve" at bounding box center [1022, 168] width 75 height 26
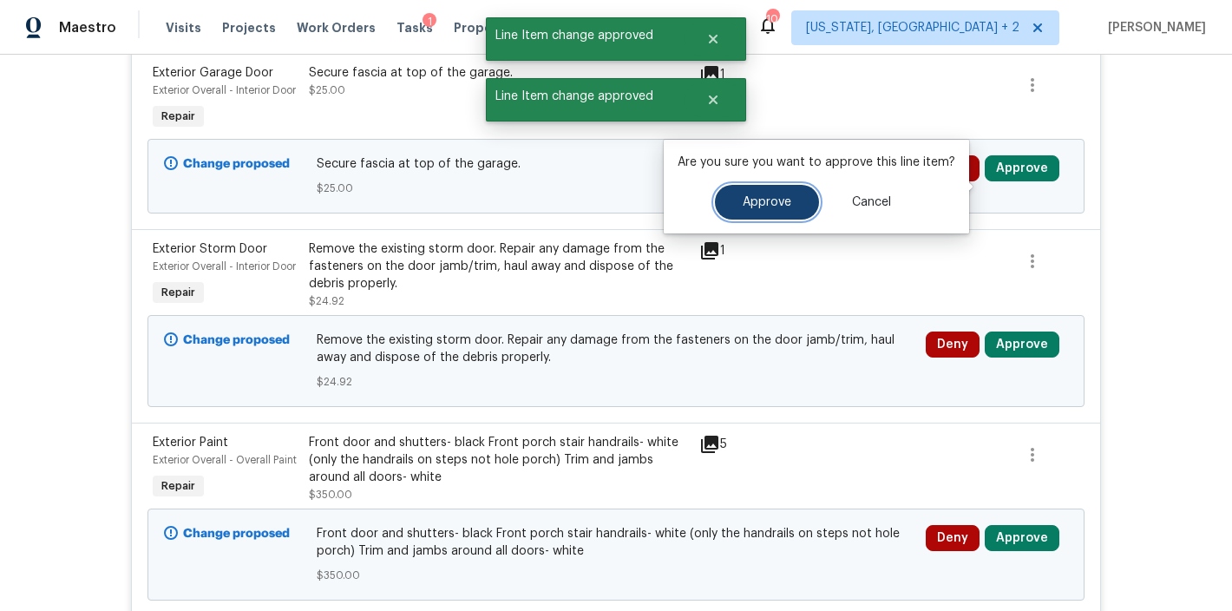
click at [773, 200] on span "Approve" at bounding box center [767, 202] width 49 height 13
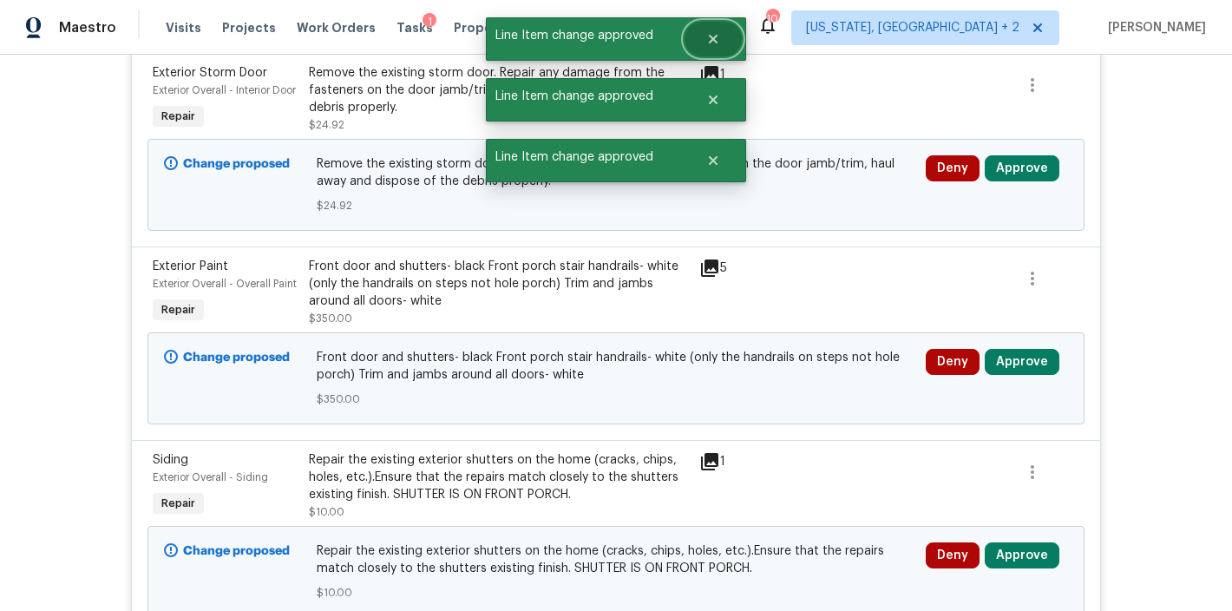
click at [719, 38] on icon "Close" at bounding box center [713, 39] width 14 height 14
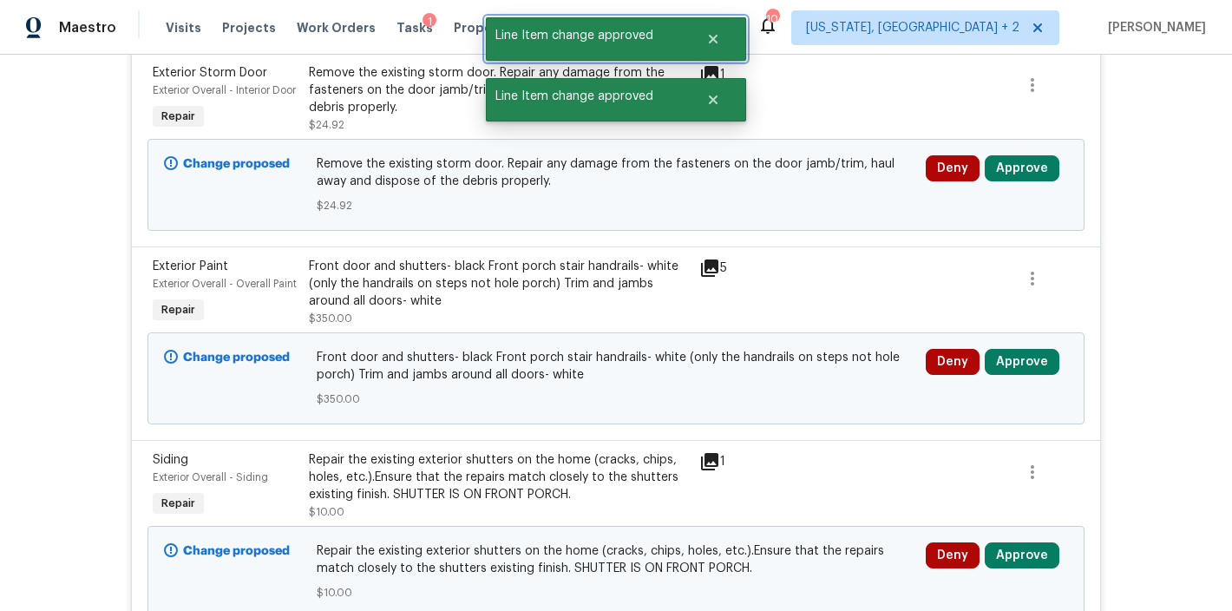
click at [713, 57] on div at bounding box center [716, 38] width 62 height 43
click at [713, 45] on icon "Close" at bounding box center [713, 39] width 14 height 14
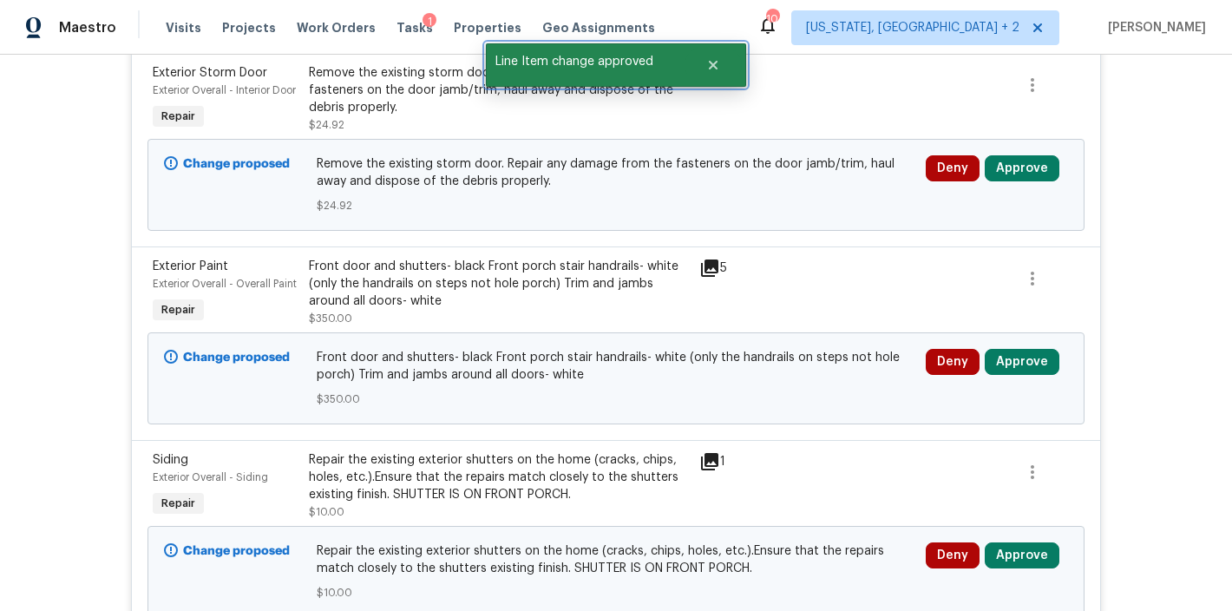
click at [715, 59] on div at bounding box center [716, 64] width 62 height 43
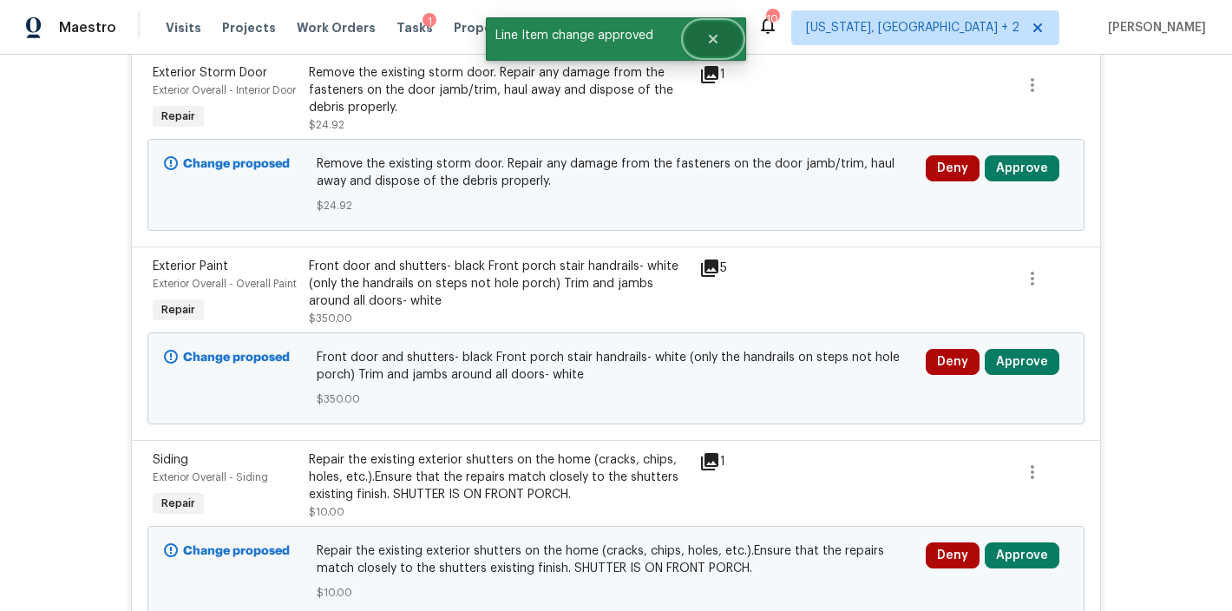
click at [712, 40] on icon "Close" at bounding box center [713, 39] width 9 height 9
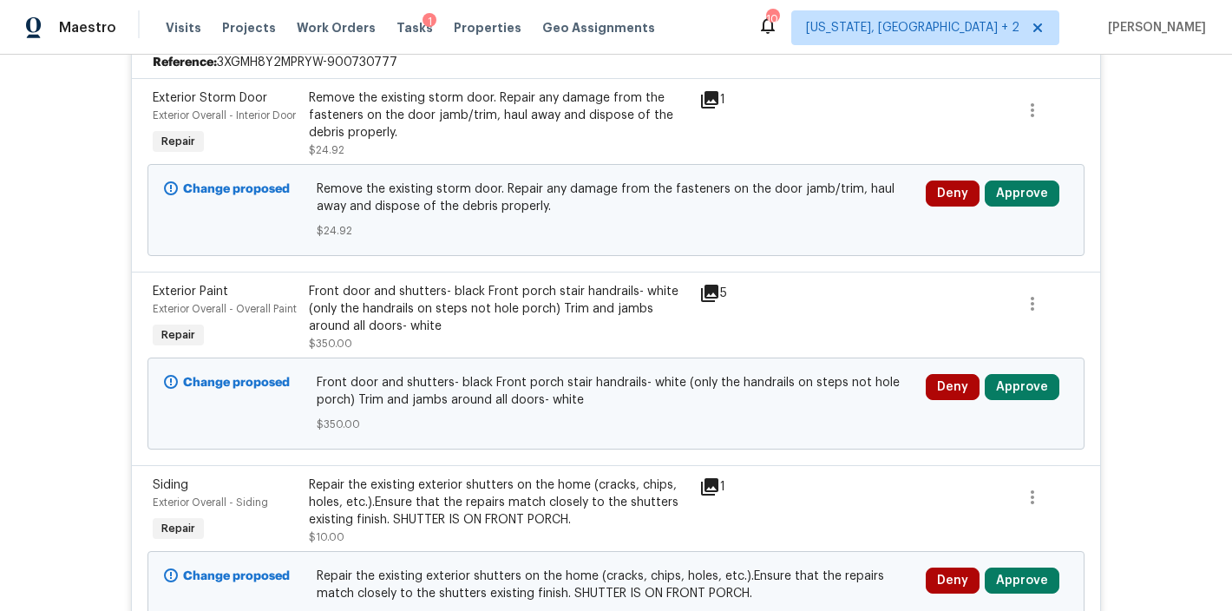
scroll to position [293, 0]
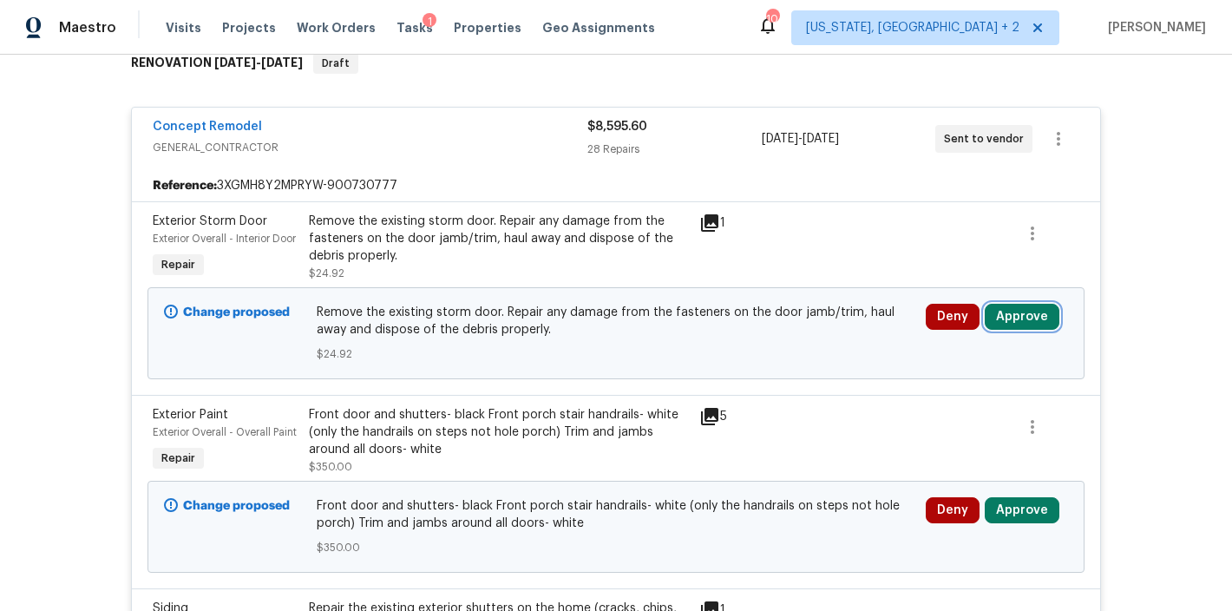
click at [1020, 330] on button "Approve" at bounding box center [1022, 317] width 75 height 26
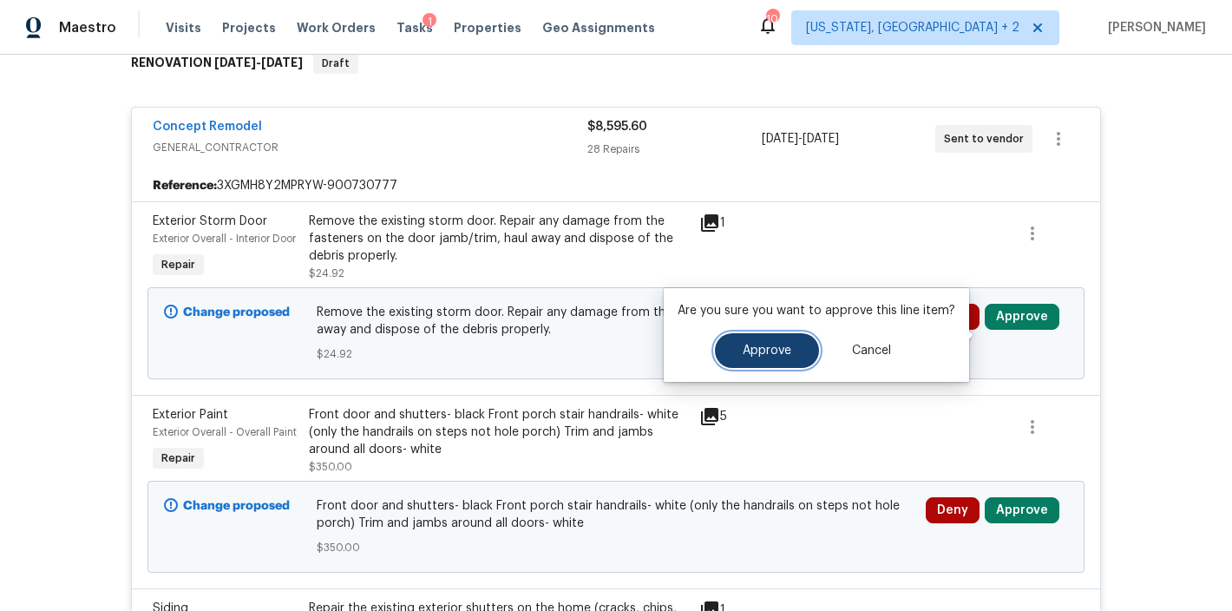
click at [778, 353] on span "Approve" at bounding box center [767, 350] width 49 height 13
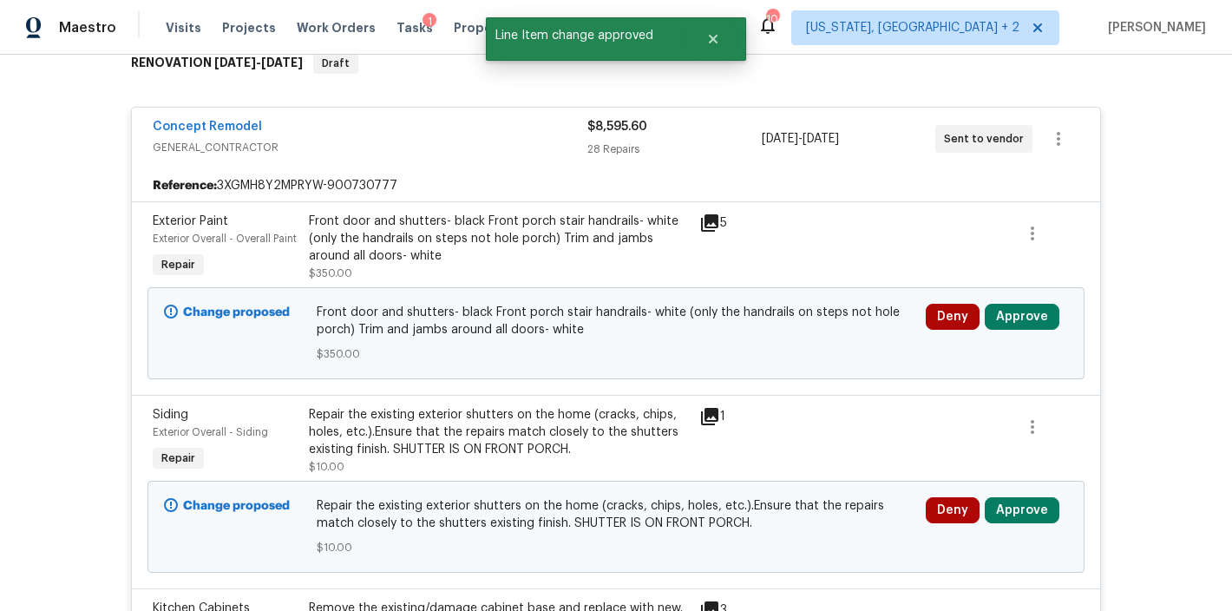
click at [446, 226] on div "Front door and shutters- black Front porch stair handrails- white (only the han…" at bounding box center [499, 239] width 380 height 52
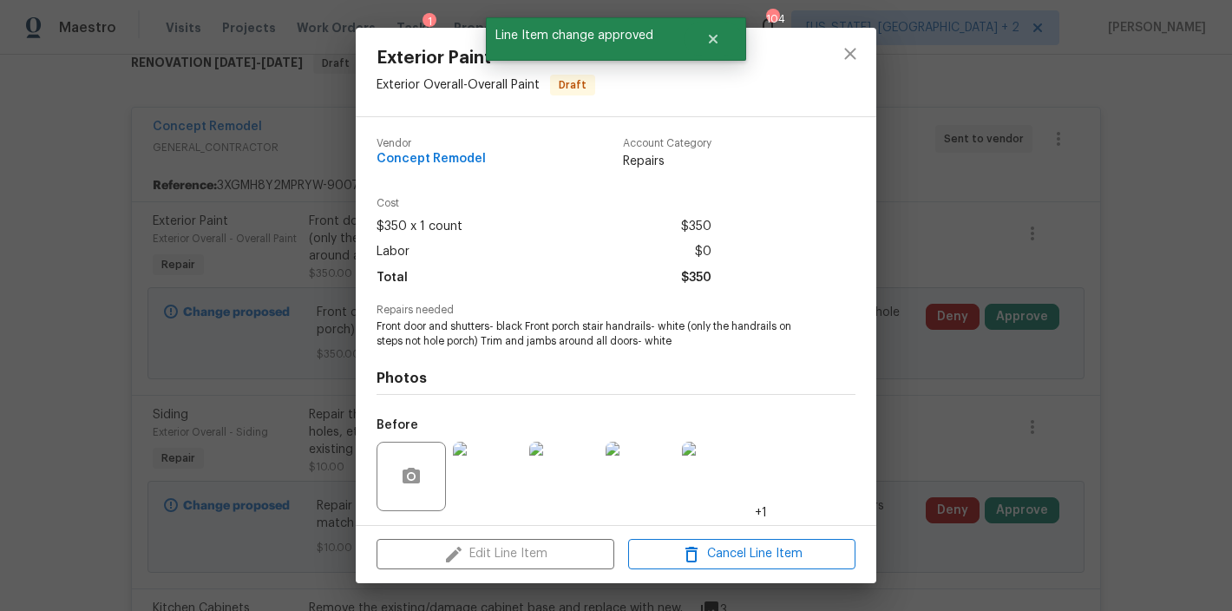
scroll to position [116, 0]
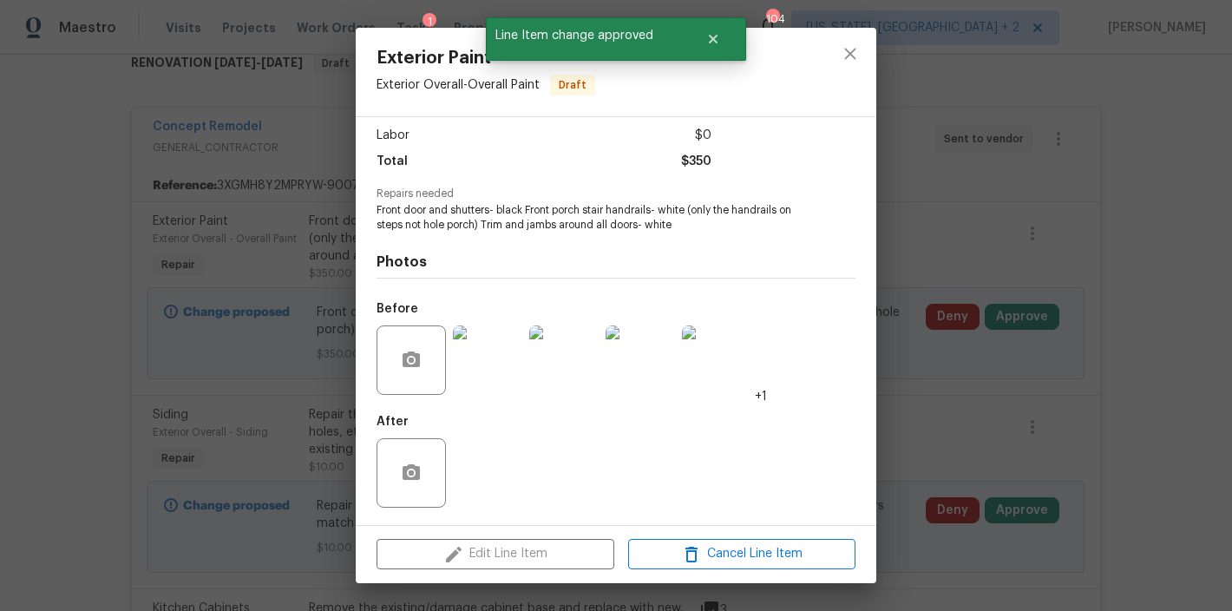
click at [499, 366] on img at bounding box center [487, 359] width 69 height 69
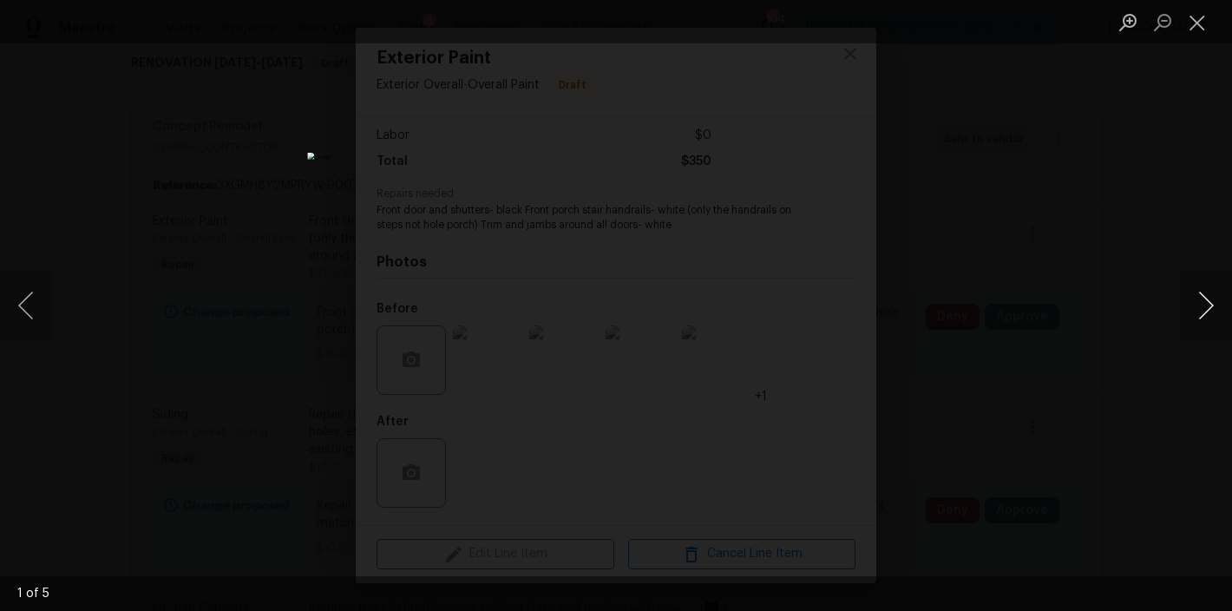
click at [1200, 305] on button "Next image" at bounding box center [1206, 305] width 52 height 69
click at [1202, 301] on button "Next image" at bounding box center [1206, 305] width 52 height 69
click at [1196, 18] on button "Close lightbox" at bounding box center [1197, 22] width 35 height 30
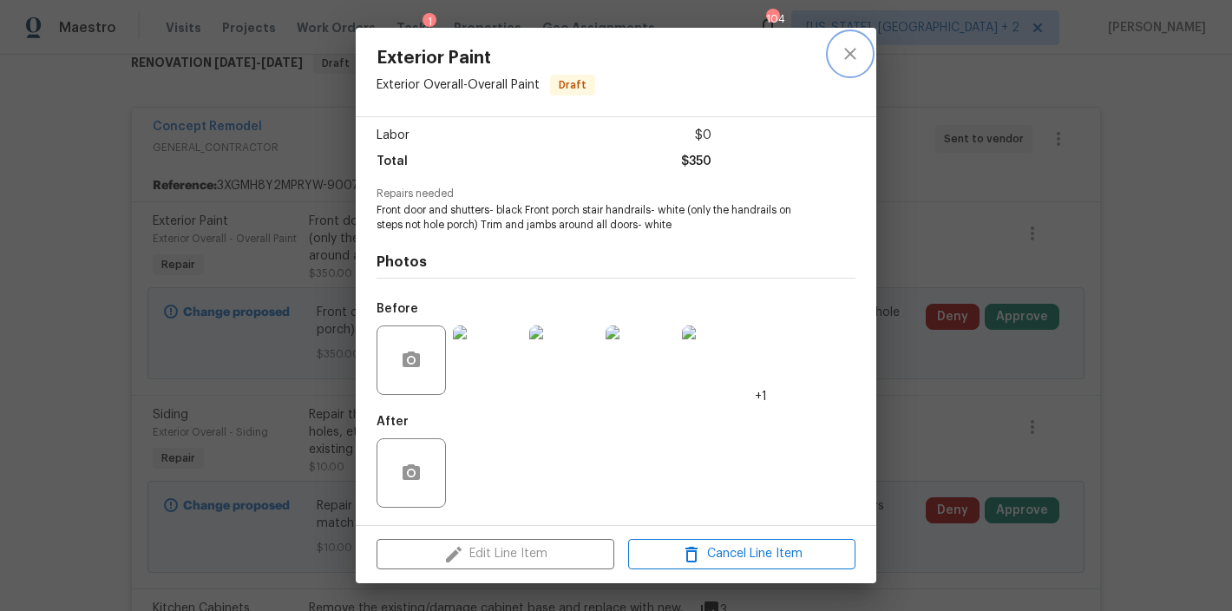
click at [858, 62] on icon "close" at bounding box center [850, 53] width 21 height 21
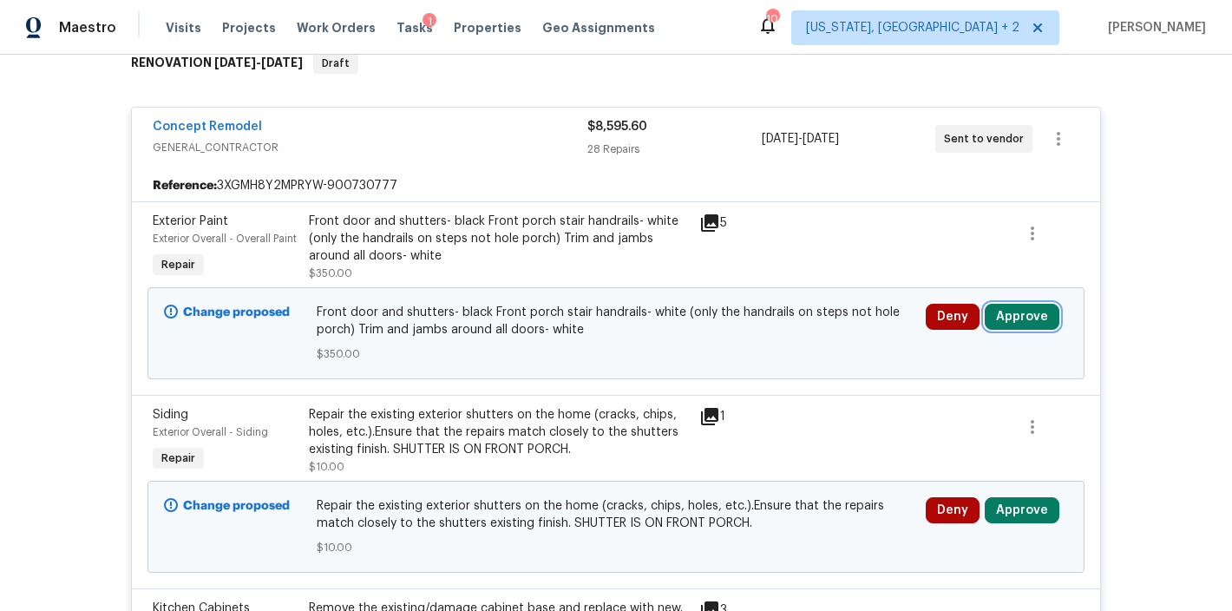
click at [1027, 311] on button "Approve" at bounding box center [1022, 317] width 75 height 26
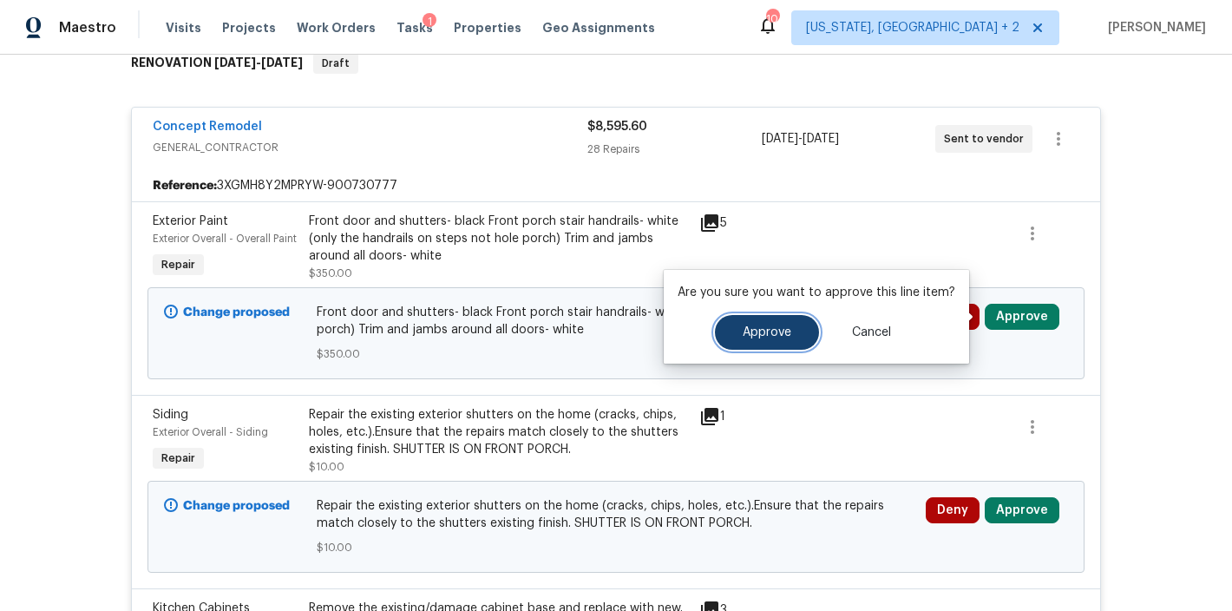
click at [742, 322] on button "Approve" at bounding box center [767, 332] width 104 height 35
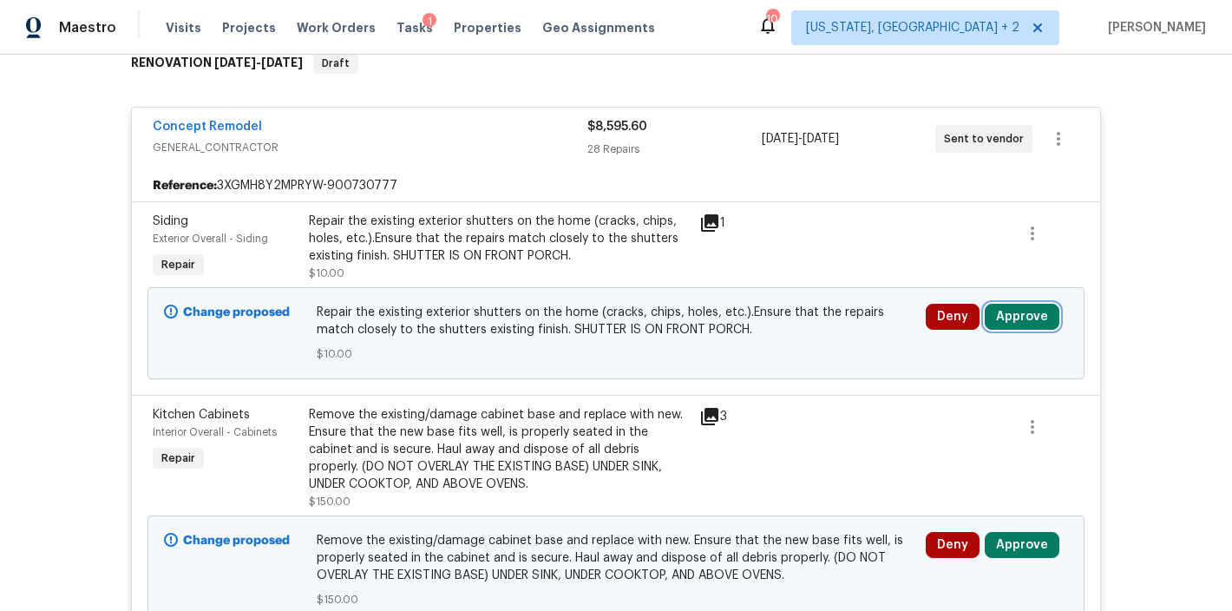
click at [1033, 325] on button "Approve" at bounding box center [1022, 317] width 75 height 26
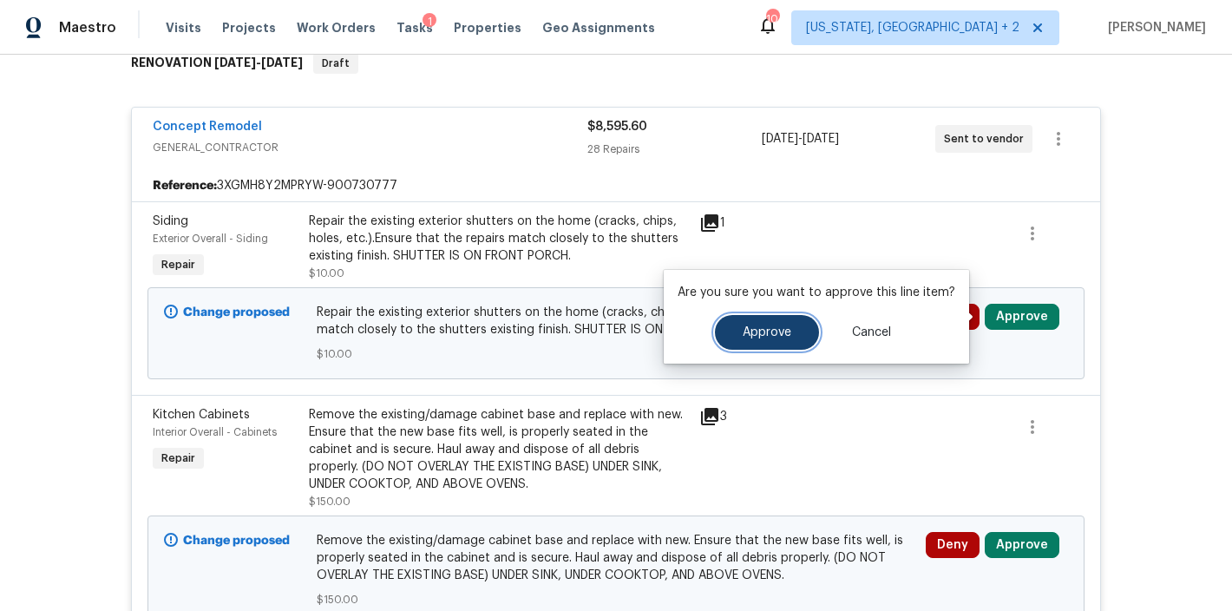
click at [793, 344] on button "Approve" at bounding box center [767, 332] width 104 height 35
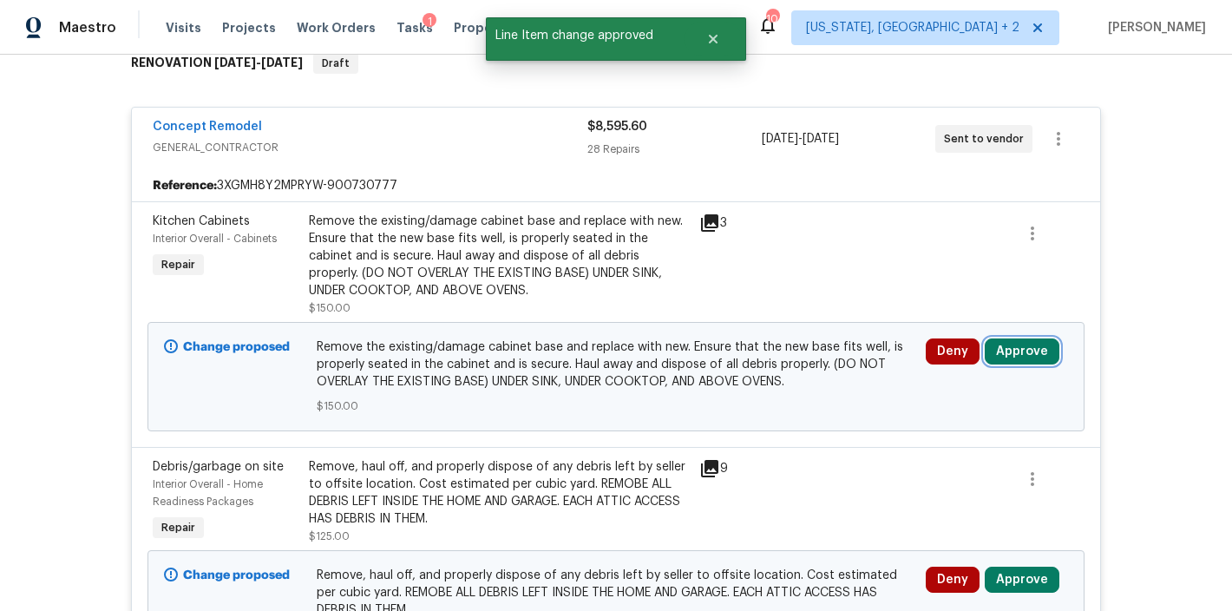
click at [1007, 352] on button "Approve" at bounding box center [1022, 351] width 75 height 26
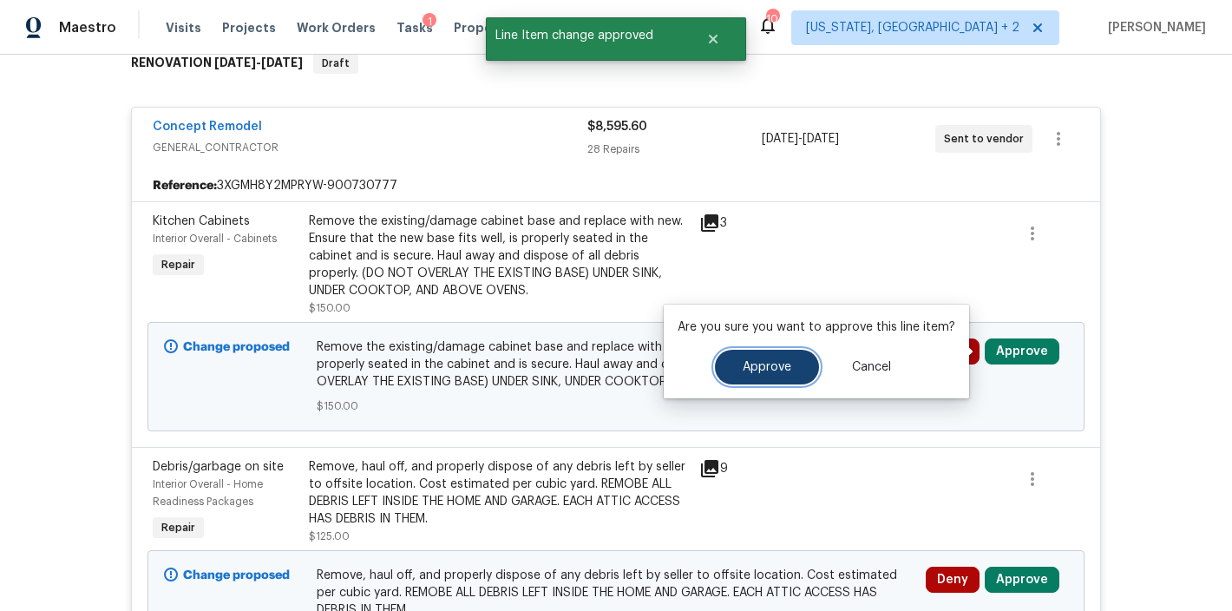
click at [796, 370] on button "Approve" at bounding box center [767, 367] width 104 height 35
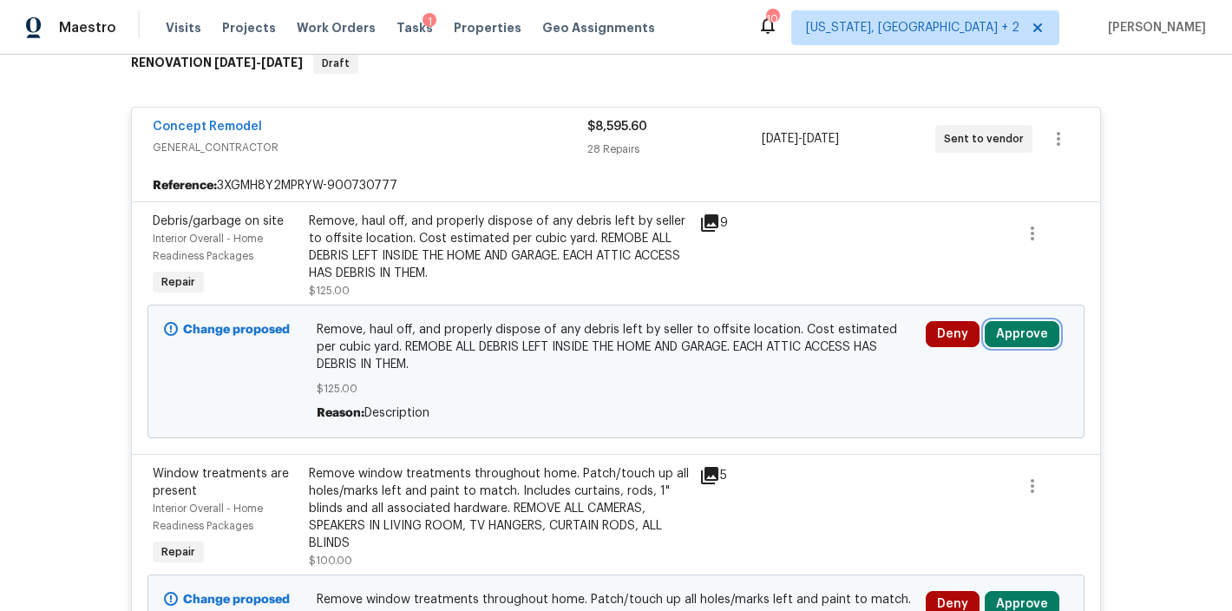
click at [1007, 326] on button "Approve" at bounding box center [1022, 334] width 75 height 26
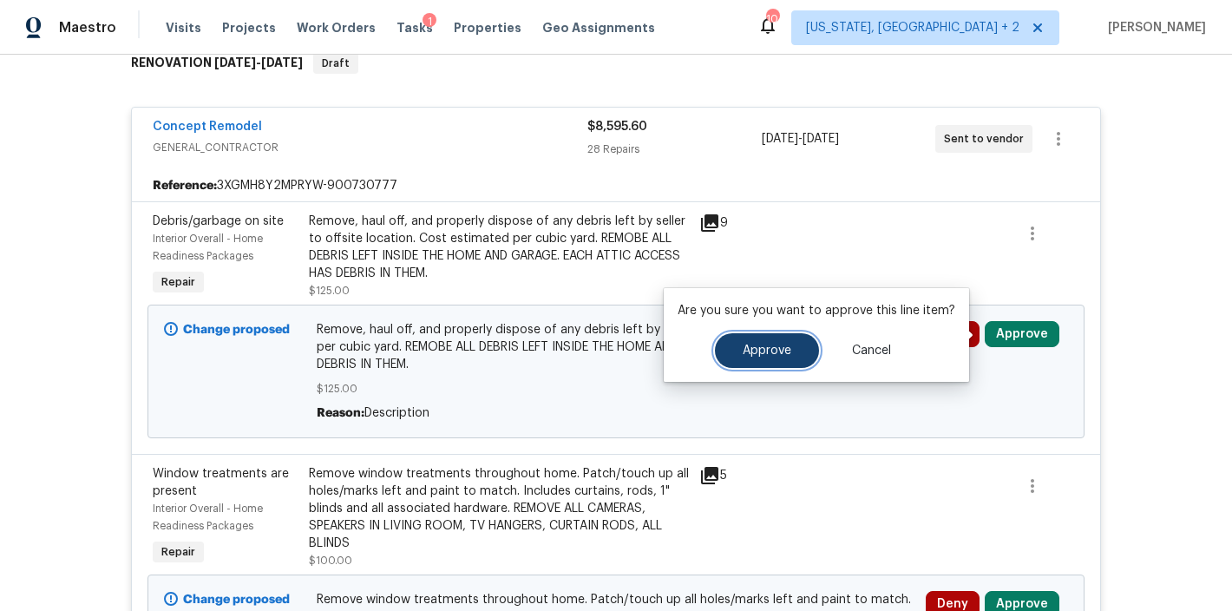
click at [743, 351] on span "Approve" at bounding box center [767, 350] width 49 height 13
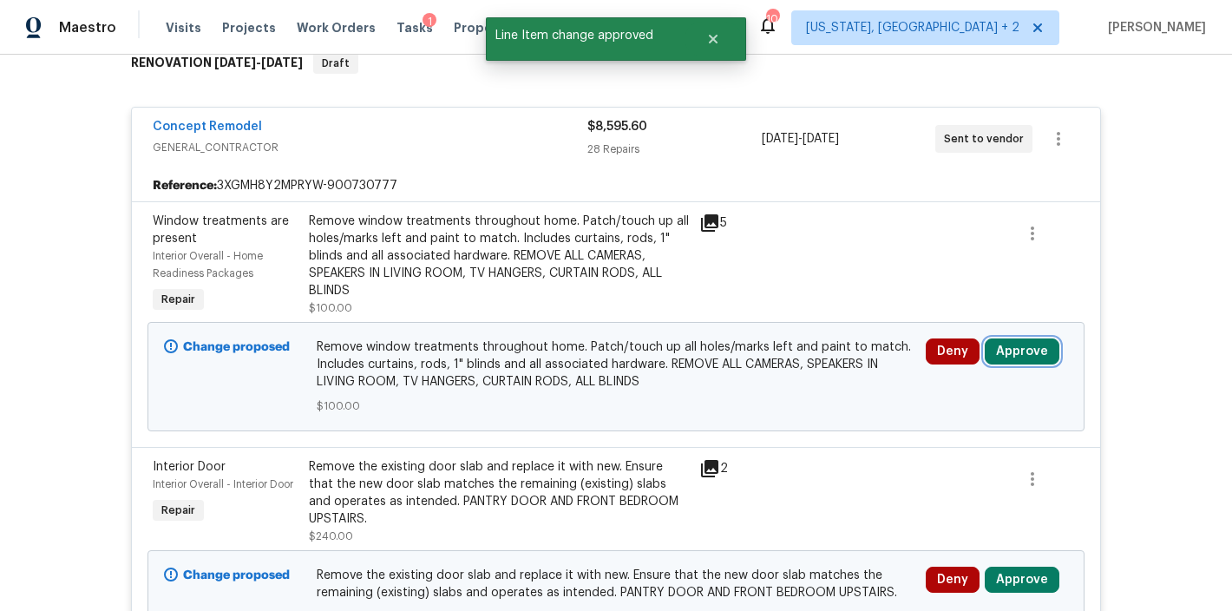
click at [995, 356] on button "Approve" at bounding box center [1022, 351] width 75 height 26
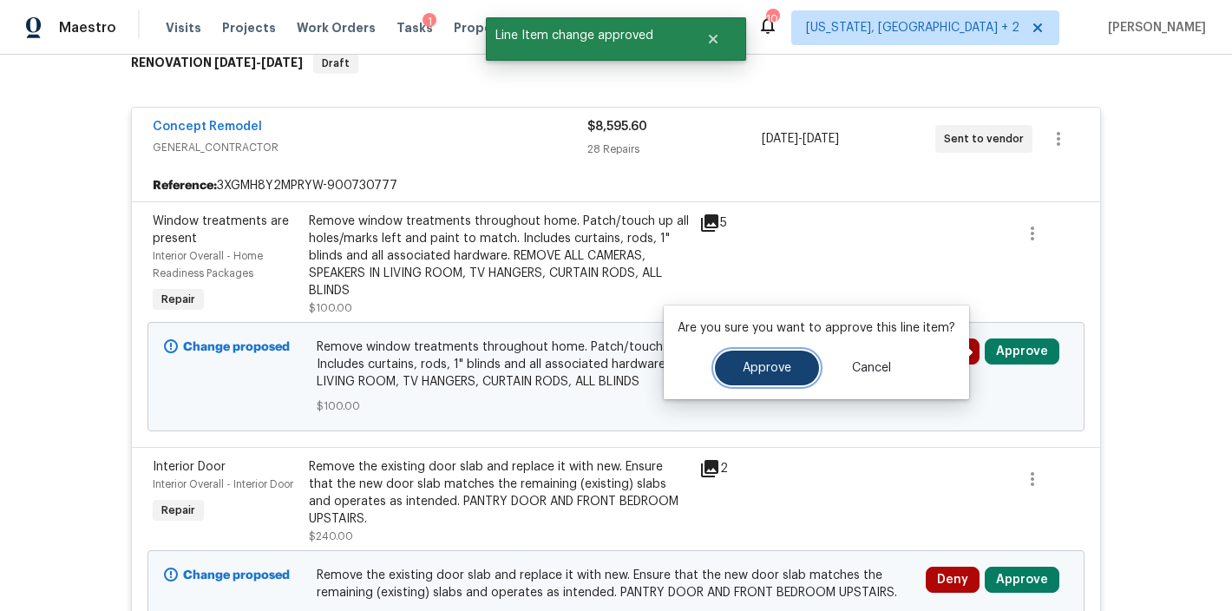
click at [763, 369] on span "Approve" at bounding box center [767, 368] width 49 height 13
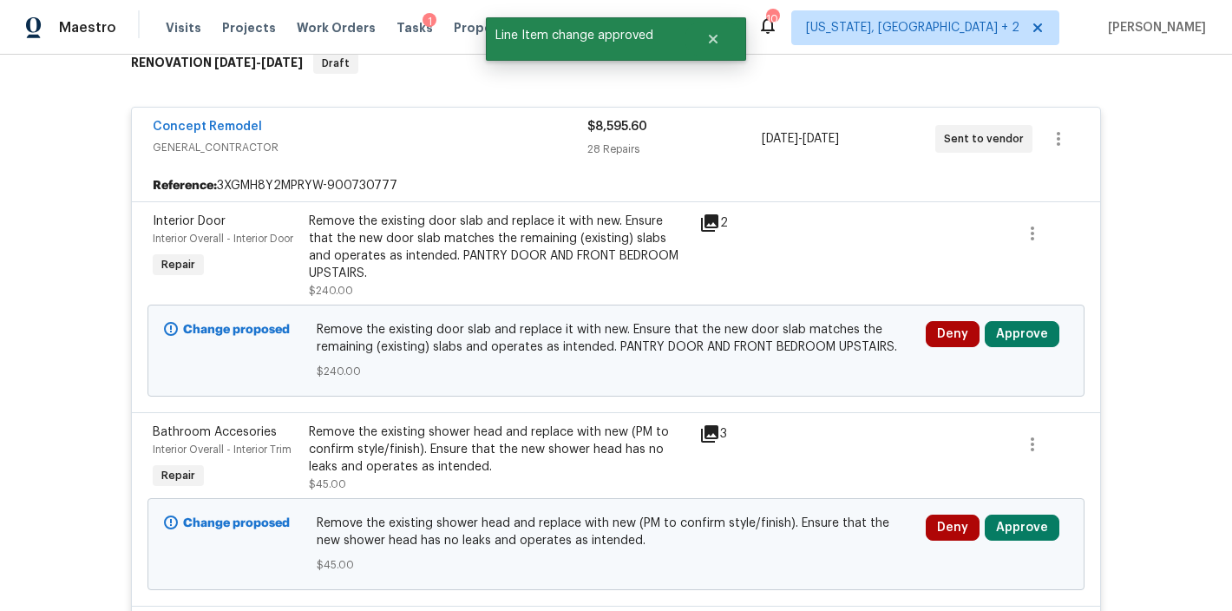
click at [711, 228] on icon at bounding box center [709, 223] width 21 height 21
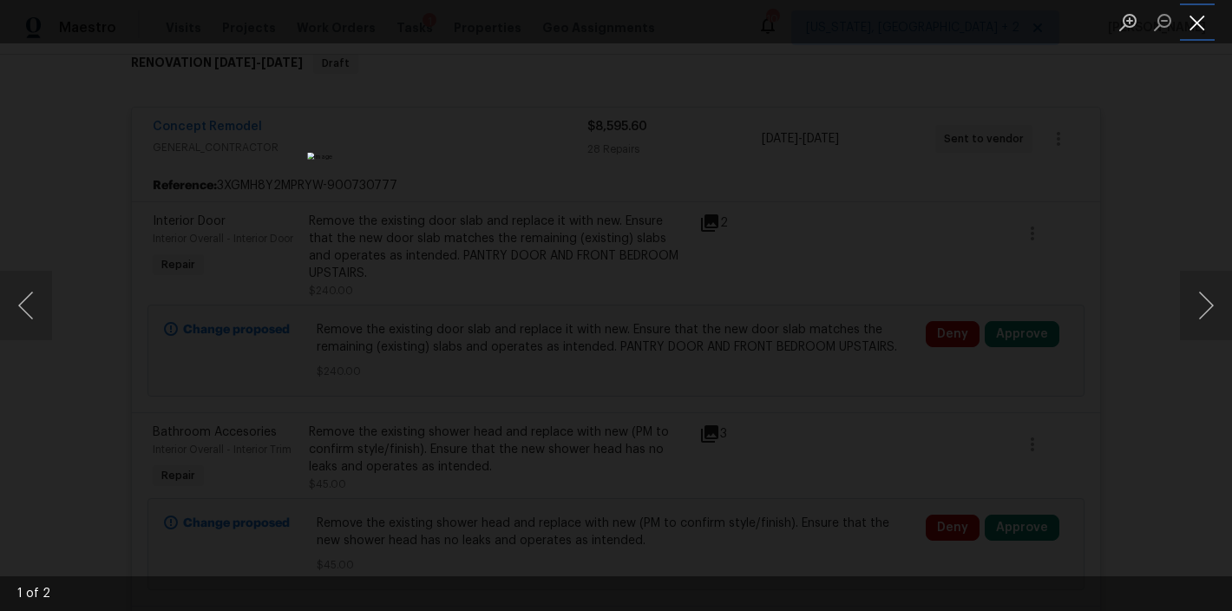
click at [1201, 19] on button "Close lightbox" at bounding box center [1197, 22] width 35 height 30
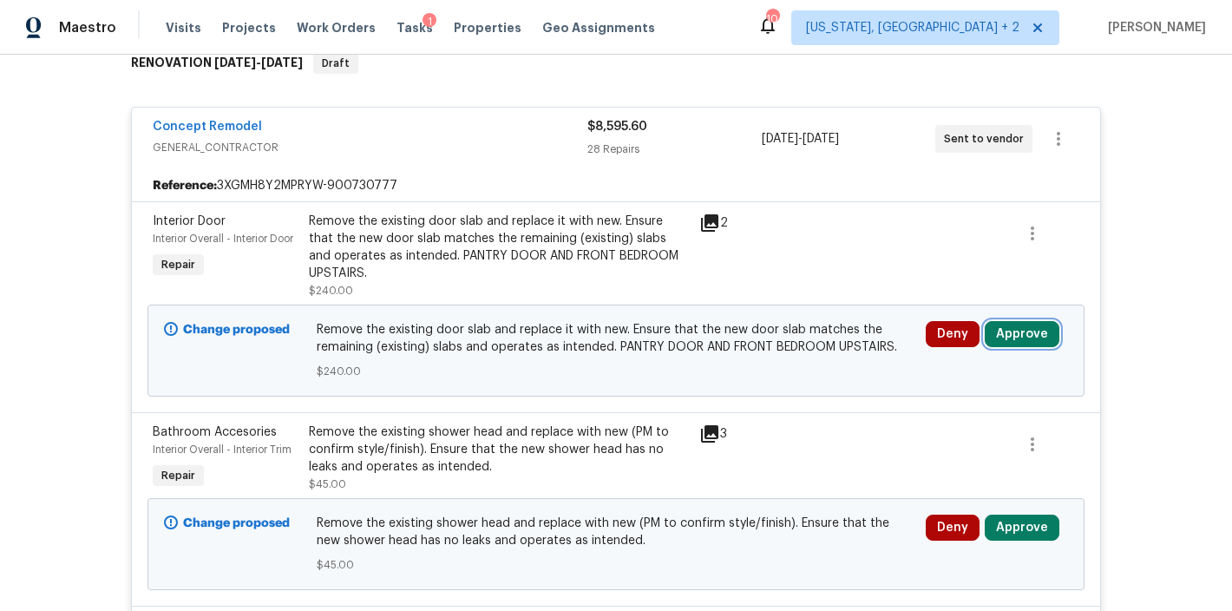
click at [1026, 333] on button "Approve" at bounding box center [1022, 334] width 75 height 26
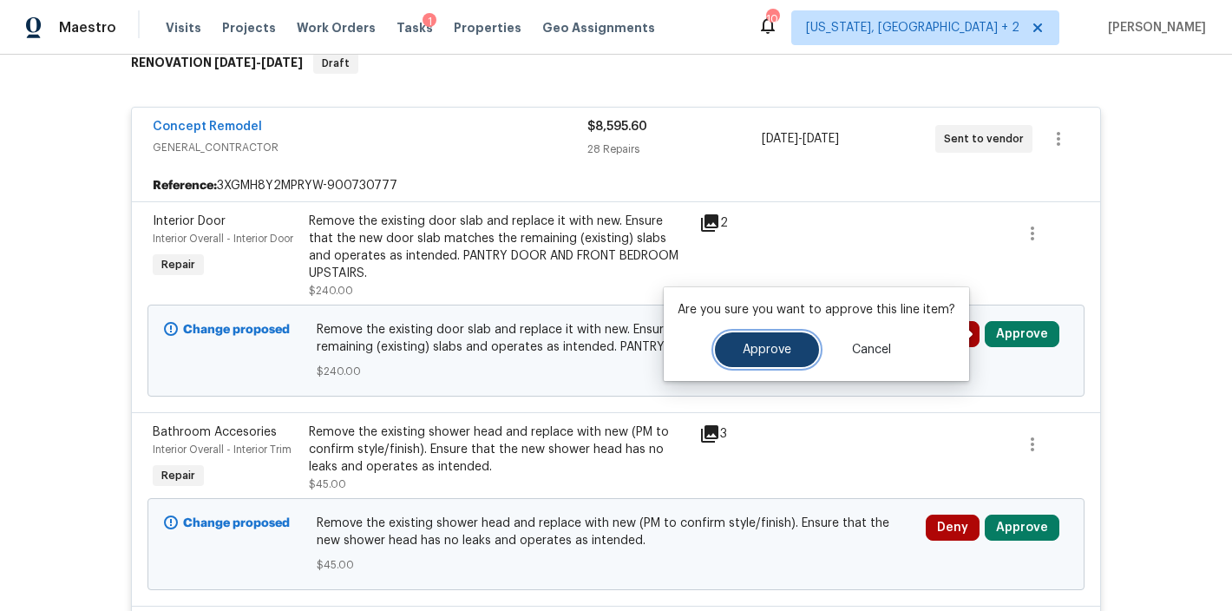
click at [770, 339] on button "Approve" at bounding box center [767, 349] width 104 height 35
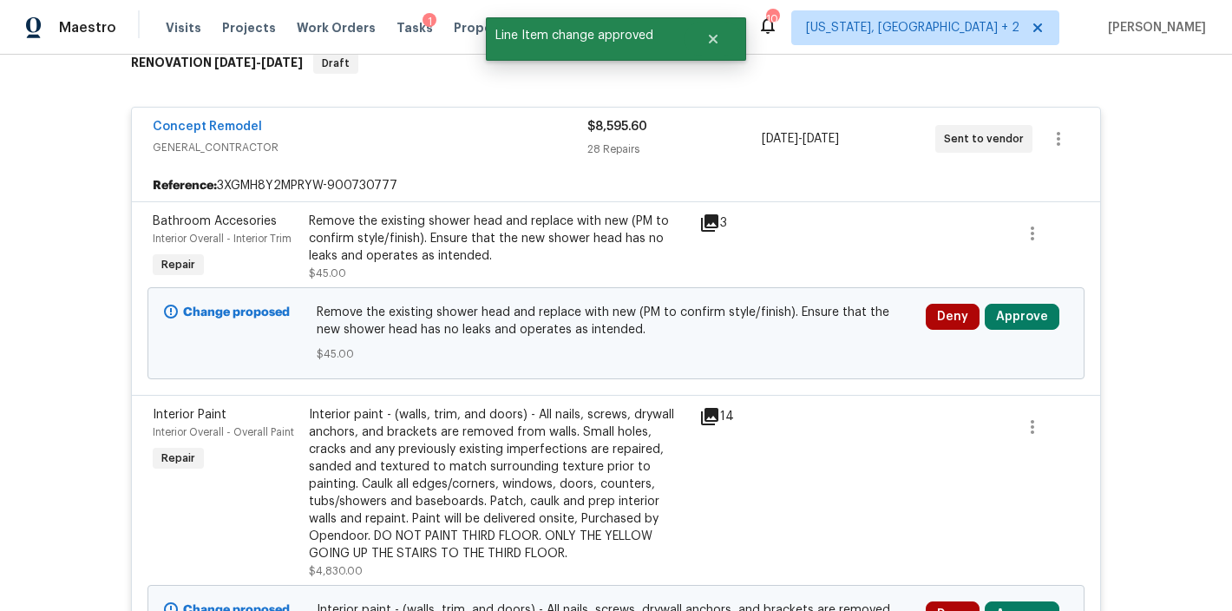
click at [700, 224] on icon at bounding box center [709, 223] width 21 height 21
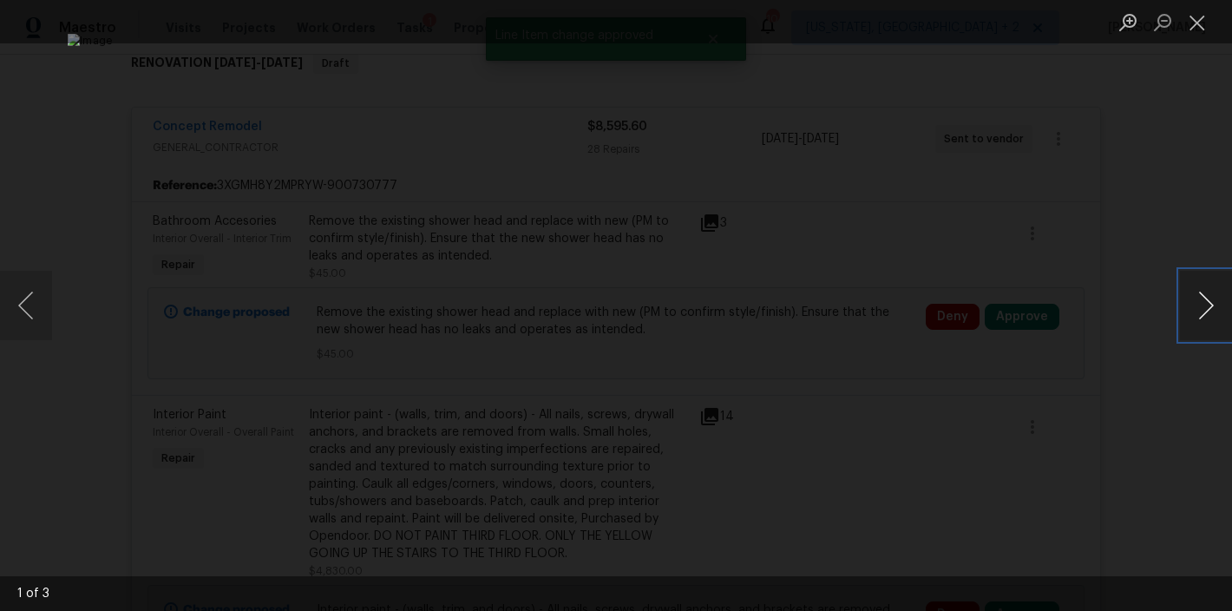
click at [1204, 294] on button "Next image" at bounding box center [1206, 305] width 52 height 69
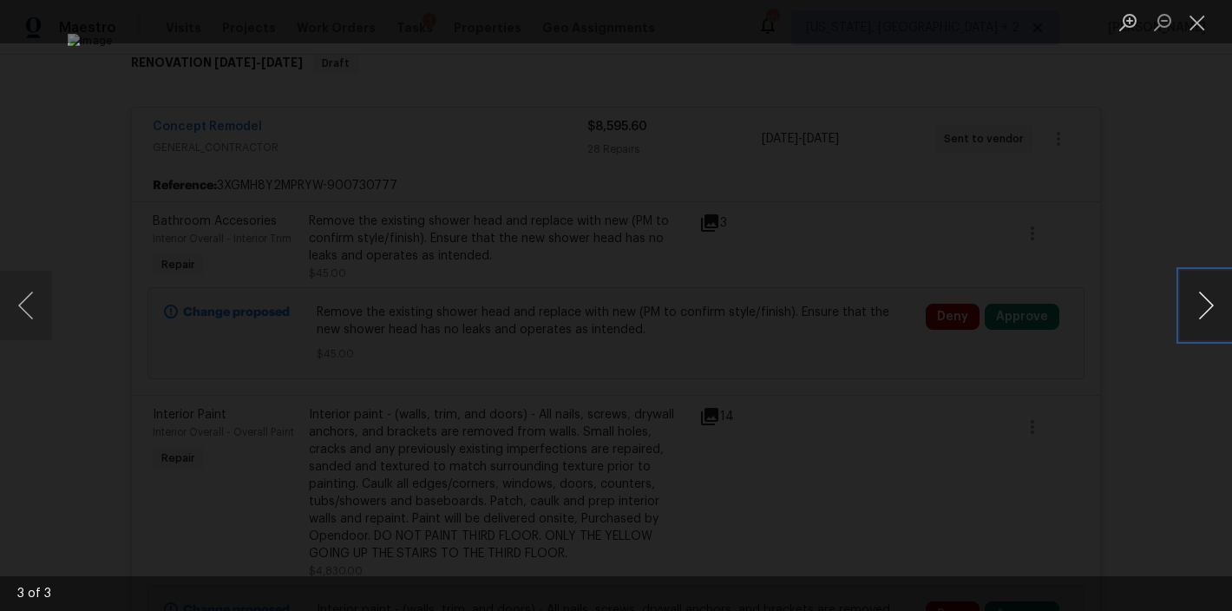
click at [1204, 294] on button "Next image" at bounding box center [1206, 305] width 52 height 69
click at [1195, 22] on button "Close lightbox" at bounding box center [1197, 22] width 35 height 30
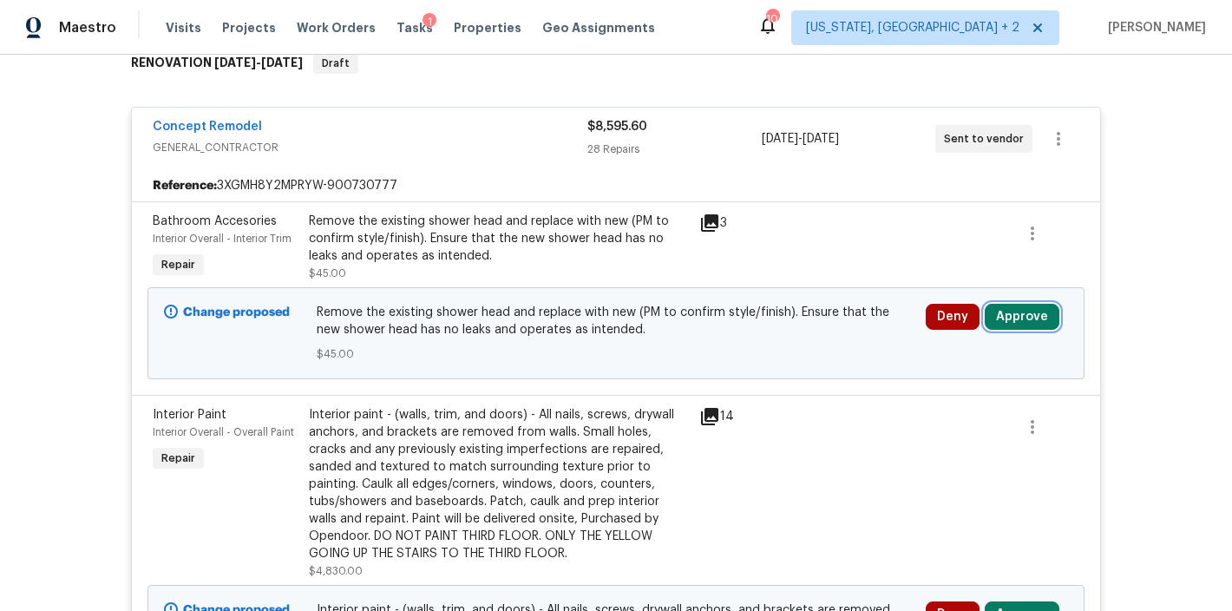
click at [1019, 317] on button "Approve" at bounding box center [1022, 317] width 75 height 26
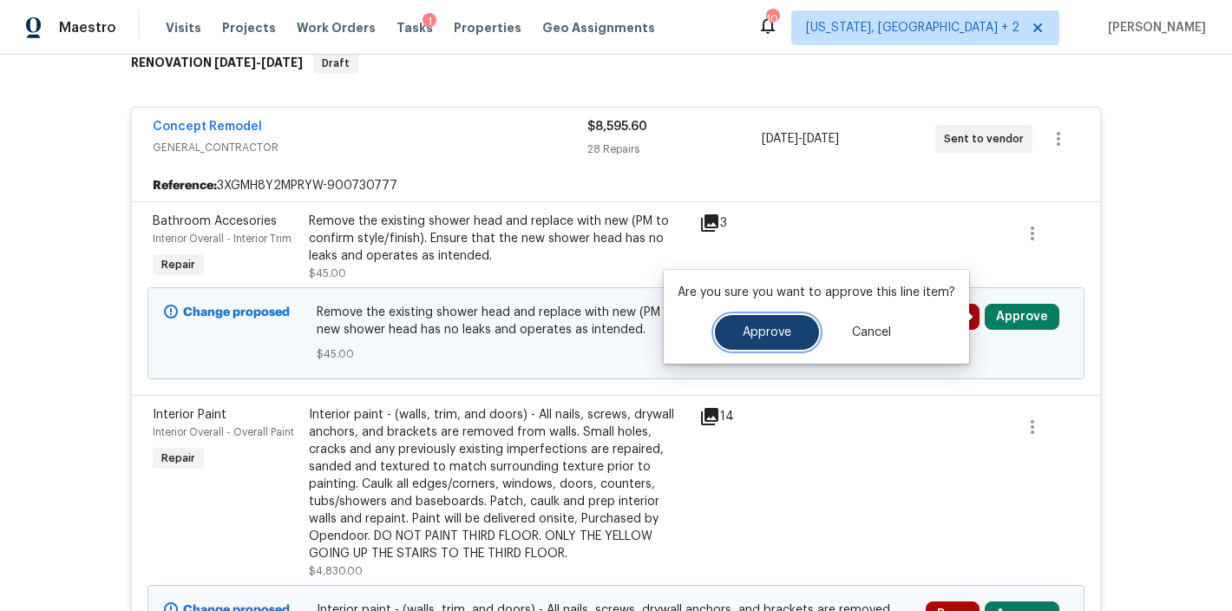
click at [787, 326] on span "Approve" at bounding box center [767, 332] width 49 height 13
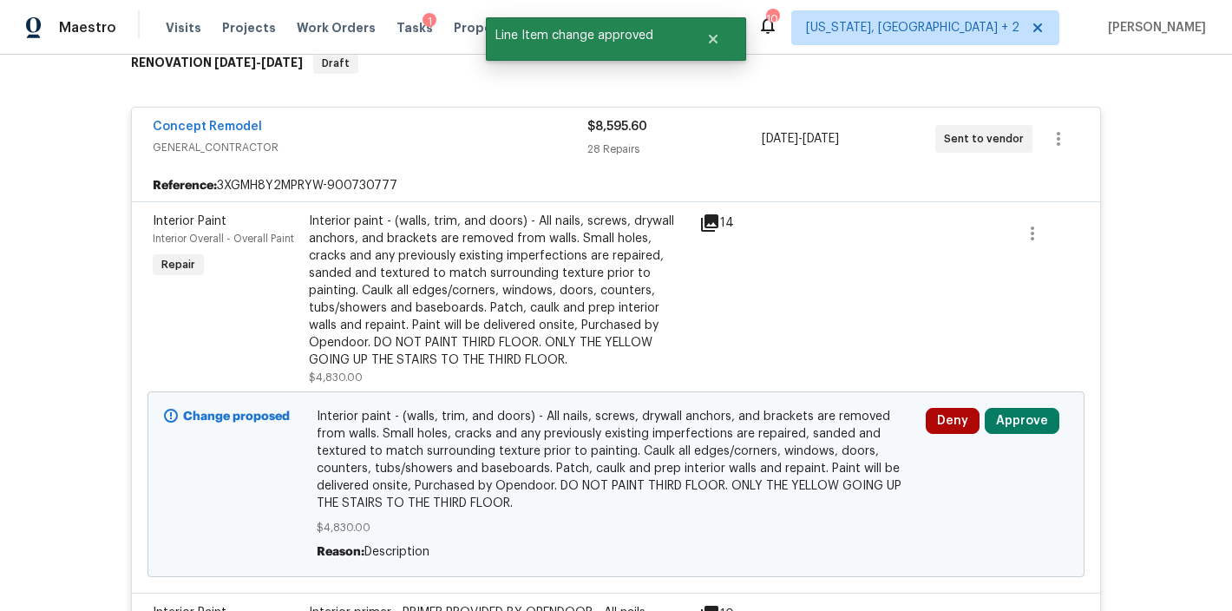
click at [706, 221] on icon at bounding box center [709, 222] width 17 height 17
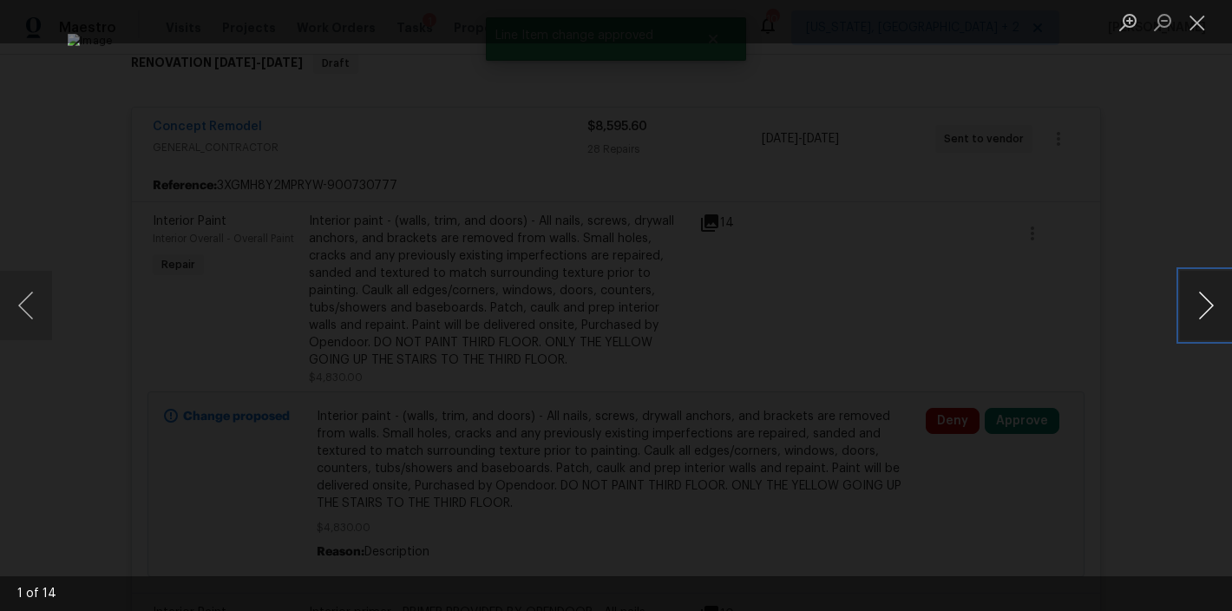
click at [1213, 301] on button "Next image" at bounding box center [1206, 305] width 52 height 69
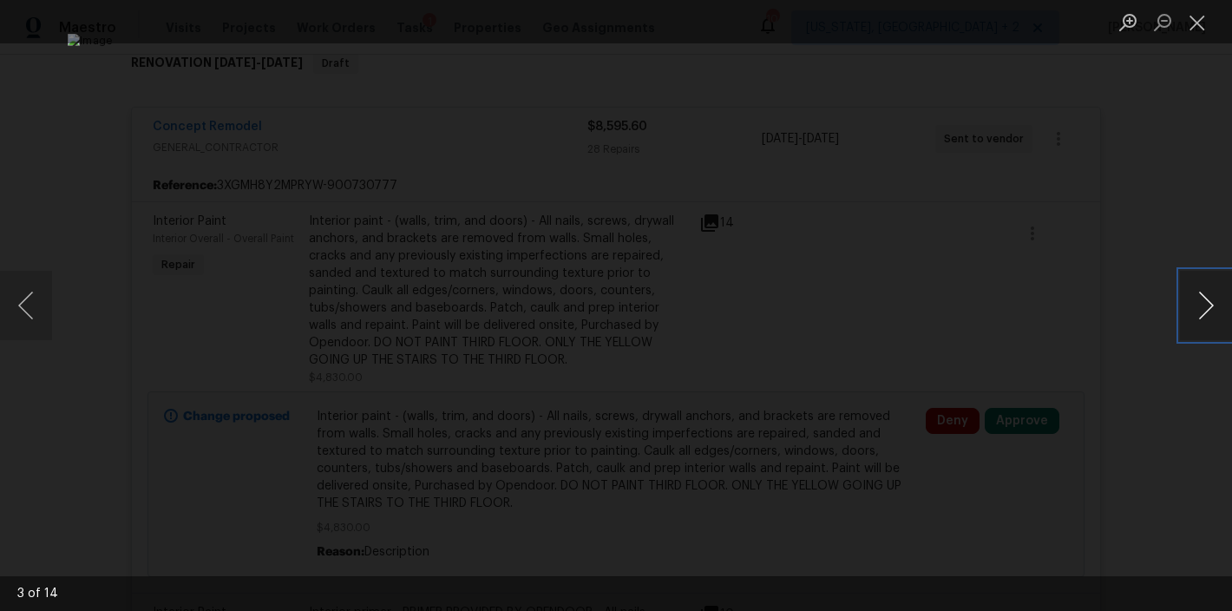
click at [1213, 301] on button "Next image" at bounding box center [1206, 305] width 52 height 69
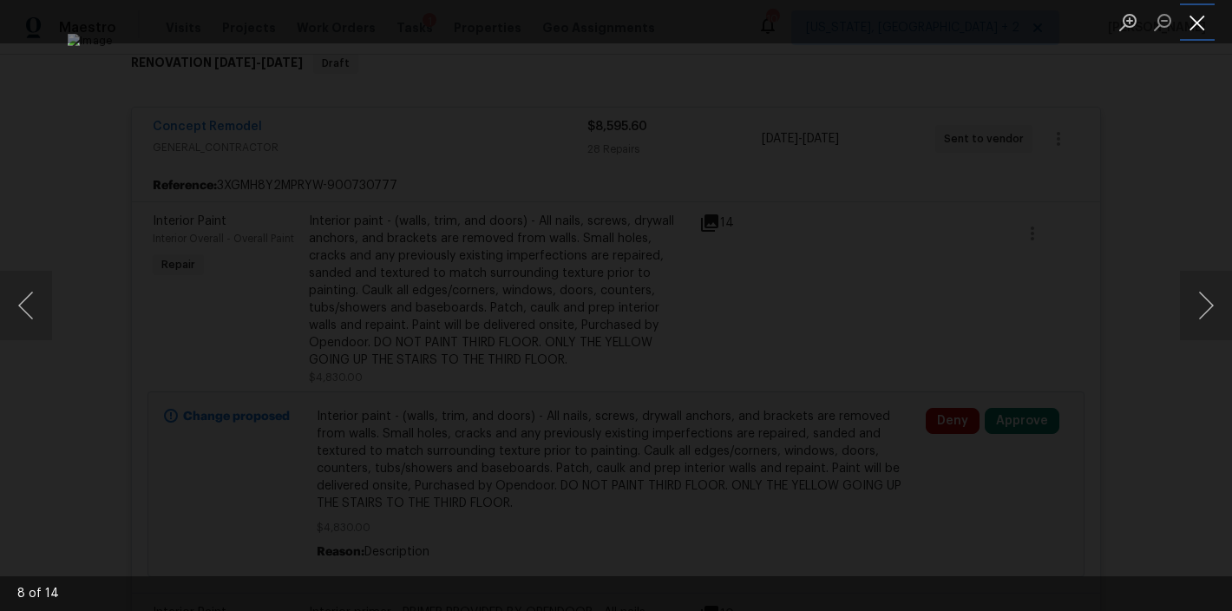
click at [1196, 26] on button "Close lightbox" at bounding box center [1197, 22] width 35 height 30
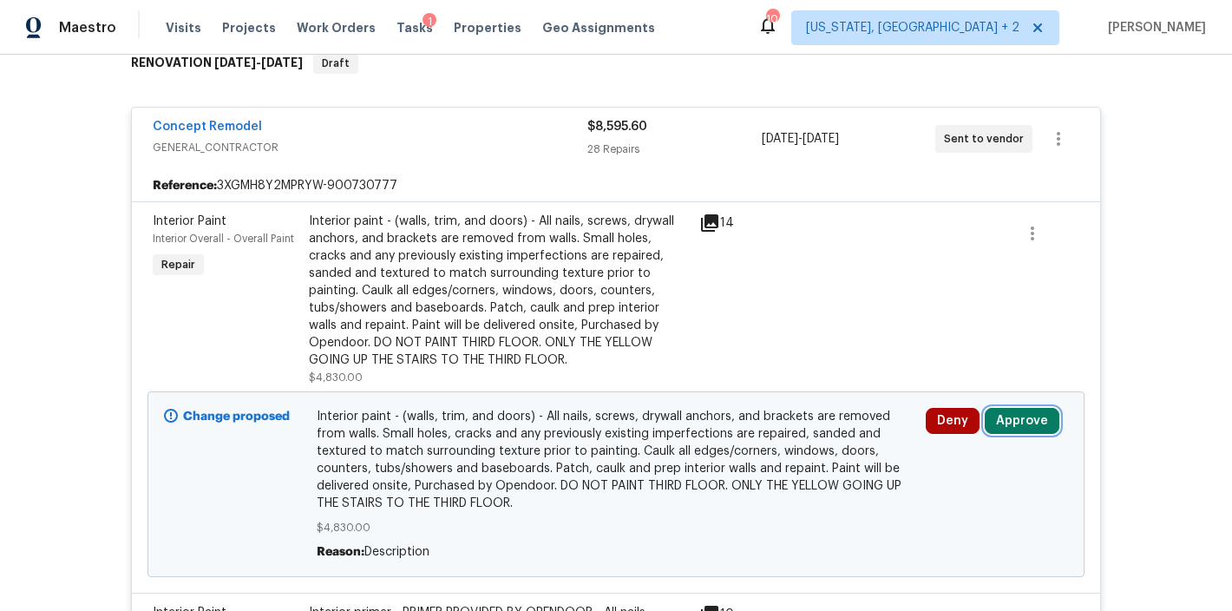
click at [1014, 425] on button "Approve" at bounding box center [1022, 421] width 75 height 26
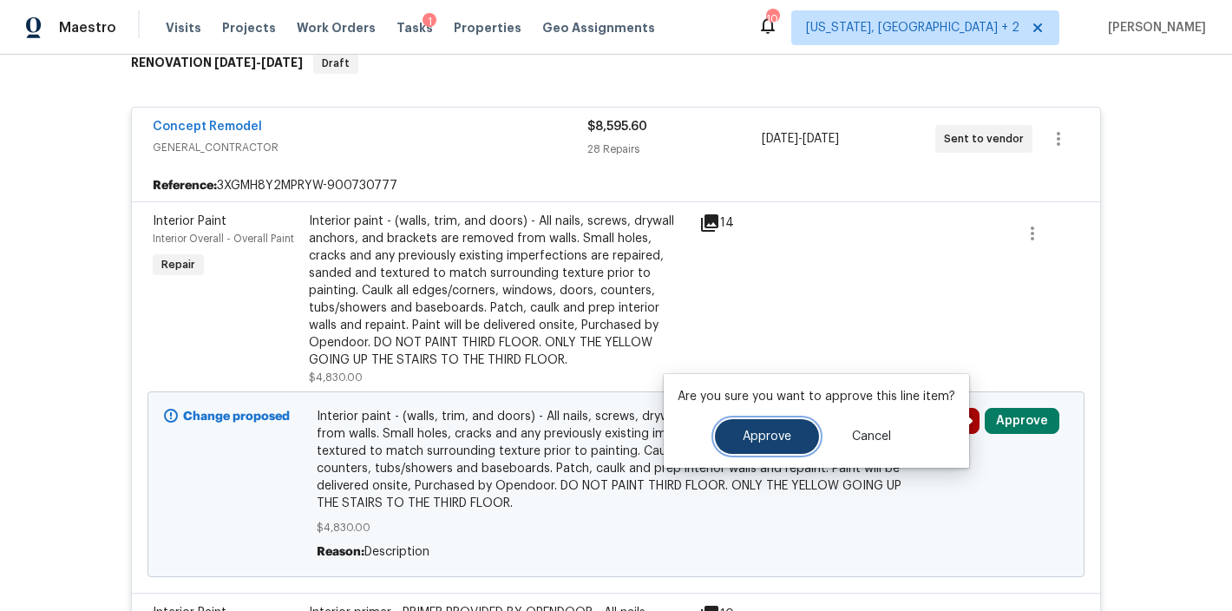
click at [762, 442] on span "Approve" at bounding box center [767, 436] width 49 height 13
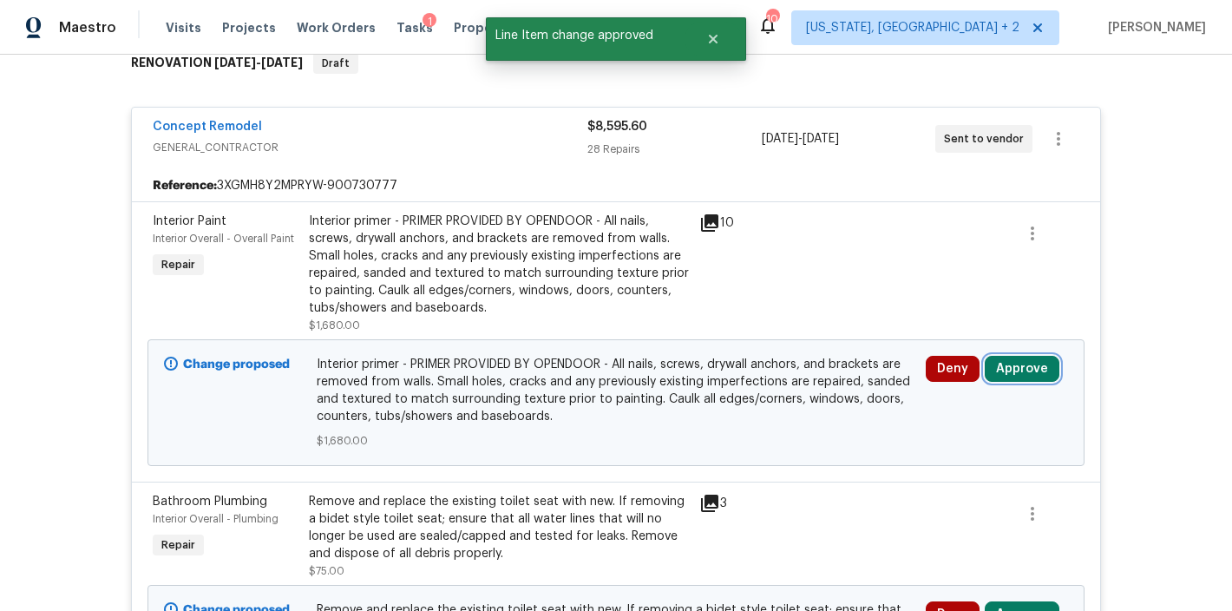
click at [985, 369] on button "Approve" at bounding box center [1022, 369] width 75 height 26
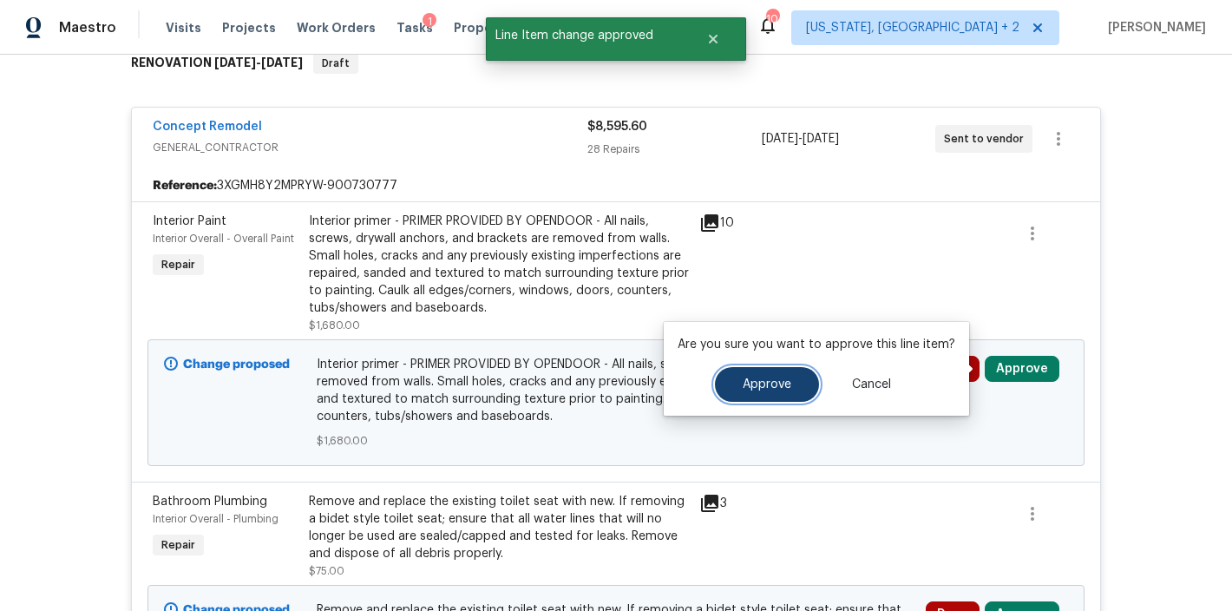
click at [775, 386] on span "Approve" at bounding box center [767, 384] width 49 height 13
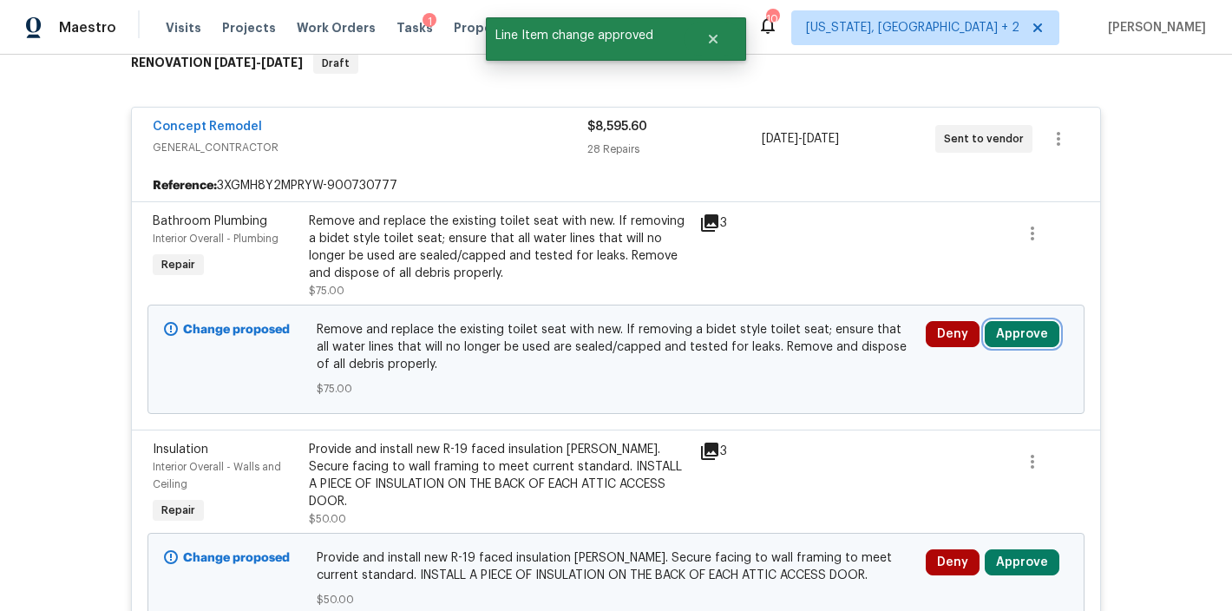
click at [1022, 344] on button "Approve" at bounding box center [1022, 334] width 75 height 26
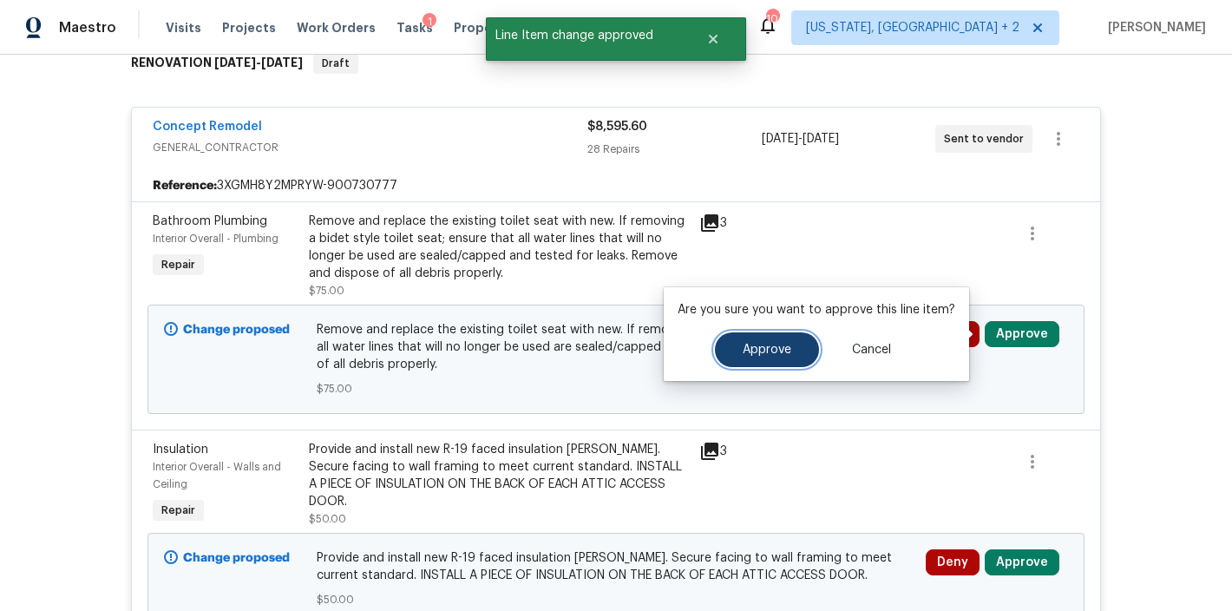
click at [772, 341] on button "Approve" at bounding box center [767, 349] width 104 height 35
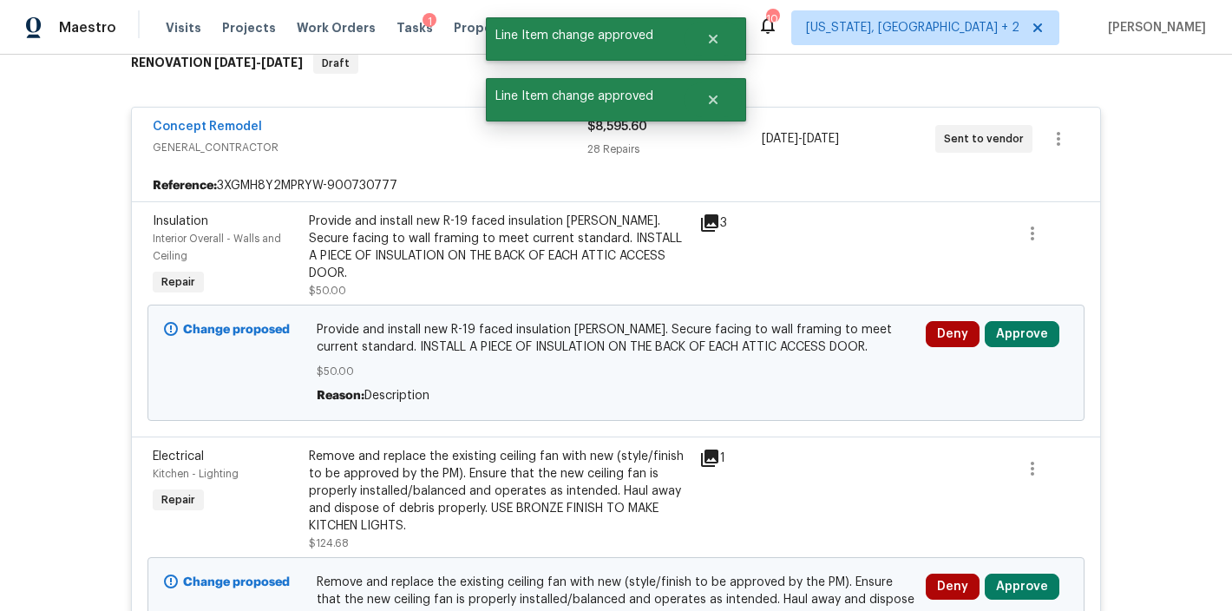
click at [704, 224] on icon at bounding box center [709, 223] width 21 height 21
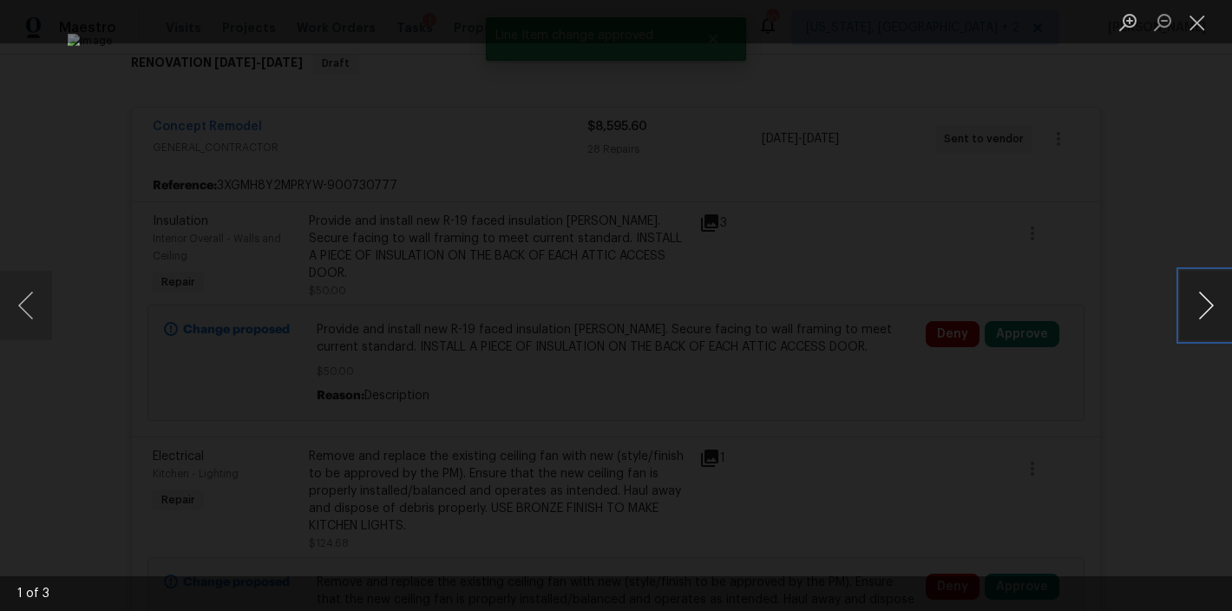
click at [1196, 309] on button "Next image" at bounding box center [1206, 305] width 52 height 69
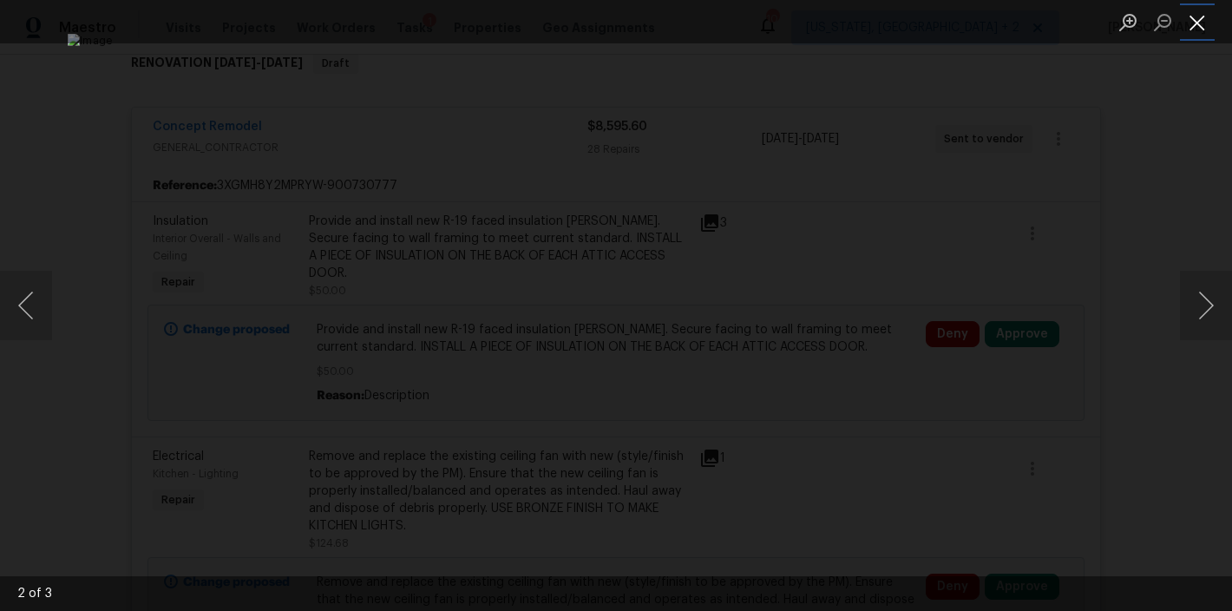
click at [1192, 30] on button "Close lightbox" at bounding box center [1197, 22] width 35 height 30
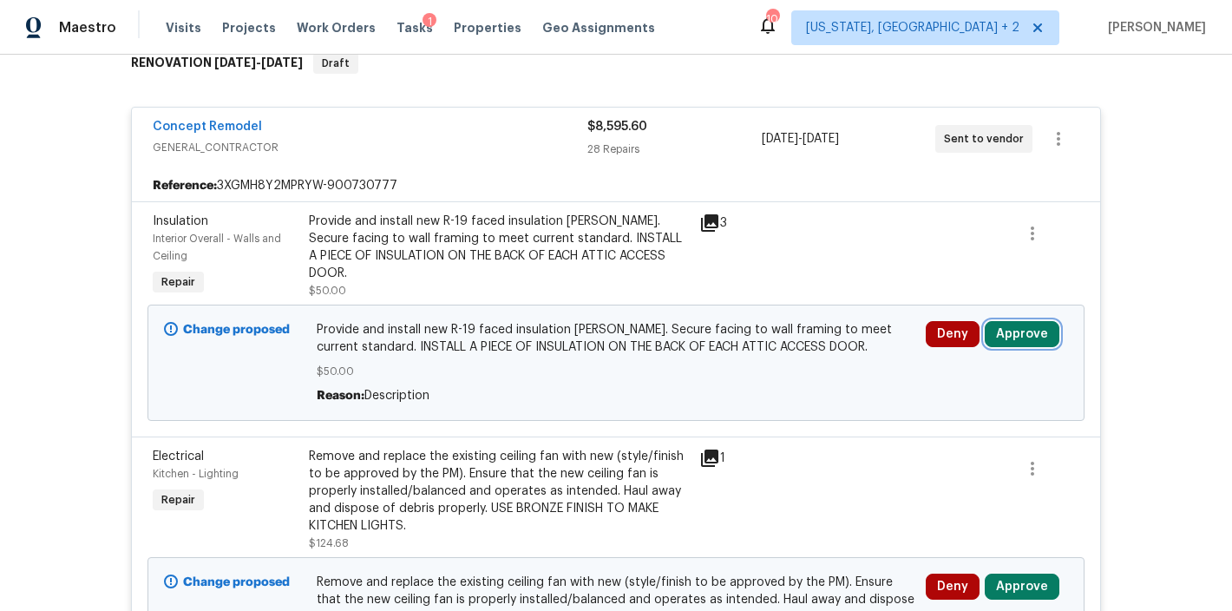
click at [1002, 328] on button "Approve" at bounding box center [1022, 334] width 75 height 26
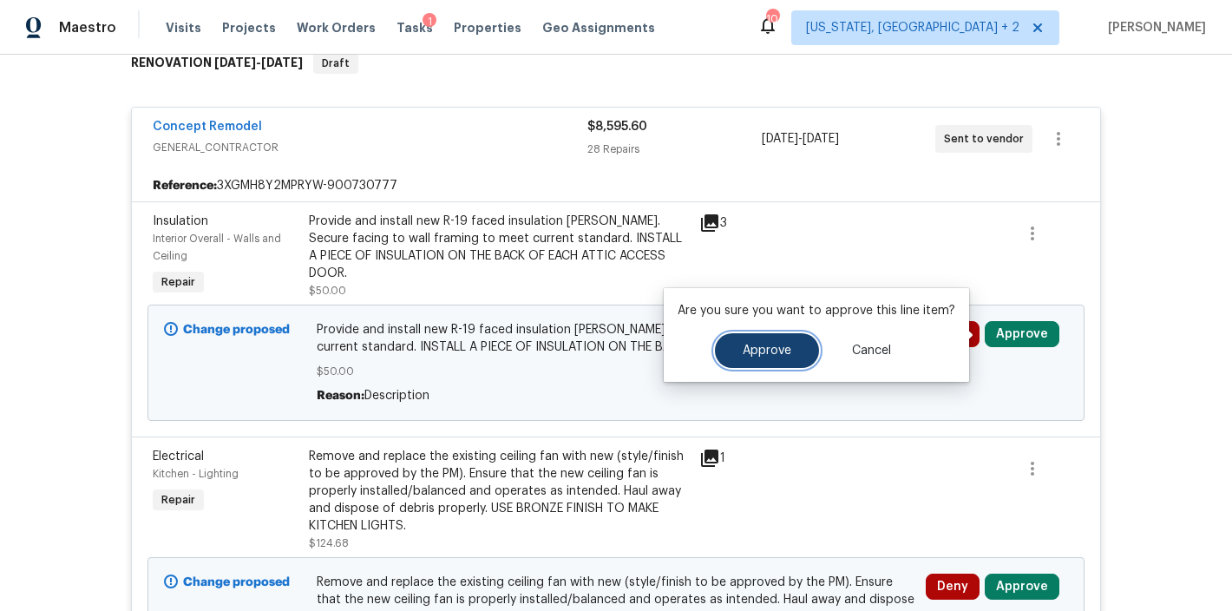
click at [755, 346] on span "Approve" at bounding box center [767, 350] width 49 height 13
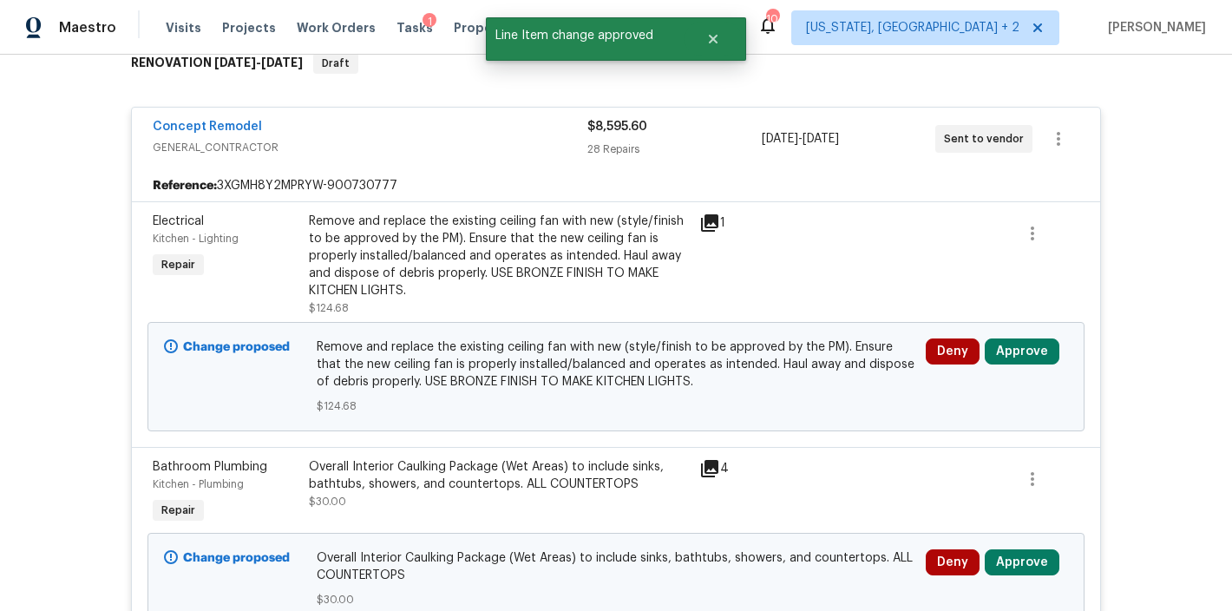
click at [706, 221] on icon at bounding box center [709, 222] width 17 height 17
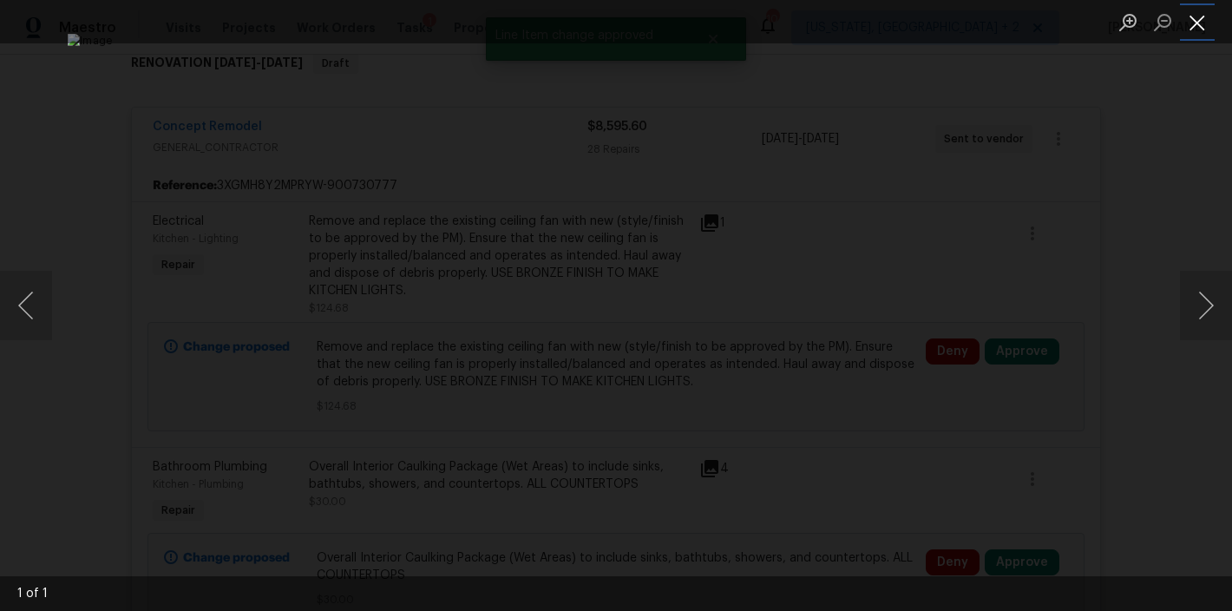
click at [1210, 22] on button "Close lightbox" at bounding box center [1197, 22] width 35 height 30
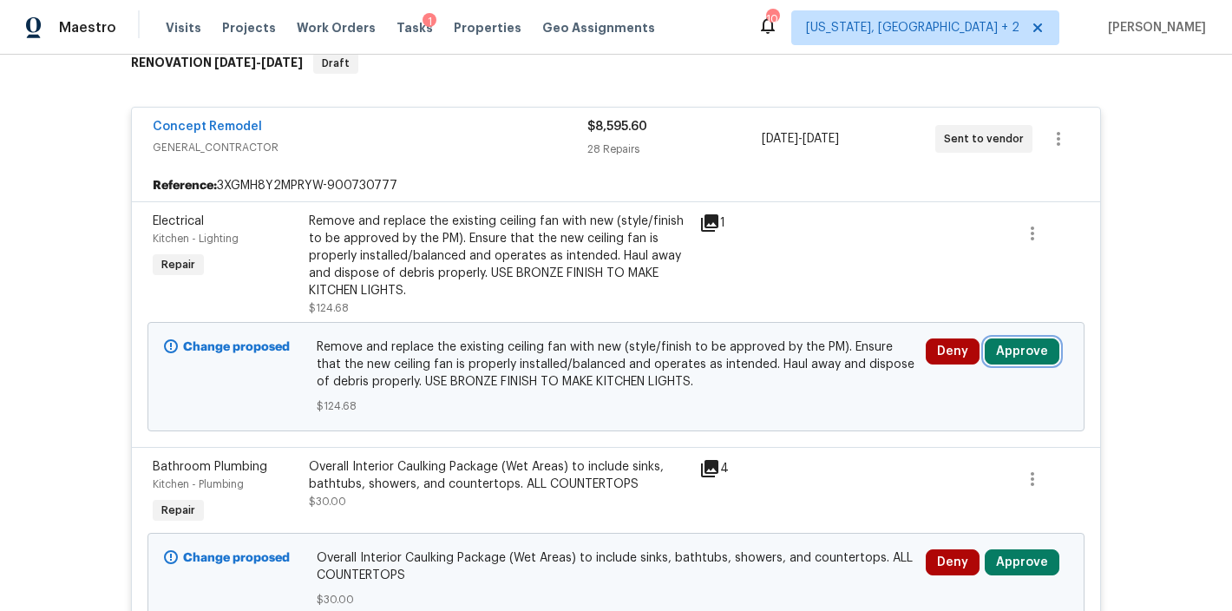
click at [1031, 347] on button "Approve" at bounding box center [1022, 351] width 75 height 26
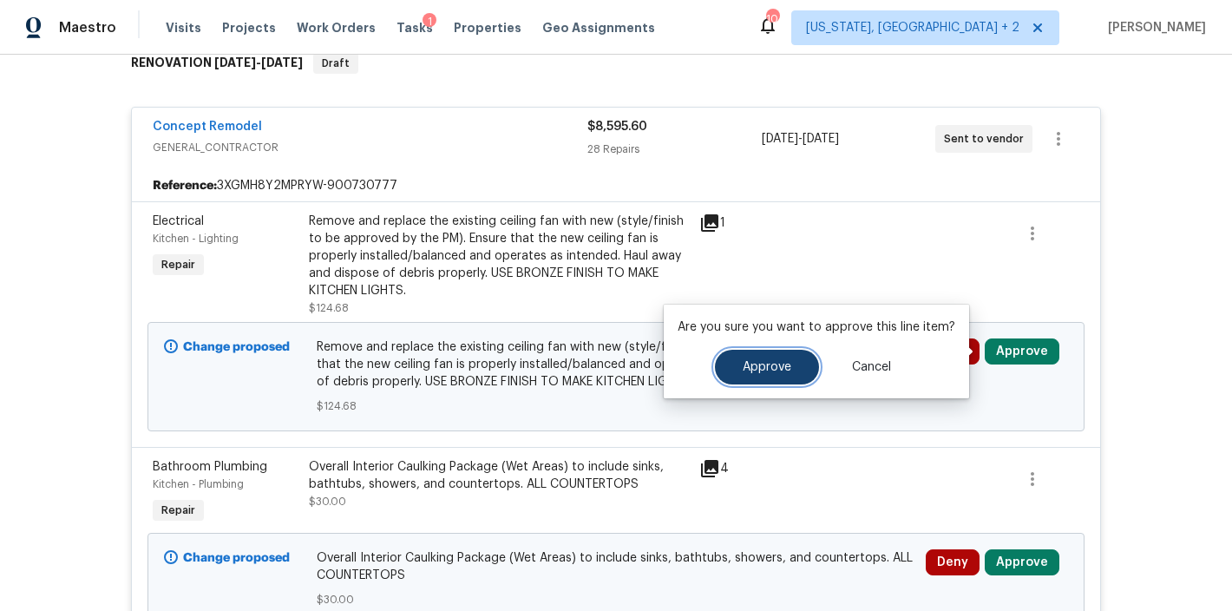
click at [767, 363] on span "Approve" at bounding box center [767, 367] width 49 height 13
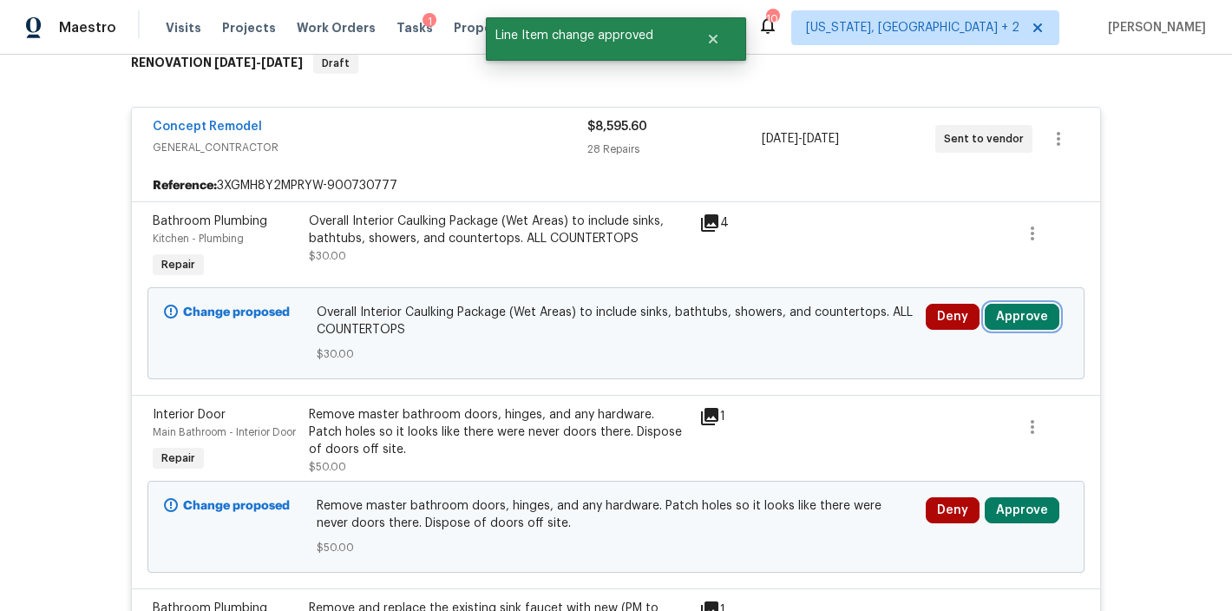
click at [1048, 322] on button "Approve" at bounding box center [1022, 317] width 75 height 26
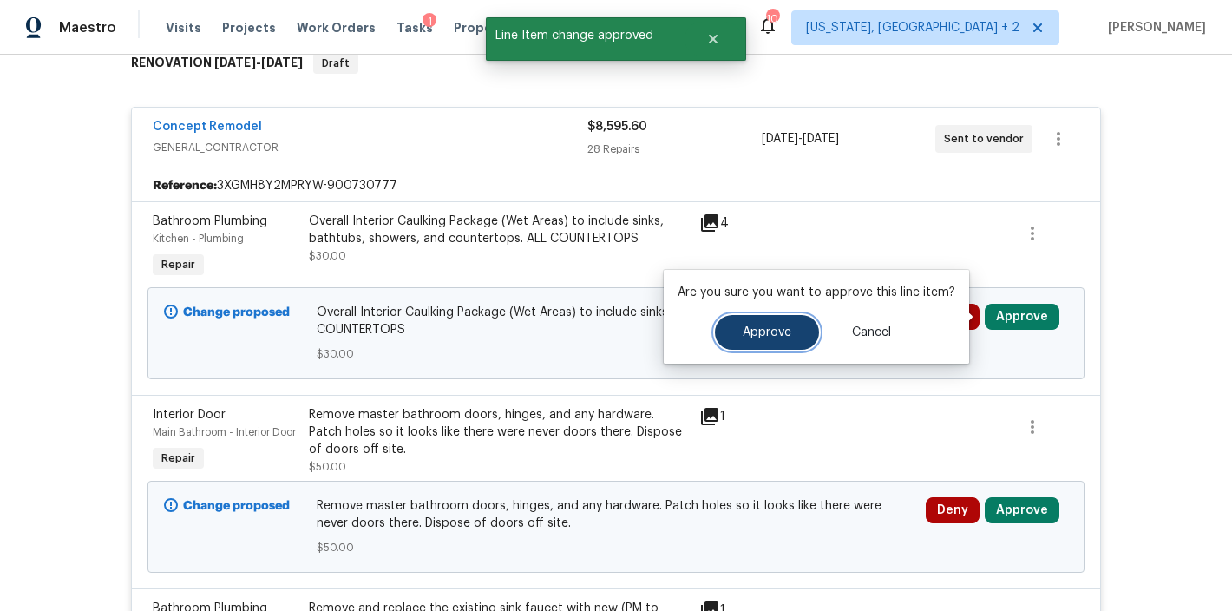
click at [781, 324] on button "Approve" at bounding box center [767, 332] width 104 height 35
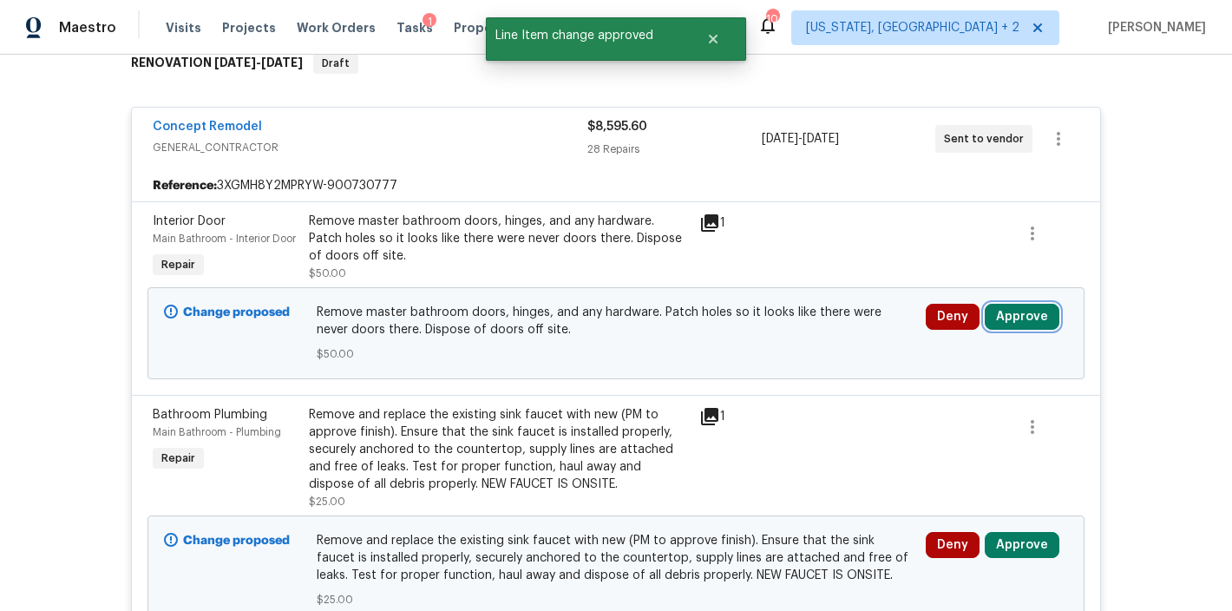
click at [1035, 318] on button "Approve" at bounding box center [1022, 317] width 75 height 26
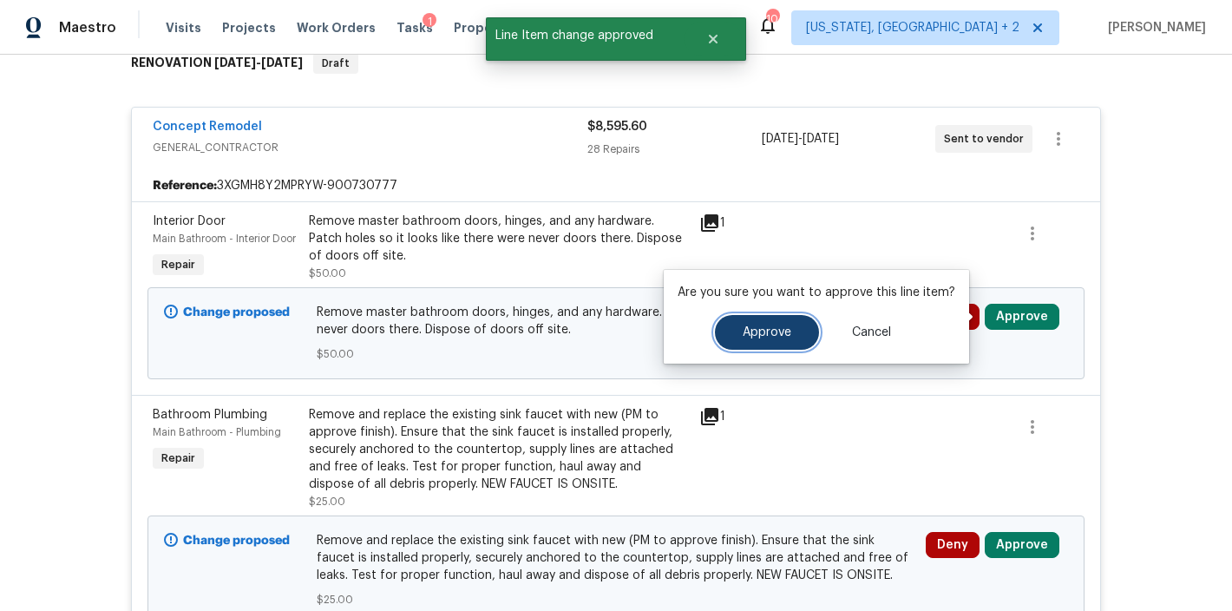
click at [744, 334] on span "Approve" at bounding box center [767, 332] width 49 height 13
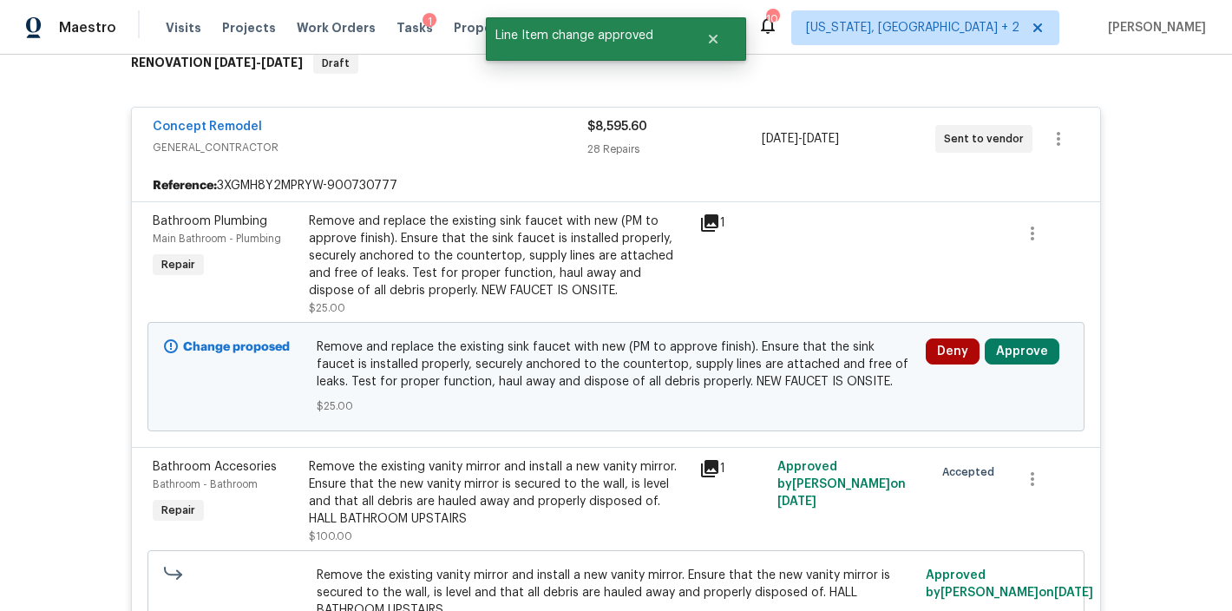
click at [711, 218] on icon at bounding box center [709, 222] width 17 height 17
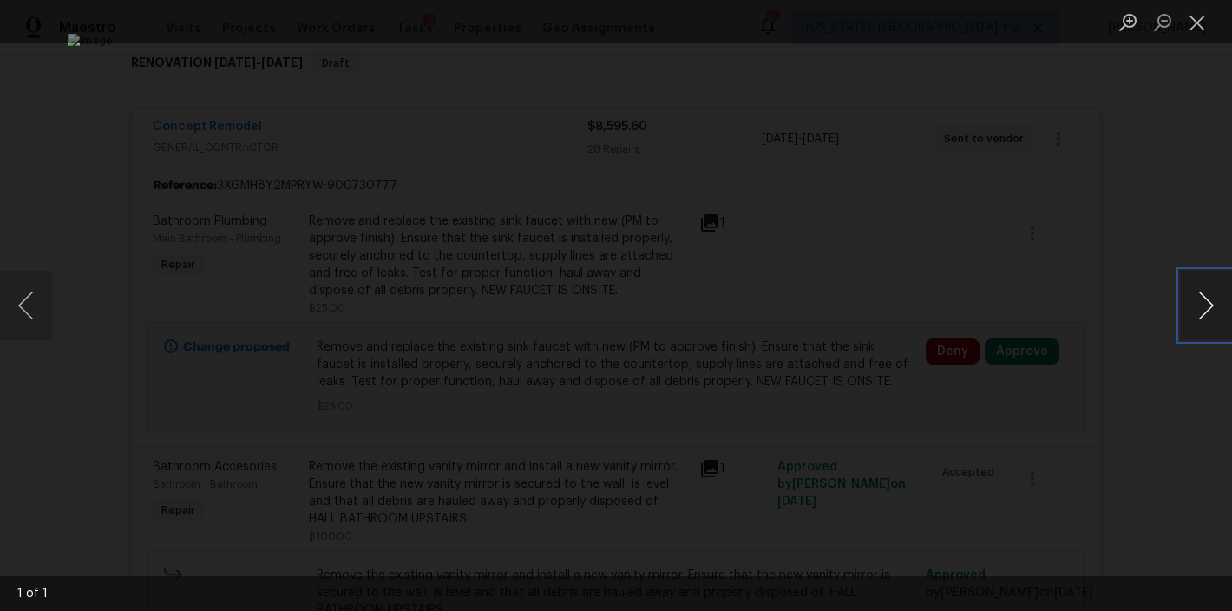
click at [1205, 301] on button "Next image" at bounding box center [1206, 305] width 52 height 69
click at [1190, 29] on button "Close lightbox" at bounding box center [1197, 22] width 35 height 30
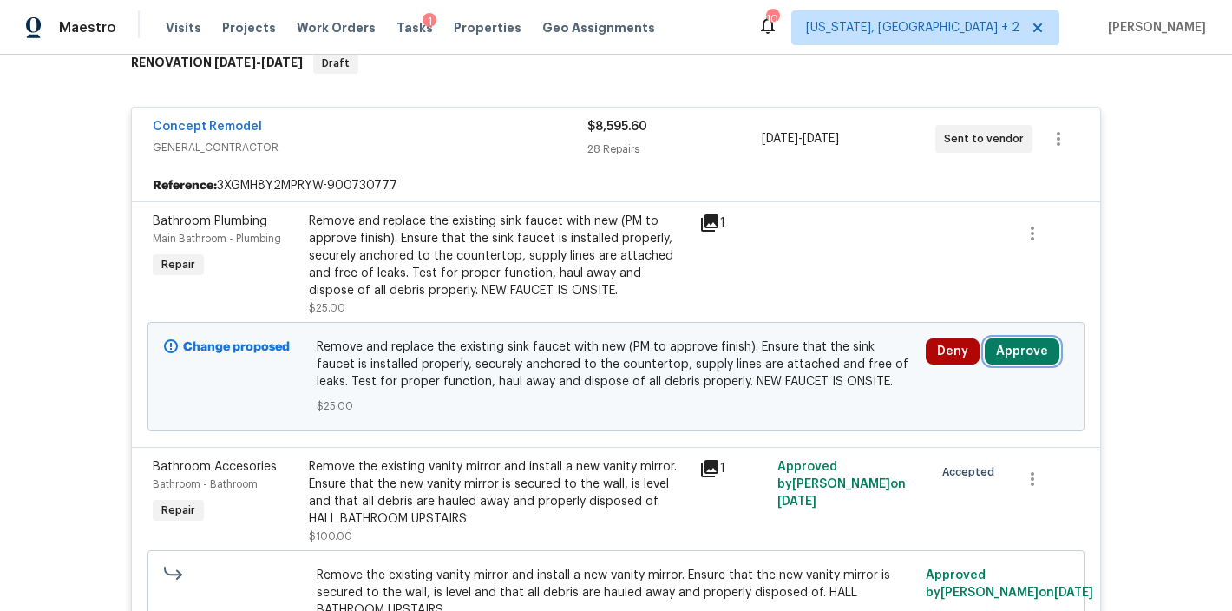
click at [1003, 356] on button "Approve" at bounding box center [1022, 351] width 75 height 26
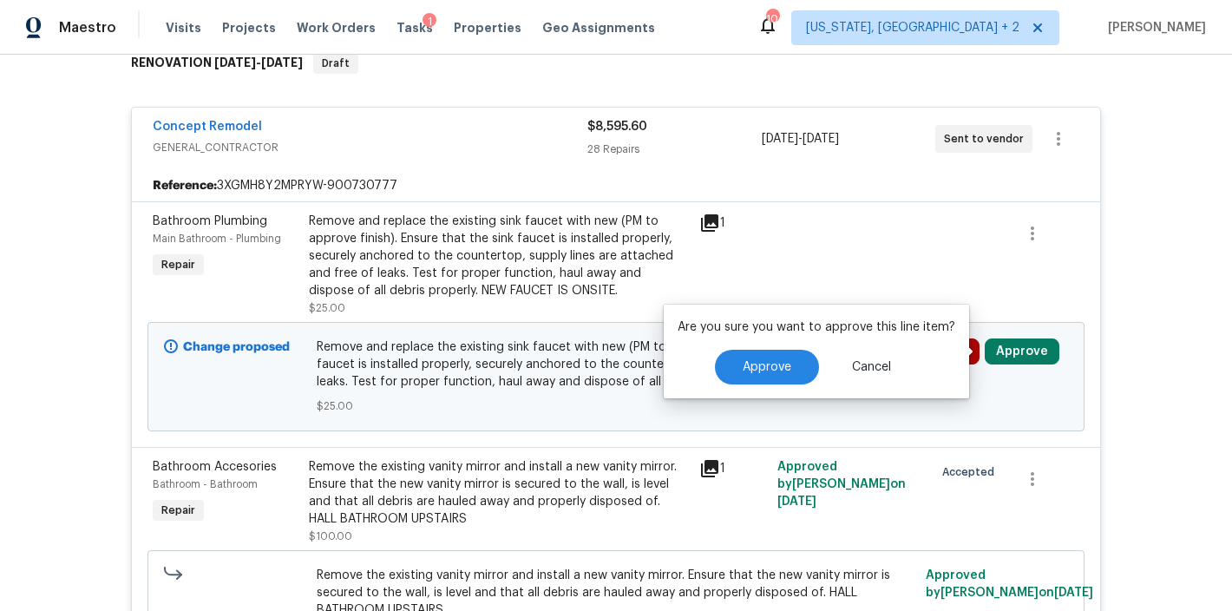
click at [699, 218] on icon at bounding box center [709, 223] width 21 height 21
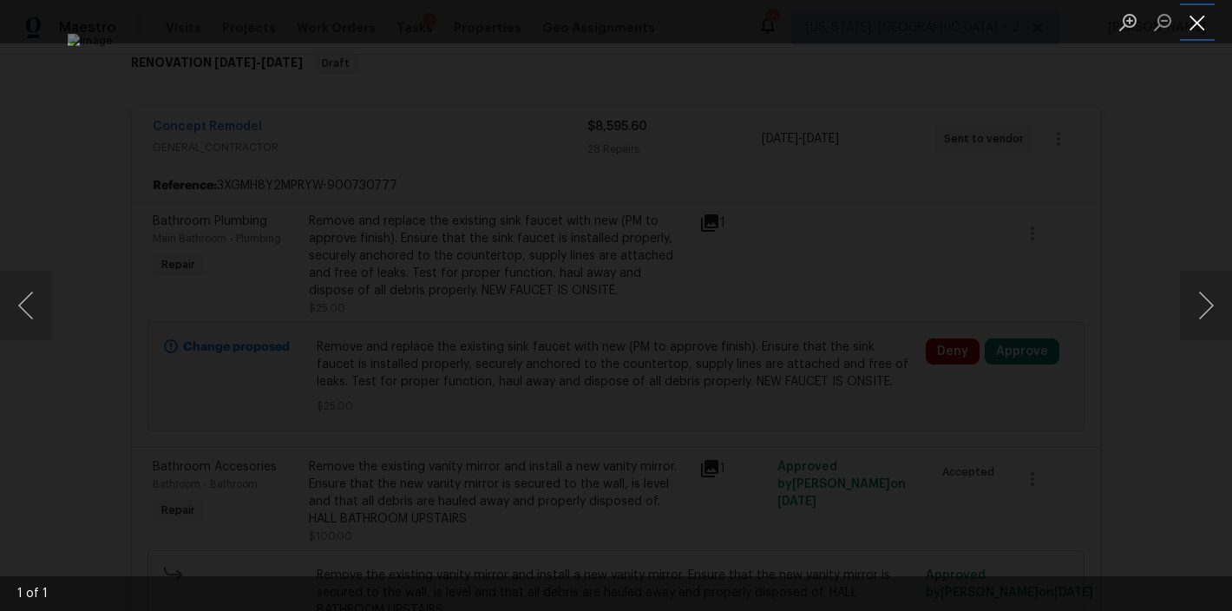
click at [1212, 23] on button "Close lightbox" at bounding box center [1197, 22] width 35 height 30
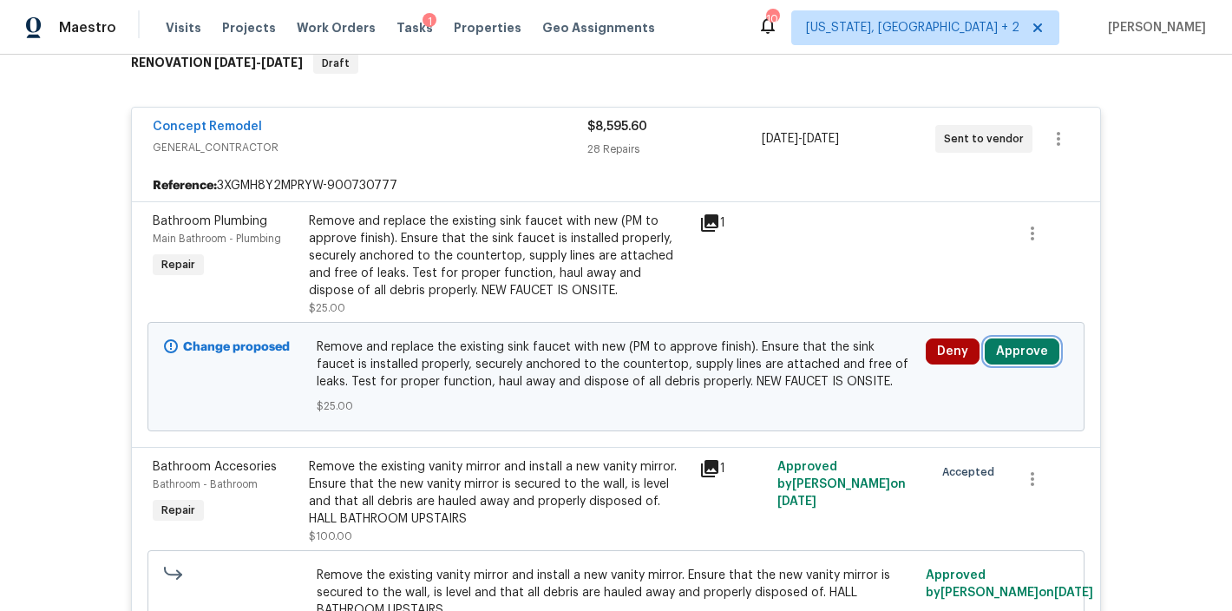
click at [1006, 344] on button "Approve" at bounding box center [1022, 351] width 75 height 26
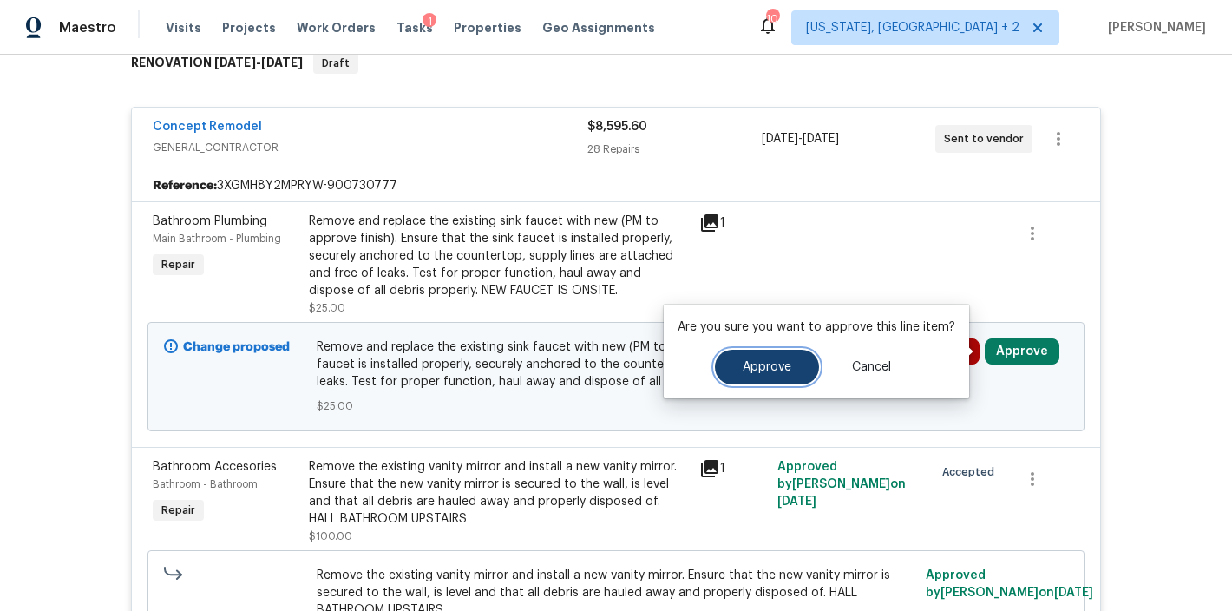
click at [778, 362] on span "Approve" at bounding box center [767, 367] width 49 height 13
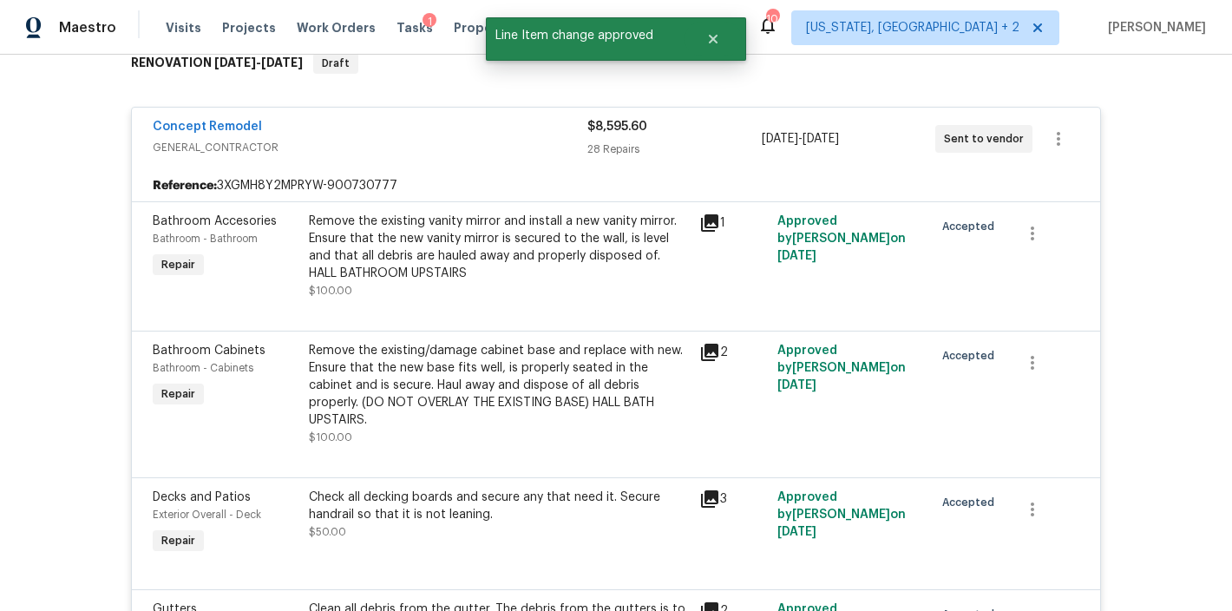
click at [273, 128] on div "Concept Remodel" at bounding box center [370, 128] width 435 height 21
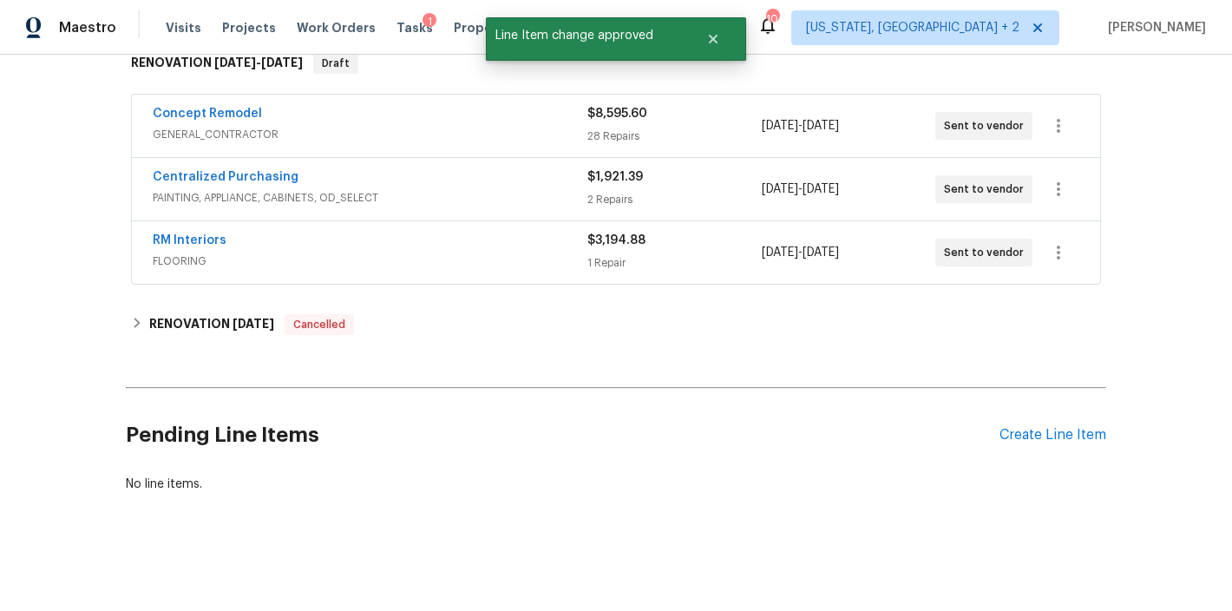
click at [376, 165] on div "Centralized Purchasing PAINTING, APPLIANCE, CABINETS, OD_SELECT $1,921.39 2 Rep…" at bounding box center [616, 189] width 968 height 62
click at [325, 232] on div "RM Interiors" at bounding box center [370, 242] width 435 height 21
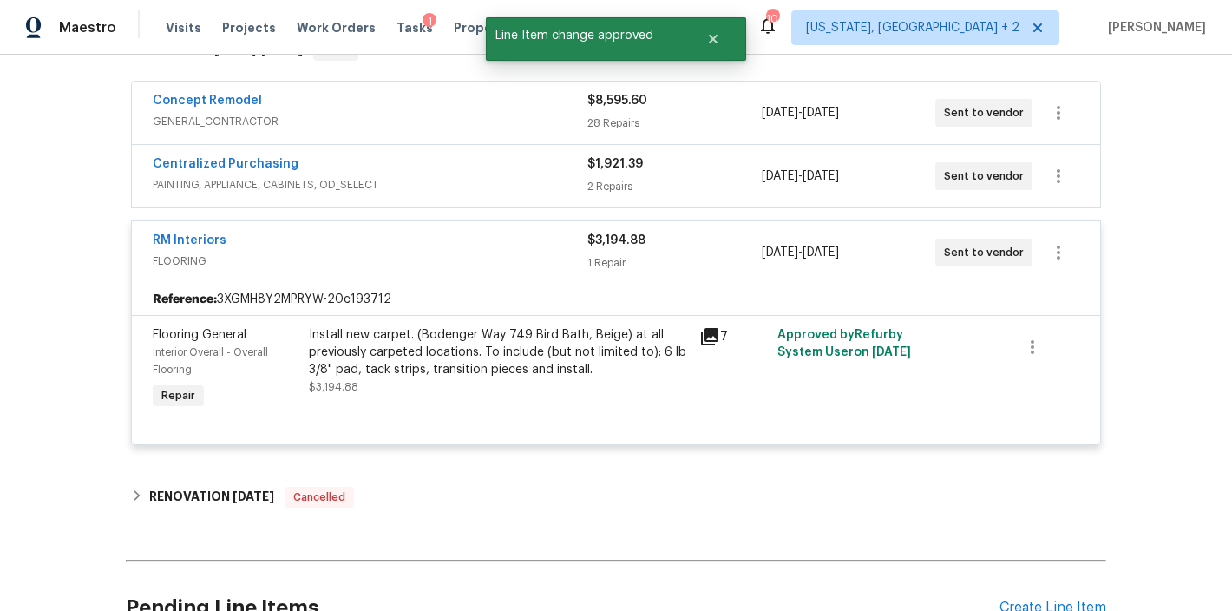
scroll to position [0, 0]
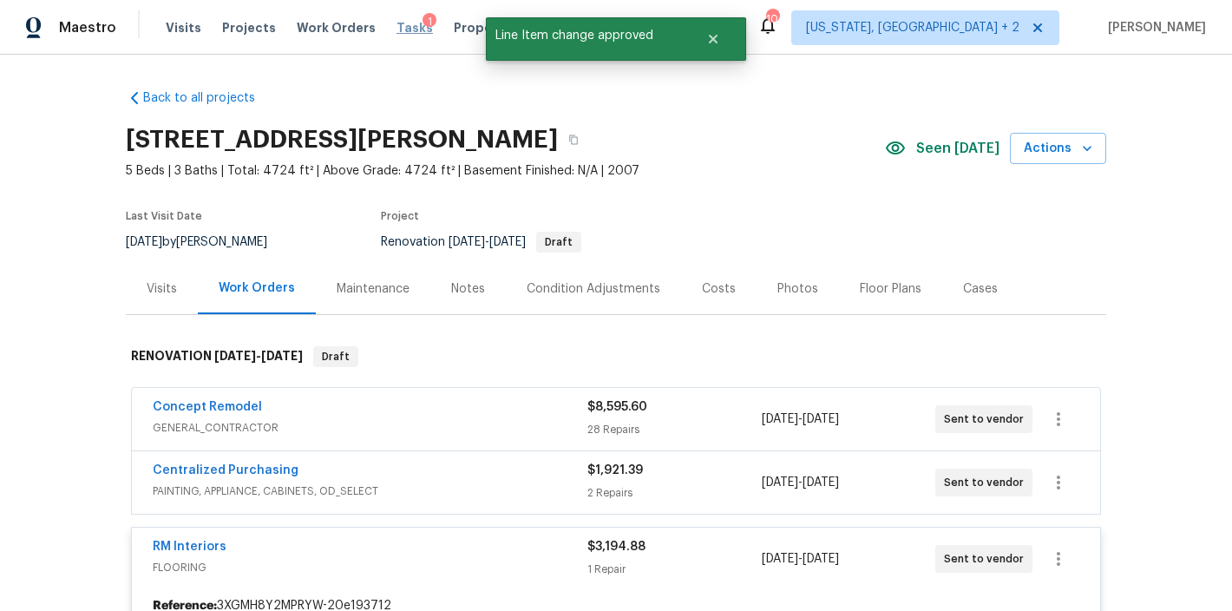
click at [400, 26] on span "Tasks" at bounding box center [414, 28] width 36 height 12
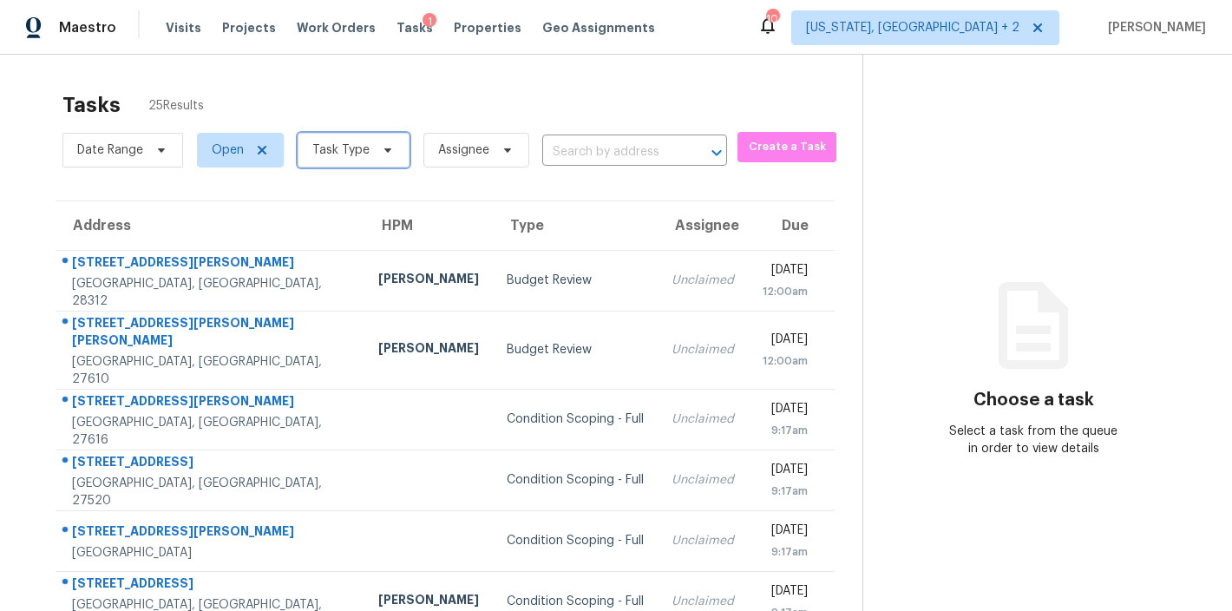
click at [353, 147] on span "Task Type" at bounding box center [340, 149] width 57 height 17
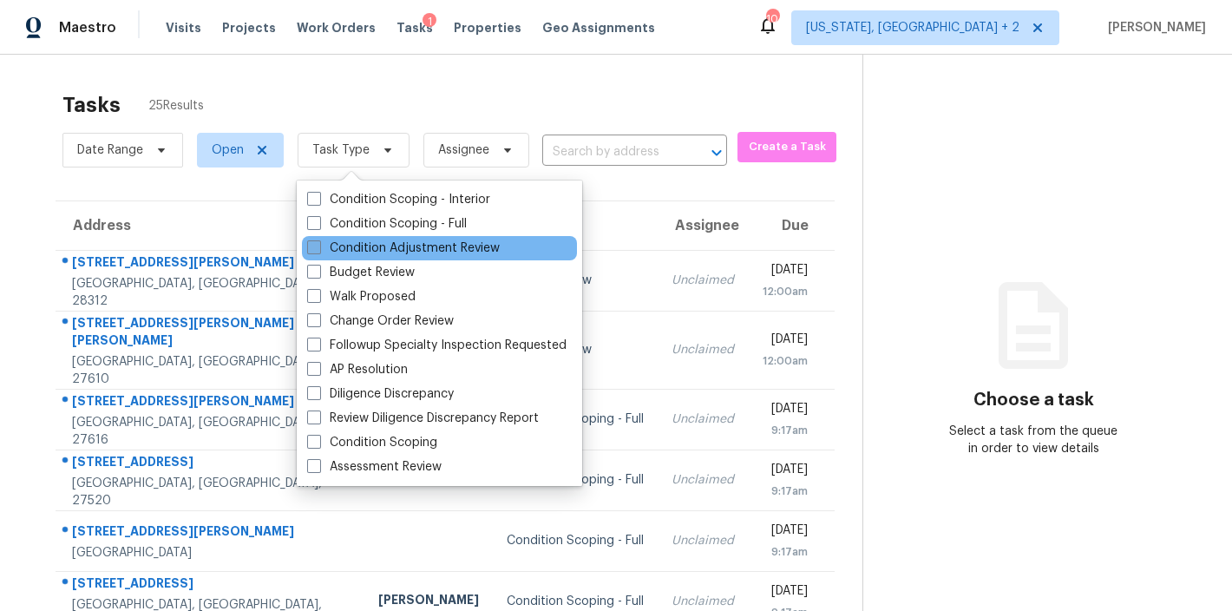
click at [364, 247] on label "Condition Adjustment Review" at bounding box center [403, 247] width 193 height 17
click at [318, 247] on input "Condition Adjustment Review" at bounding box center [312, 244] width 11 height 11
checkbox input "true"
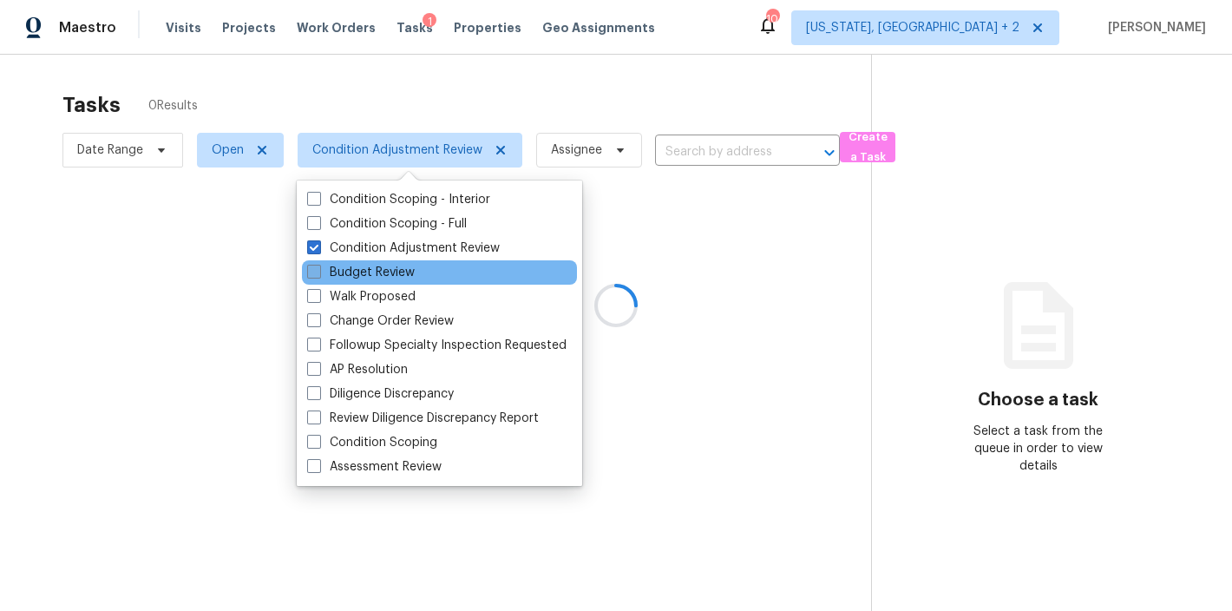
click at [357, 265] on label "Budget Review" at bounding box center [361, 272] width 108 height 17
click at [318, 265] on input "Budget Review" at bounding box center [312, 269] width 11 height 11
checkbox input "true"
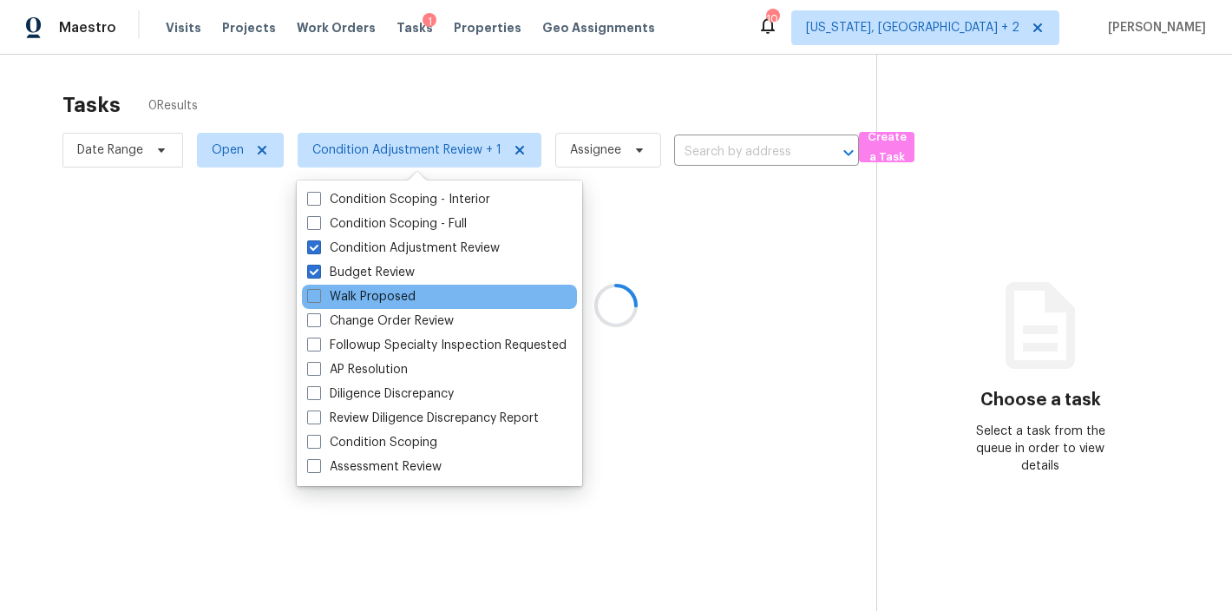
click at [356, 287] on div "Walk Proposed" at bounding box center [439, 297] width 275 height 24
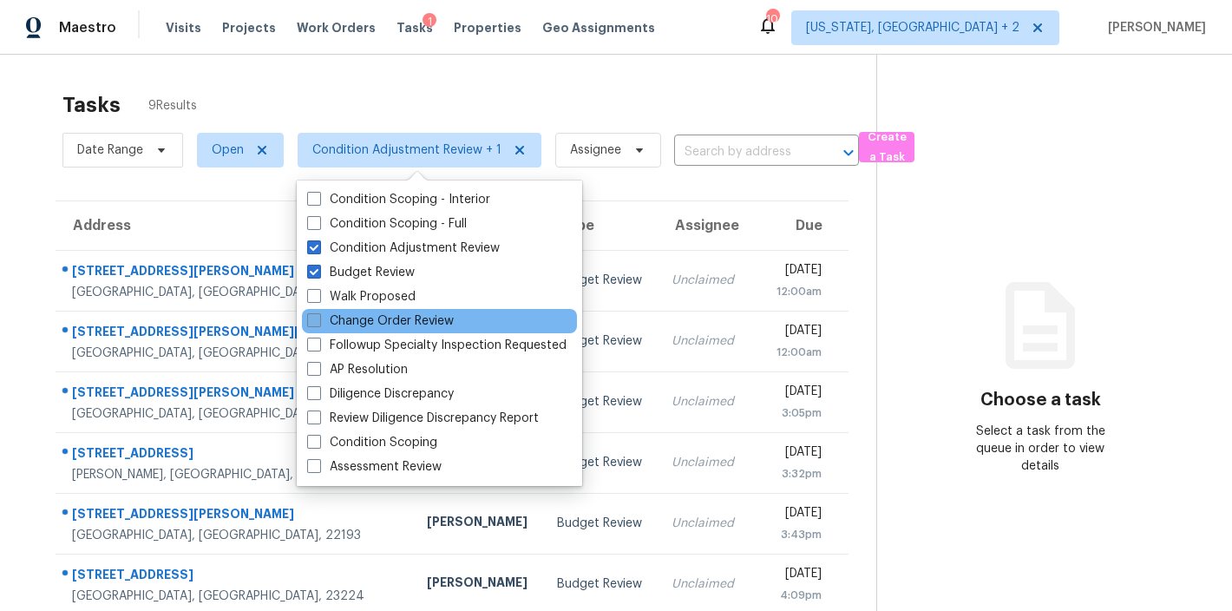
click at [364, 322] on label "Change Order Review" at bounding box center [380, 320] width 147 height 17
click at [318, 322] on input "Change Order Review" at bounding box center [312, 317] width 11 height 11
checkbox input "true"
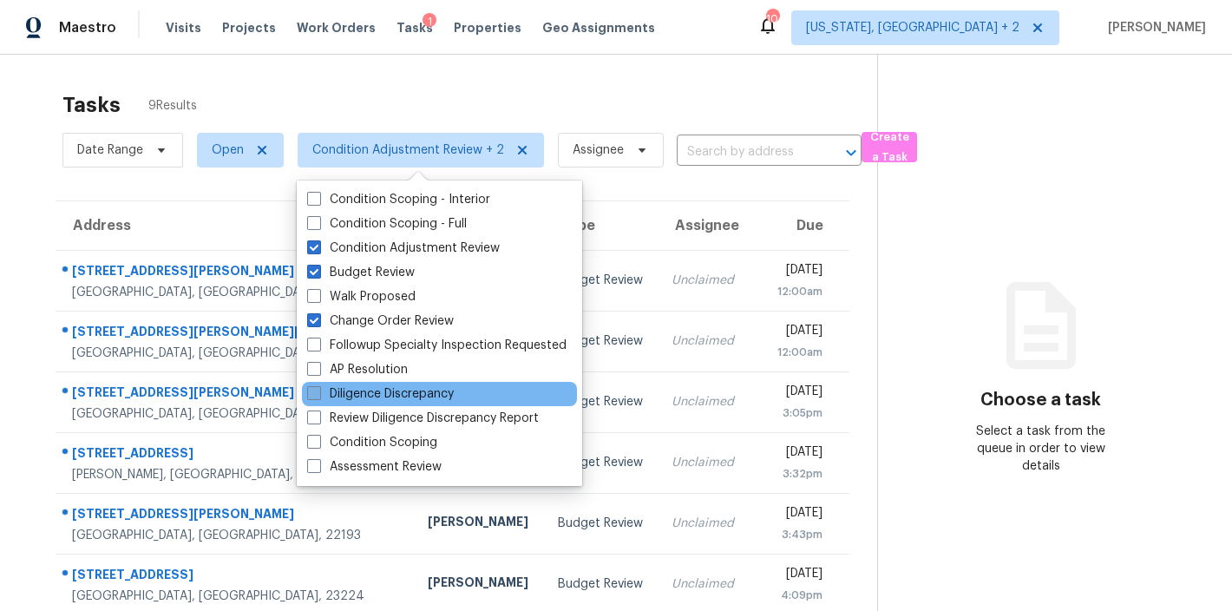
click at [375, 399] on label "Diligence Discrepancy" at bounding box center [380, 393] width 147 height 17
click at [318, 396] on input "Diligence Discrepancy" at bounding box center [312, 390] width 11 height 11
checkbox input "true"
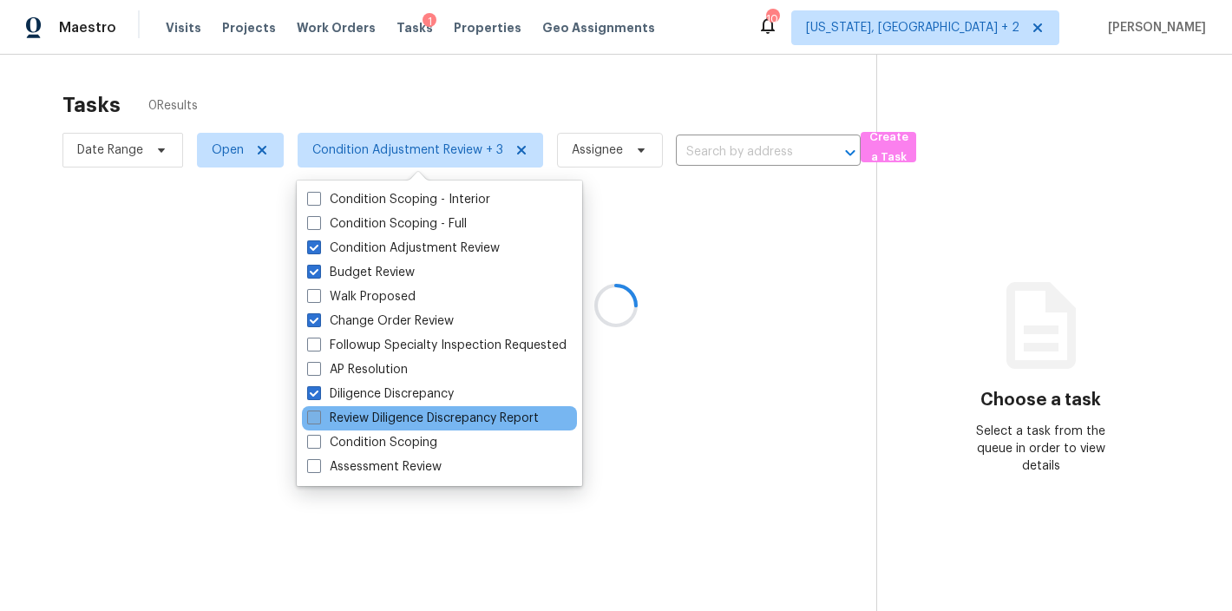
click at [372, 416] on label "Review Diligence Discrepancy Report" at bounding box center [423, 418] width 232 height 17
click at [318, 416] on input "Review Diligence Discrepancy Report" at bounding box center [312, 415] width 11 height 11
checkbox input "true"
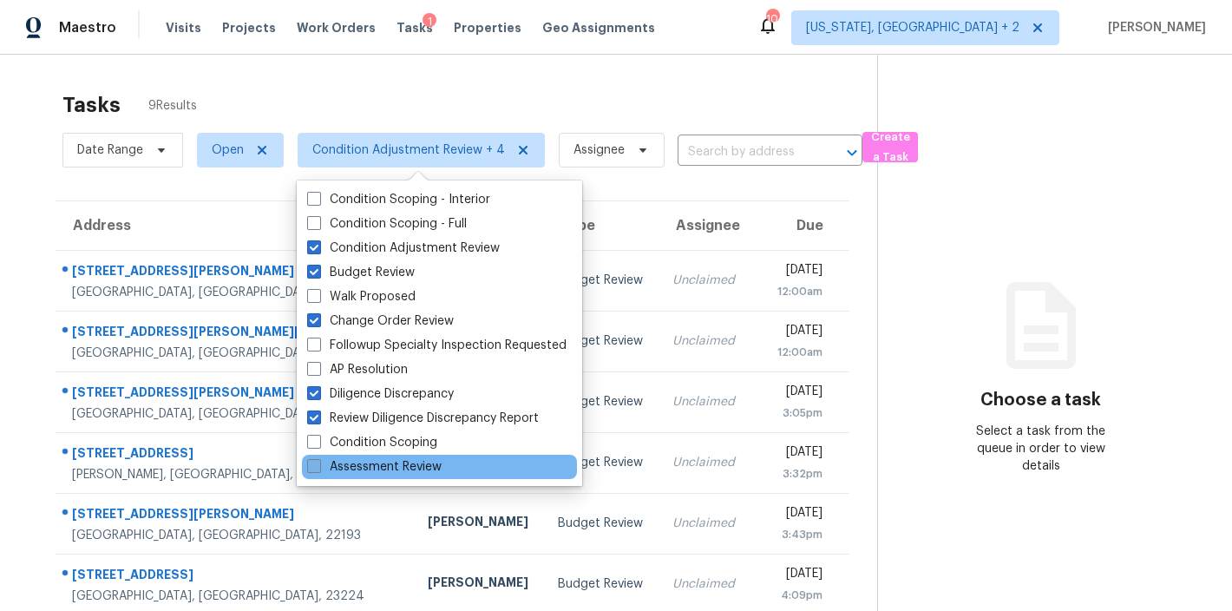
click at [366, 463] on label "Assessment Review" at bounding box center [374, 466] width 134 height 17
click at [318, 463] on input "Assessment Review" at bounding box center [312, 463] width 11 height 11
checkbox input "true"
